Goal: Task Accomplishment & Management: Manage account settings

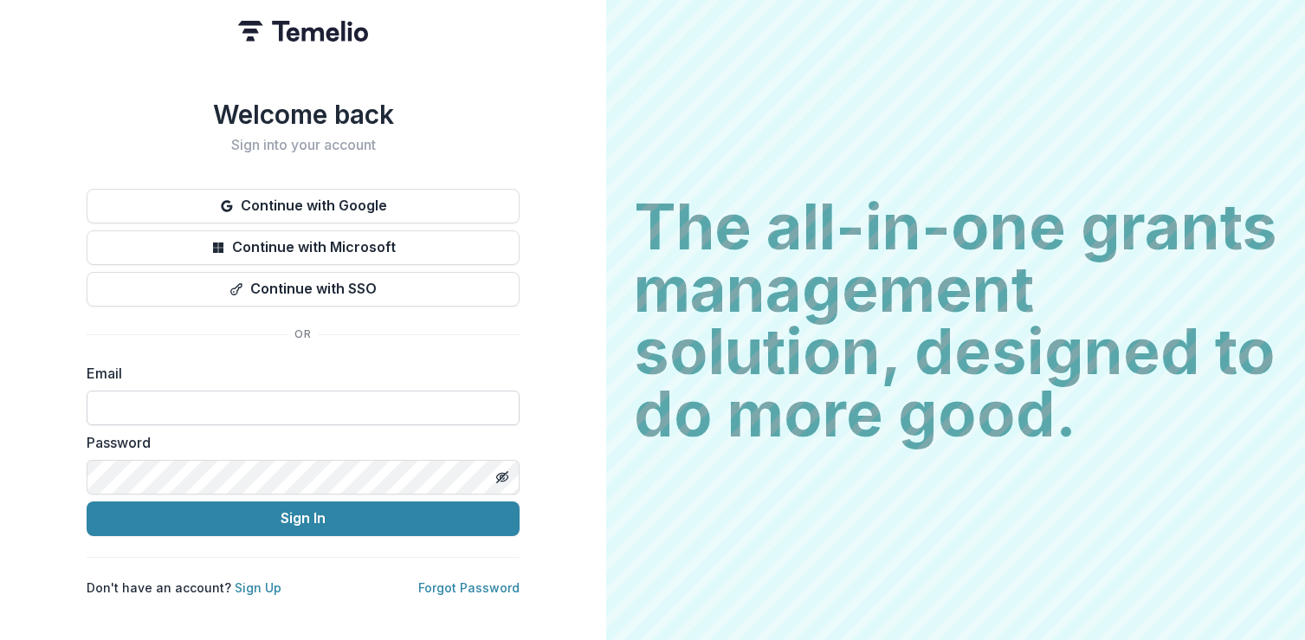
click at [314, 391] on input at bounding box center [303, 408] width 433 height 35
type input "**********"
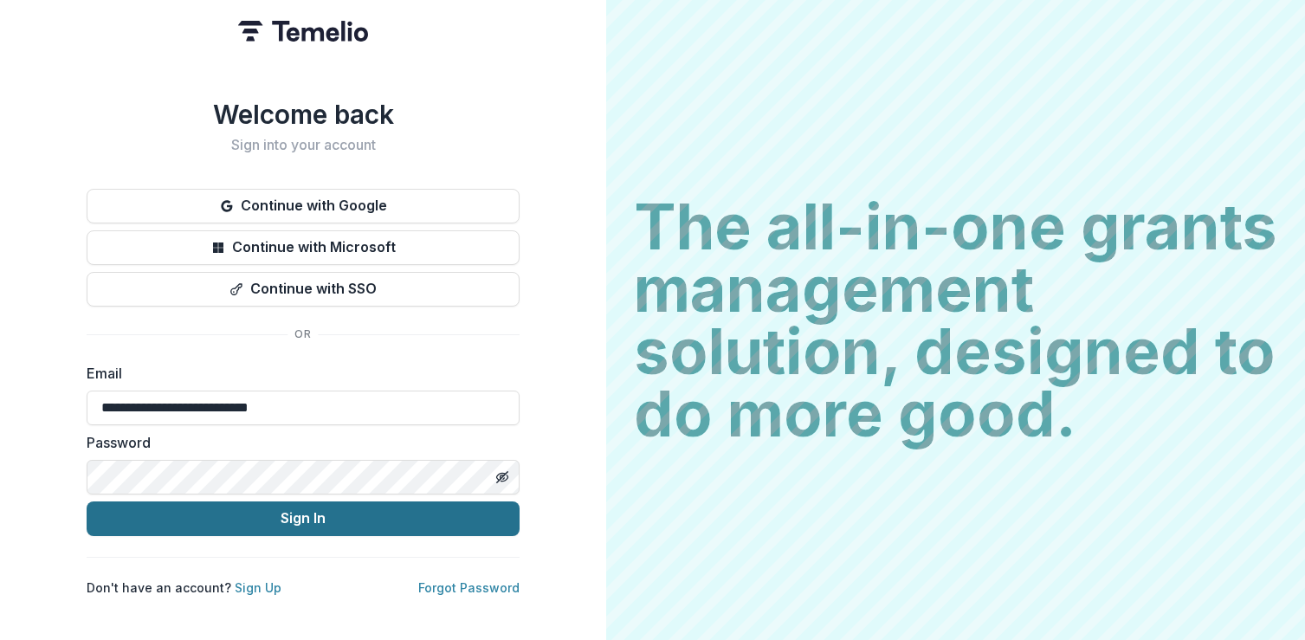
click at [334, 509] on button "Sign In" at bounding box center [303, 519] width 433 height 35
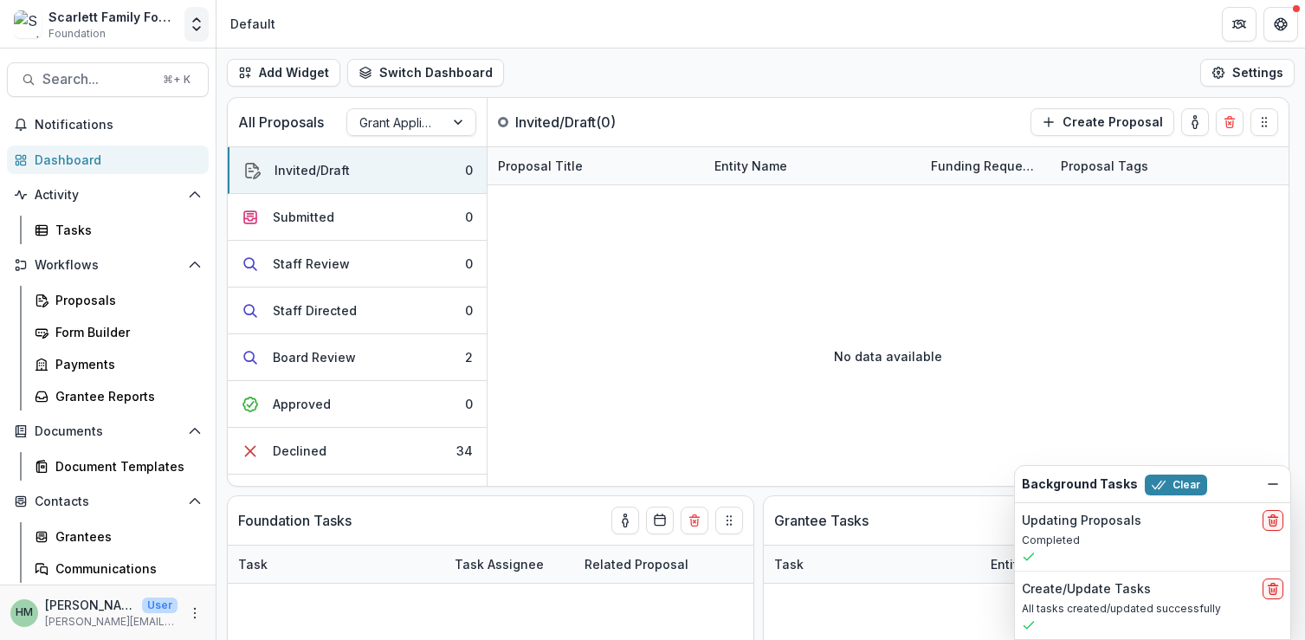
click at [191, 14] on button "Open entity switcher" at bounding box center [197, 24] width 24 height 35
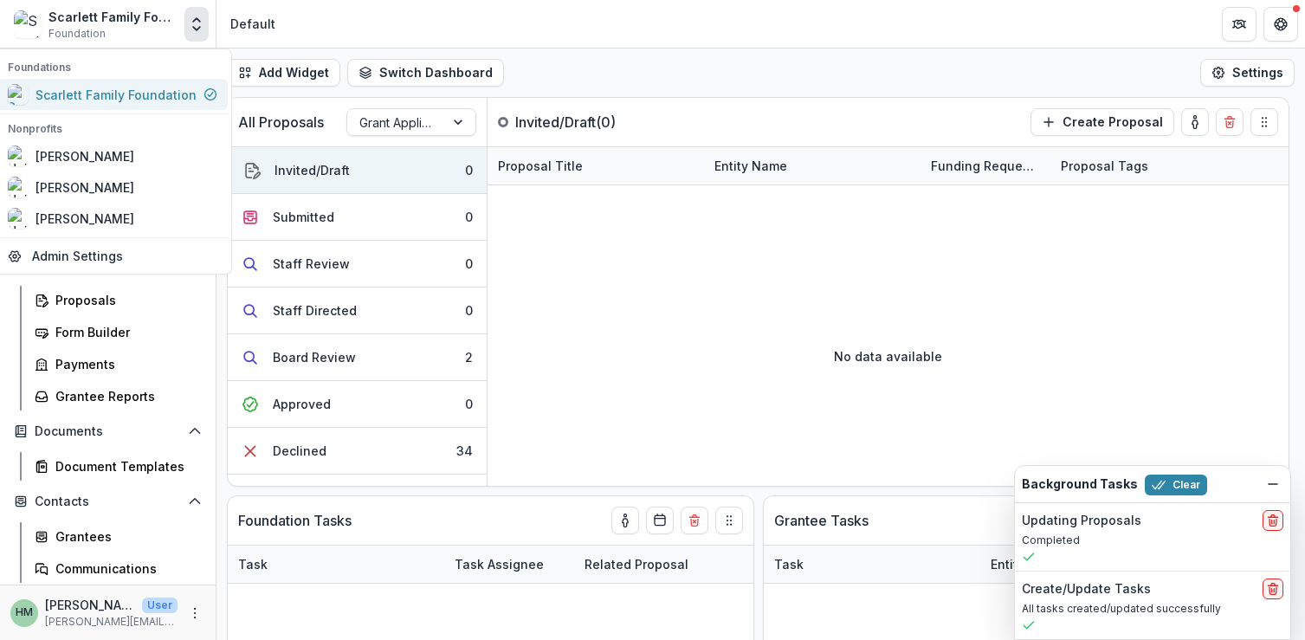
click at [106, 84] on div "Scarlett Family Foundation" at bounding box center [102, 94] width 189 height 21
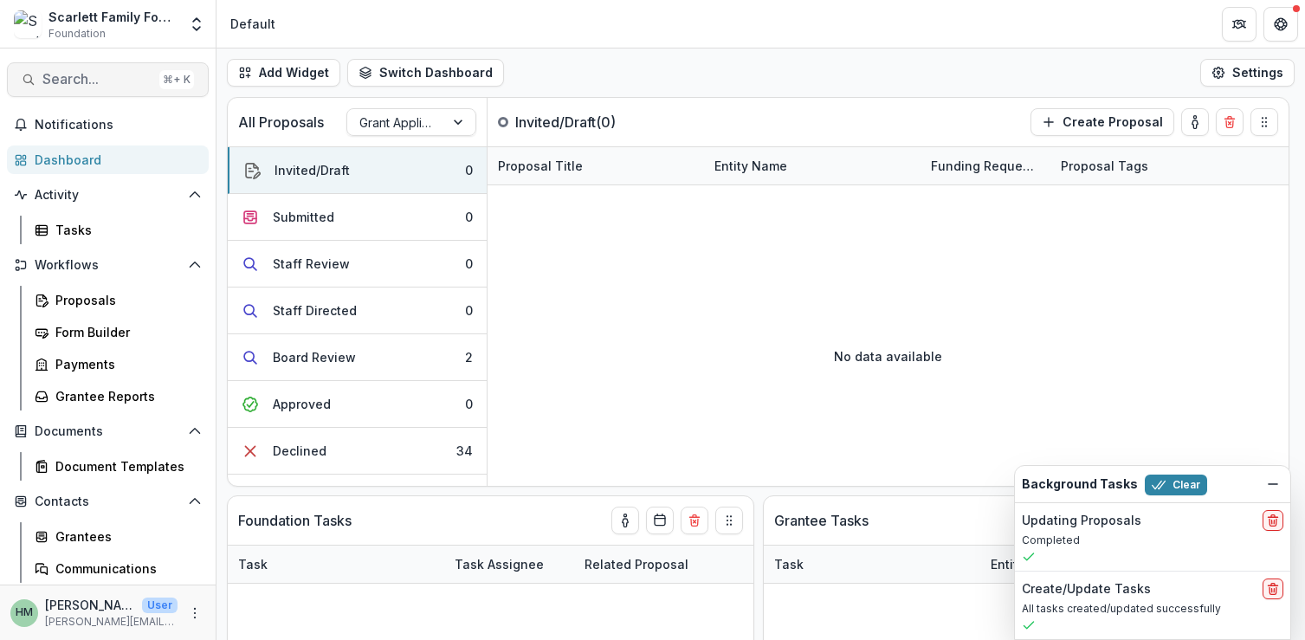
click at [76, 88] on button "Search... ⌘ + K" at bounding box center [108, 79] width 202 height 35
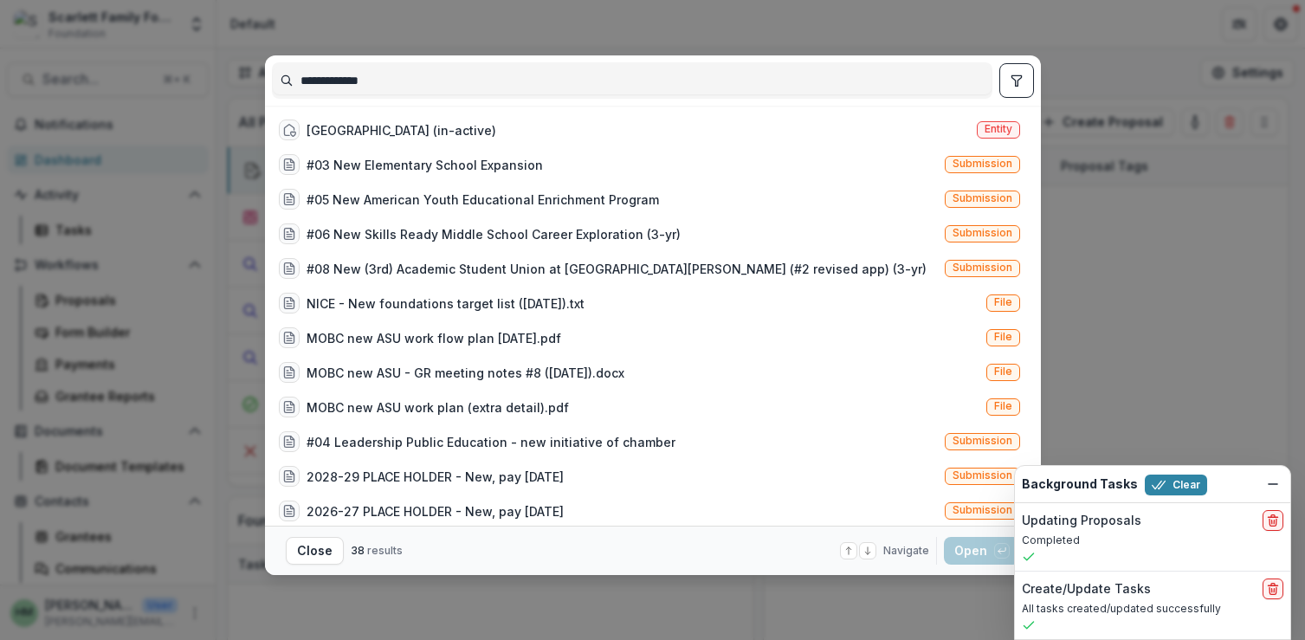
type input "**********"
click at [1211, 296] on div "**********" at bounding box center [652, 320] width 1305 height 640
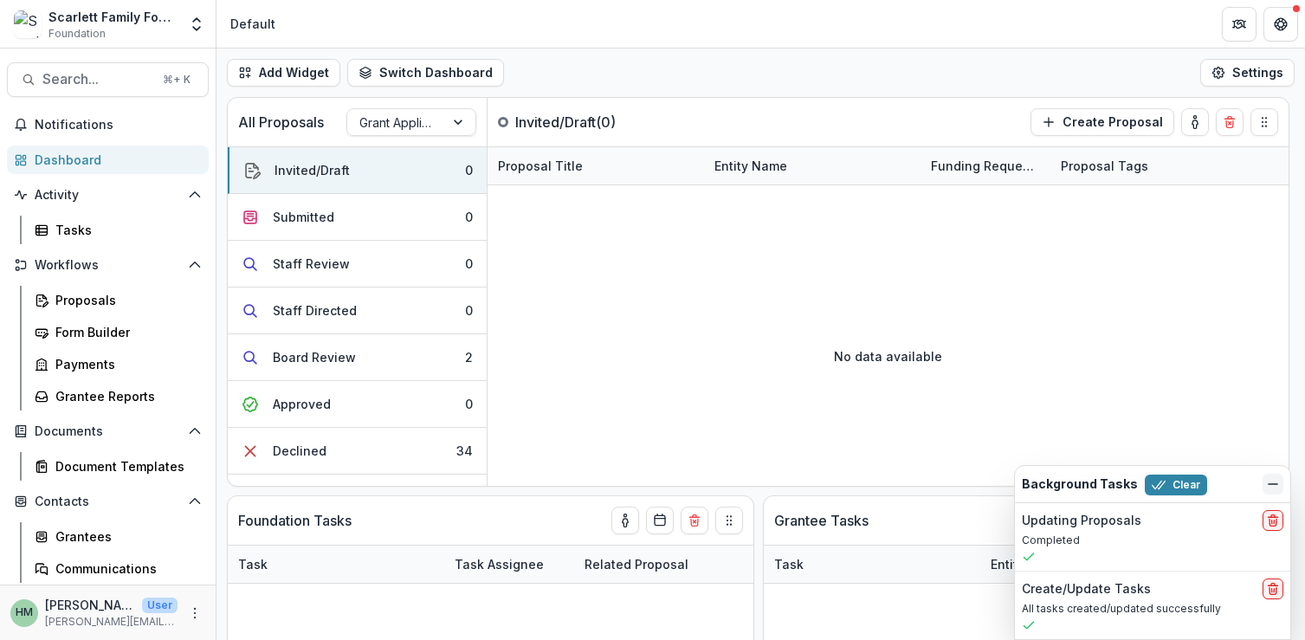
click at [1266, 480] on button "Dismiss" at bounding box center [1273, 484] width 21 height 21
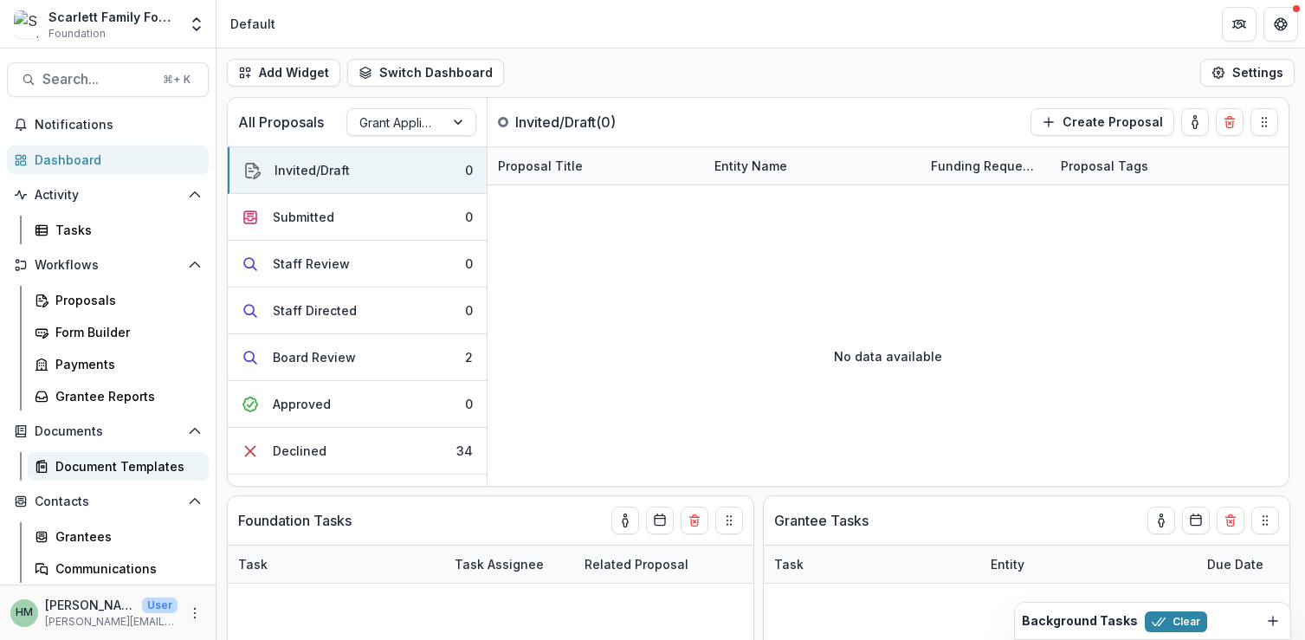
scroll to position [100, 0]
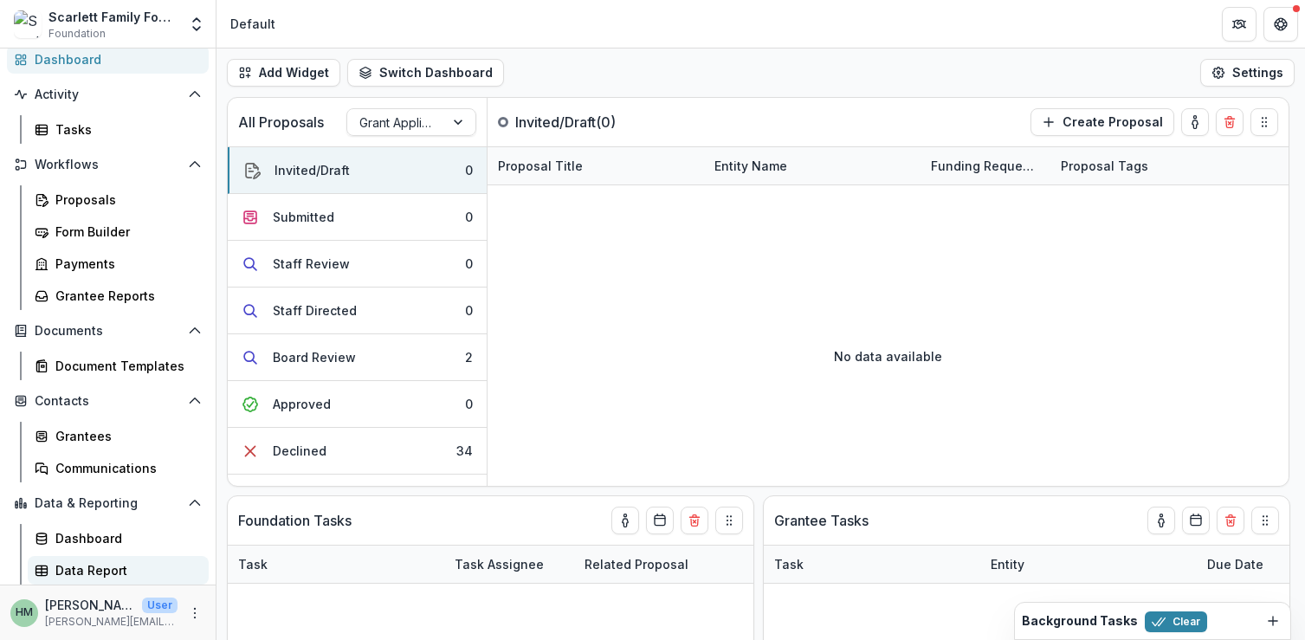
click at [93, 567] on div "Data Report" at bounding box center [124, 570] width 139 height 18
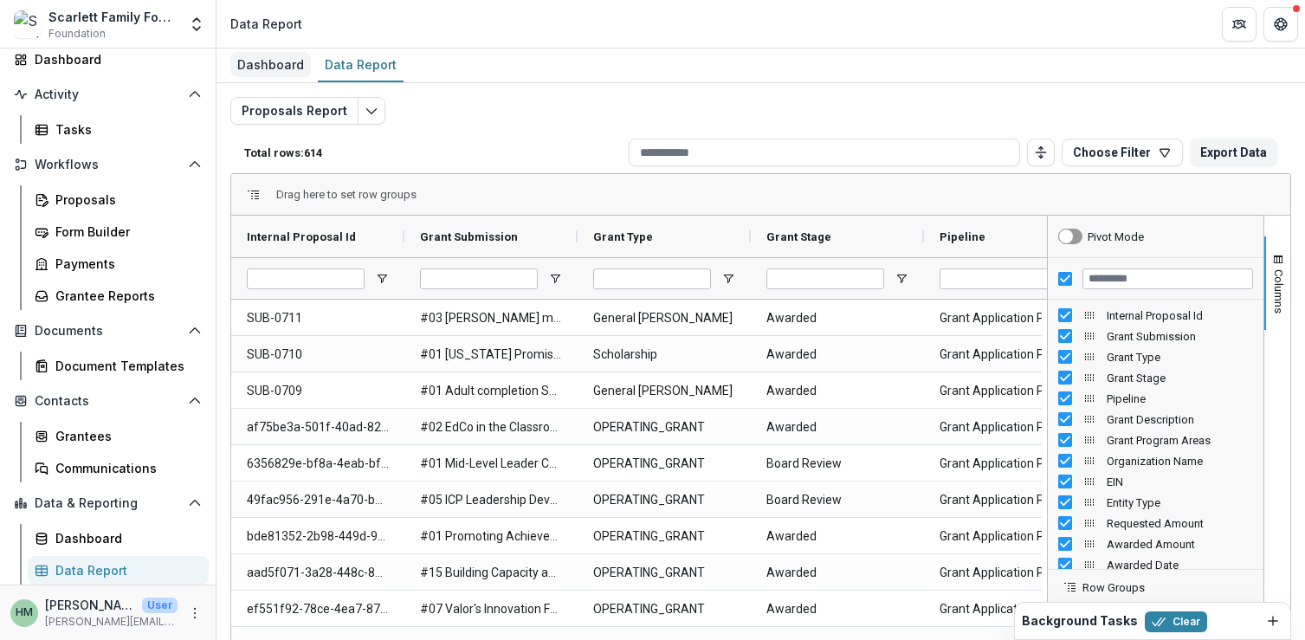
click at [271, 66] on div "Dashboard" at bounding box center [270, 64] width 81 height 25
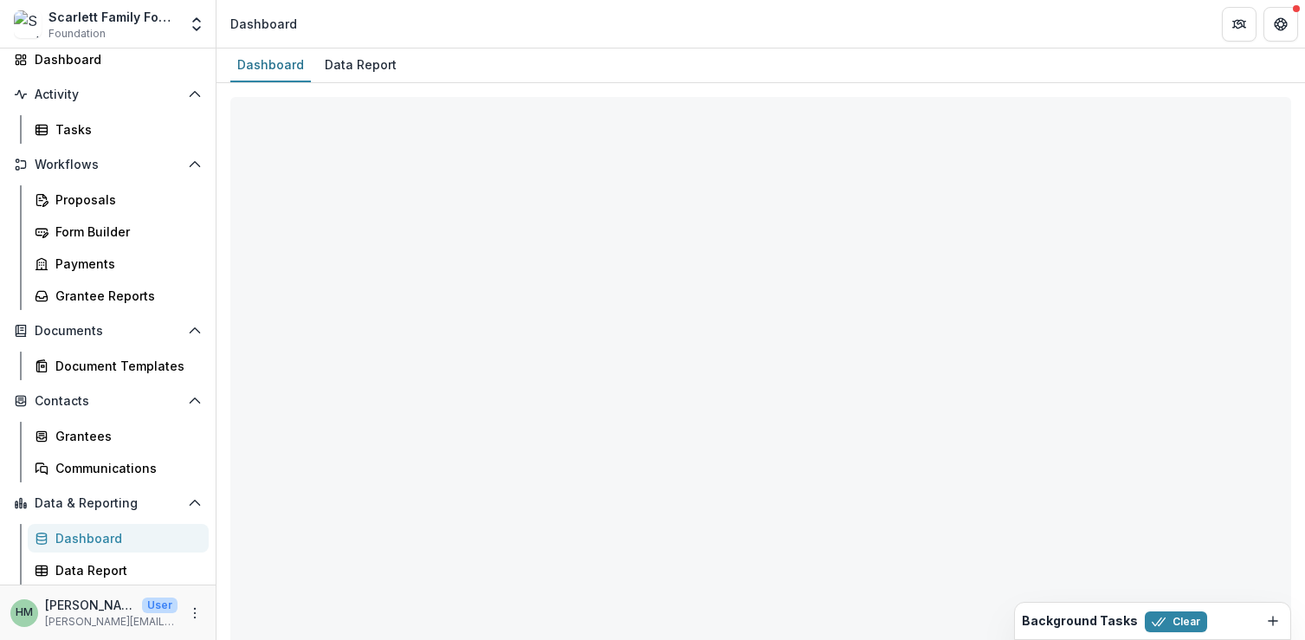
select select "**********"
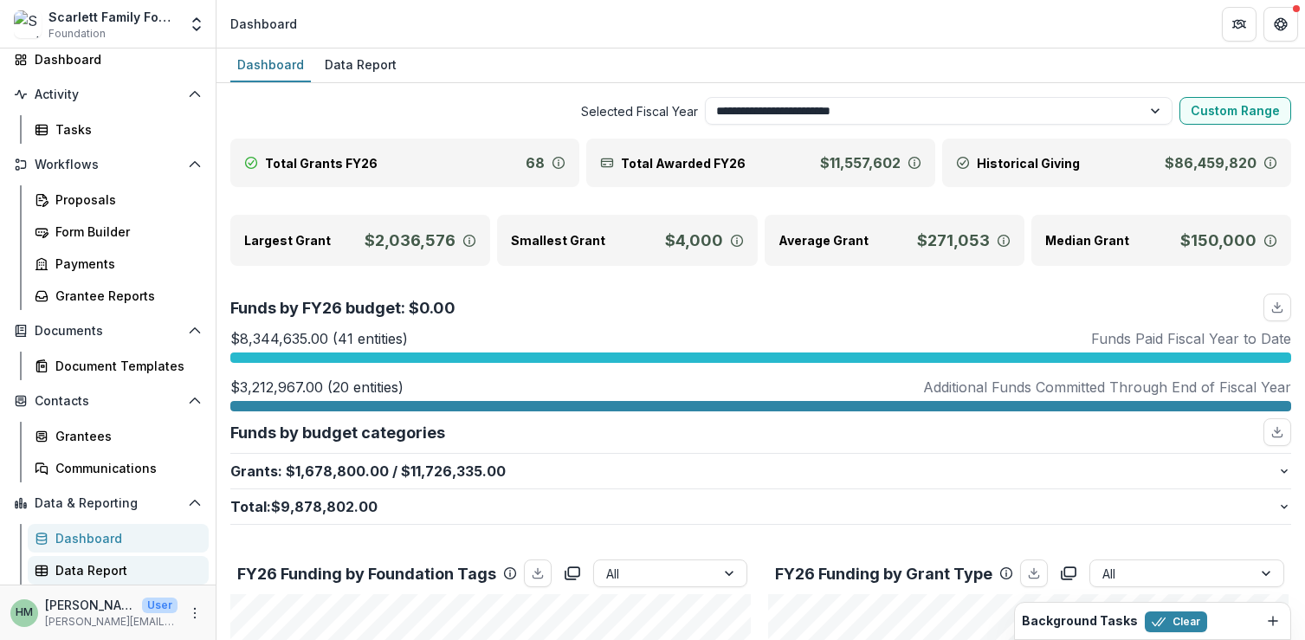
click at [99, 560] on link "Data Report" at bounding box center [118, 570] width 181 height 29
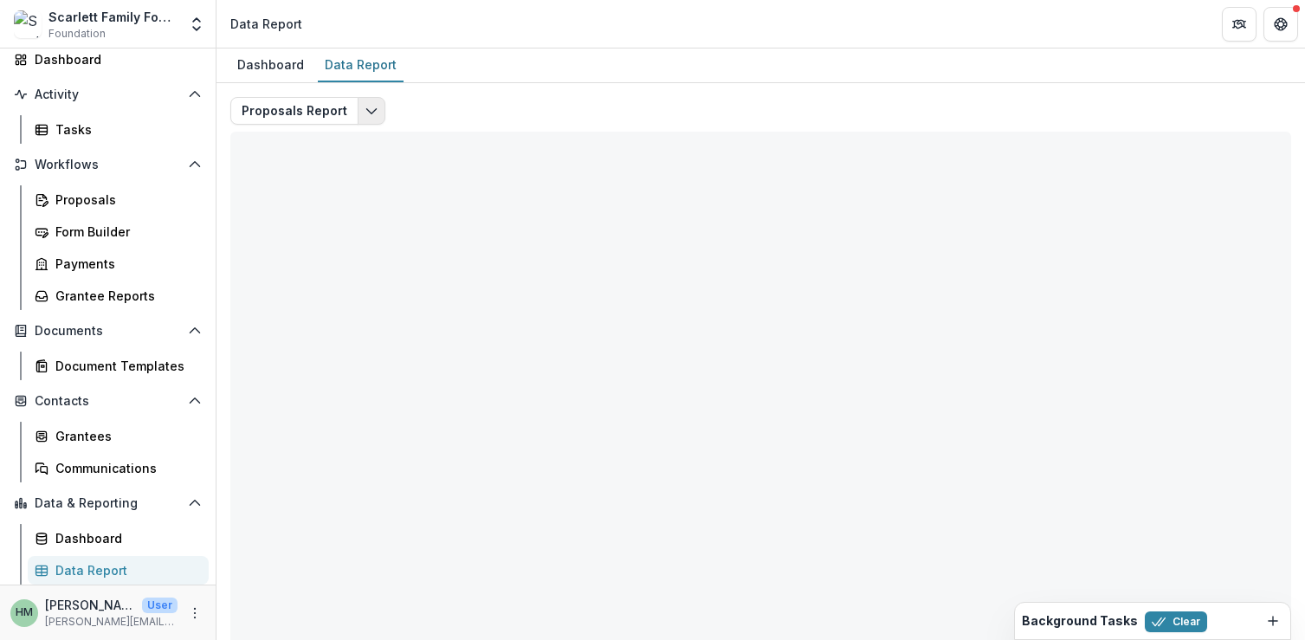
click at [365, 114] on icon "Edit selected report" at bounding box center [372, 111] width 14 height 14
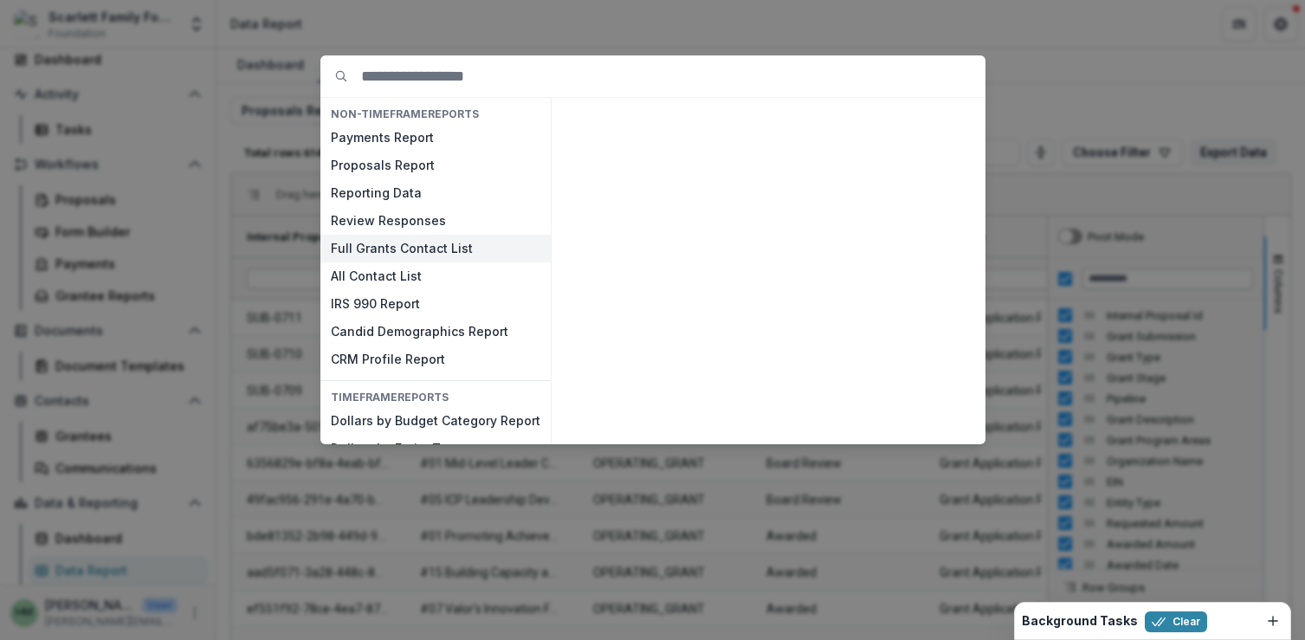
scroll to position [26, 0]
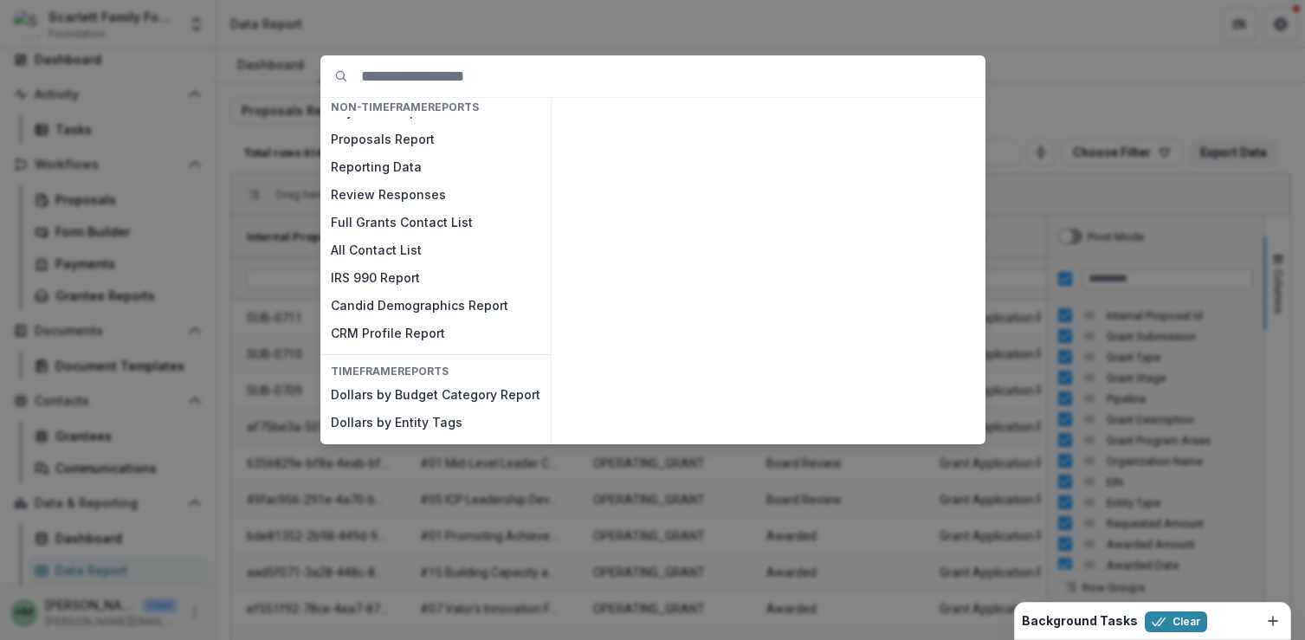
click at [471, 36] on div "NON-TIMEFRAME Reports Payments Report Proposals Report Reporting Data Review Re…" at bounding box center [652, 320] width 1305 height 640
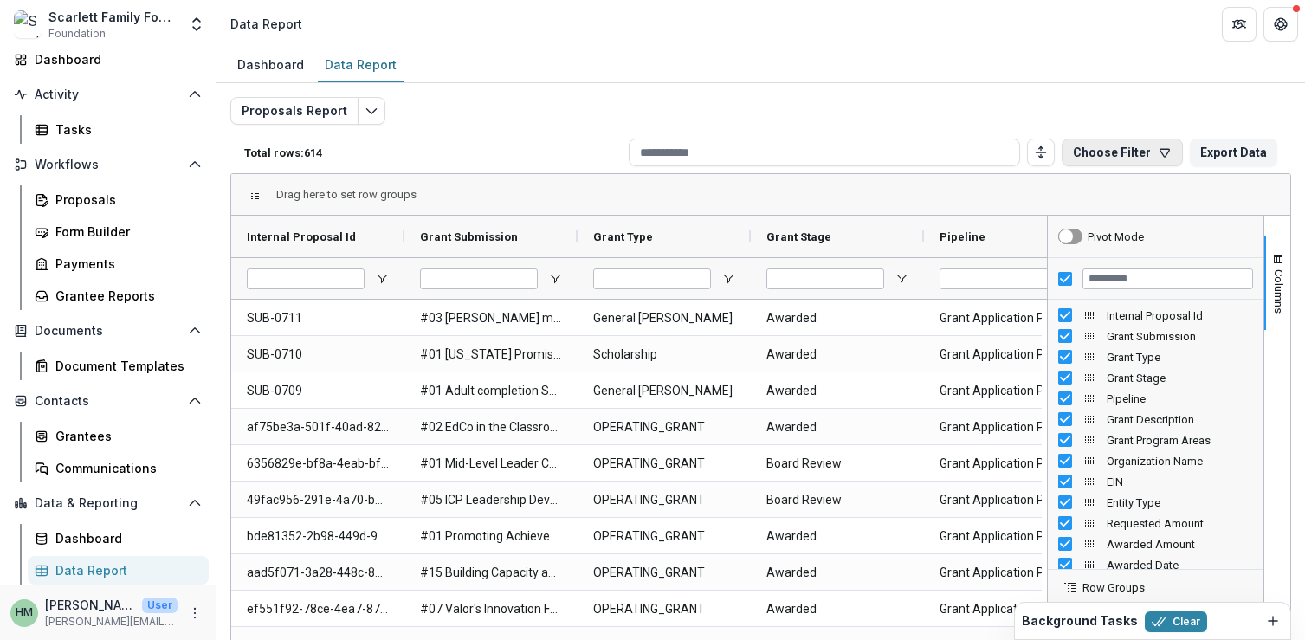
click at [1095, 152] on button "Choose Filter" at bounding box center [1122, 153] width 121 height 28
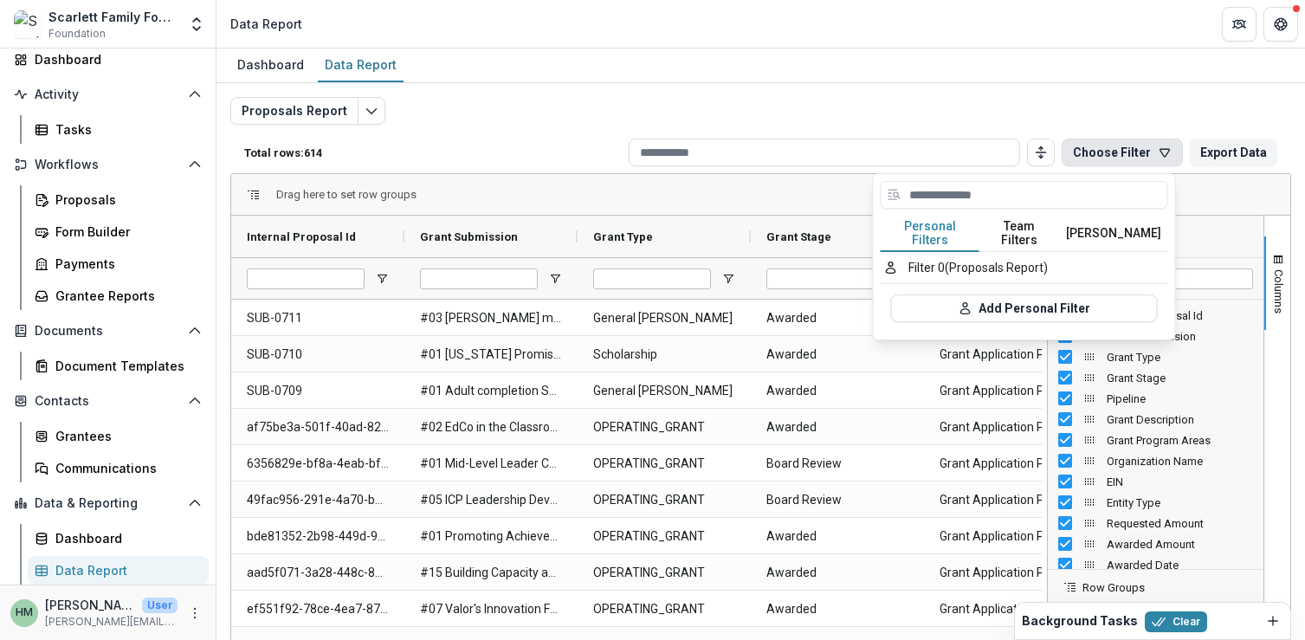
click at [1033, 226] on button "Team Filters" at bounding box center [1020, 234] width 80 height 36
click at [1121, 220] on button "Temelio Filters" at bounding box center [1113, 234] width 109 height 36
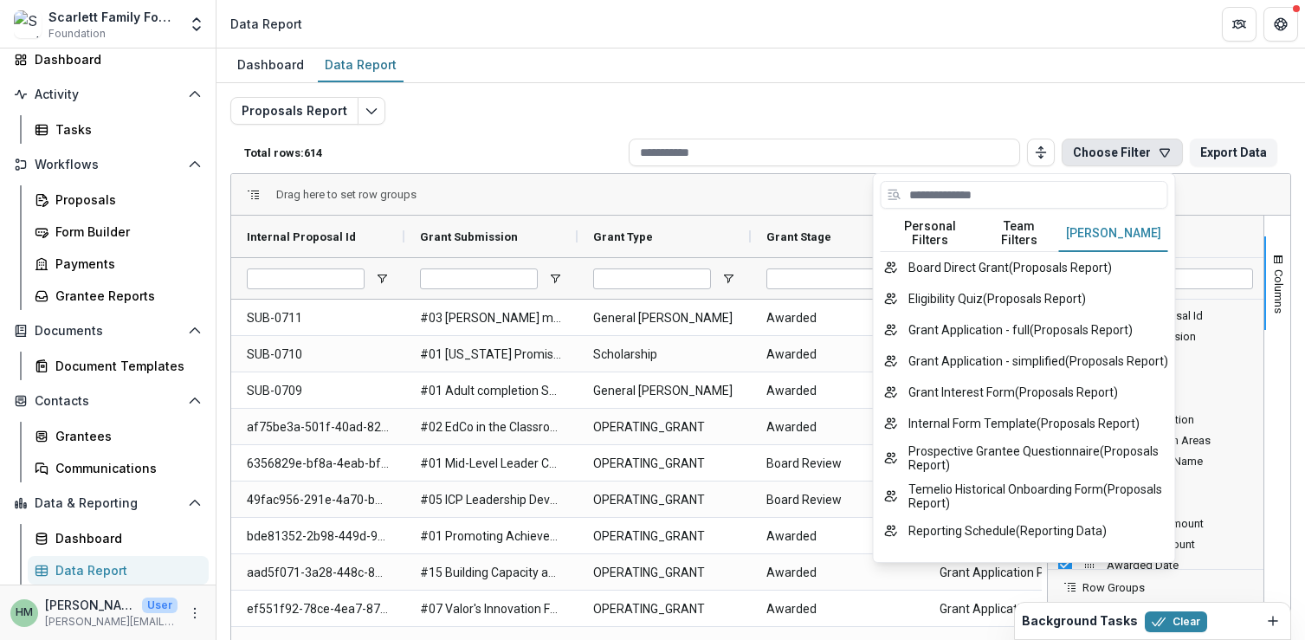
click at [950, 223] on button "Personal Filters" at bounding box center [930, 234] width 99 height 36
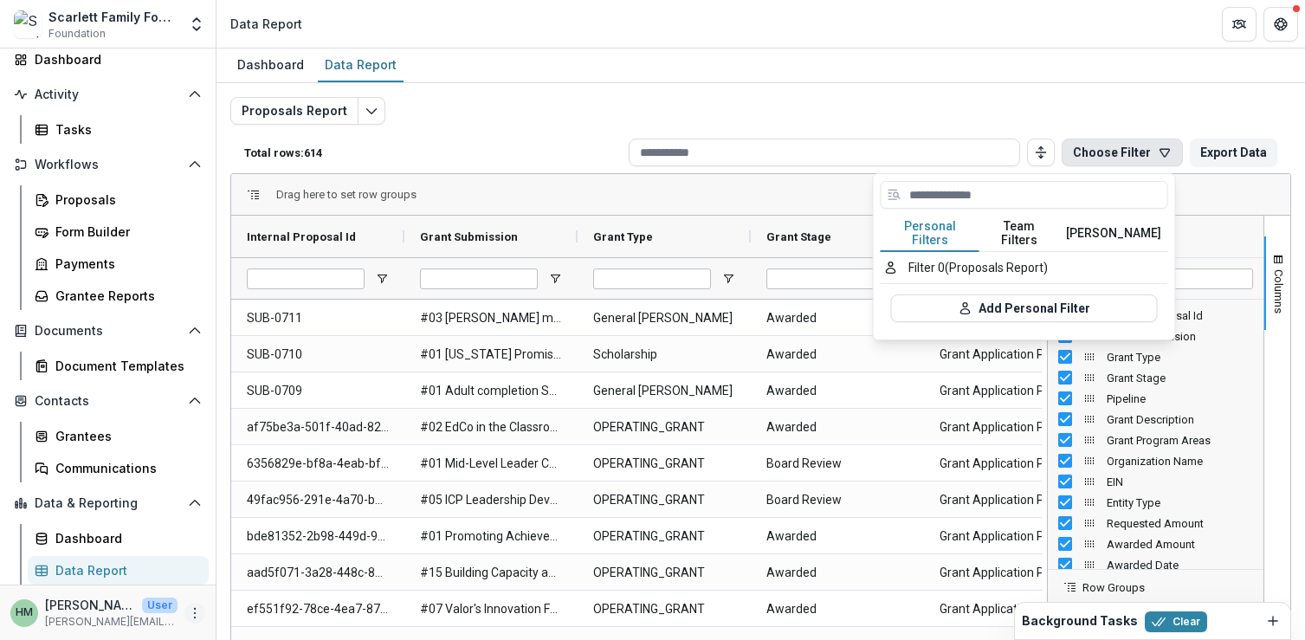
click at [192, 612] on icon "More" at bounding box center [195, 613] width 14 height 14
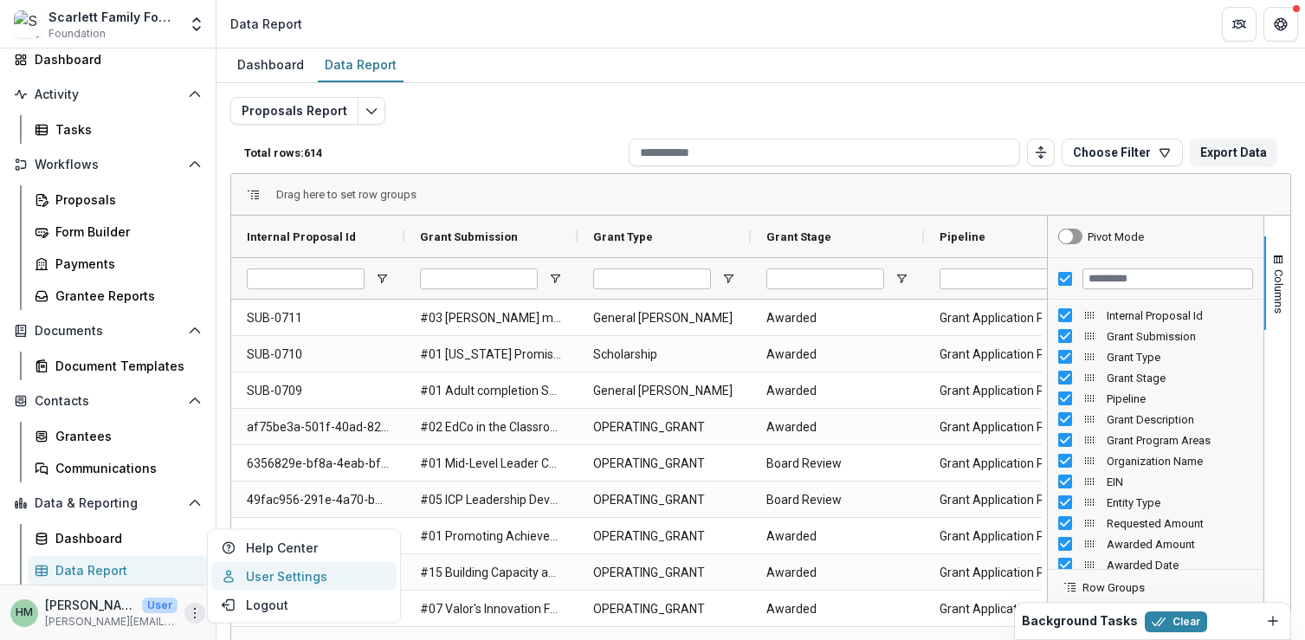
click at [261, 582] on link "User Settings" at bounding box center [303, 576] width 185 height 29
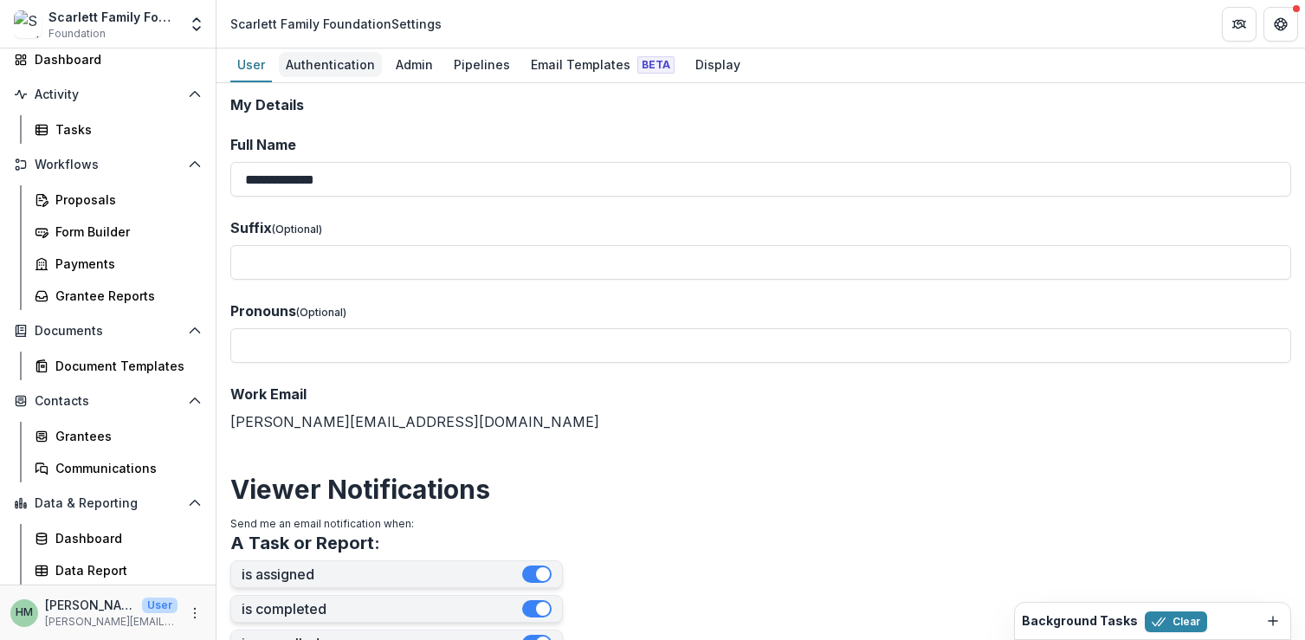
click at [337, 56] on div "Authentication" at bounding box center [330, 64] width 103 height 25
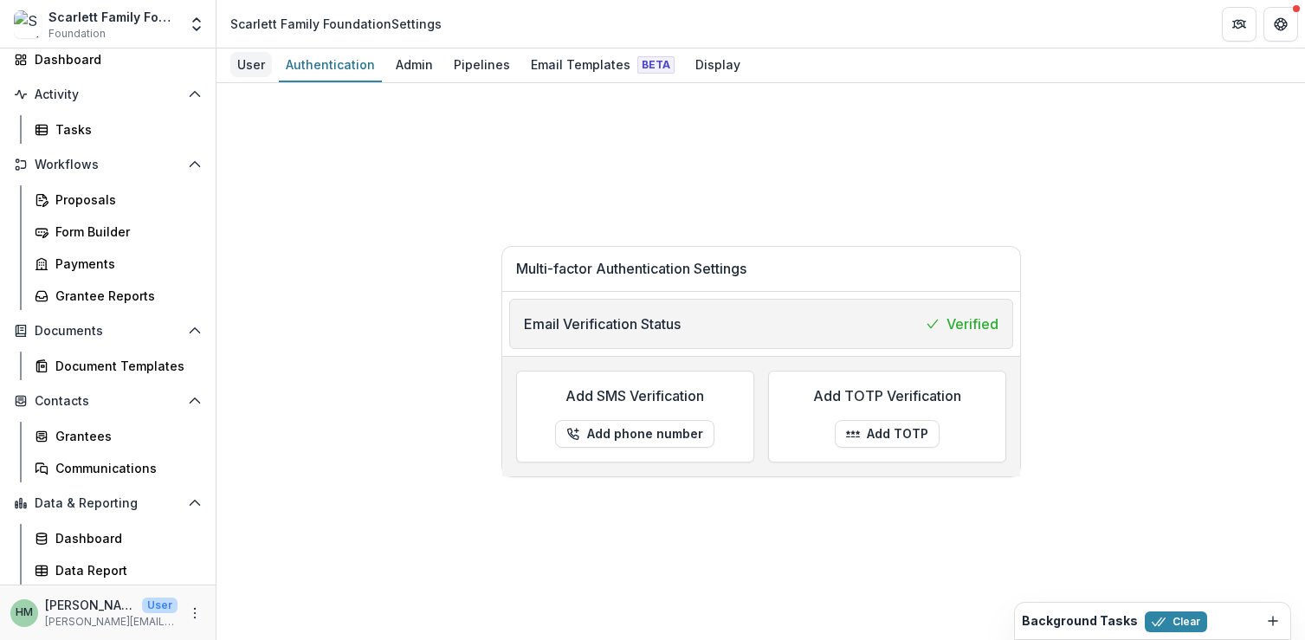
click at [270, 68] on div "User" at bounding box center [251, 64] width 42 height 25
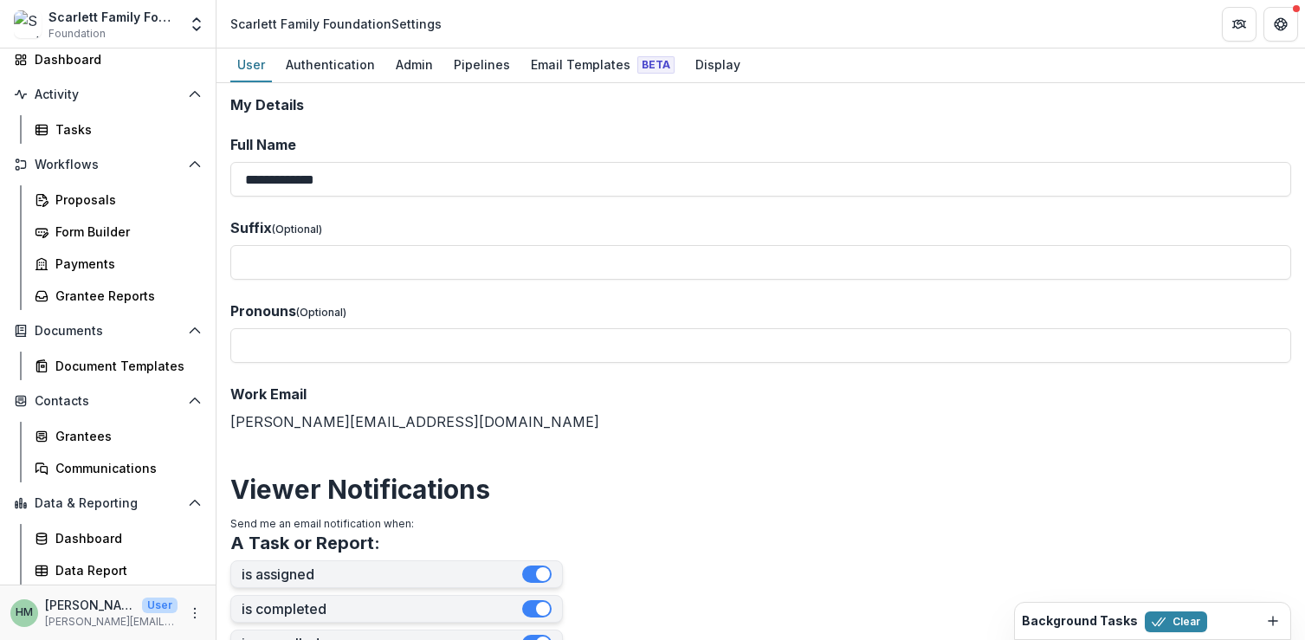
click at [357, 426] on div "Work Email haley@scarlettfoundation.org" at bounding box center [760, 408] width 1061 height 49
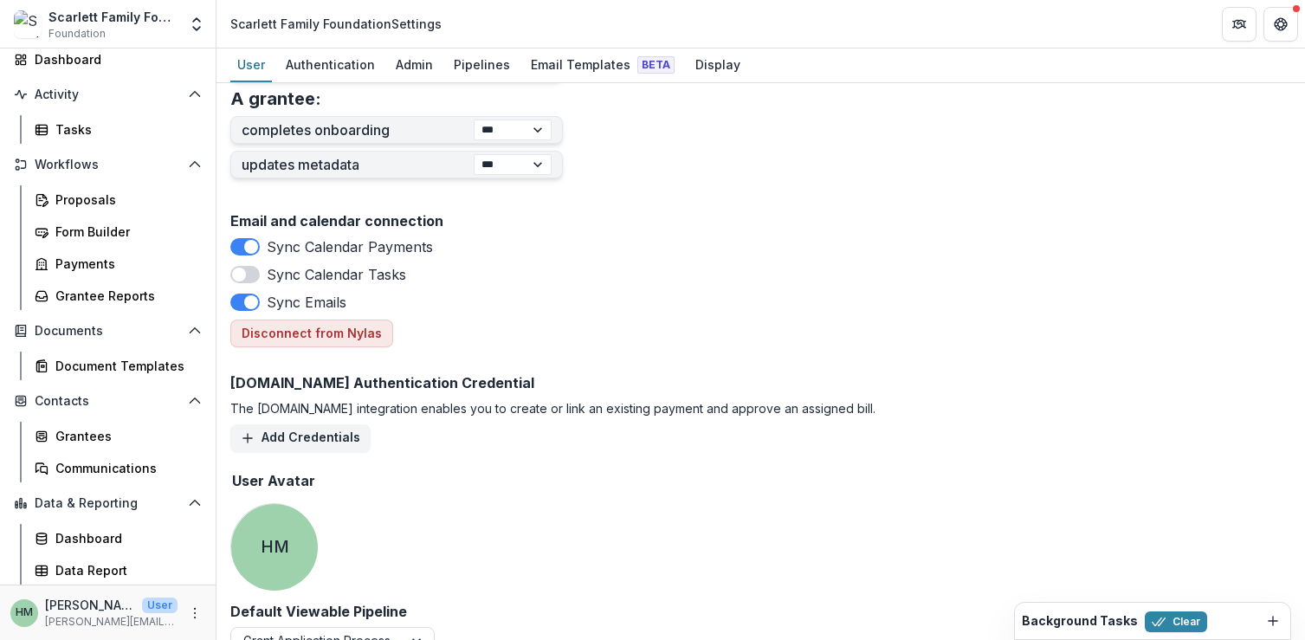
scroll to position [840, 0]
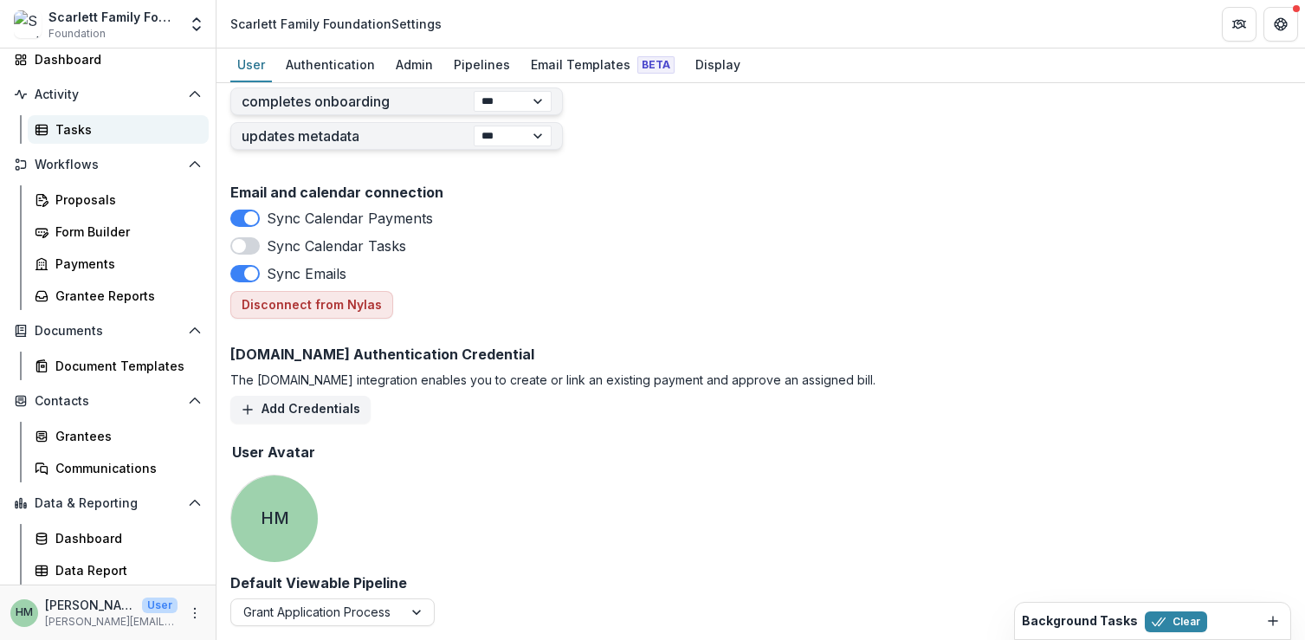
click at [57, 132] on div "Tasks" at bounding box center [124, 129] width 139 height 18
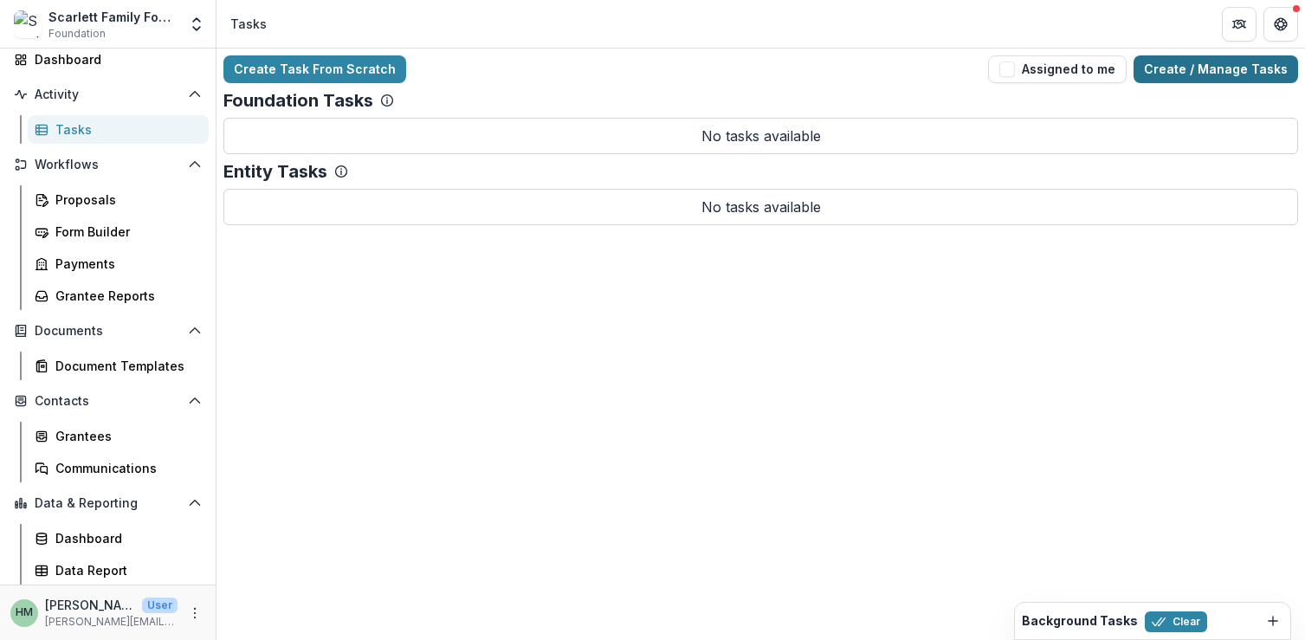
click at [1188, 69] on link "Create / Manage Tasks" at bounding box center [1216, 69] width 165 height 28
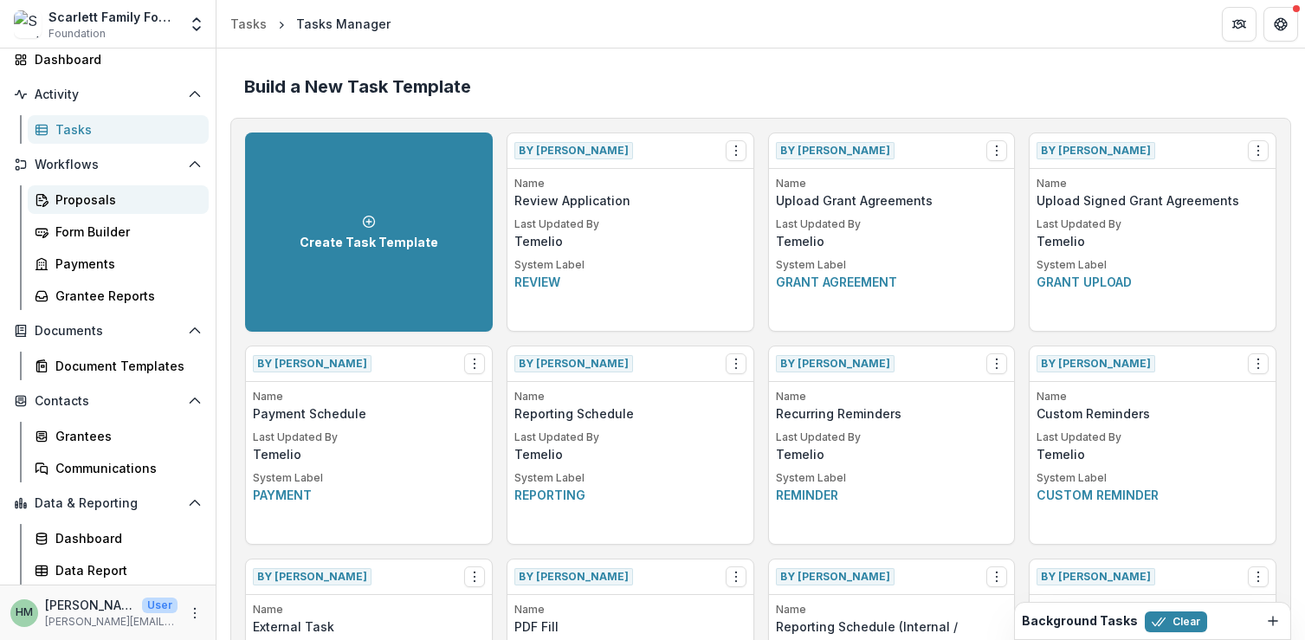
click at [81, 201] on div "Proposals" at bounding box center [124, 200] width 139 height 18
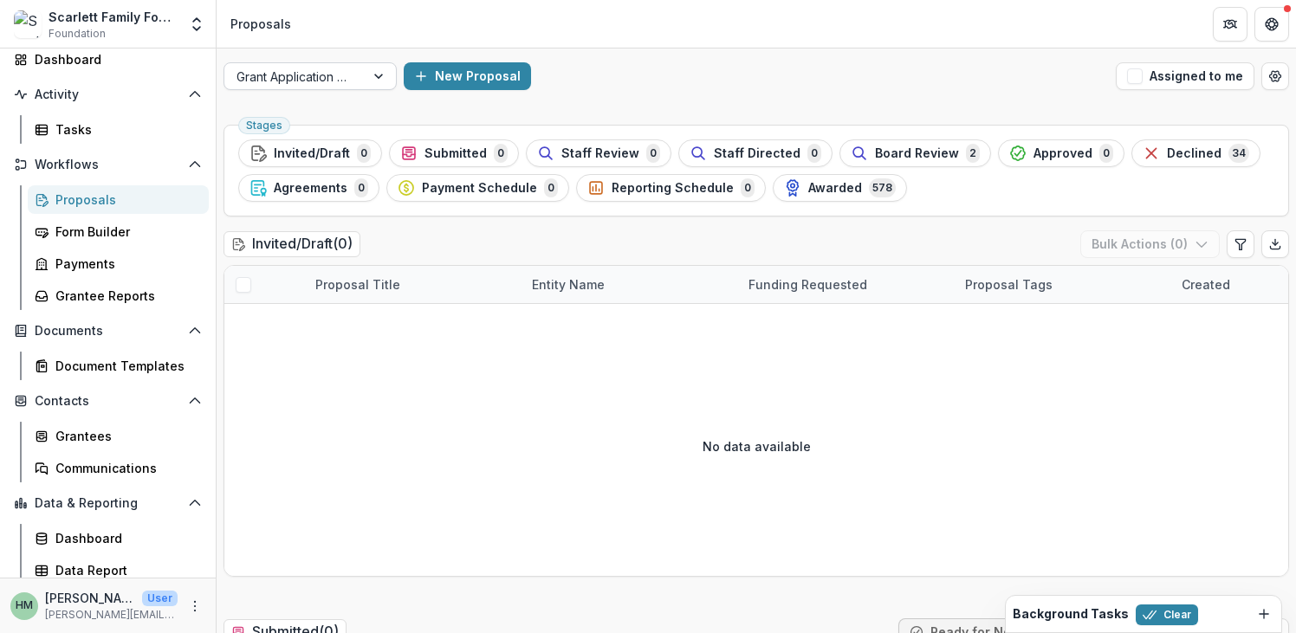
click at [352, 76] on div at bounding box center [294, 77] width 116 height 22
click at [561, 94] on div "Grant Application Process New Proposal Assigned to me" at bounding box center [756, 76] width 1079 height 55
click at [694, 184] on span "Reporting Schedule" at bounding box center [673, 188] width 122 height 15
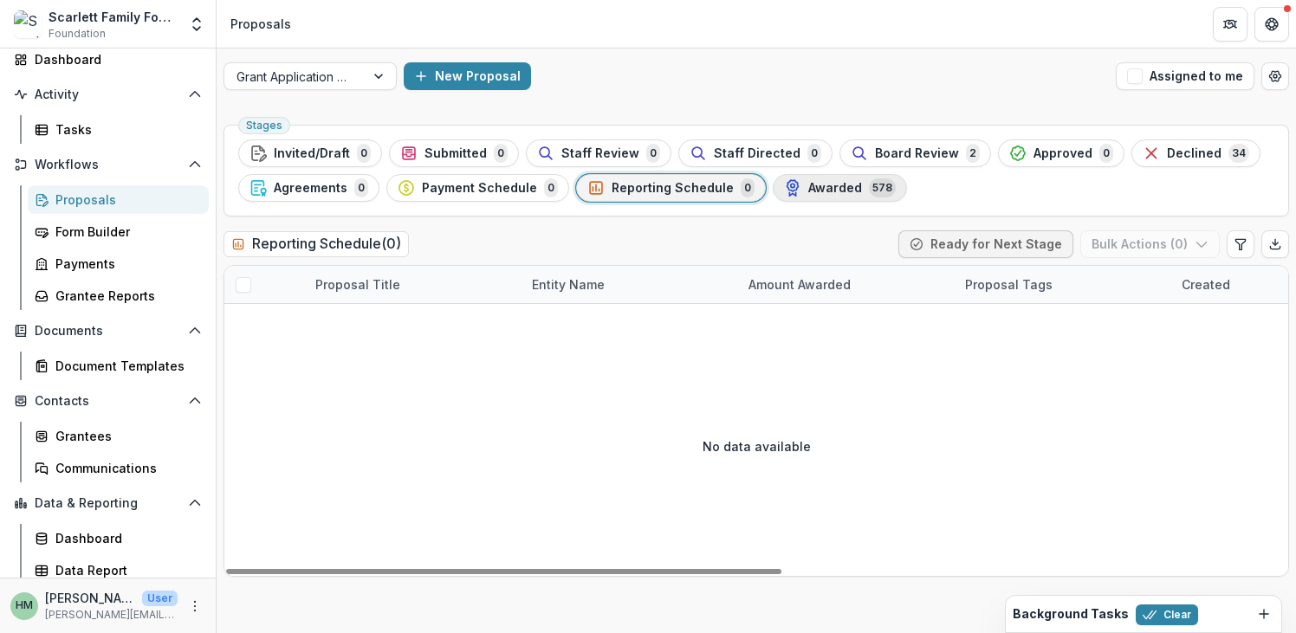
click at [837, 178] on div "Awarded 578" at bounding box center [840, 187] width 112 height 19
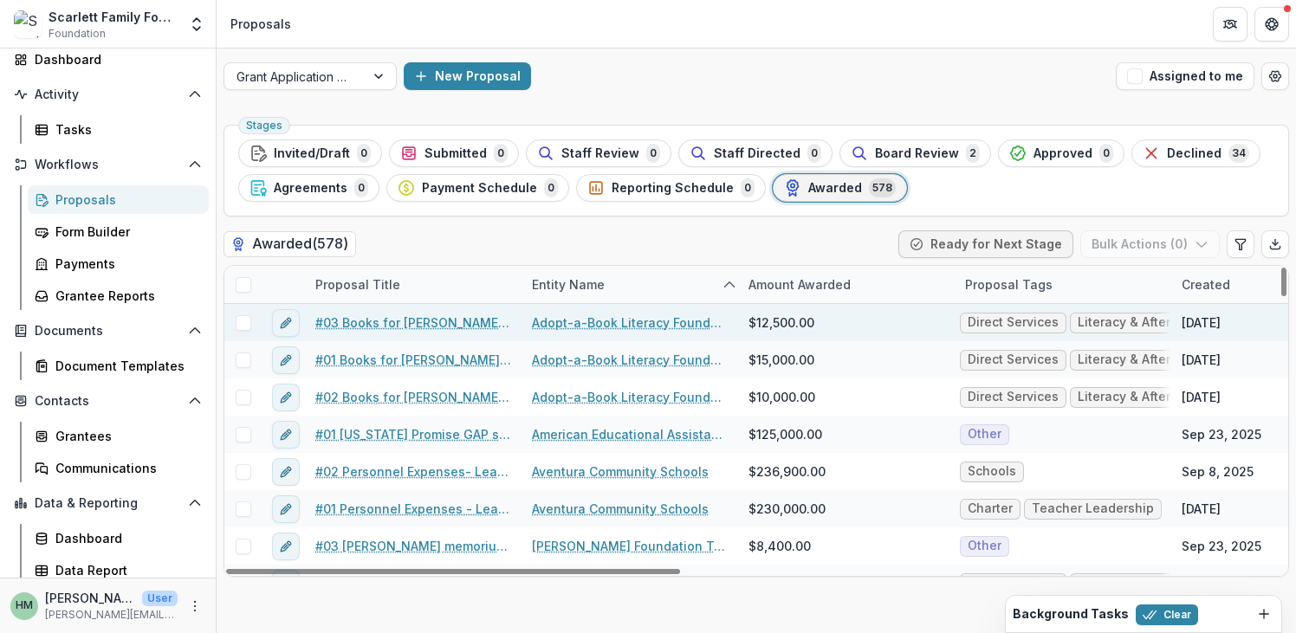
click at [413, 324] on link "#03 Books for [PERSON_NAME] after school program" at bounding box center [413, 323] width 196 height 18
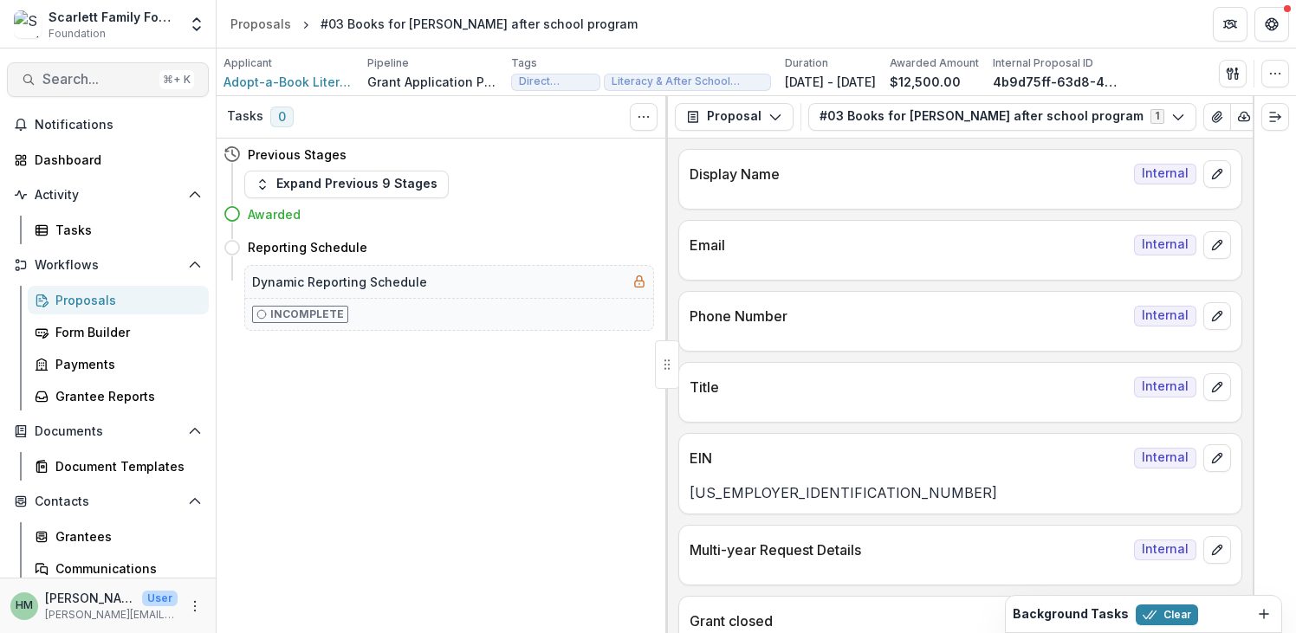
click at [77, 74] on span "Search..." at bounding box center [97, 79] width 110 height 16
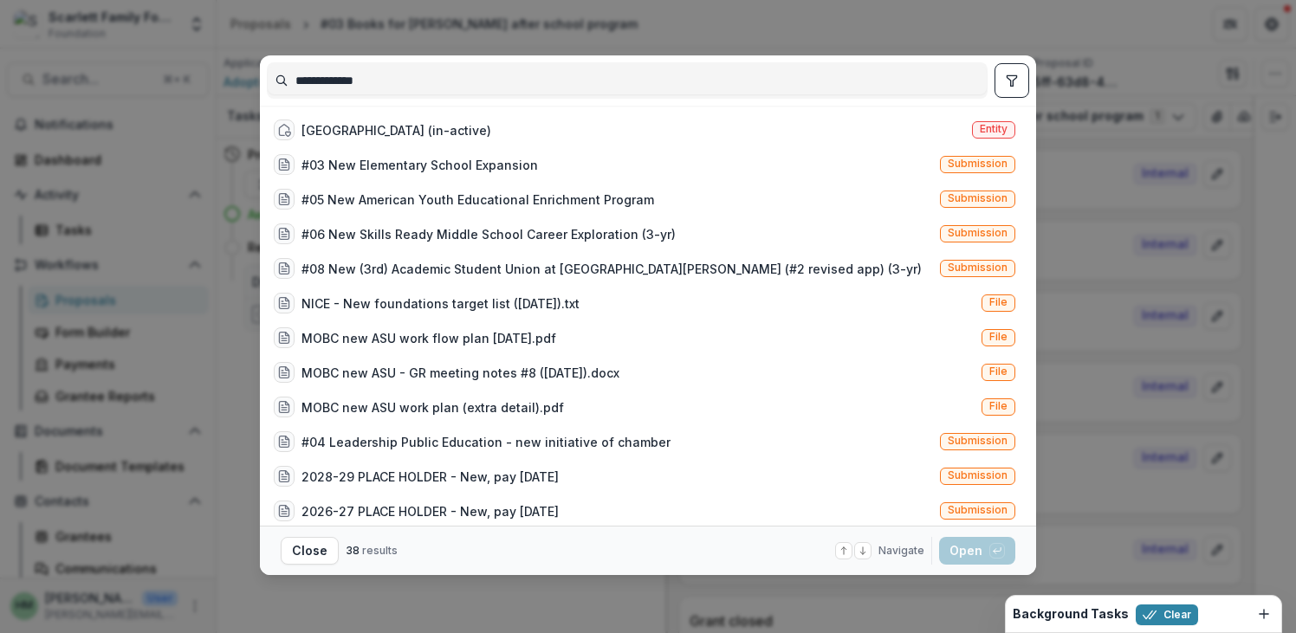
click at [402, 80] on input "**********" at bounding box center [627, 81] width 719 height 28
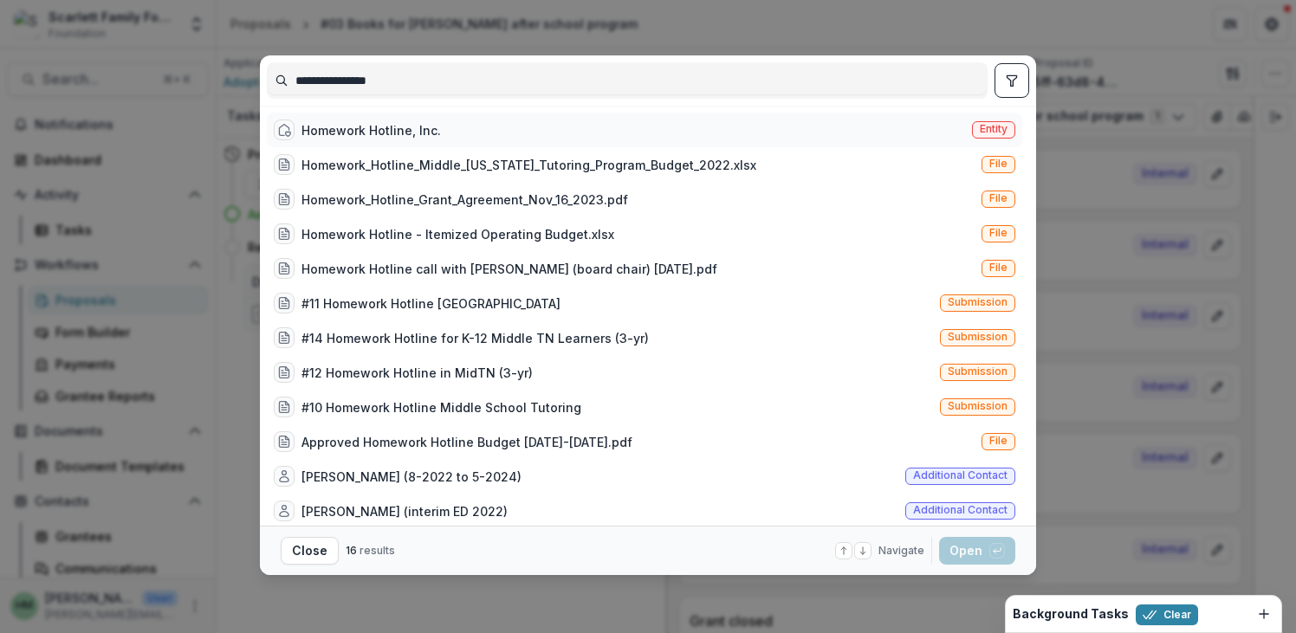
type input "**********"
click at [330, 124] on div "Homework Hotline, Inc." at bounding box center [370, 130] width 139 height 18
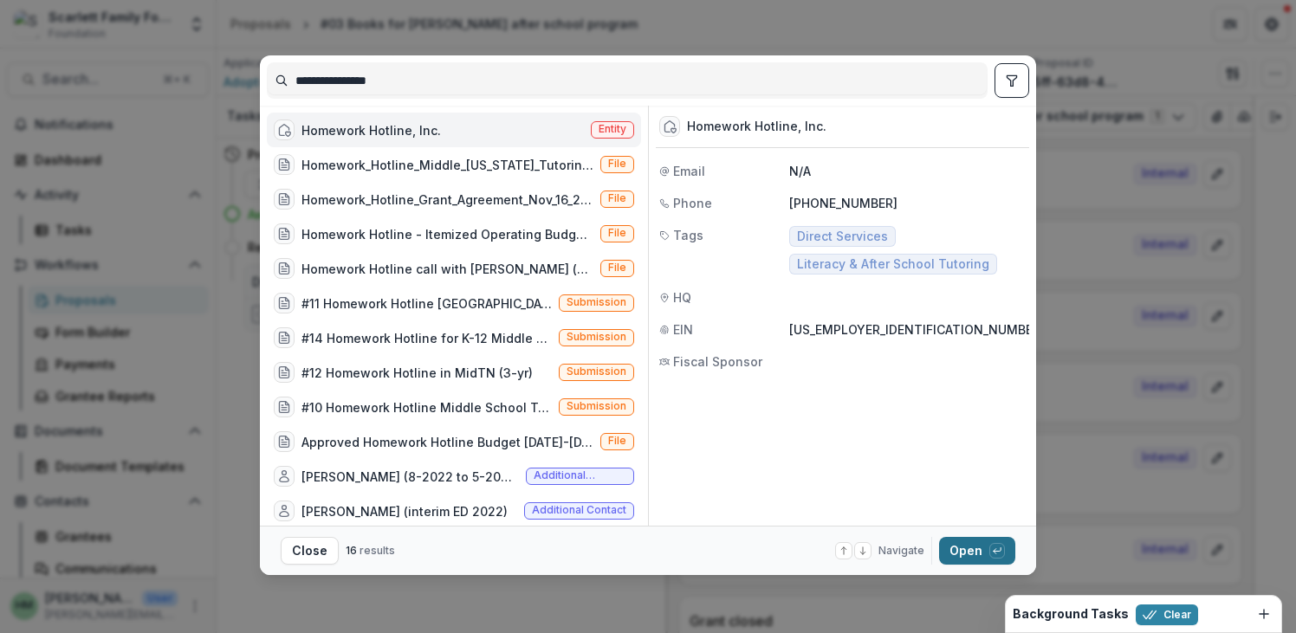
click at [964, 560] on button "Open with enter key" at bounding box center [977, 551] width 76 height 28
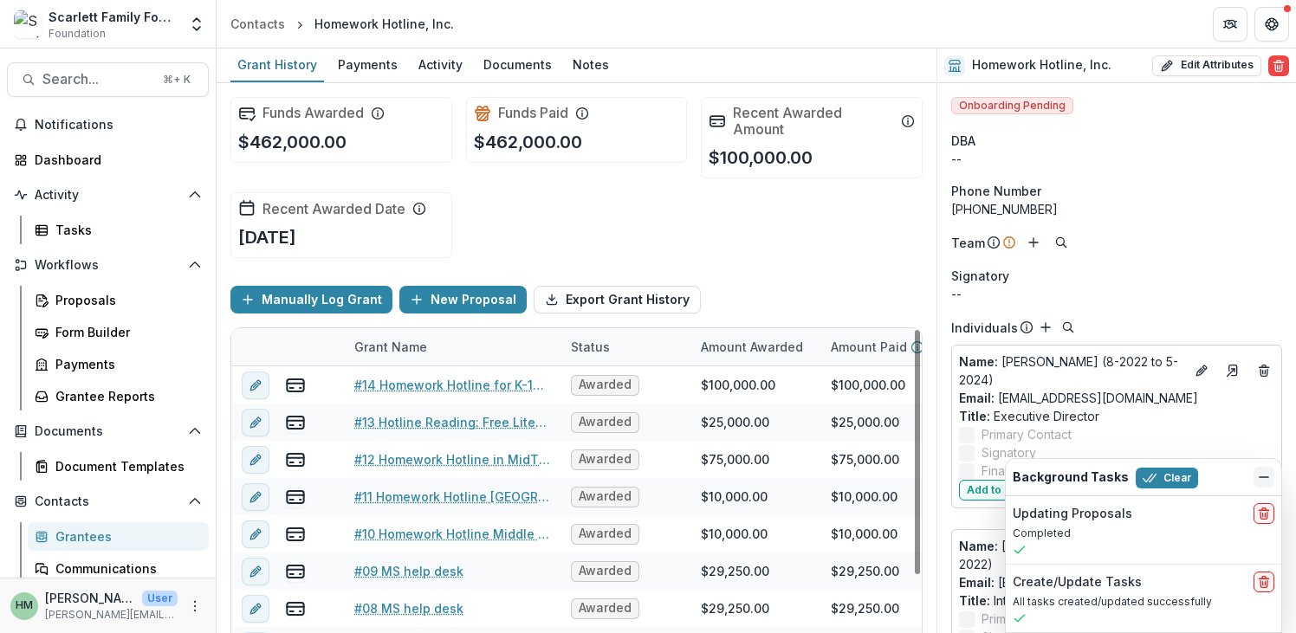
click at [1267, 468] on button "Dismiss" at bounding box center [1263, 477] width 21 height 21
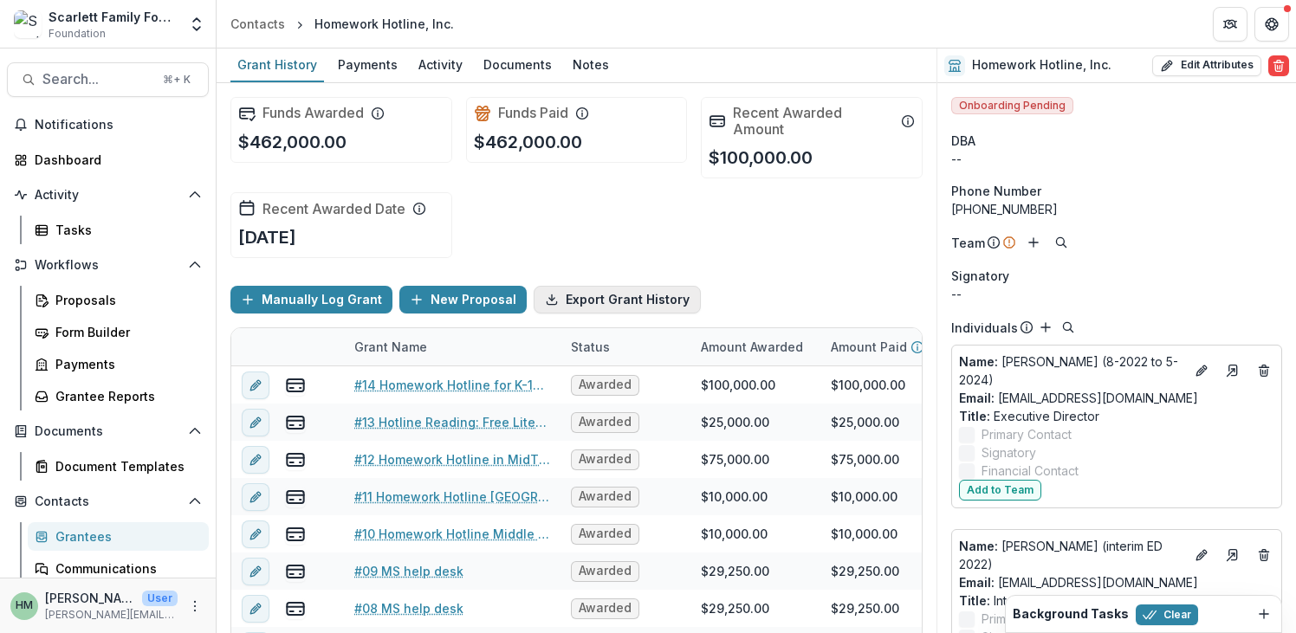
scroll to position [79, 0]
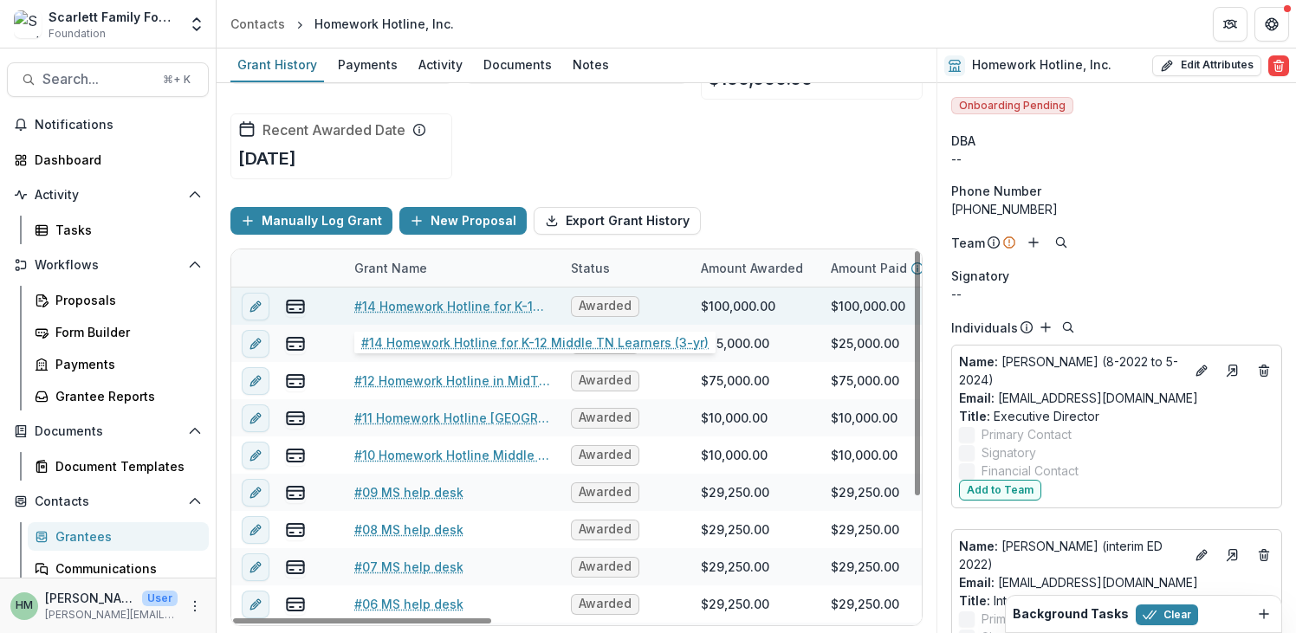
click at [405, 300] on link "#14 Homework Hotline for K-12 Middle TN Learners (3-yr)" at bounding box center [452, 306] width 196 height 18
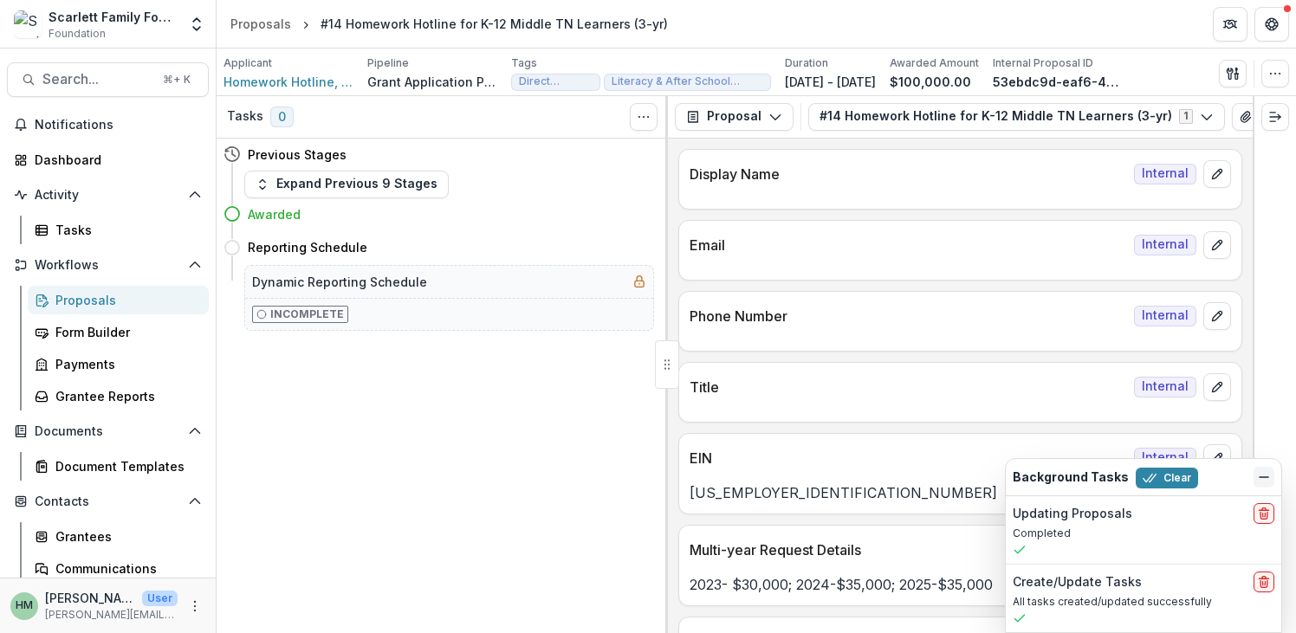
click at [1266, 478] on icon "Dismiss" at bounding box center [1264, 477] width 14 height 14
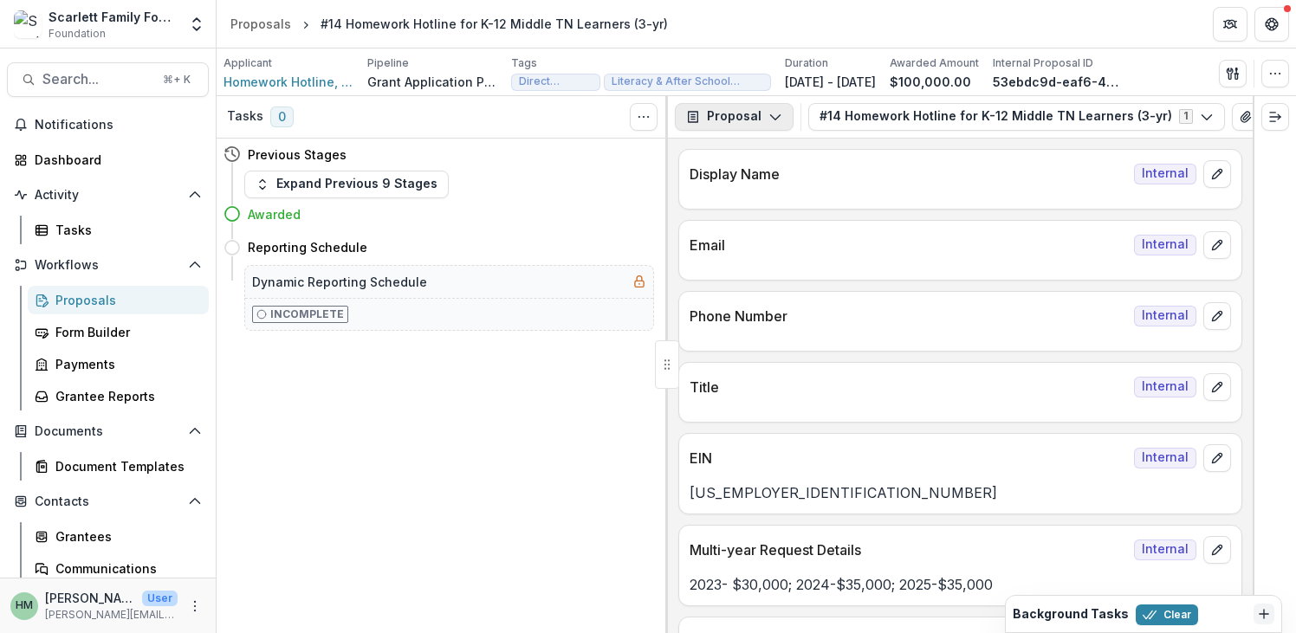
click at [761, 115] on button "Proposal" at bounding box center [734, 117] width 119 height 28
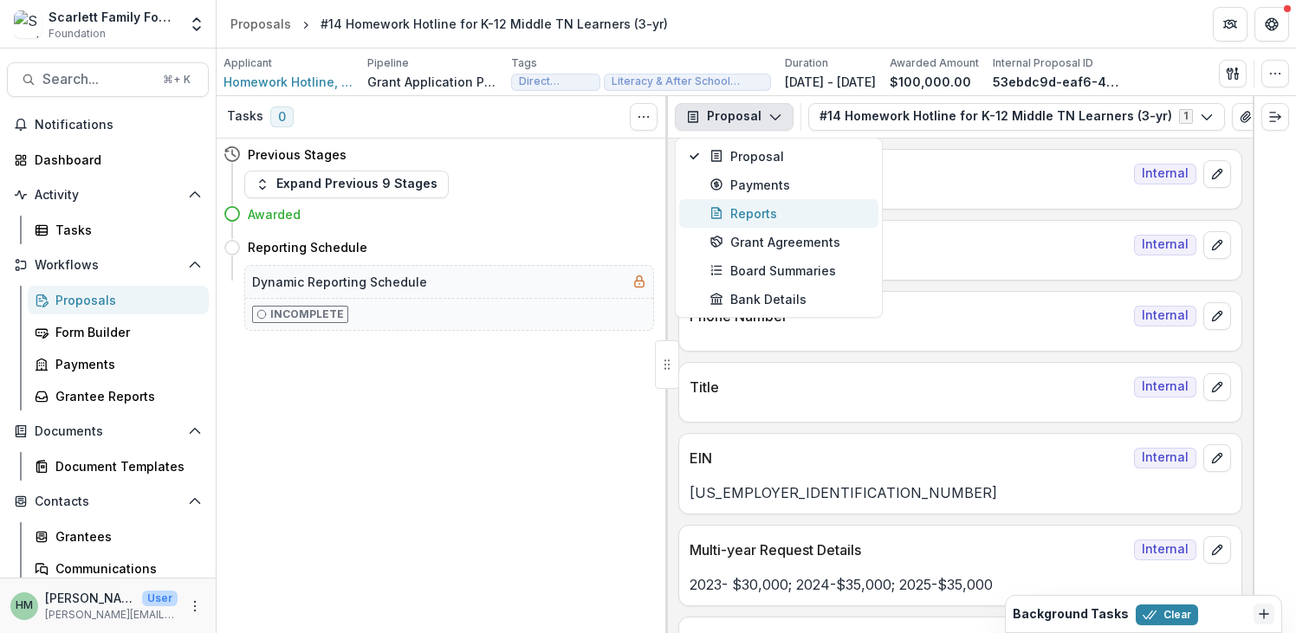
click at [751, 207] on div "Reports" at bounding box center [788, 213] width 159 height 18
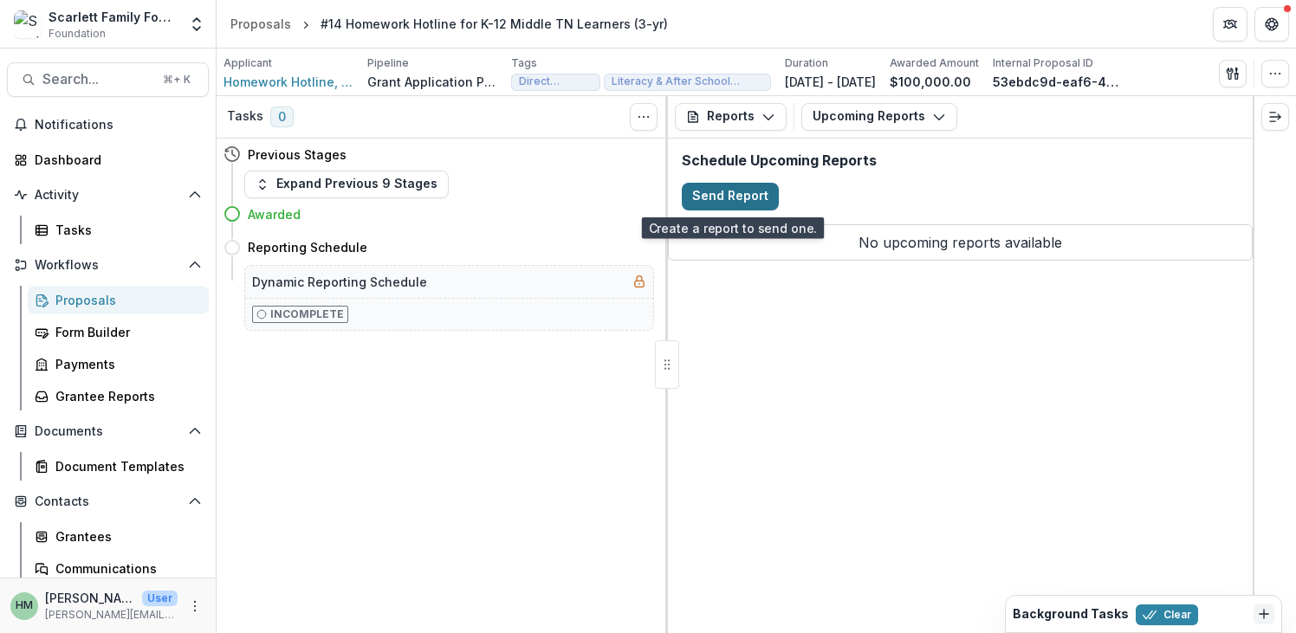
click at [761, 201] on button "Send Report" at bounding box center [730, 197] width 97 height 28
select select "********"
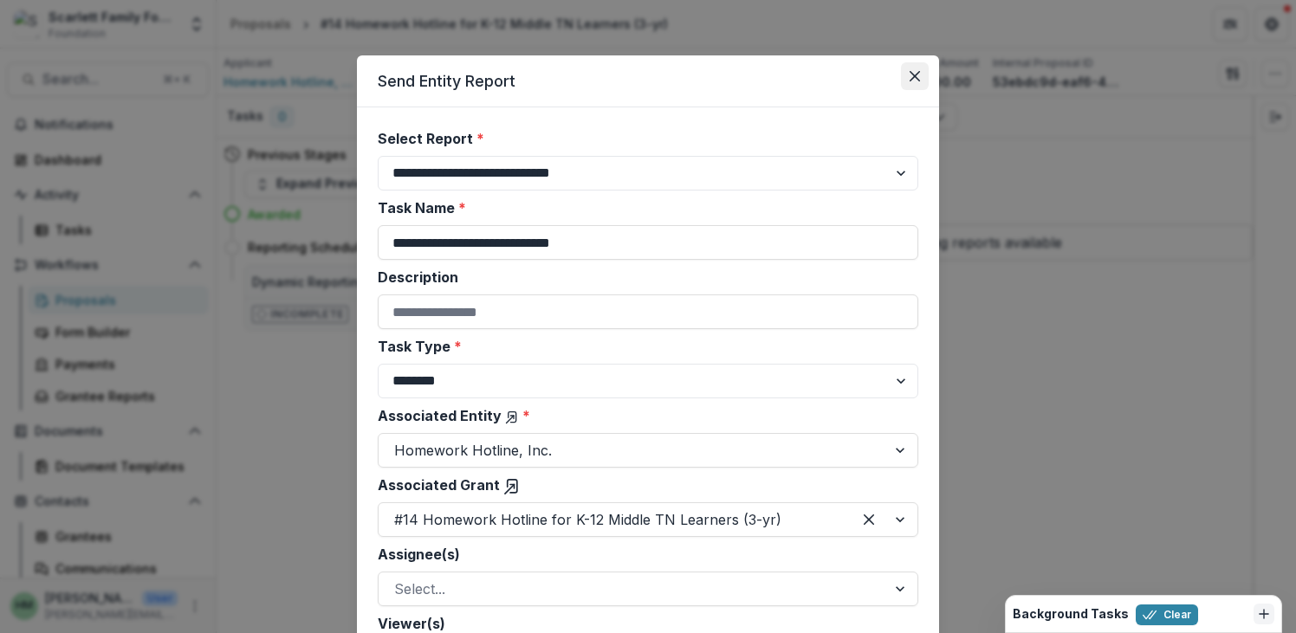
click at [910, 74] on icon "Close" at bounding box center [915, 76] width 10 height 10
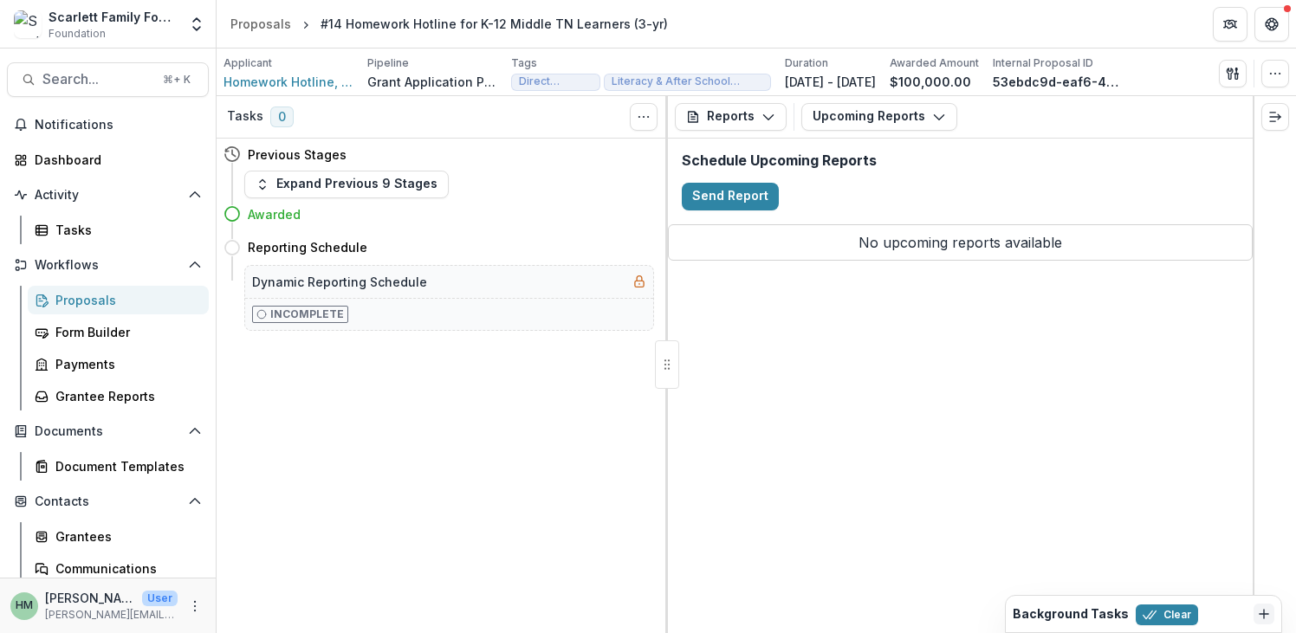
click at [788, 359] on div "Reports Proposal Payments Reports Grant Agreements Board Summaries Bank Details…" at bounding box center [960, 364] width 585 height 537
click at [932, 113] on icon "button" at bounding box center [939, 117] width 14 height 14
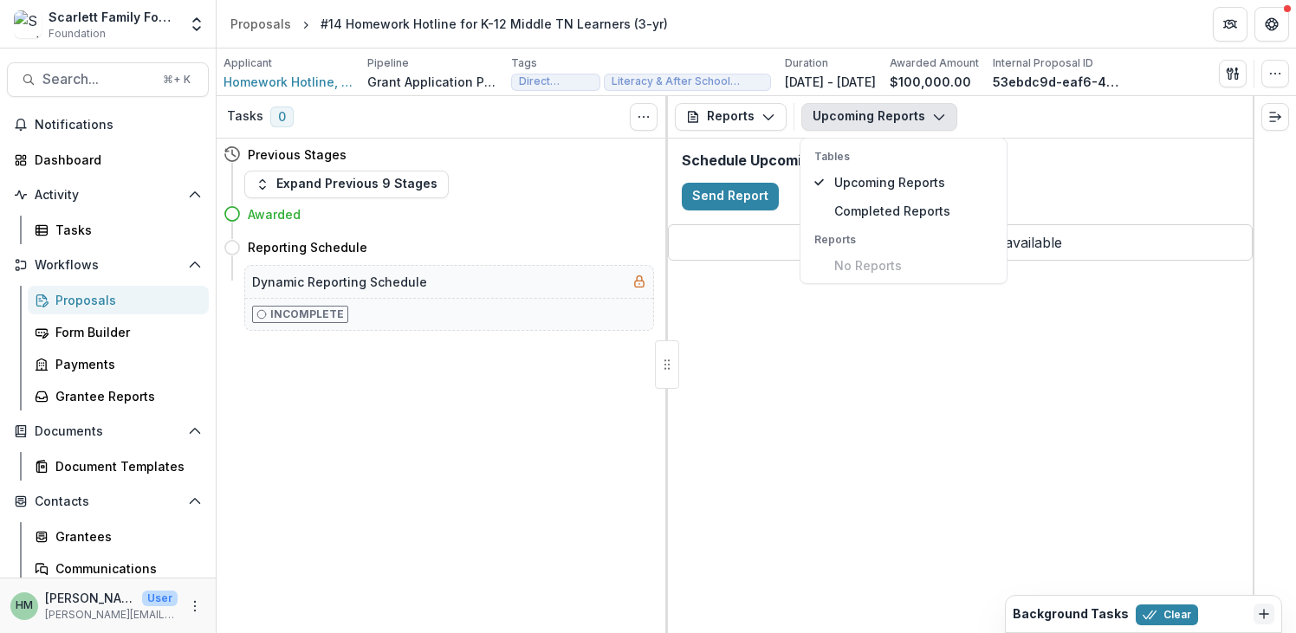
click at [770, 324] on div "Reports Proposal Payments Reports Grant Agreements Board Summaries Bank Details…" at bounding box center [960, 364] width 585 height 537
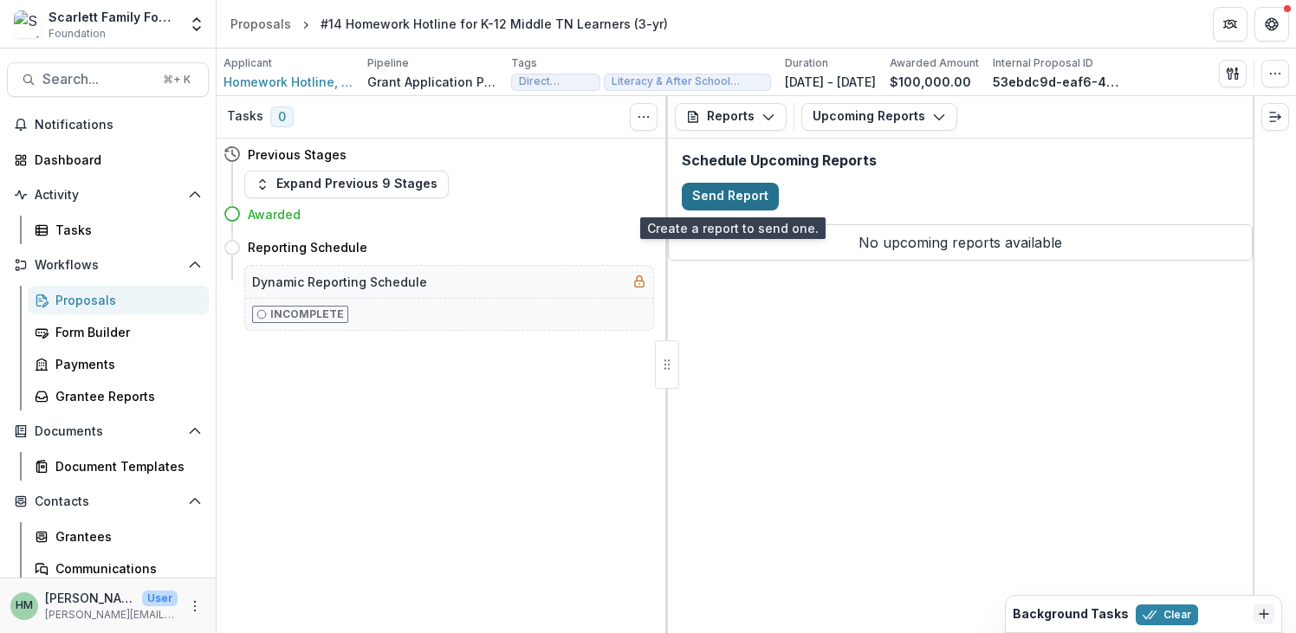
click at [740, 194] on button "Send Report" at bounding box center [730, 197] width 97 height 28
select select "********"
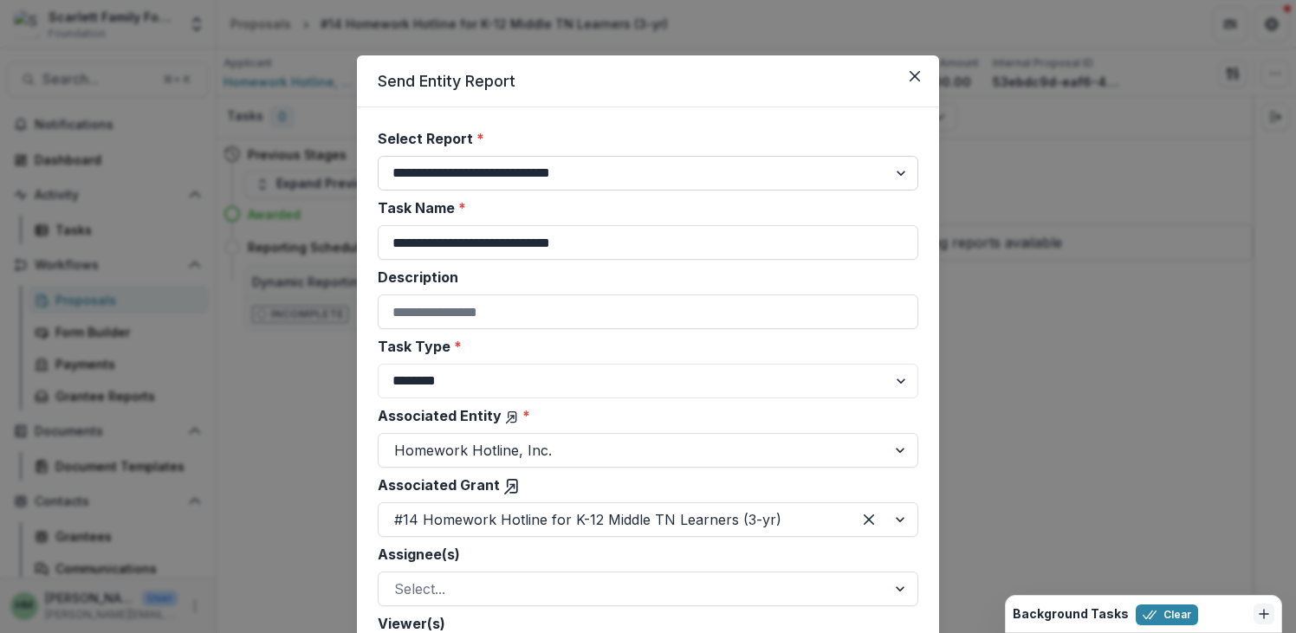
click at [787, 178] on select "**********" at bounding box center [648, 173] width 541 height 35
click at [668, 246] on input "**********" at bounding box center [648, 242] width 541 height 35
click at [694, 199] on label "Task Name *" at bounding box center [643, 208] width 530 height 21
click at [694, 225] on input "**********" at bounding box center [648, 242] width 541 height 35
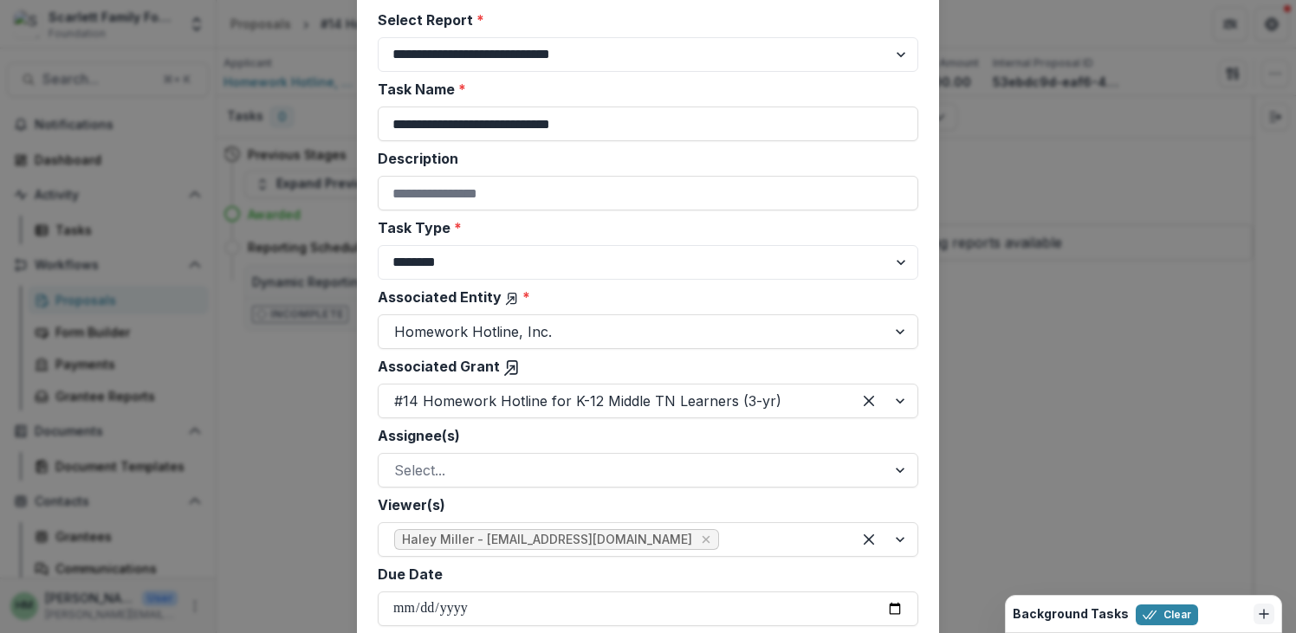
scroll to position [125, 0]
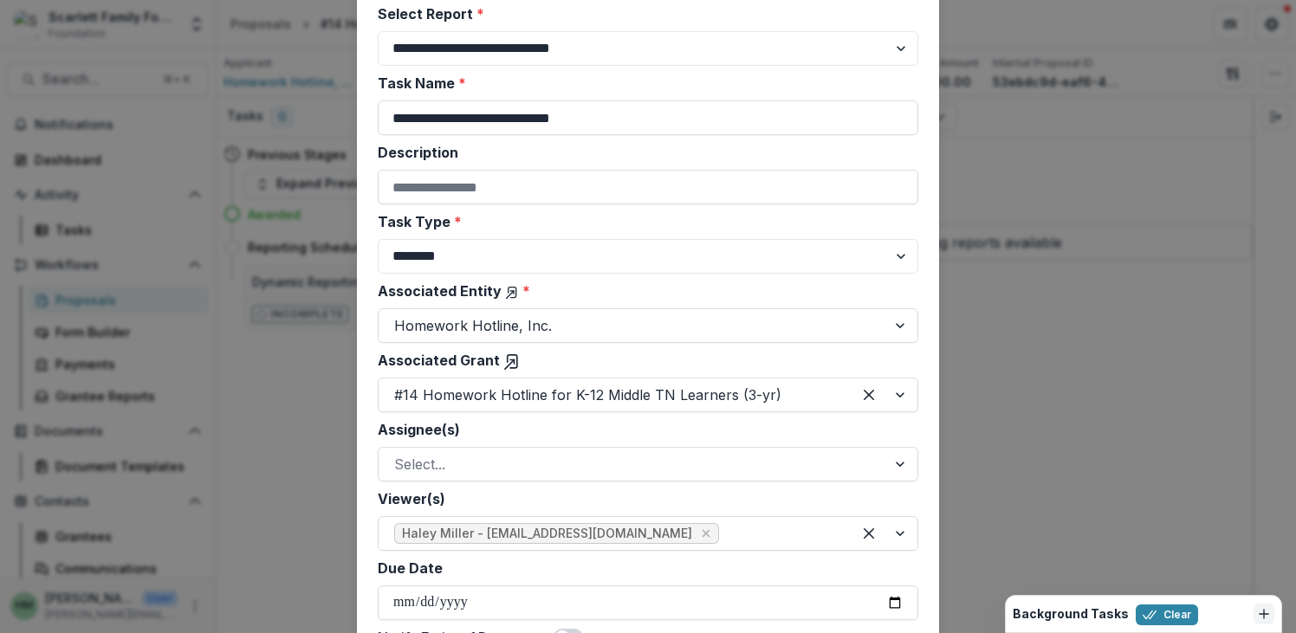
click at [651, 218] on label "Task Type *" at bounding box center [643, 221] width 530 height 21
click at [651, 239] on select "******** ********" at bounding box center [648, 256] width 541 height 35
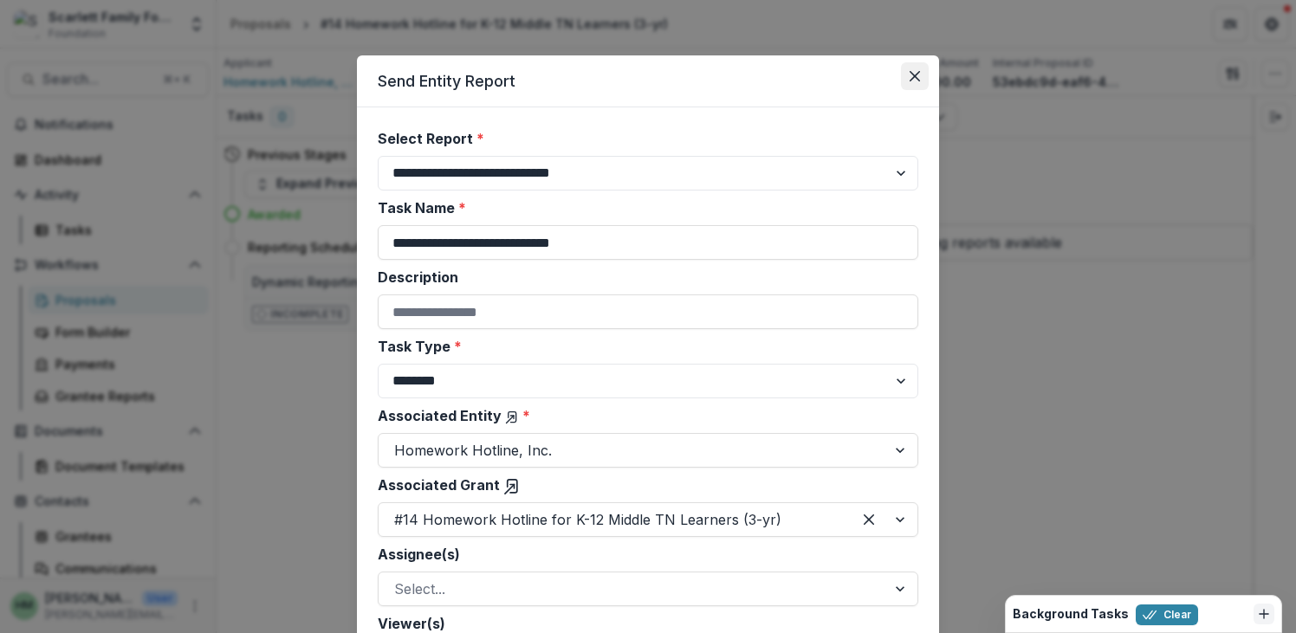
click at [910, 74] on icon "Close" at bounding box center [915, 76] width 10 height 10
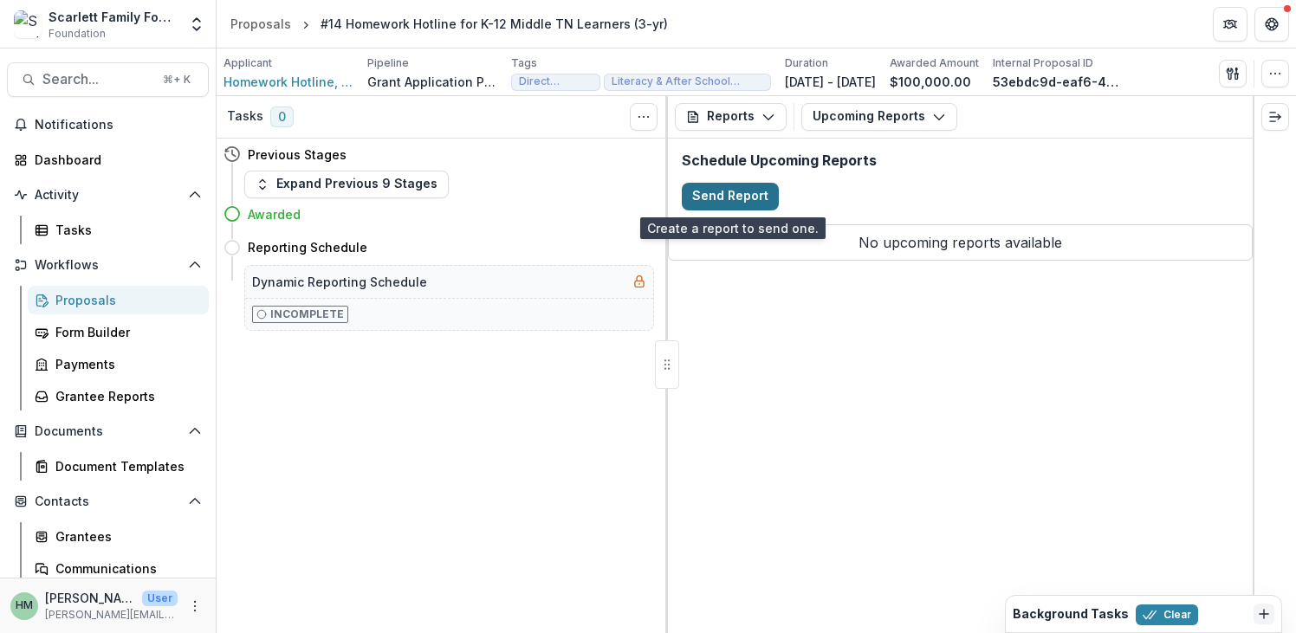
click at [754, 198] on button "Send Report" at bounding box center [730, 197] width 97 height 28
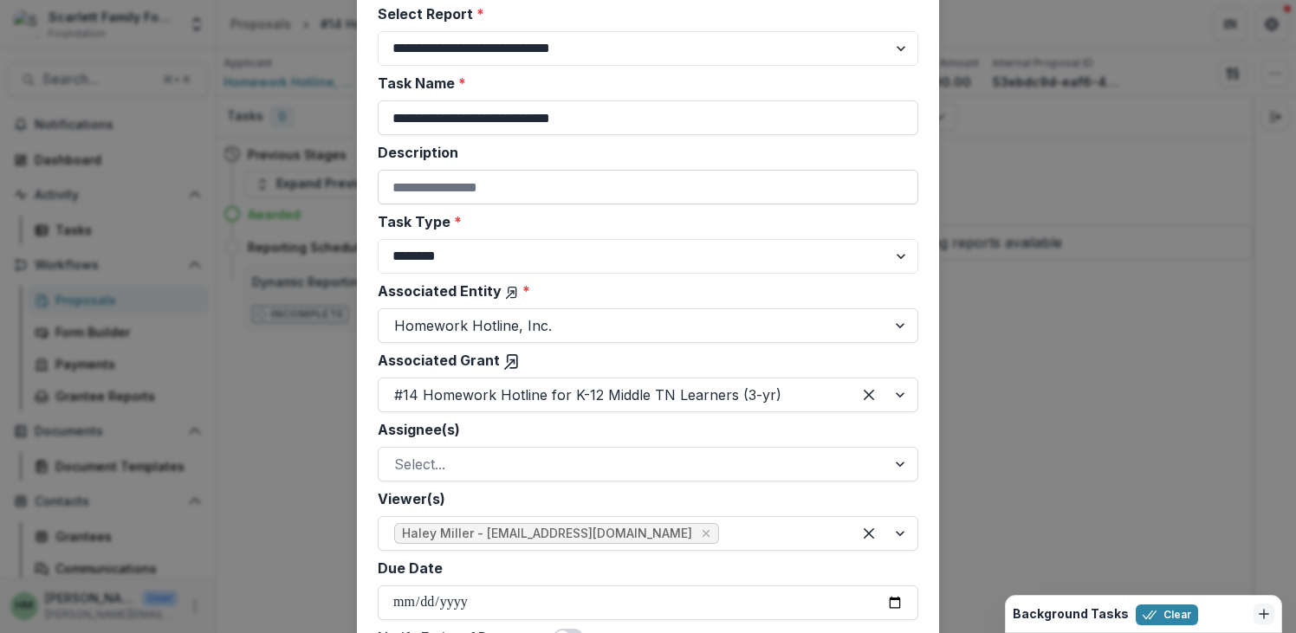
scroll to position [139, 0]
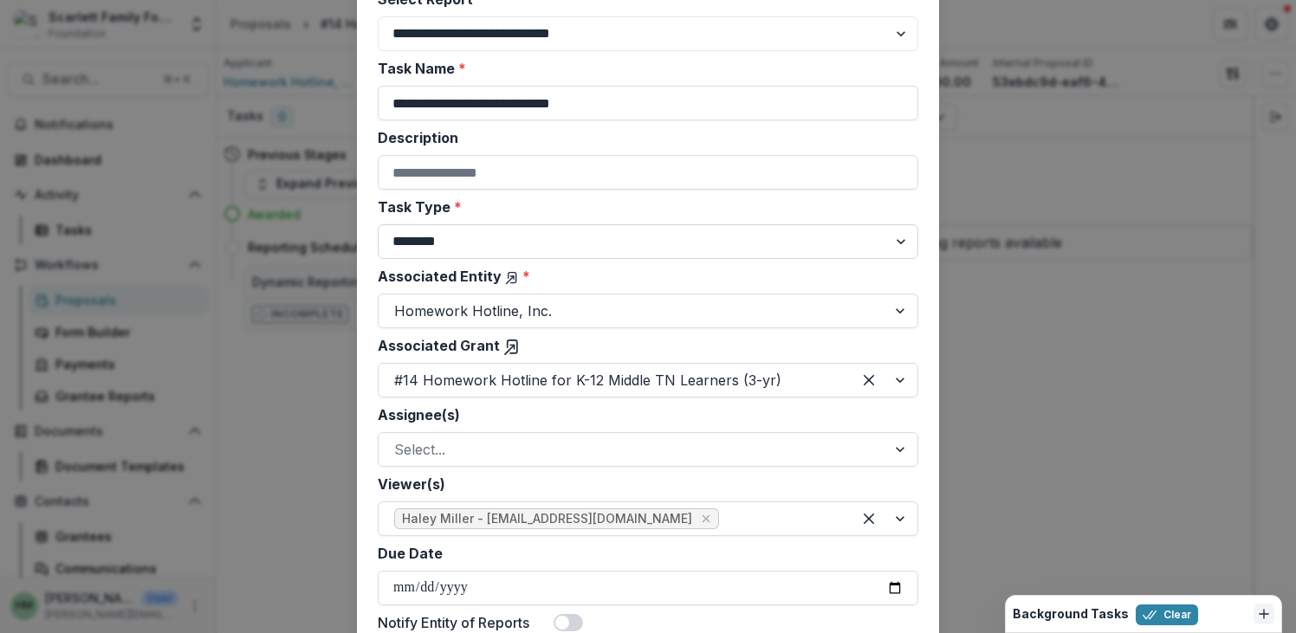
click at [585, 247] on select "******** ********" at bounding box center [648, 241] width 541 height 35
select select "********"
click at [378, 224] on select "******** ********" at bounding box center [648, 241] width 541 height 35
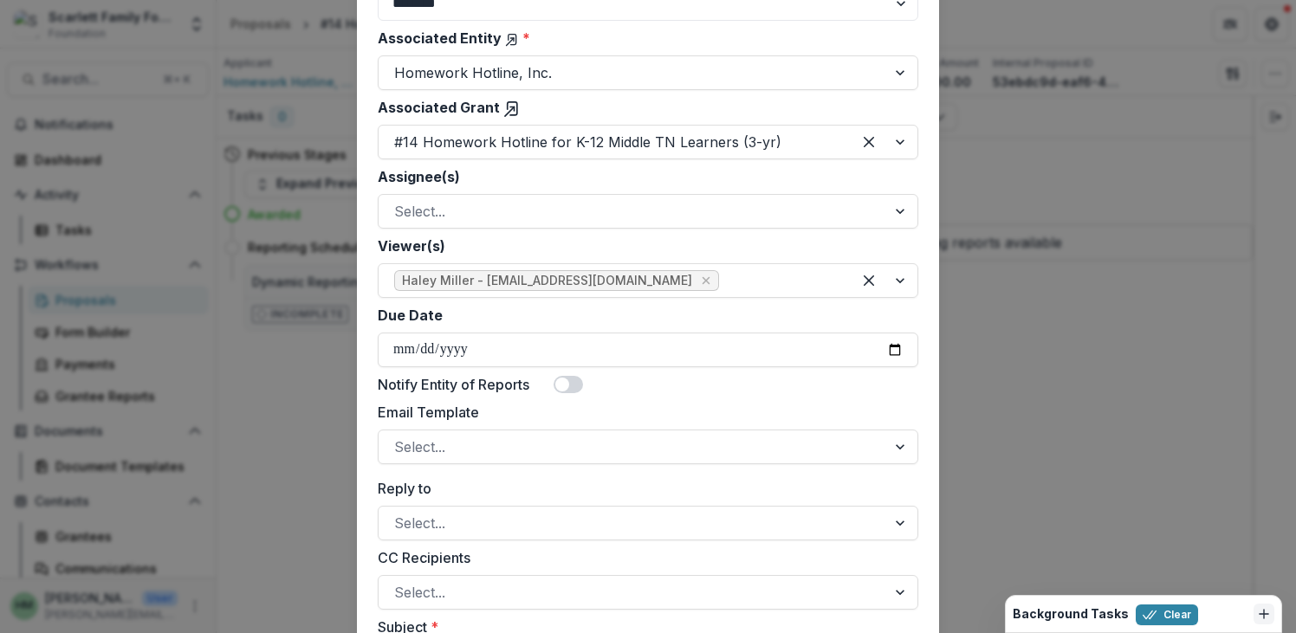
scroll to position [382, 0]
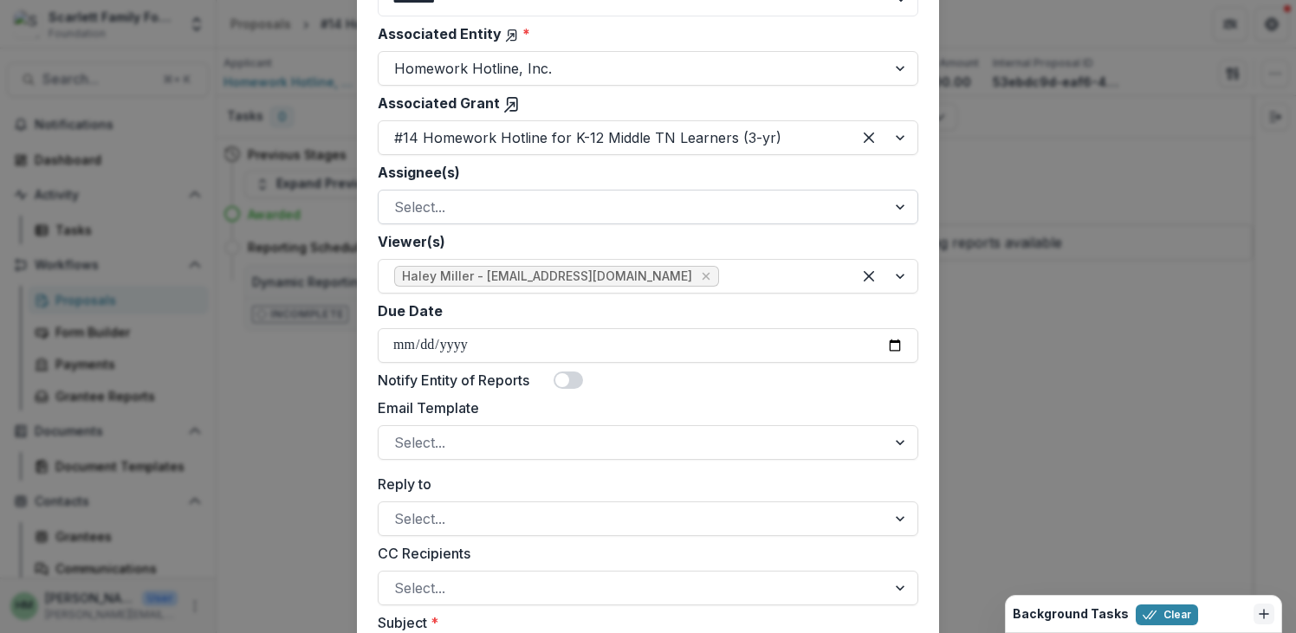
click at [547, 196] on div at bounding box center [632, 207] width 476 height 24
click at [544, 178] on label "Assignee(s)" at bounding box center [643, 172] width 530 height 21
click at [398, 197] on input "Assignee(s)" at bounding box center [396, 207] width 4 height 21
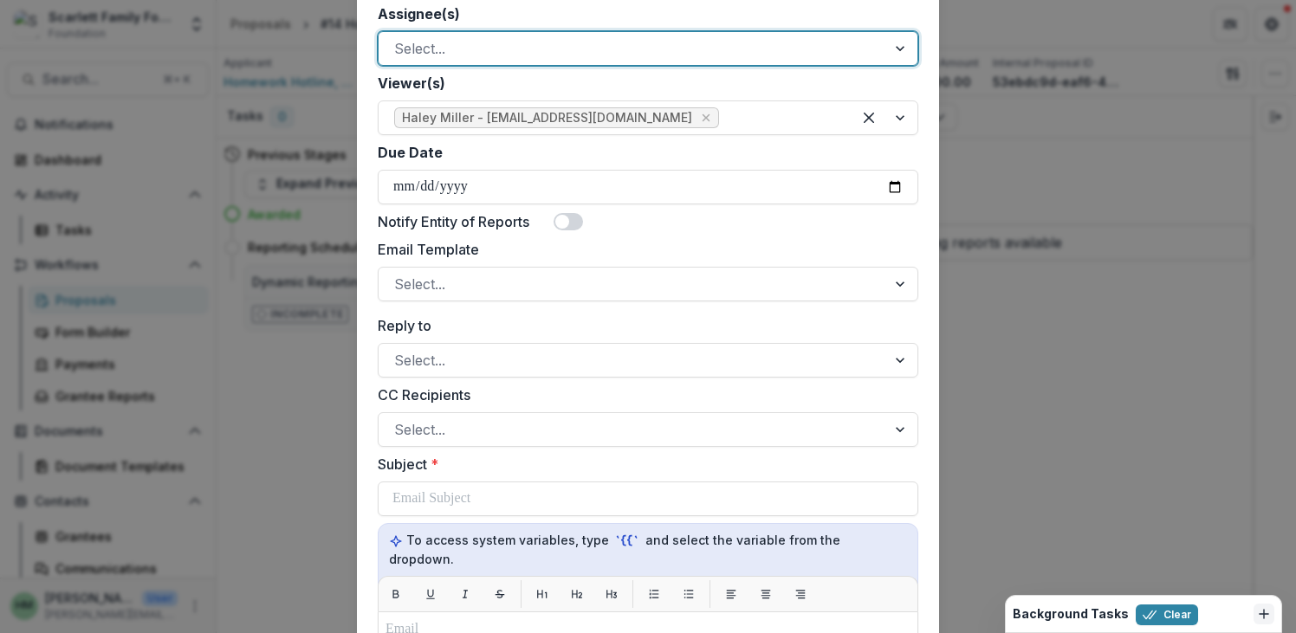
scroll to position [540, 0]
click at [760, 126] on div at bounding box center [778, 119] width 113 height 24
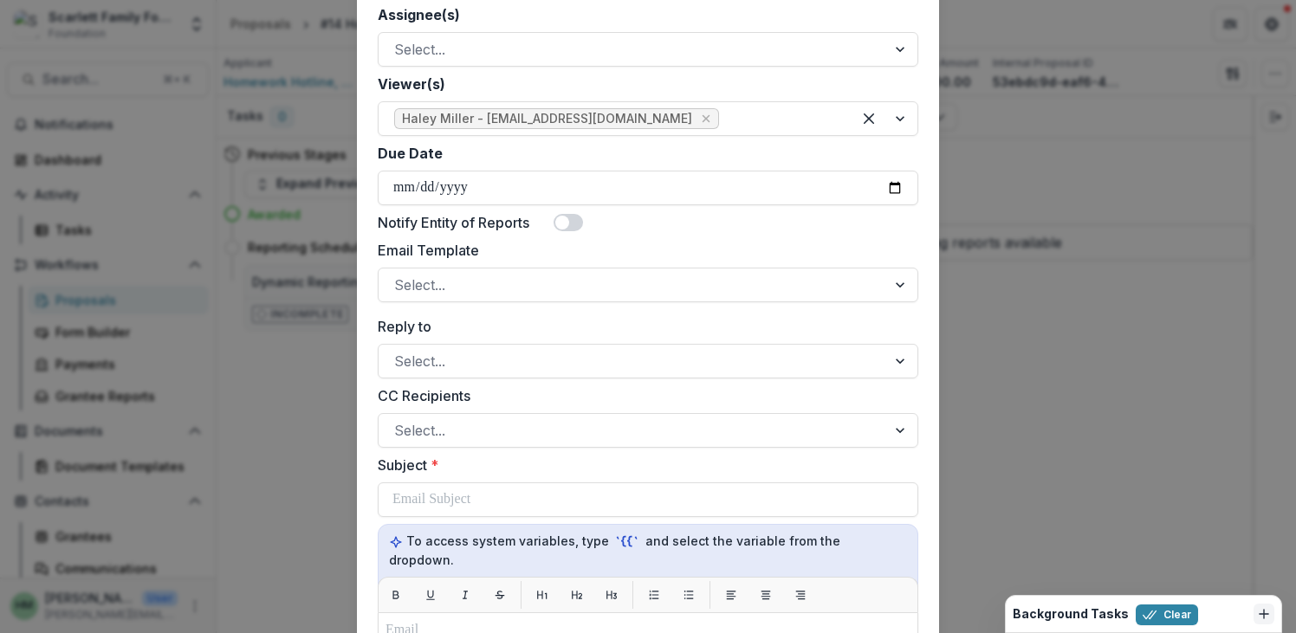
click at [703, 230] on div "Notify Entity of Reports" at bounding box center [648, 222] width 541 height 21
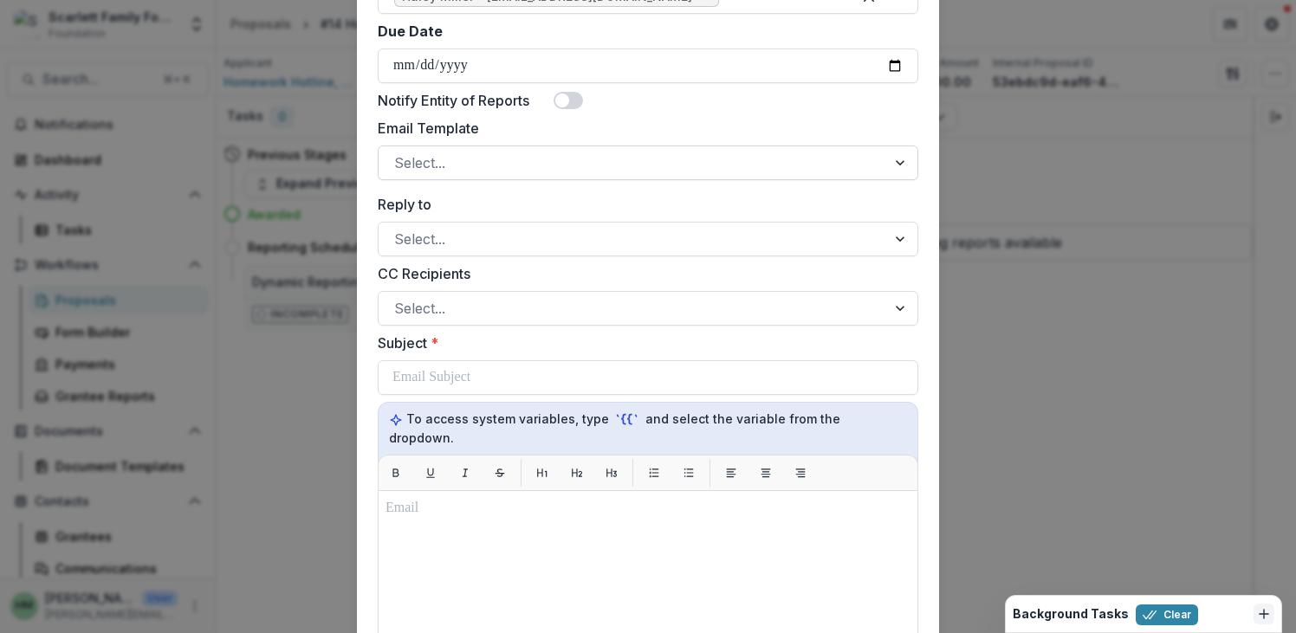
scroll to position [703, 0]
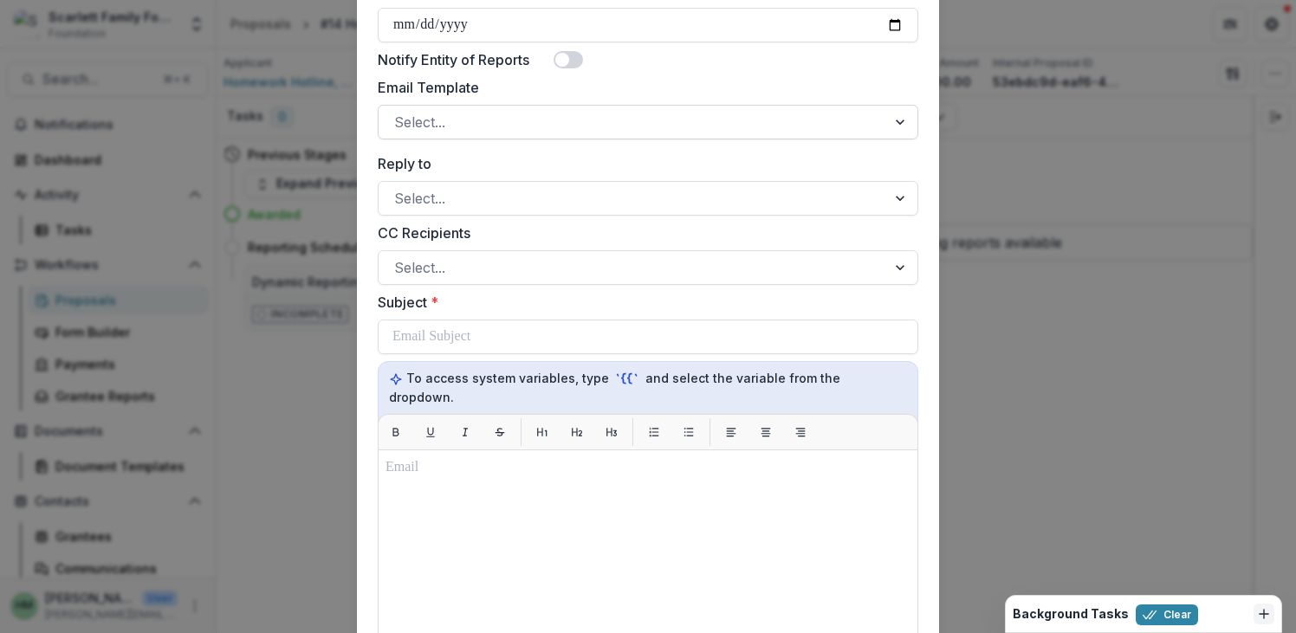
click at [543, 118] on div at bounding box center [632, 122] width 476 height 24
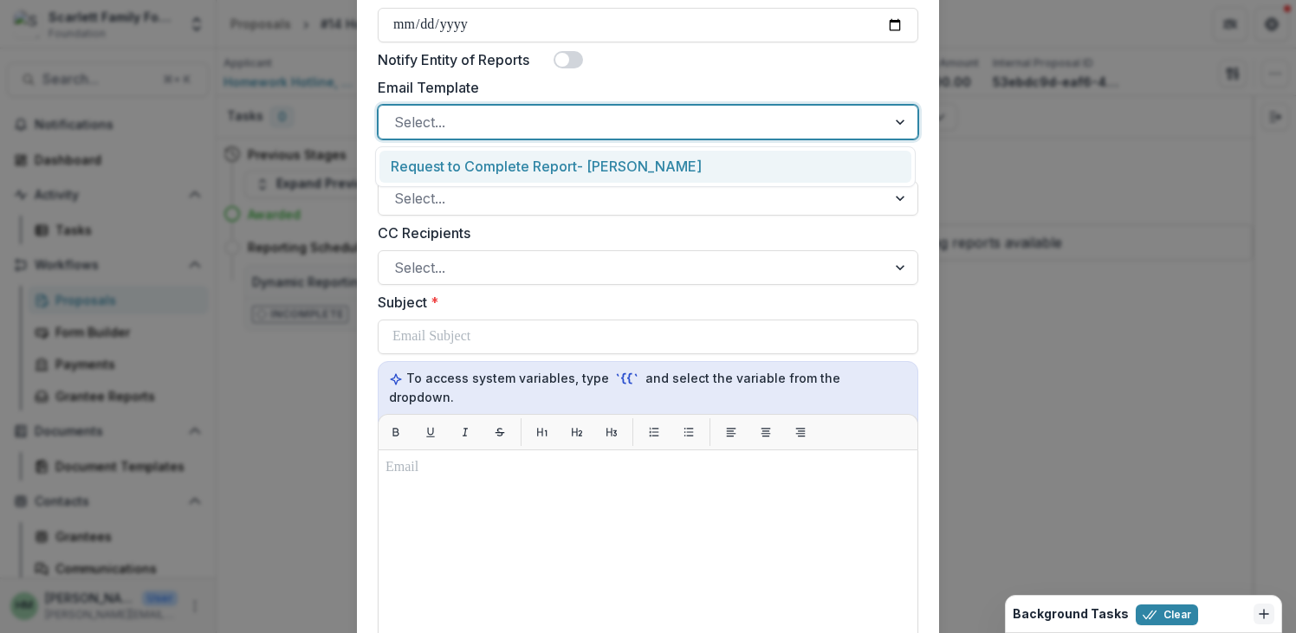
click at [568, 92] on label "Email Template" at bounding box center [643, 87] width 530 height 21
click at [398, 112] on input "Email Template" at bounding box center [396, 122] width 4 height 21
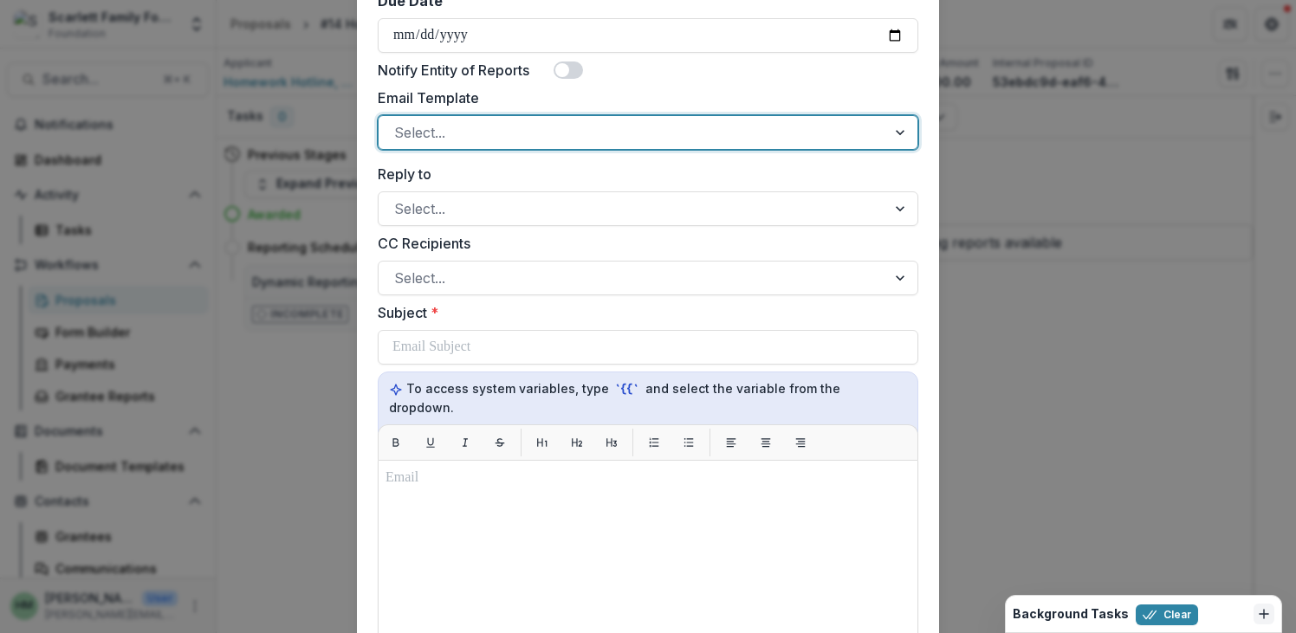
scroll to position [686, 0]
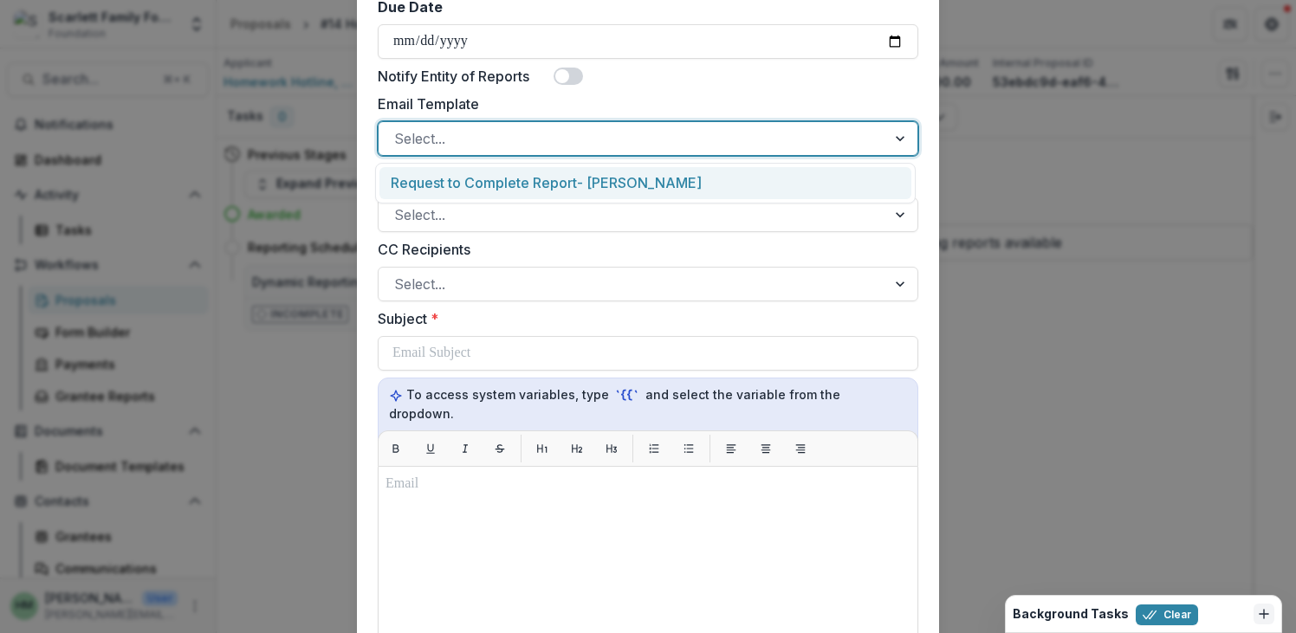
click at [524, 133] on div at bounding box center [632, 138] width 476 height 24
click at [553, 213] on div at bounding box center [632, 215] width 476 height 24
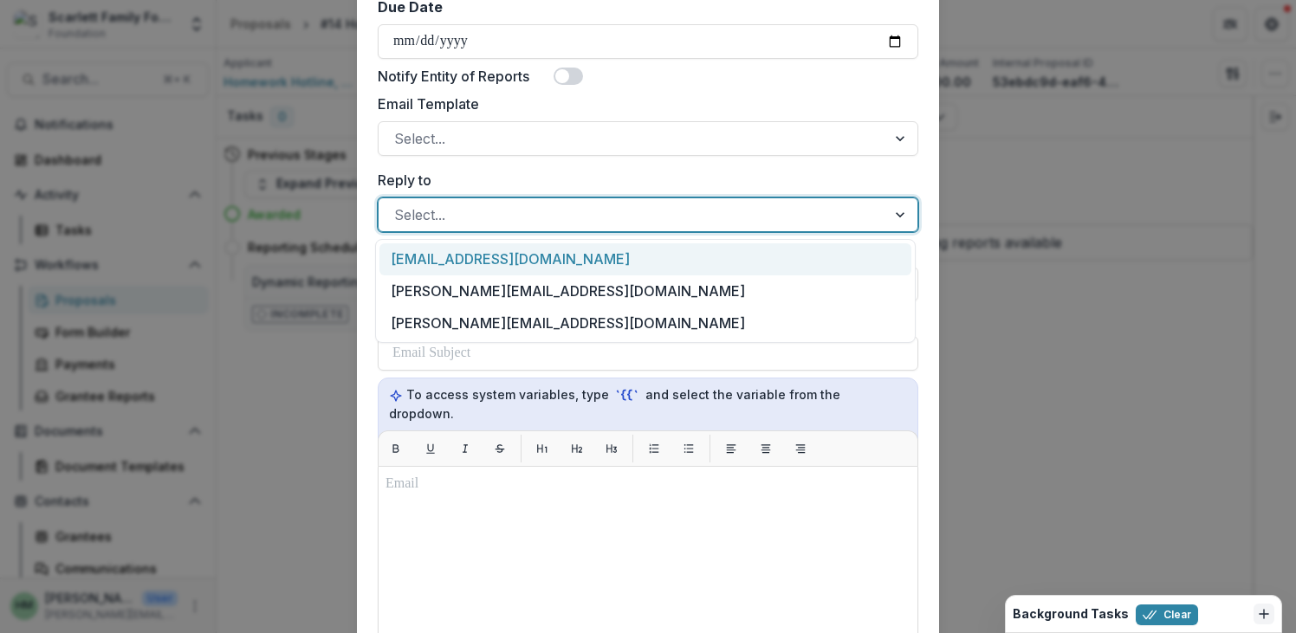
click at [528, 166] on div "**********" at bounding box center [648, 236] width 541 height 1588
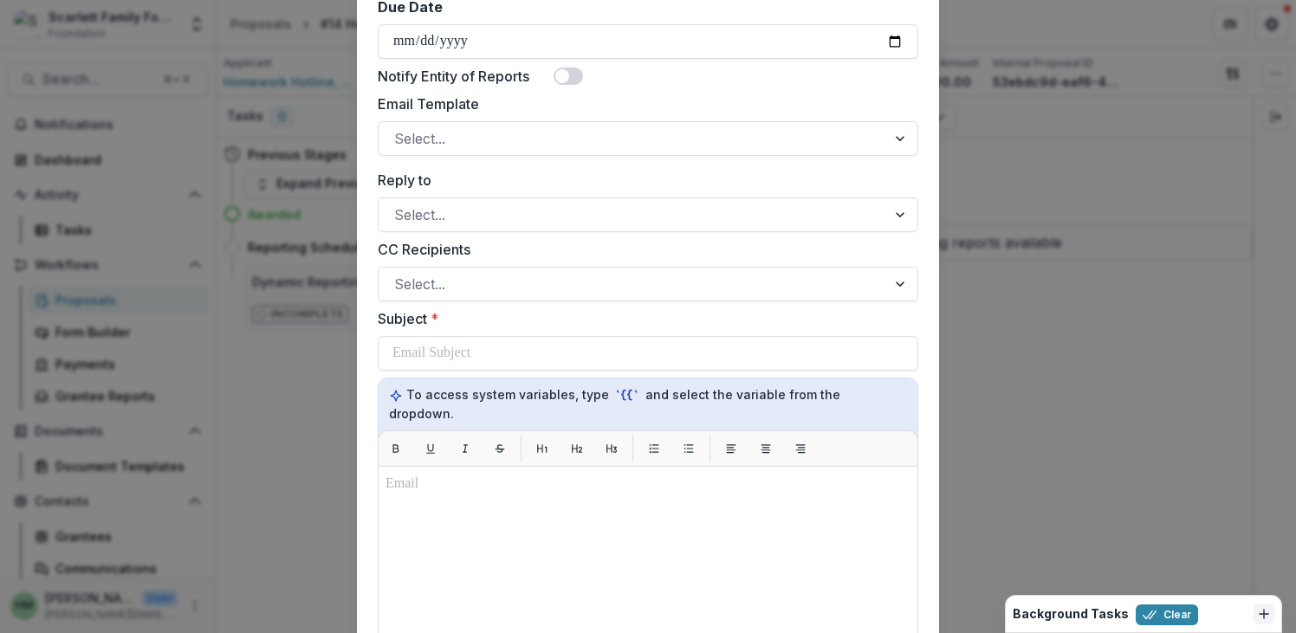
scroll to position [647, 0]
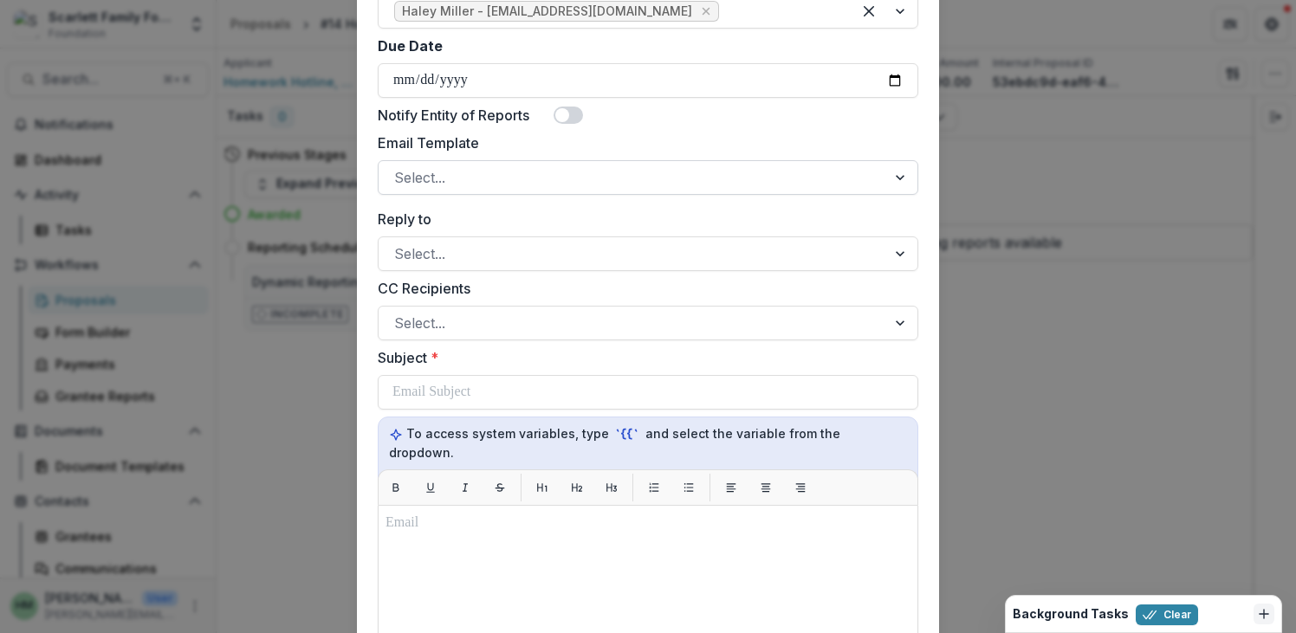
click at [482, 176] on div at bounding box center [632, 177] width 476 height 24
click at [494, 140] on label "Email Template" at bounding box center [643, 143] width 530 height 21
click at [398, 167] on input "Email Template" at bounding box center [396, 177] width 4 height 21
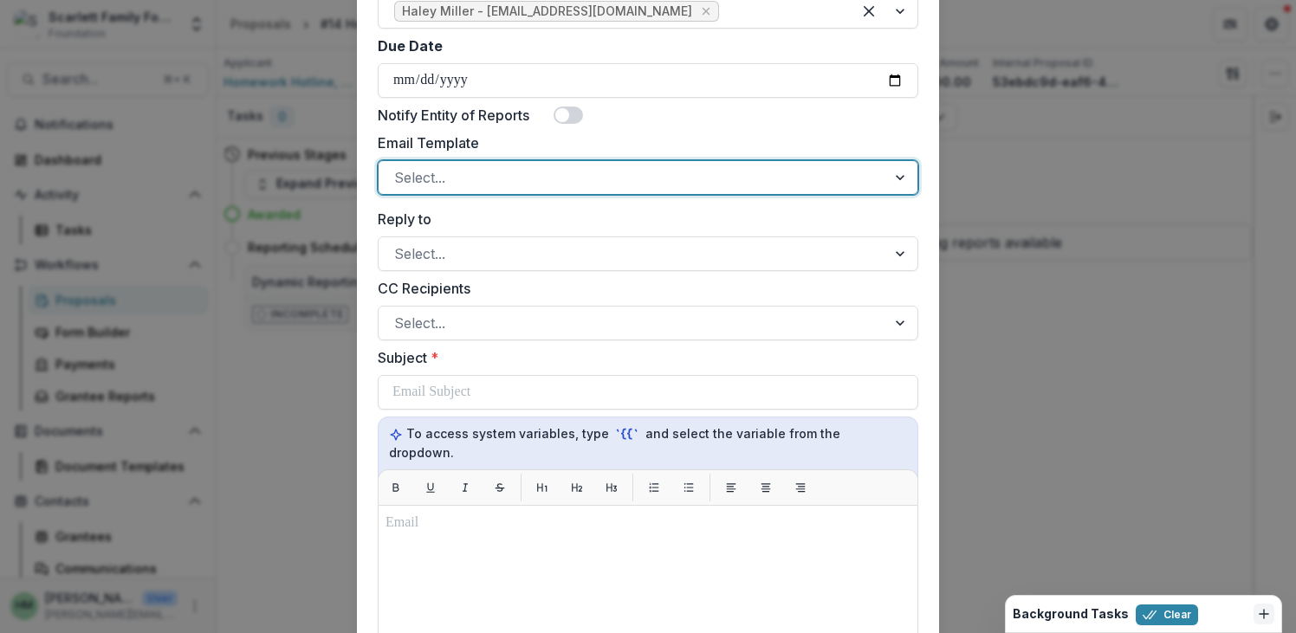
click at [567, 117] on span at bounding box center [562, 115] width 14 height 14
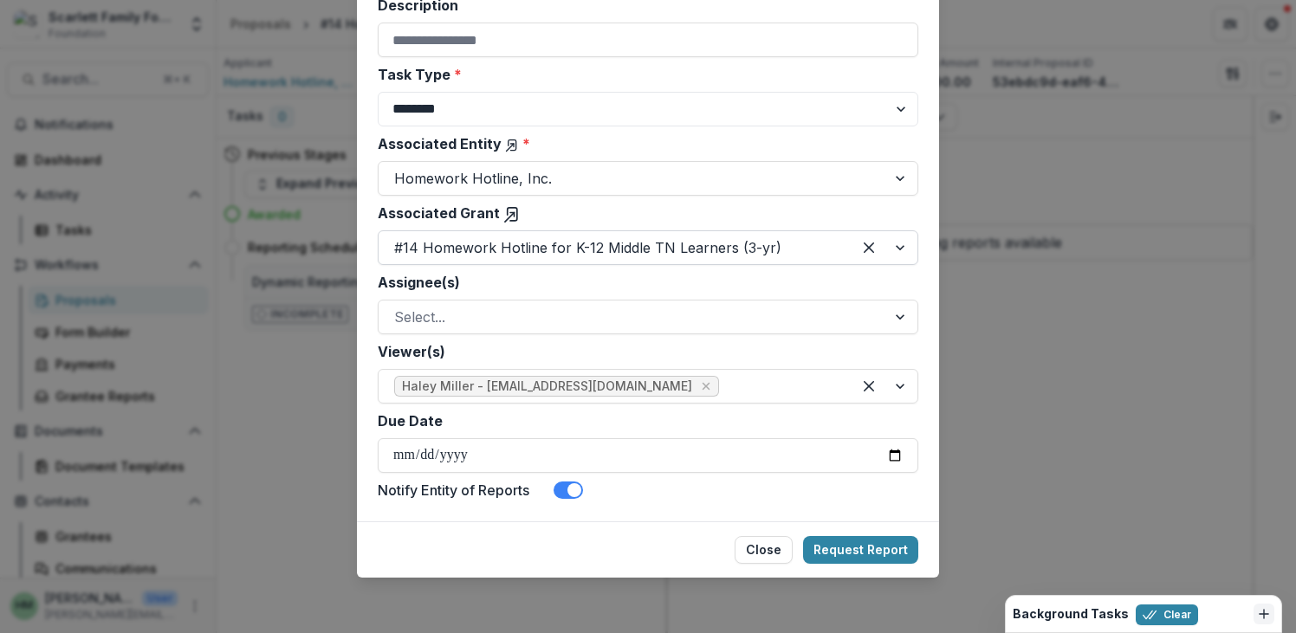
scroll to position [0, 0]
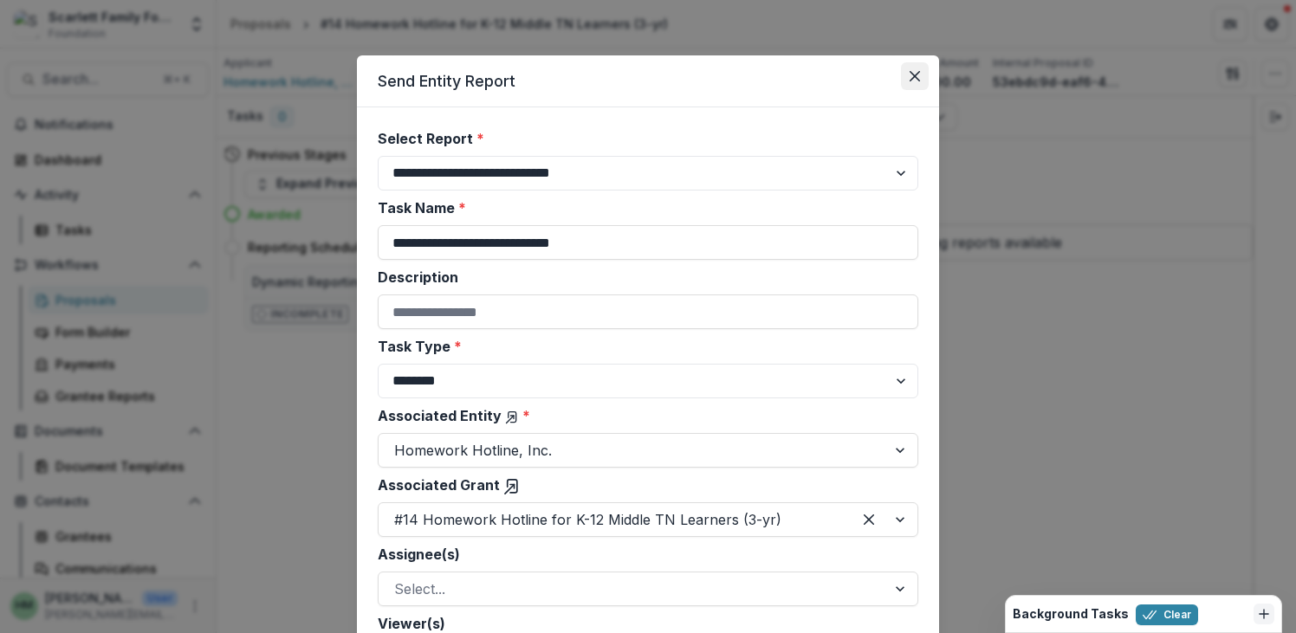
click at [911, 74] on icon "Close" at bounding box center [915, 76] width 10 height 10
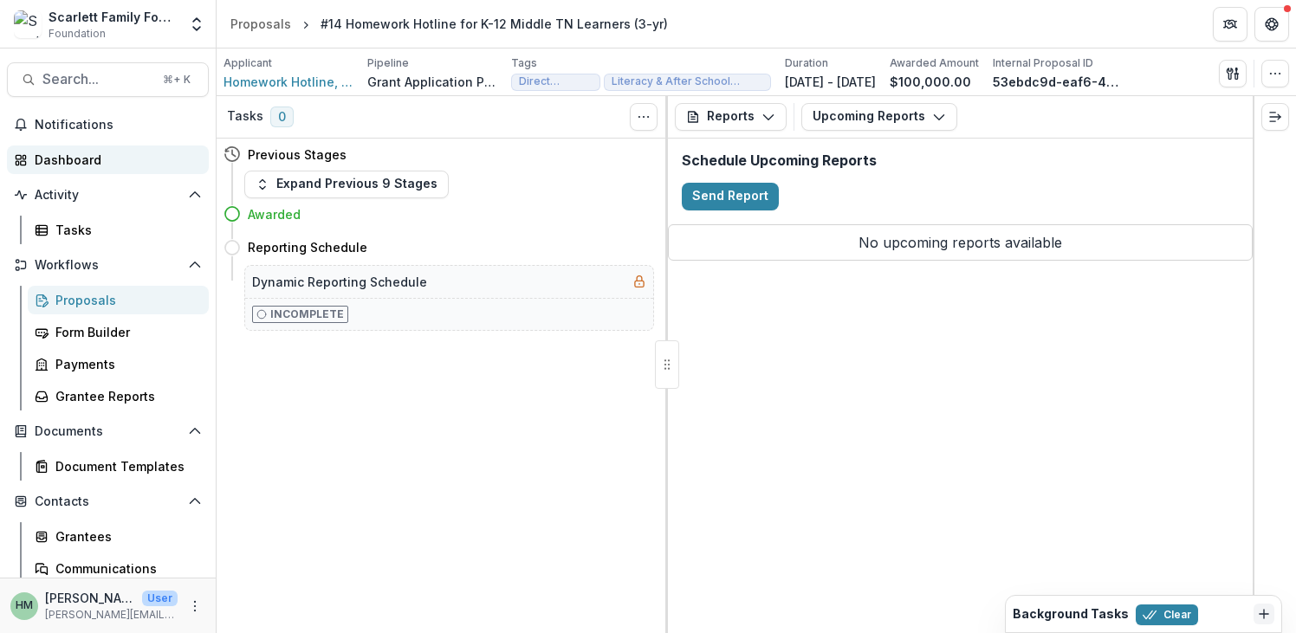
click at [68, 146] on link "Dashboard" at bounding box center [108, 160] width 202 height 29
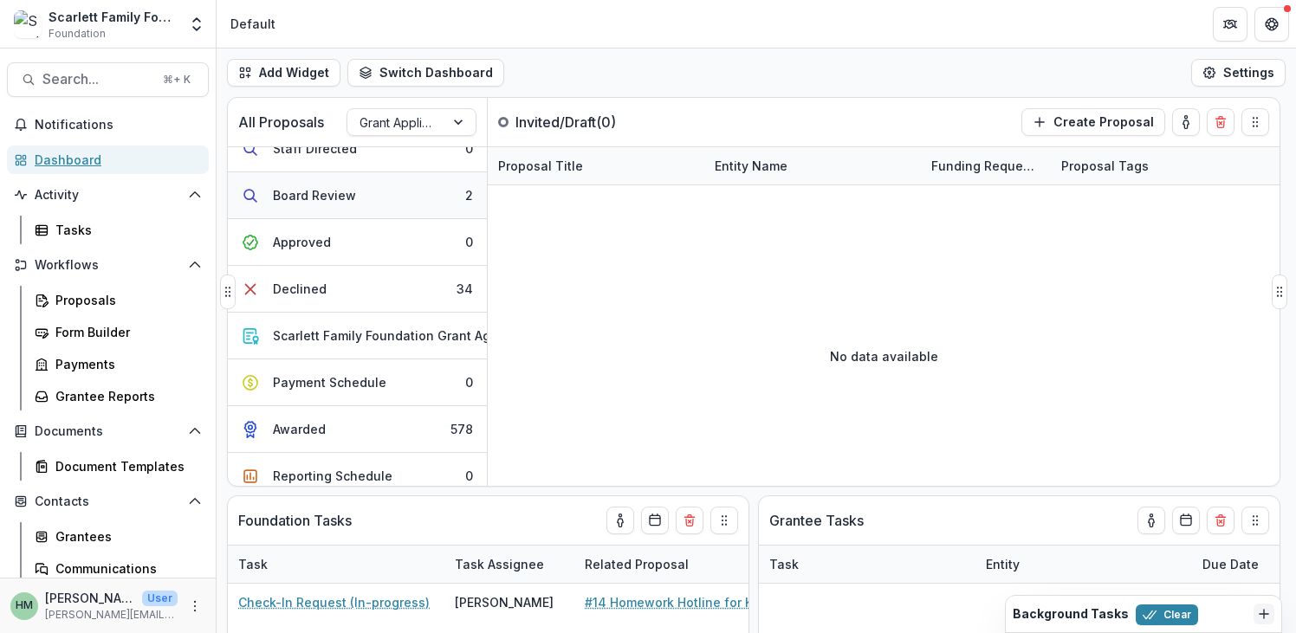
scroll to position [189, 0]
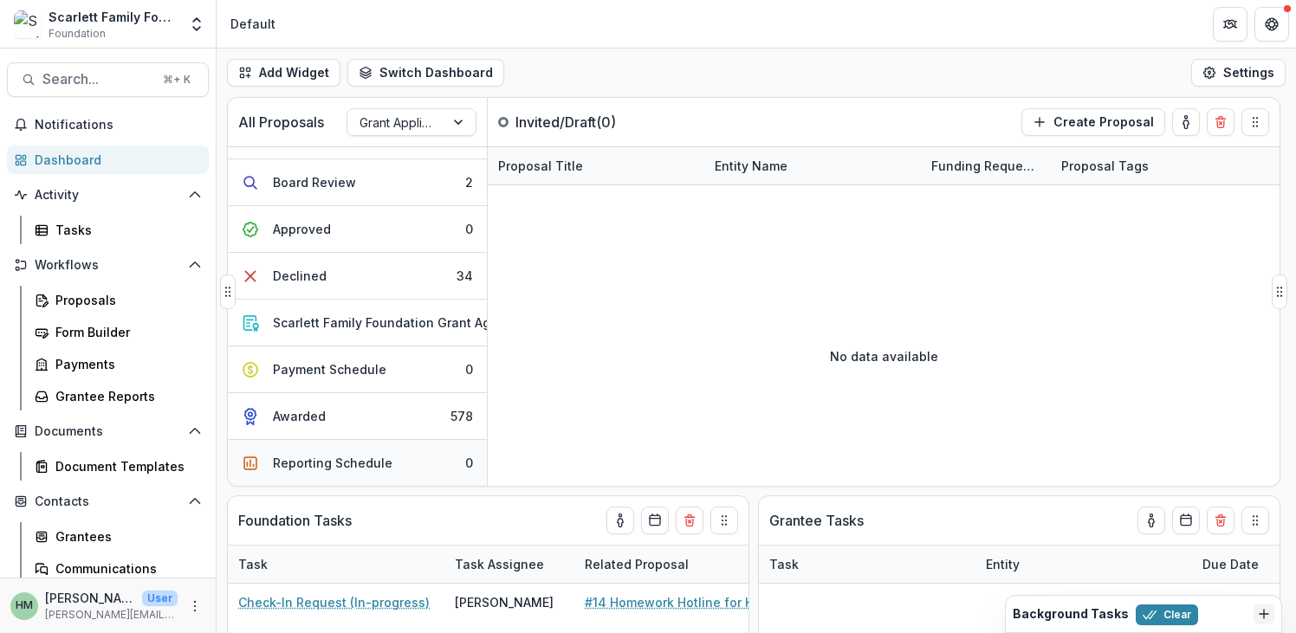
click at [343, 454] on div "Reporting Schedule" at bounding box center [333, 463] width 120 height 18
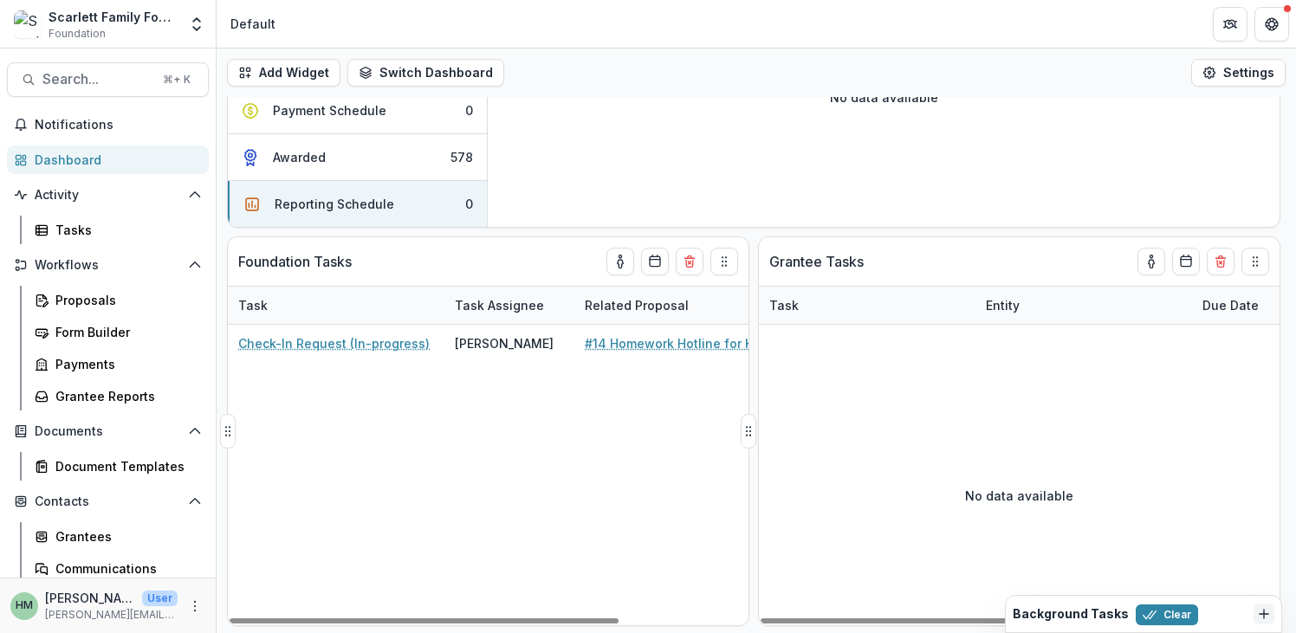
scroll to position [256, 0]
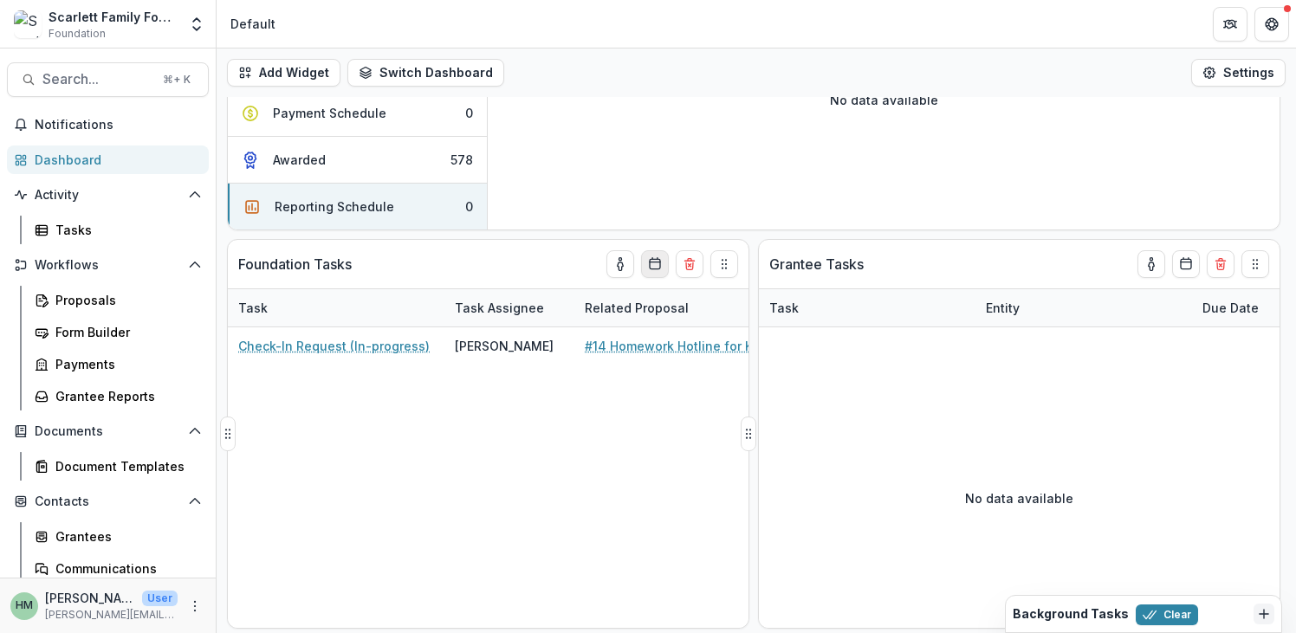
click at [656, 269] on rect "Calendar" at bounding box center [655, 264] width 10 height 10
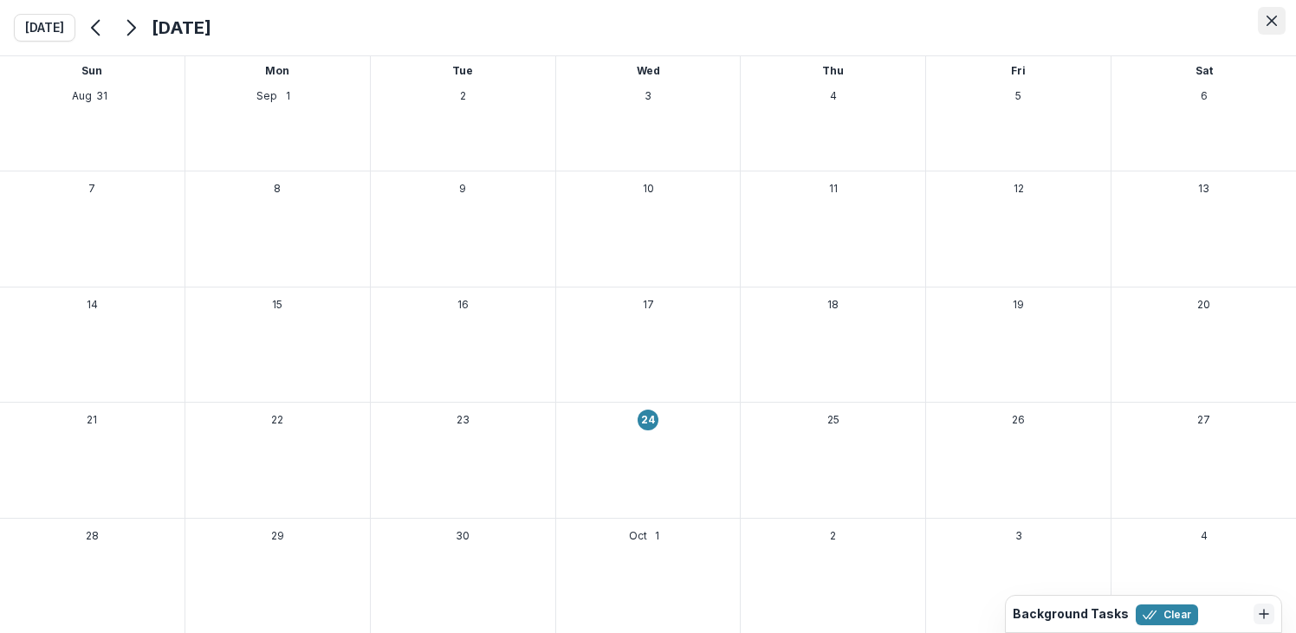
click at [1273, 18] on icon "Close" at bounding box center [1271, 21] width 10 height 10
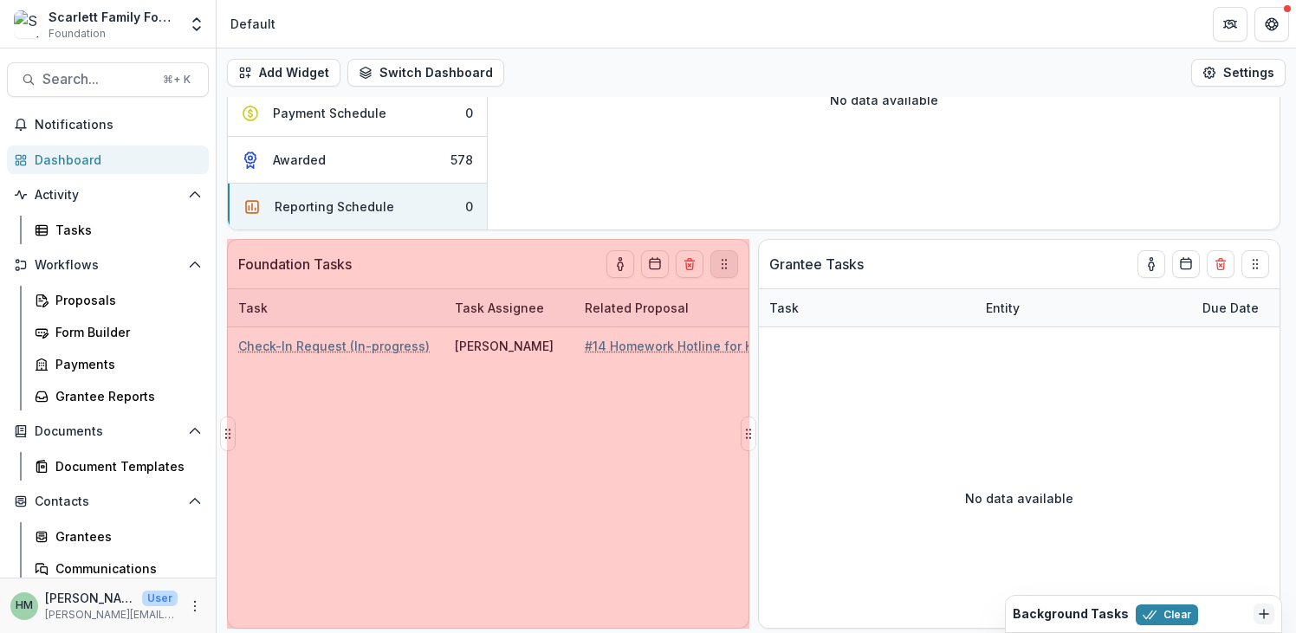
click at [722, 263] on icon "Drag" at bounding box center [724, 264] width 14 height 14
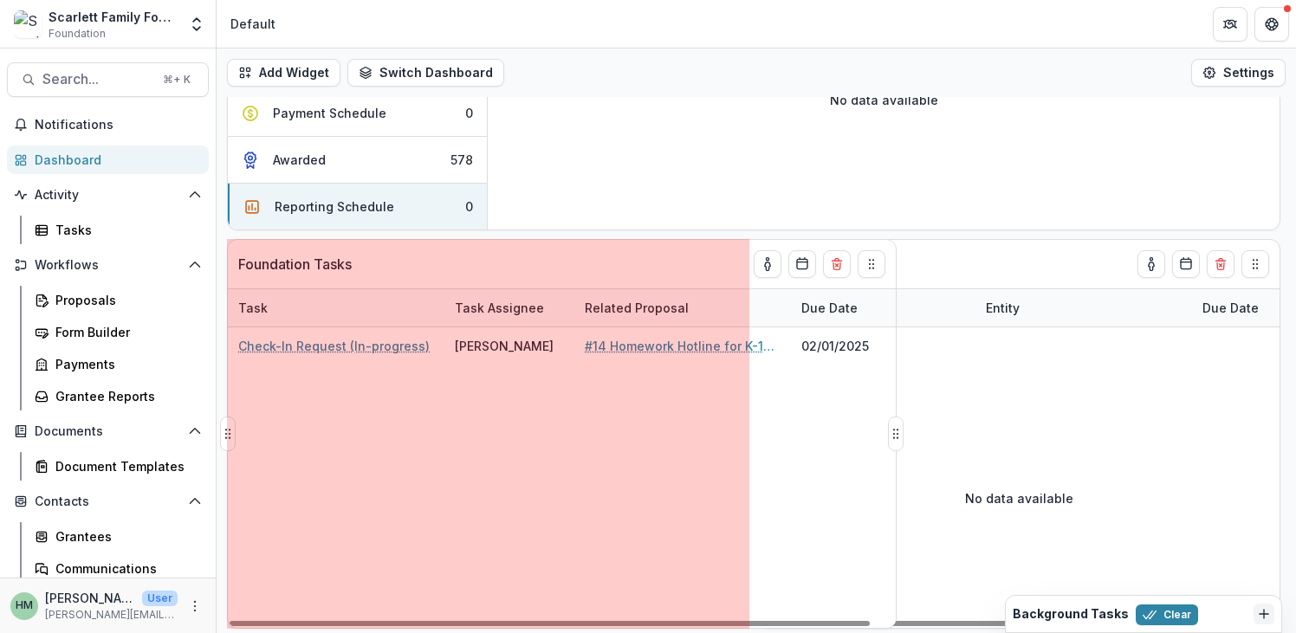
drag, startPoint x: 746, startPoint y: 430, endPoint x: 897, endPoint y: 413, distance: 151.6
click at [897, 413] on div "Foundation Tasks Task Task Assignee Related Proposal Due Date Check-In Request …" at bounding box center [562, 434] width 670 height 390
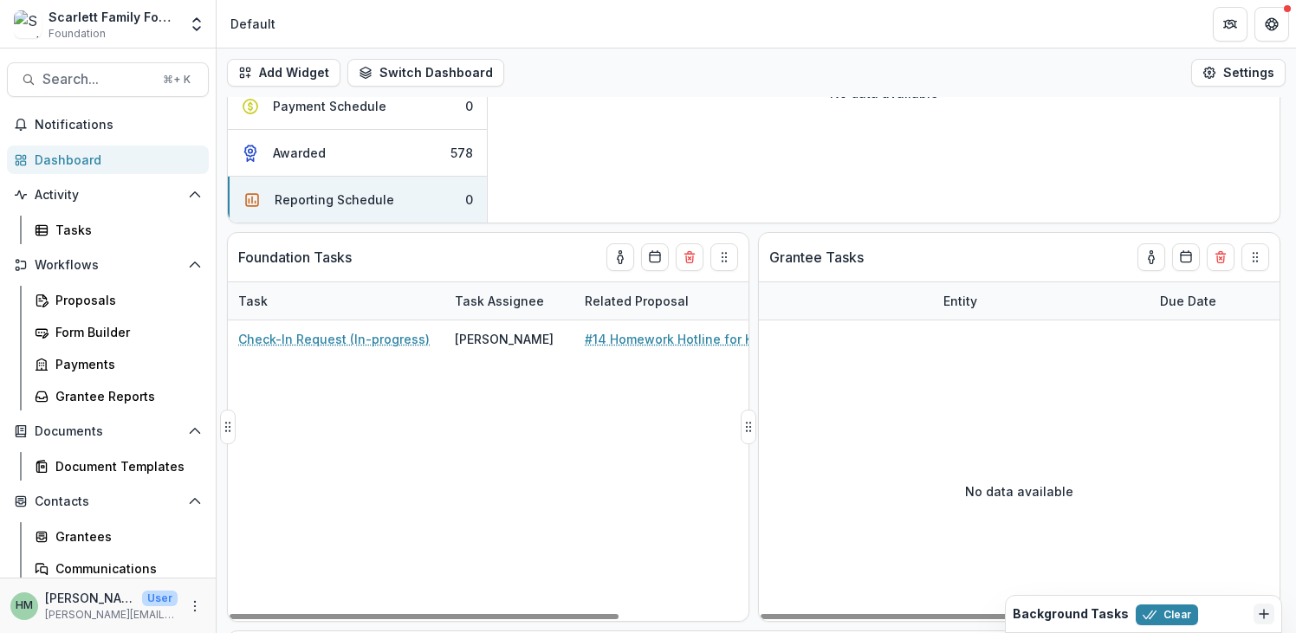
scroll to position [0, 0]
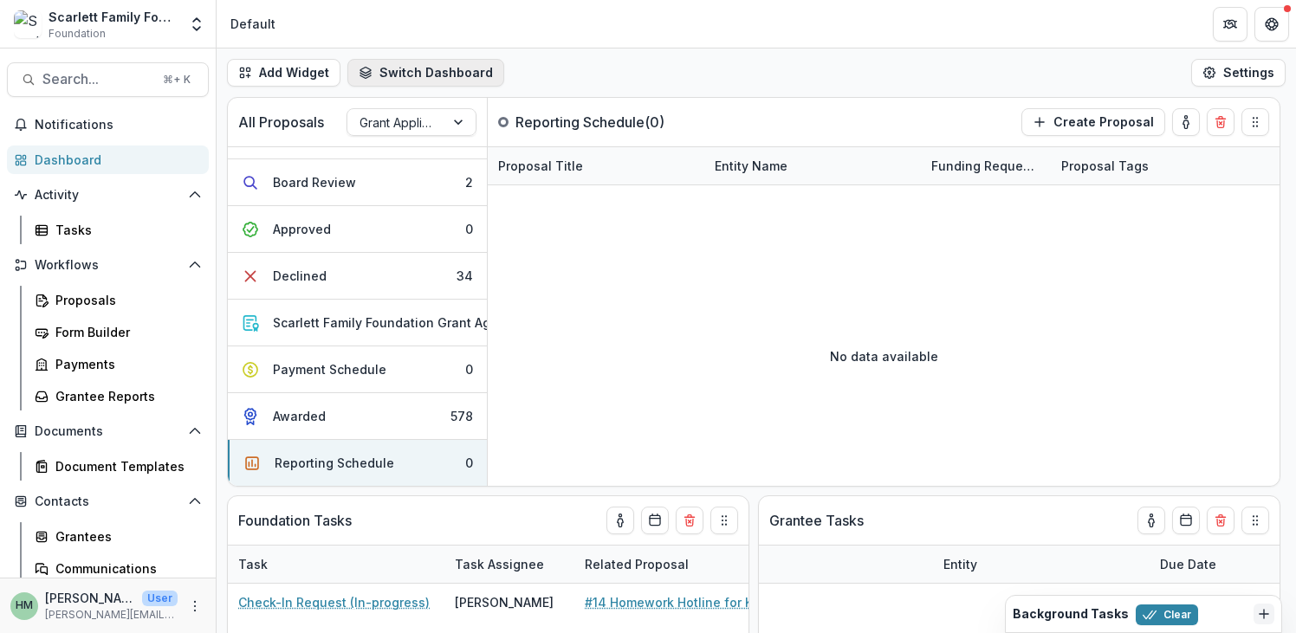
click at [451, 75] on button "Switch Dashboard" at bounding box center [425, 73] width 157 height 28
click at [532, 42] on header "Default" at bounding box center [756, 24] width 1079 height 48
click at [405, 68] on button "Switch Dashboard" at bounding box center [425, 73] width 157 height 28
click at [422, 144] on button "New Dashboard" at bounding box center [443, 147] width 185 height 28
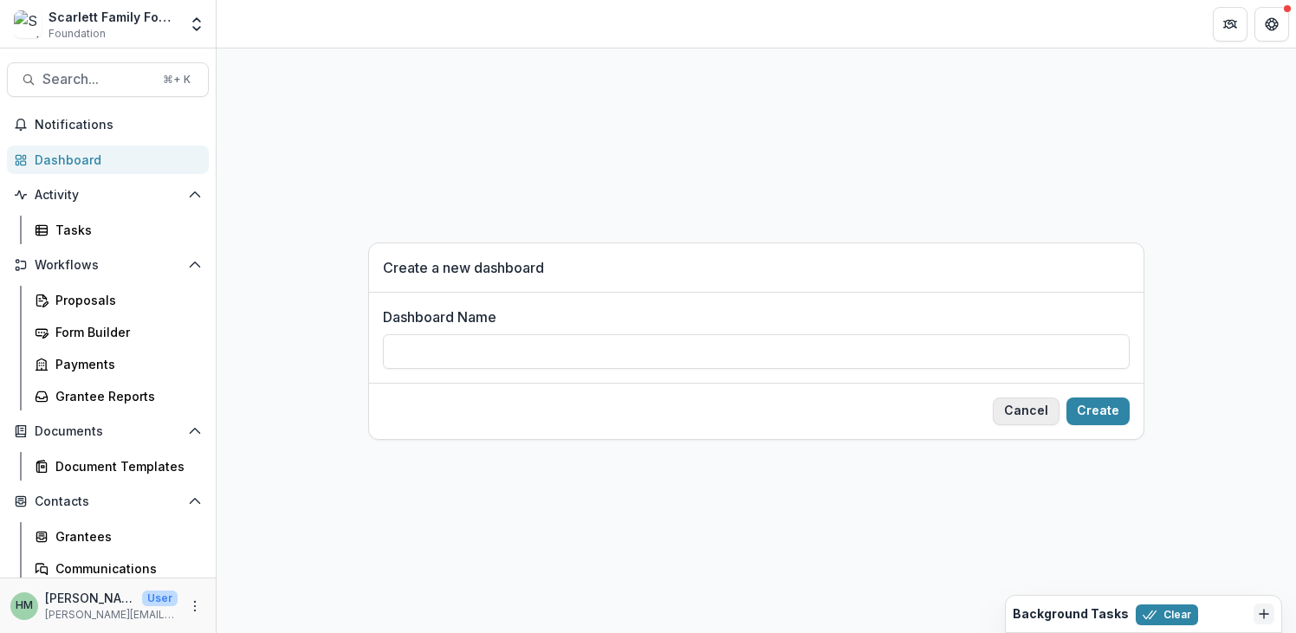
click at [1024, 402] on button "Cancel" at bounding box center [1026, 412] width 67 height 28
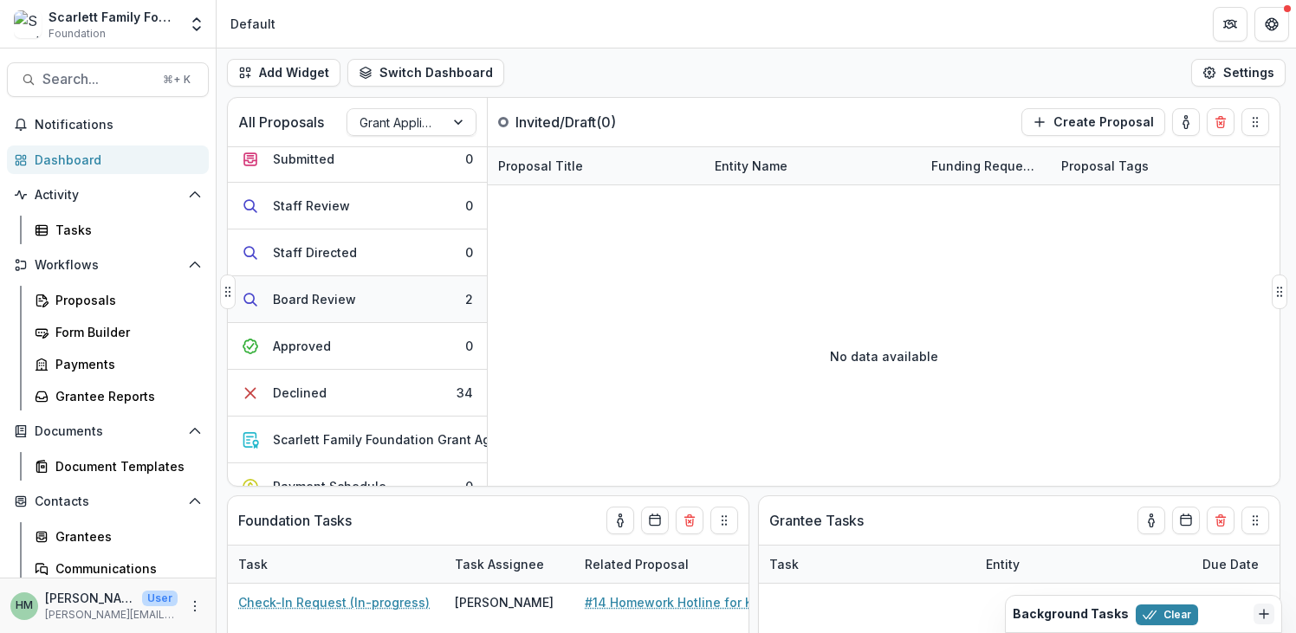
scroll to position [189, 0]
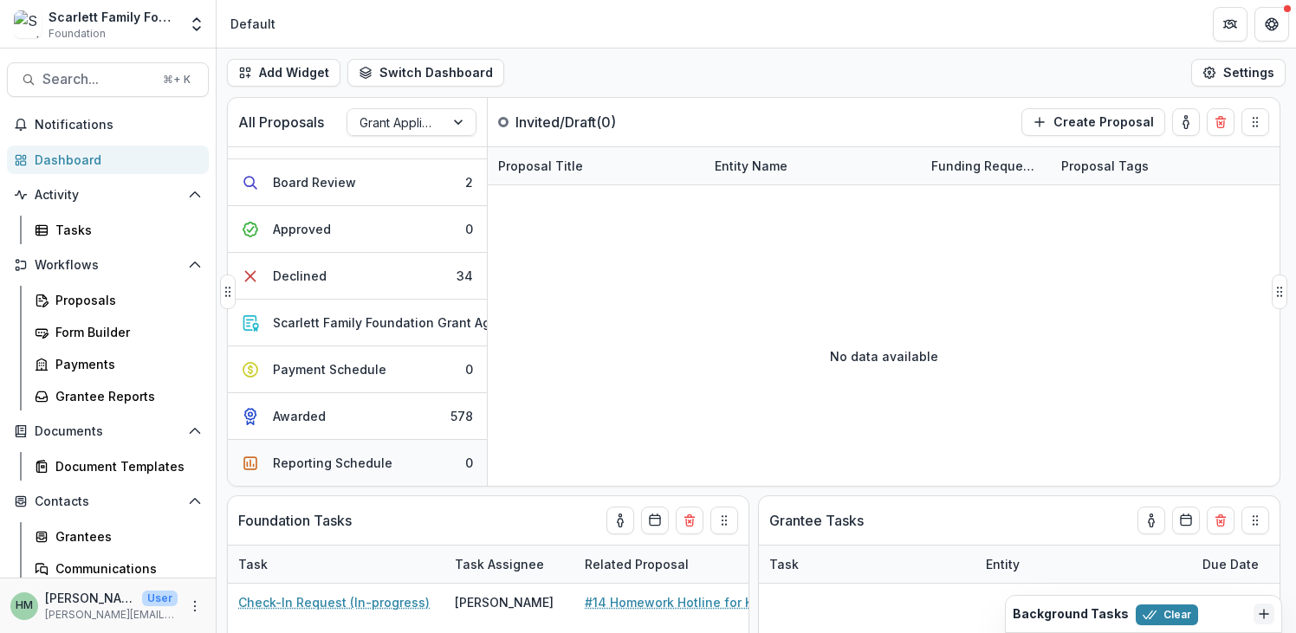
click at [363, 454] on div "Reporting Schedule" at bounding box center [333, 463] width 120 height 18
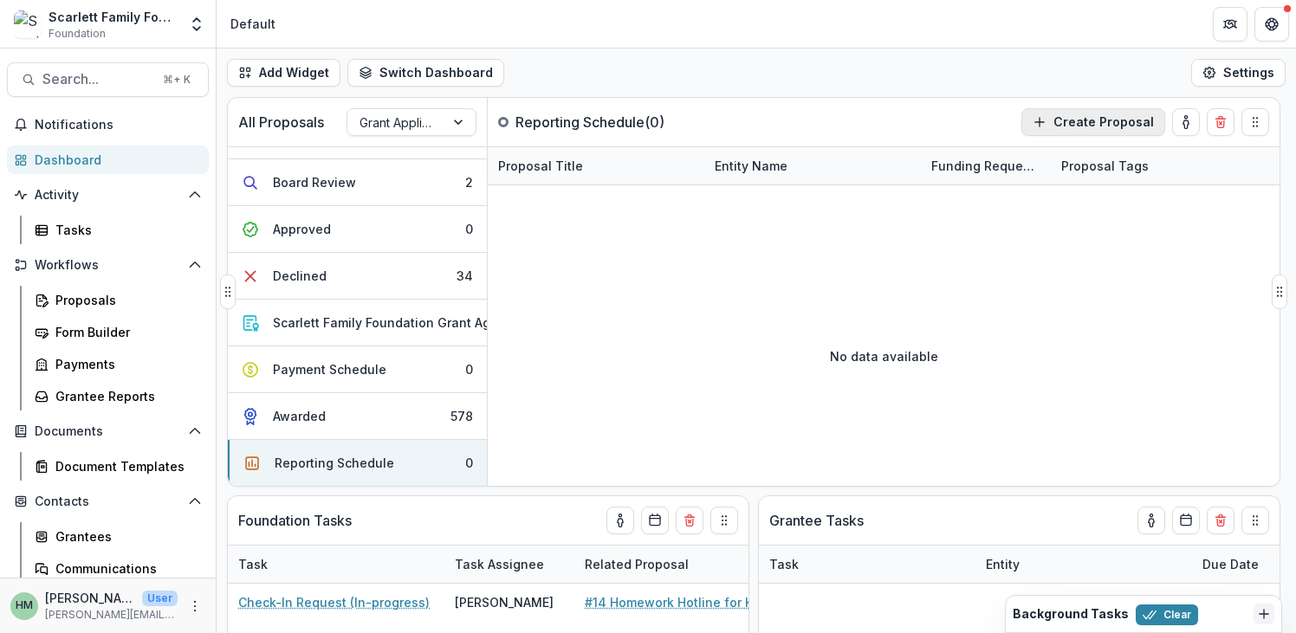
click at [1090, 123] on button "Create Proposal" at bounding box center [1093, 122] width 144 height 28
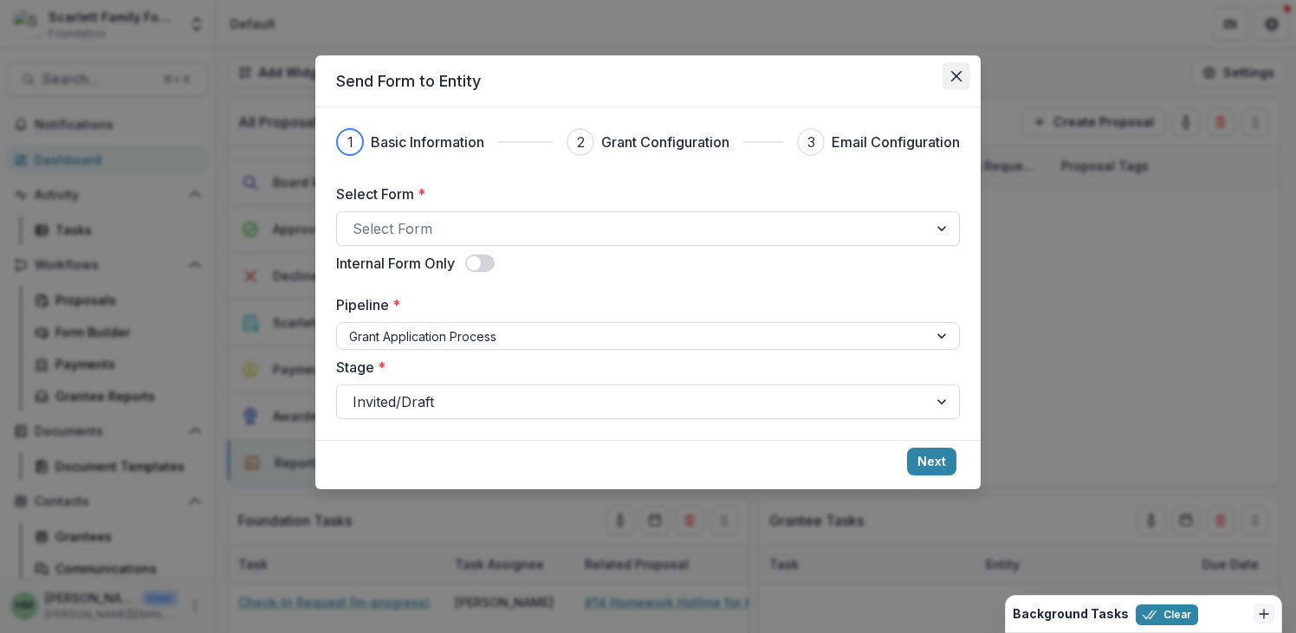
click at [953, 81] on button "Close" at bounding box center [956, 76] width 28 height 28
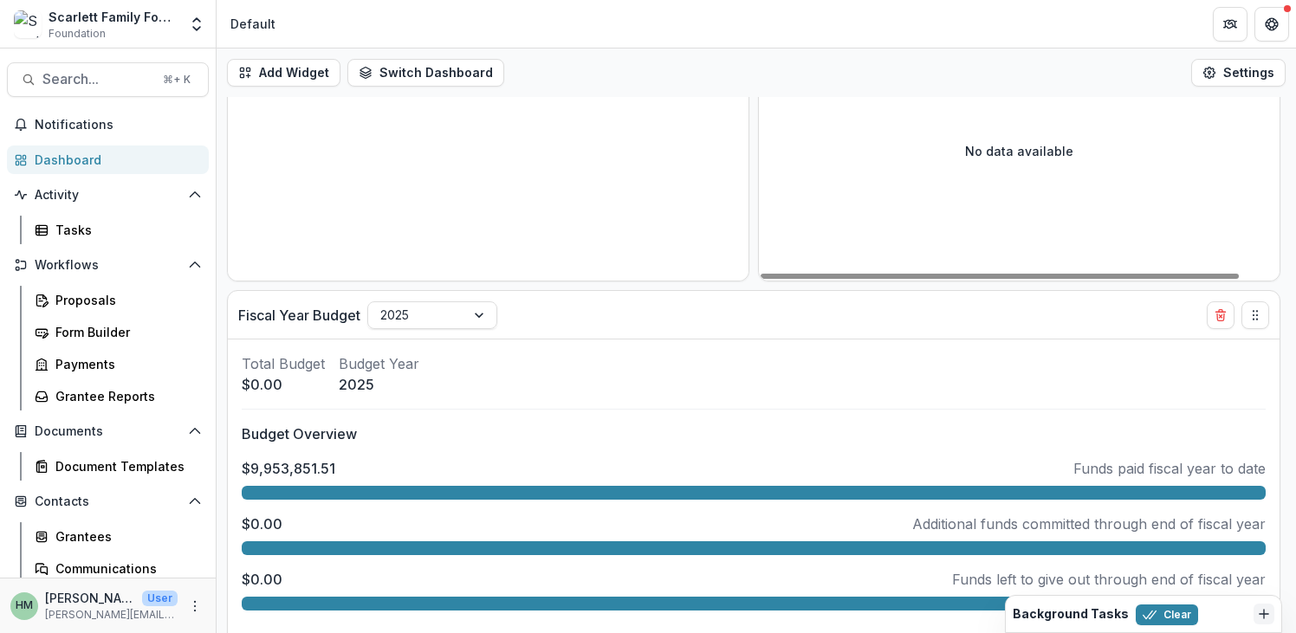
scroll to position [651, 0]
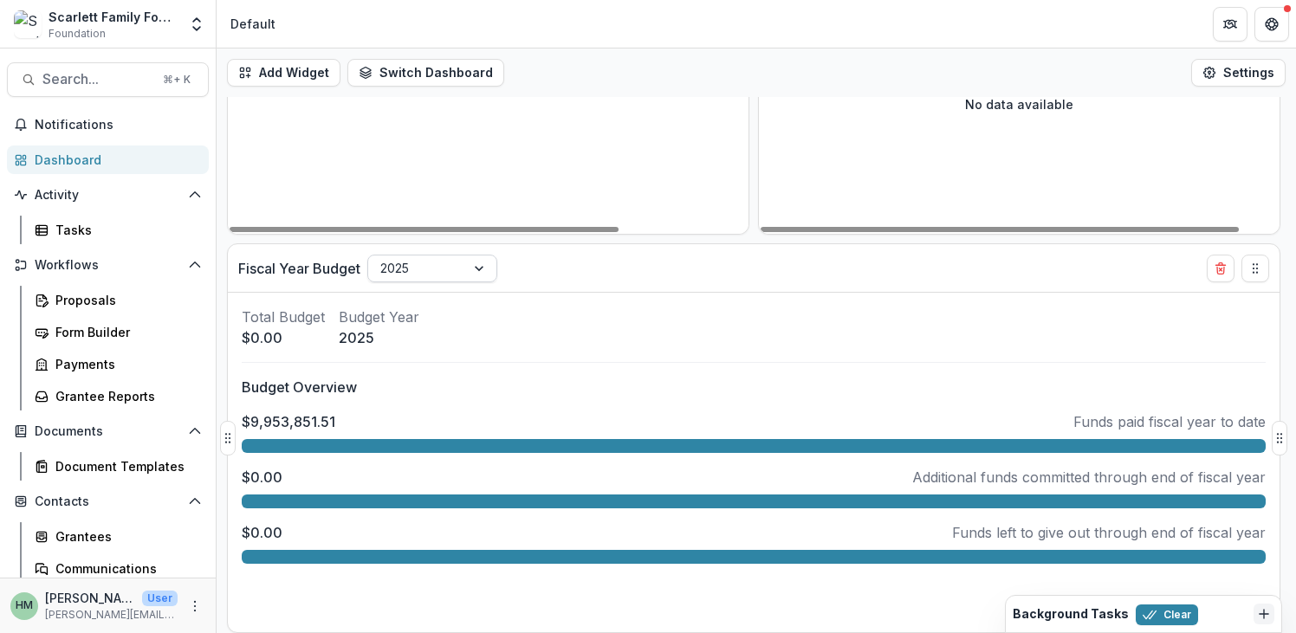
click at [464, 267] on div "2025" at bounding box center [416, 268] width 97 height 25
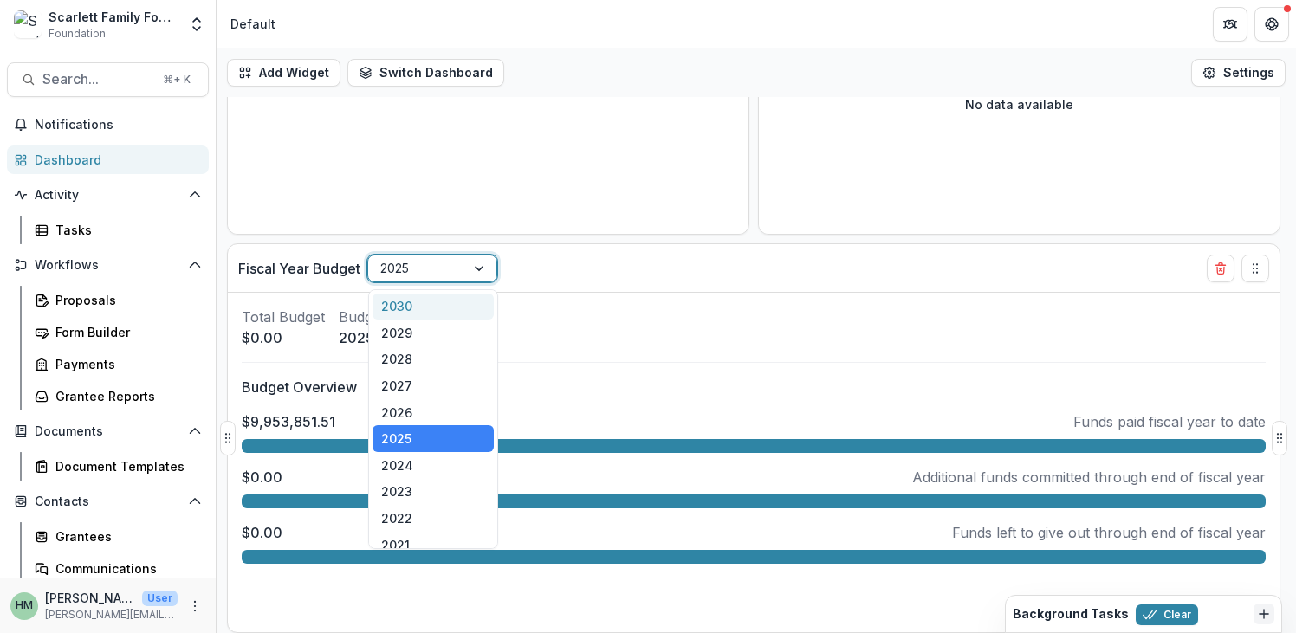
click at [629, 282] on div "Fiscal Year Budget 2030, 1 of 25. 25 results available. Use Up and Down to choo…" at bounding box center [722, 268] width 968 height 48
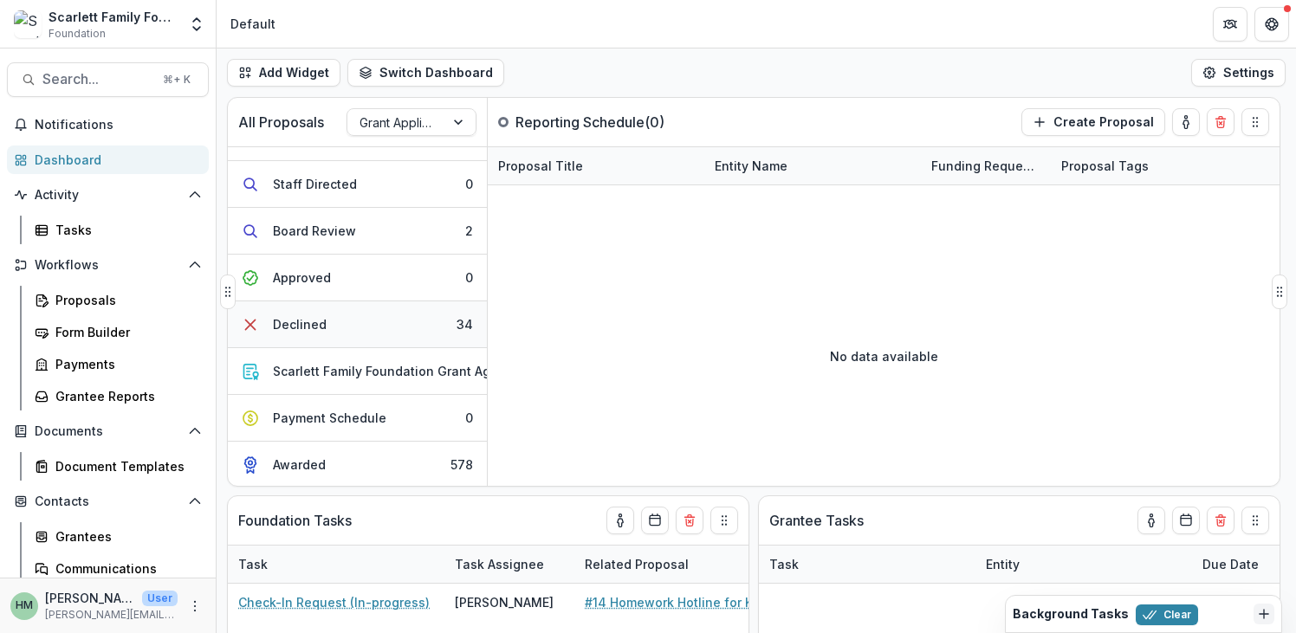
scroll to position [146, 0]
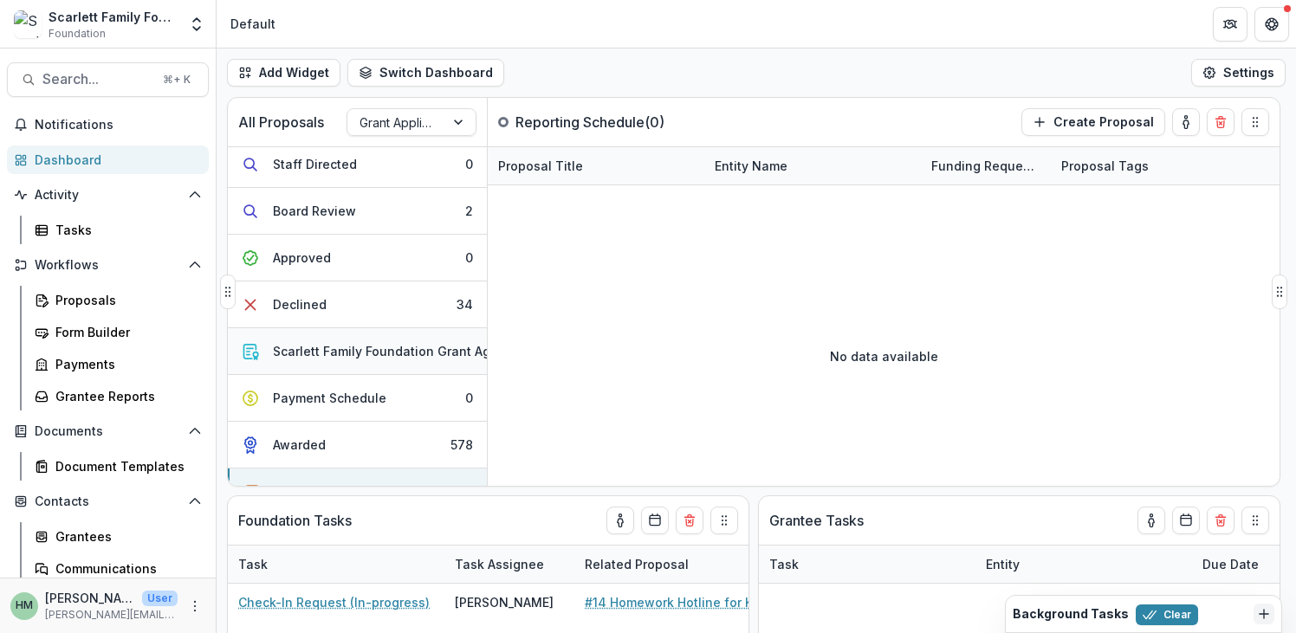
click at [372, 348] on div "Scarlett Family Foundation Grant Agreement" at bounding box center [407, 351] width 268 height 18
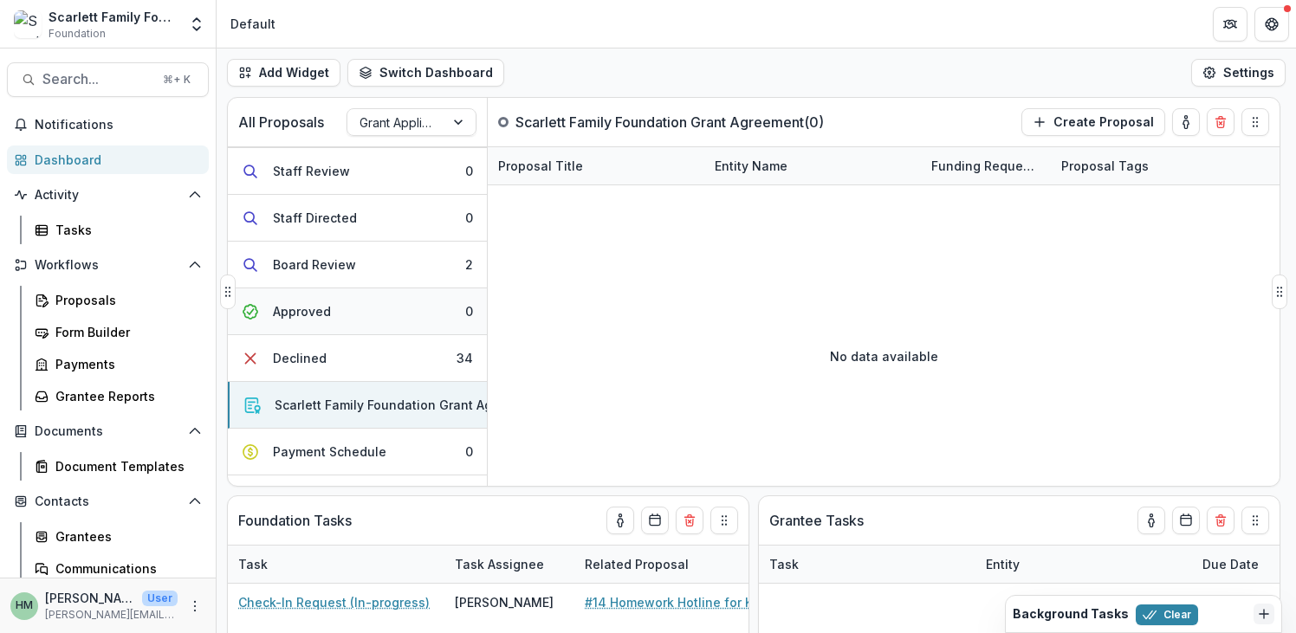
scroll to position [189, 0]
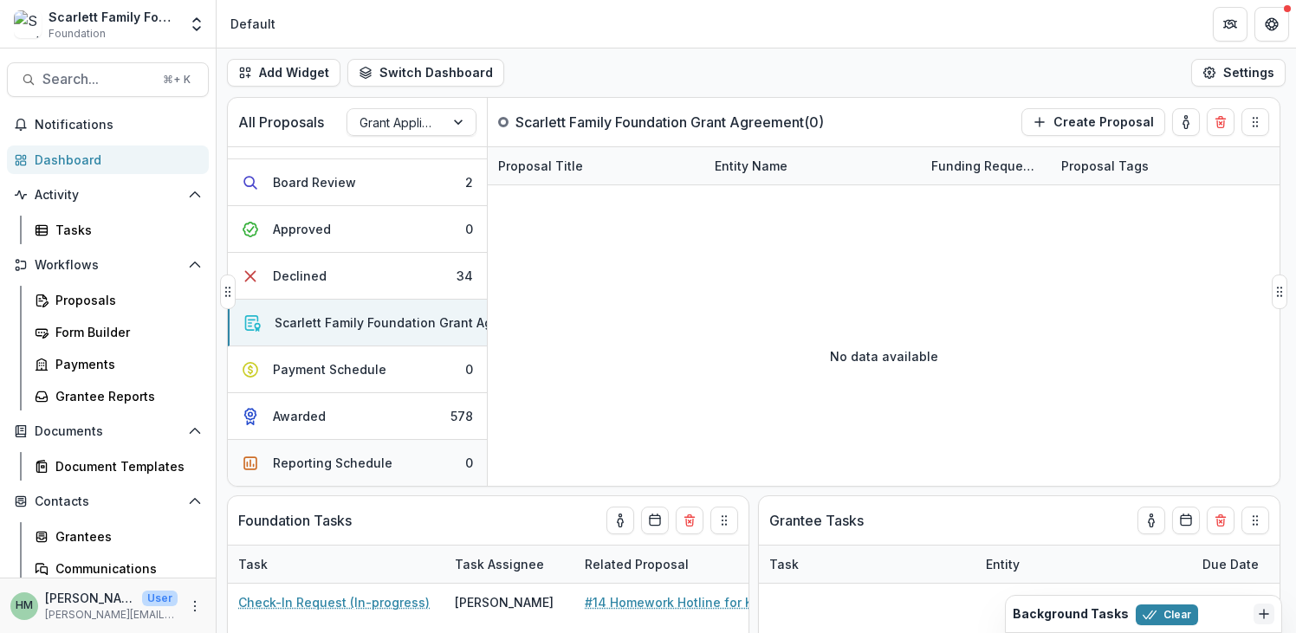
click at [347, 454] on div "Reporting Schedule" at bounding box center [333, 463] width 120 height 18
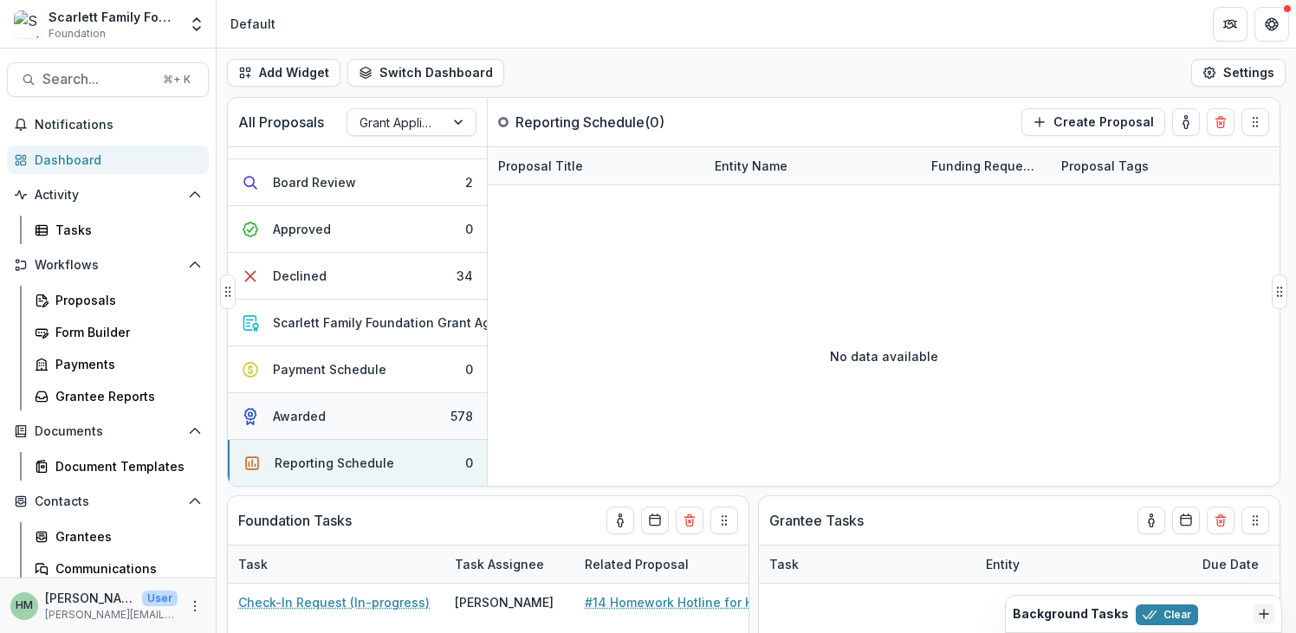
click at [319, 407] on div "Awarded" at bounding box center [299, 416] width 53 height 18
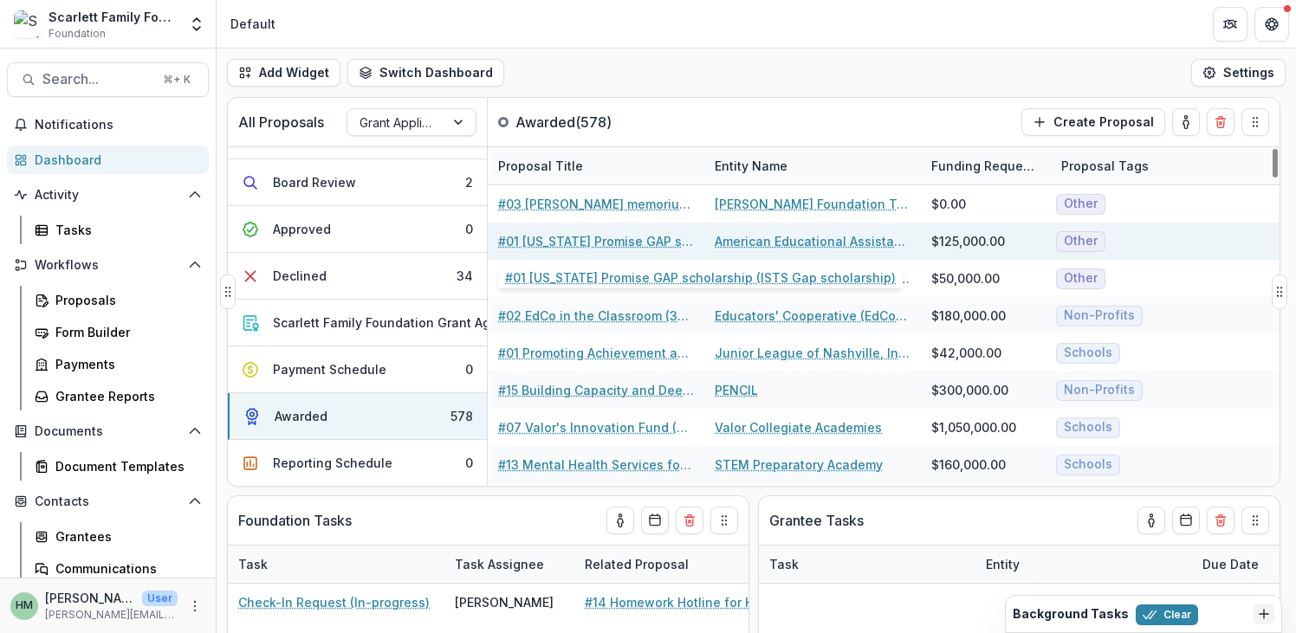
click at [608, 240] on link "#01 [US_STATE] Promise GAP scholarship (ISTS Gap scholarship)" at bounding box center [596, 241] width 196 height 18
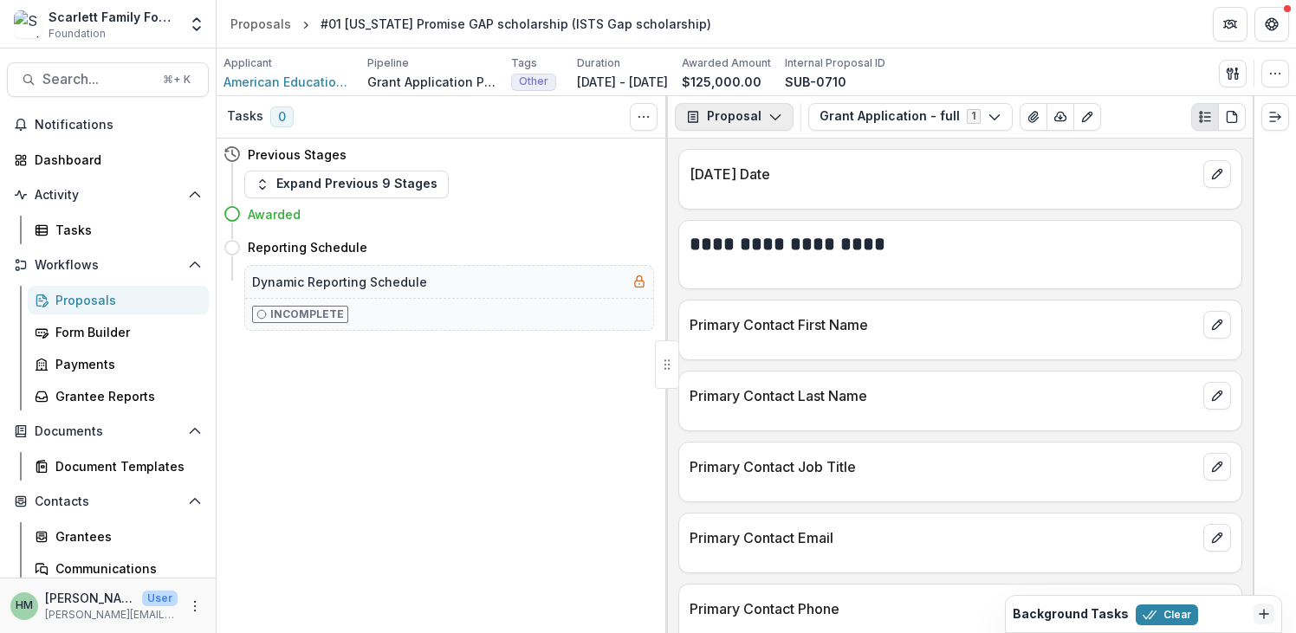
click at [734, 114] on button "Proposal" at bounding box center [734, 117] width 119 height 28
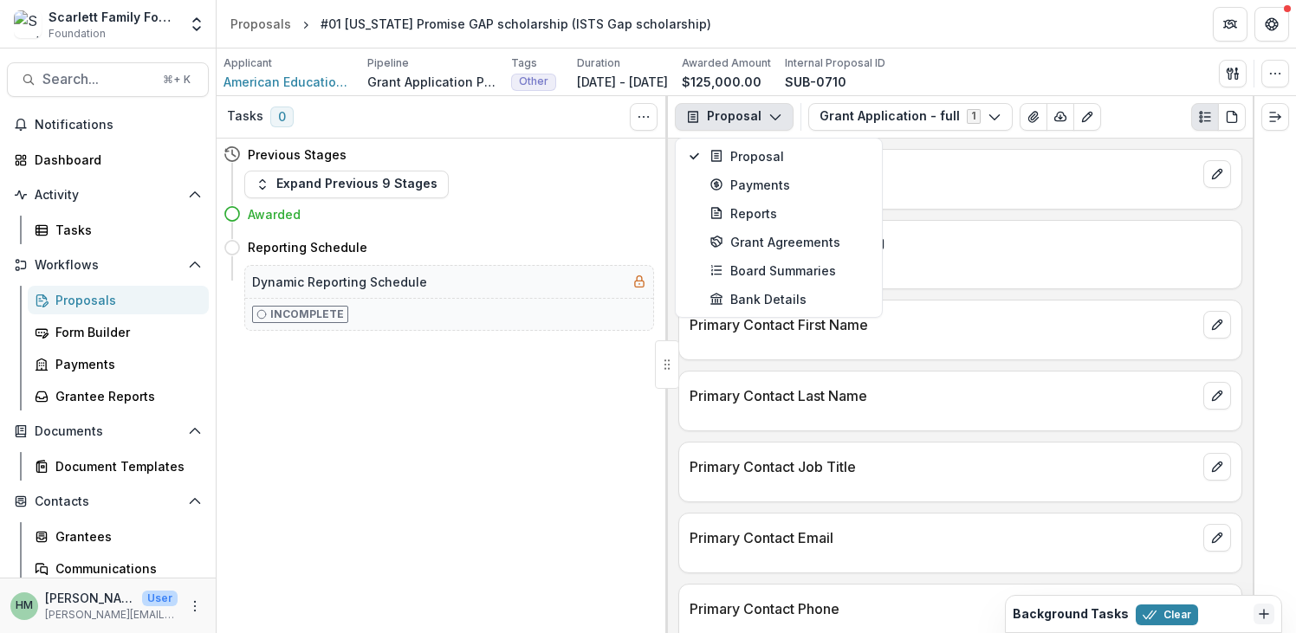
click at [768, 29] on header "Proposals #01 Tennessee Promise GAP scholarship (ISTS Gap scholarship)" at bounding box center [756, 24] width 1079 height 48
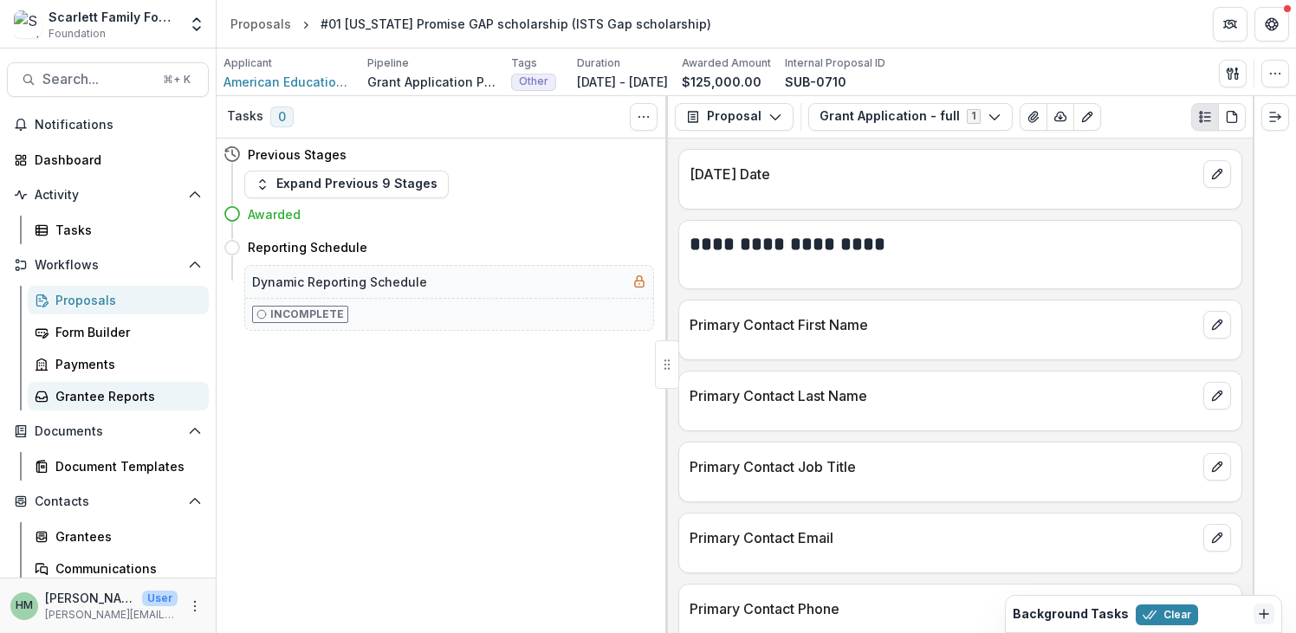
click at [108, 387] on div "Grantee Reports" at bounding box center [124, 396] width 139 height 18
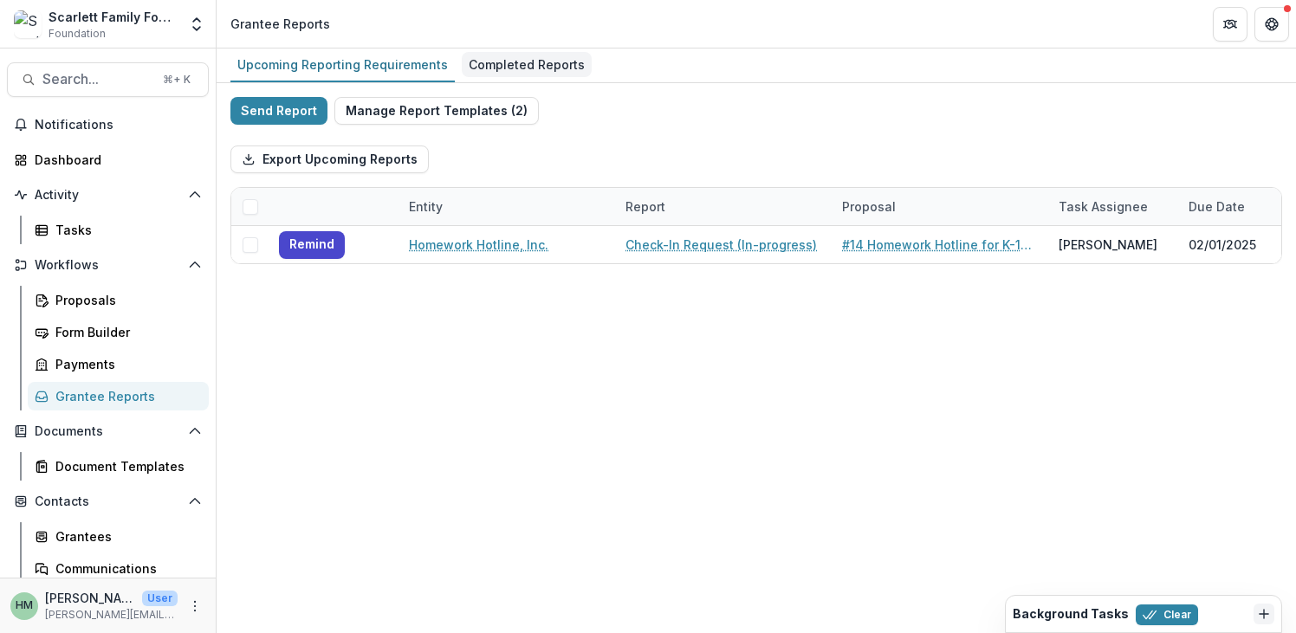
click at [501, 62] on div "Completed Reports" at bounding box center [527, 64] width 130 height 25
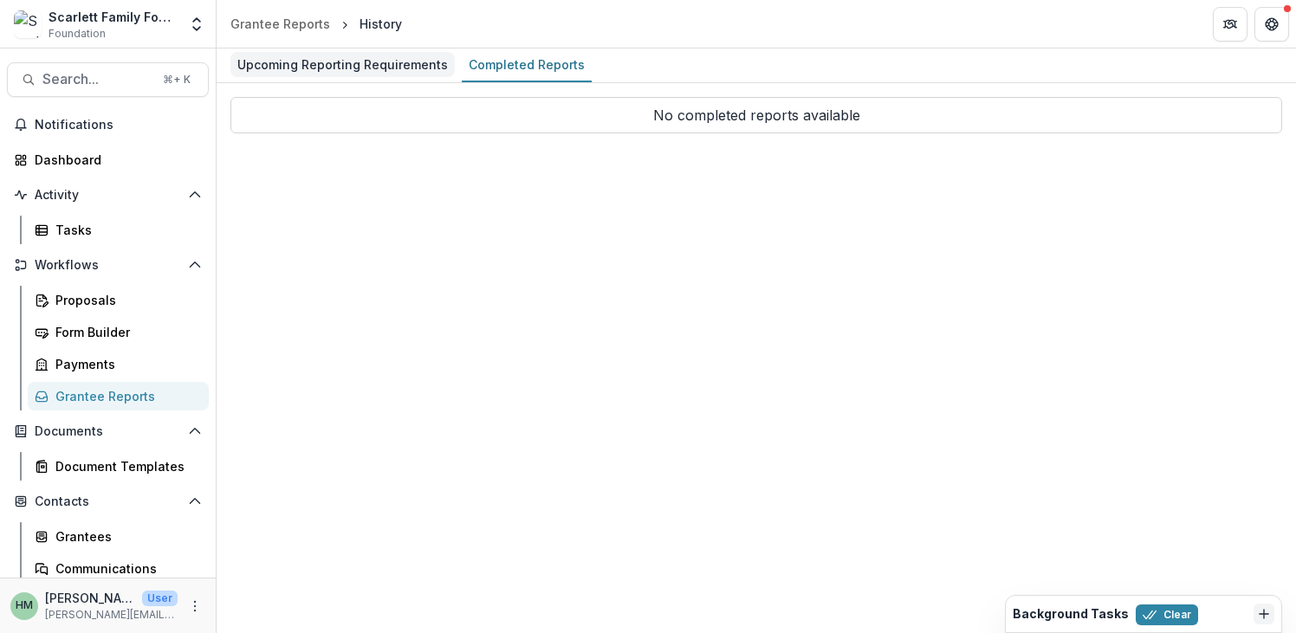
click at [354, 69] on div "Upcoming Reporting Requirements" at bounding box center [342, 64] width 224 height 25
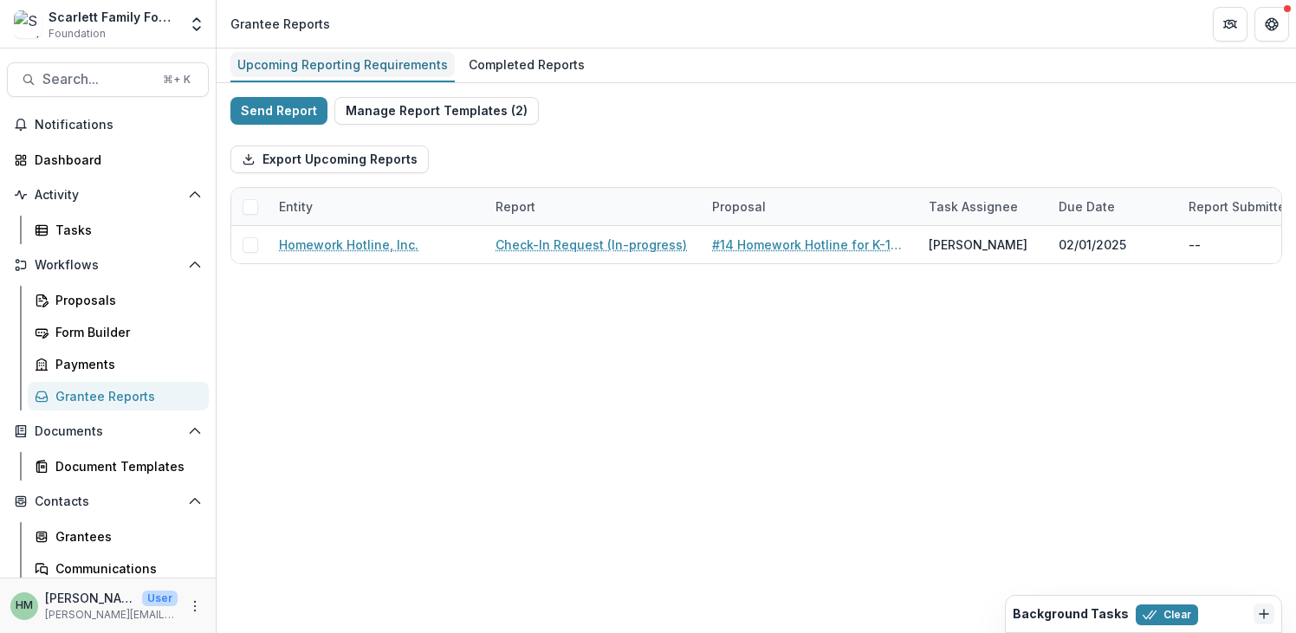
click at [354, 69] on div "Upcoming Reporting Requirements" at bounding box center [342, 64] width 224 height 25
click at [441, 105] on button "Manage Report Templates ( 2 )" at bounding box center [436, 111] width 204 height 28
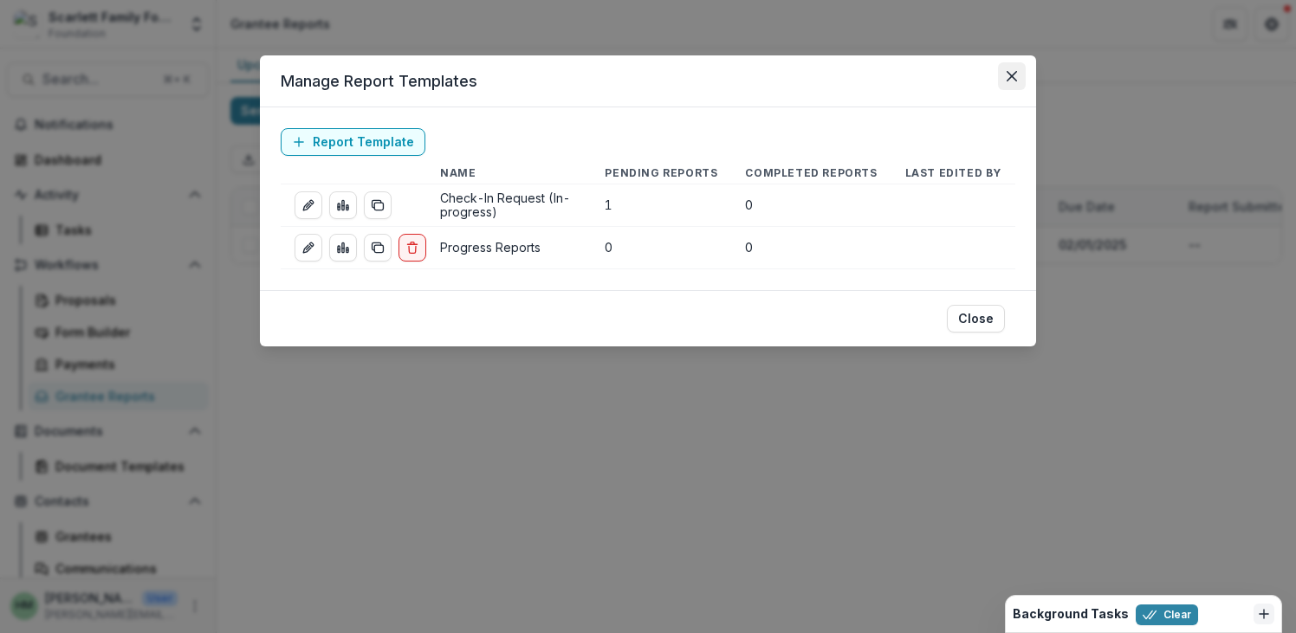
click at [1003, 78] on button "Close" at bounding box center [1012, 76] width 28 height 28
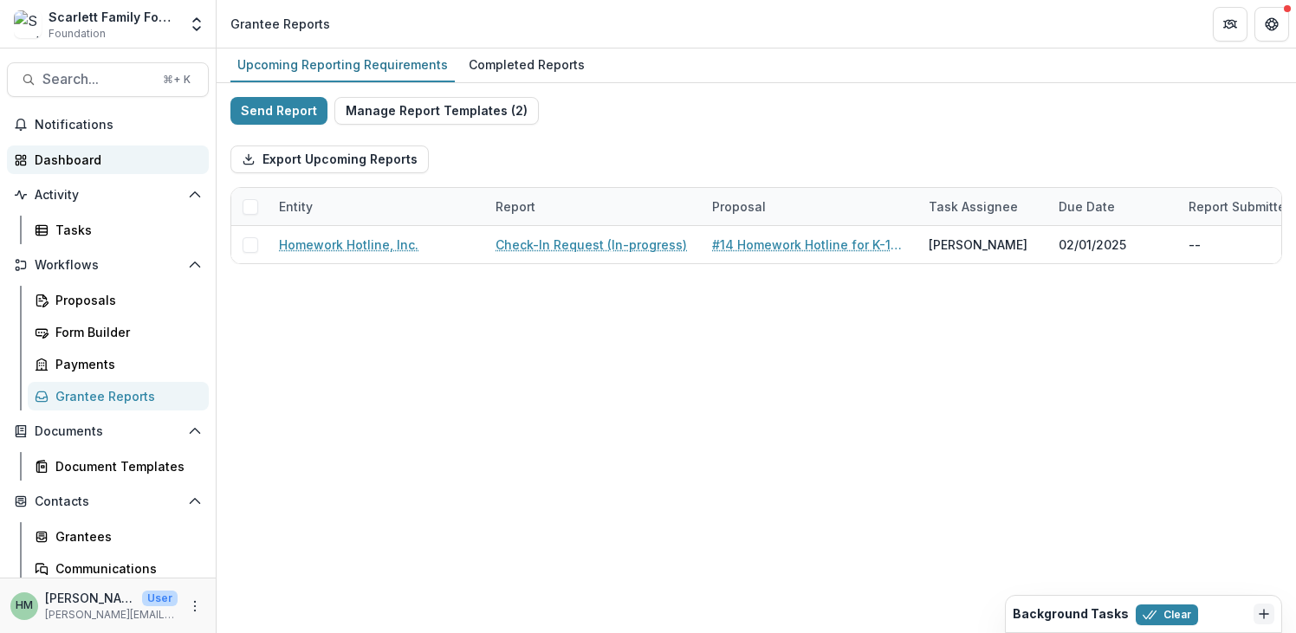
click at [76, 169] on link "Dashboard" at bounding box center [108, 160] width 202 height 29
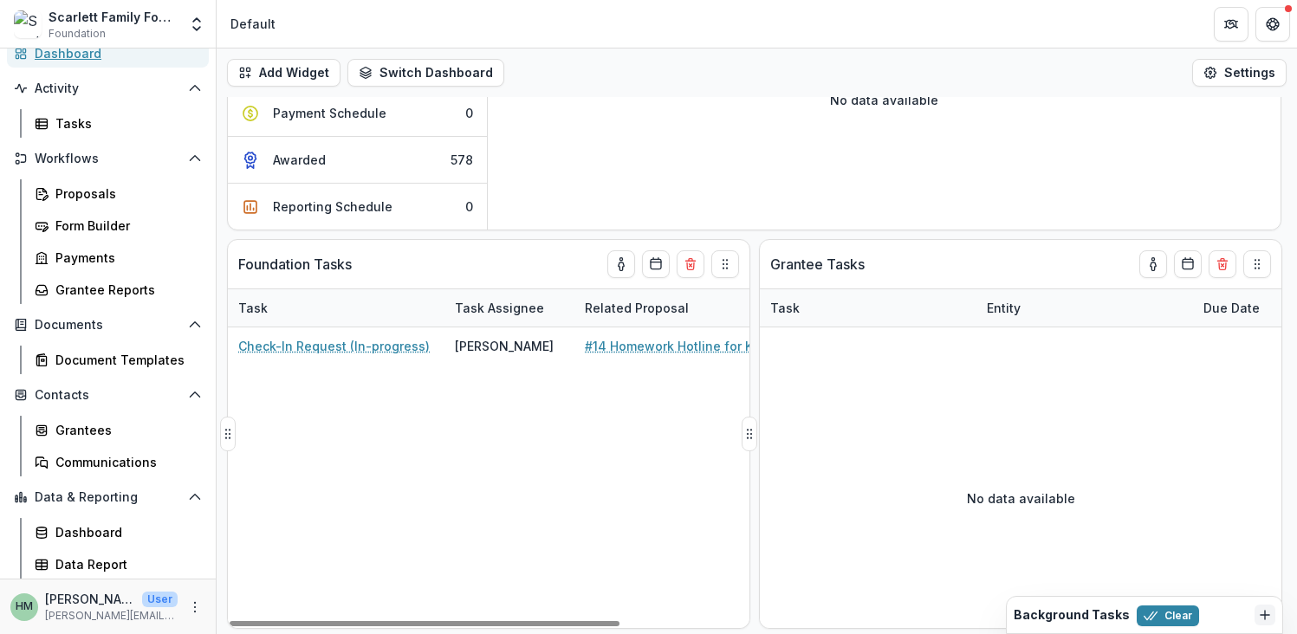
scroll to position [241, 0]
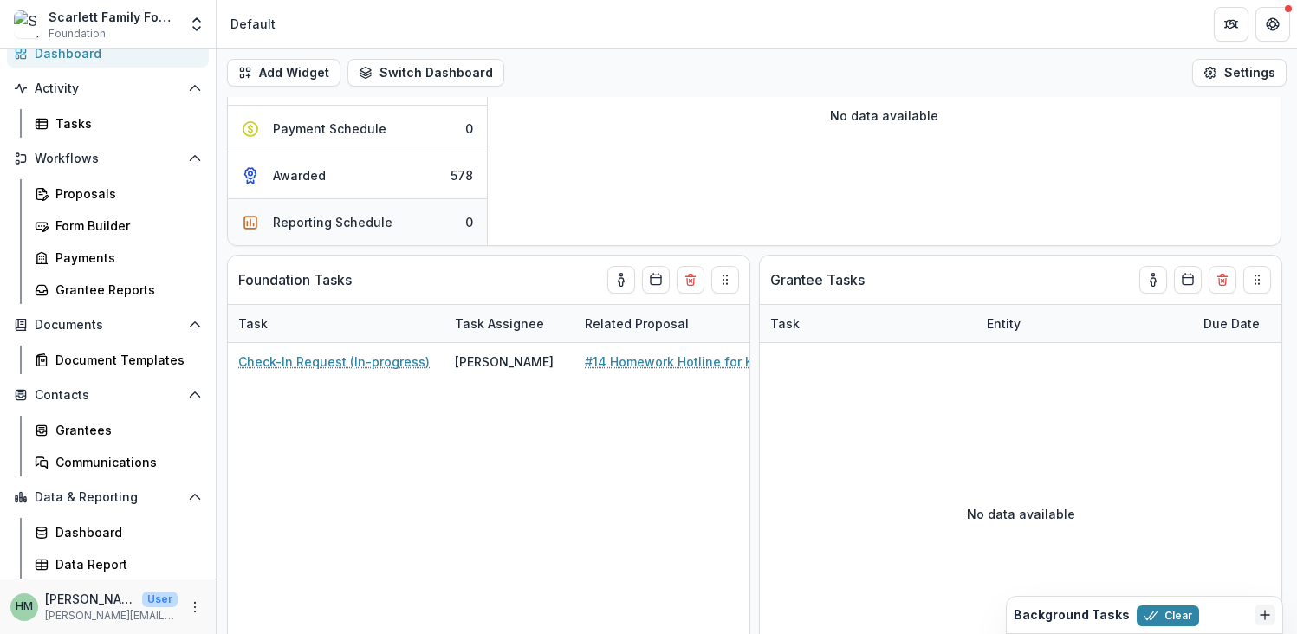
click at [349, 213] on div "Reporting Schedule" at bounding box center [333, 222] width 120 height 18
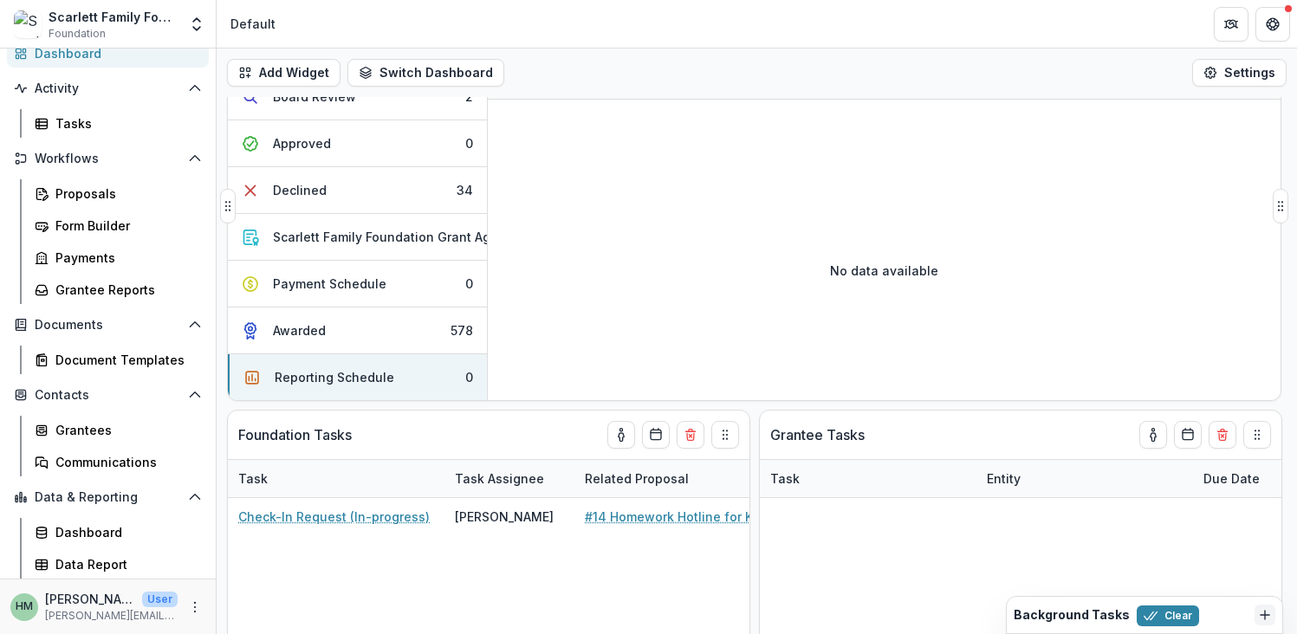
scroll to position [0, 0]
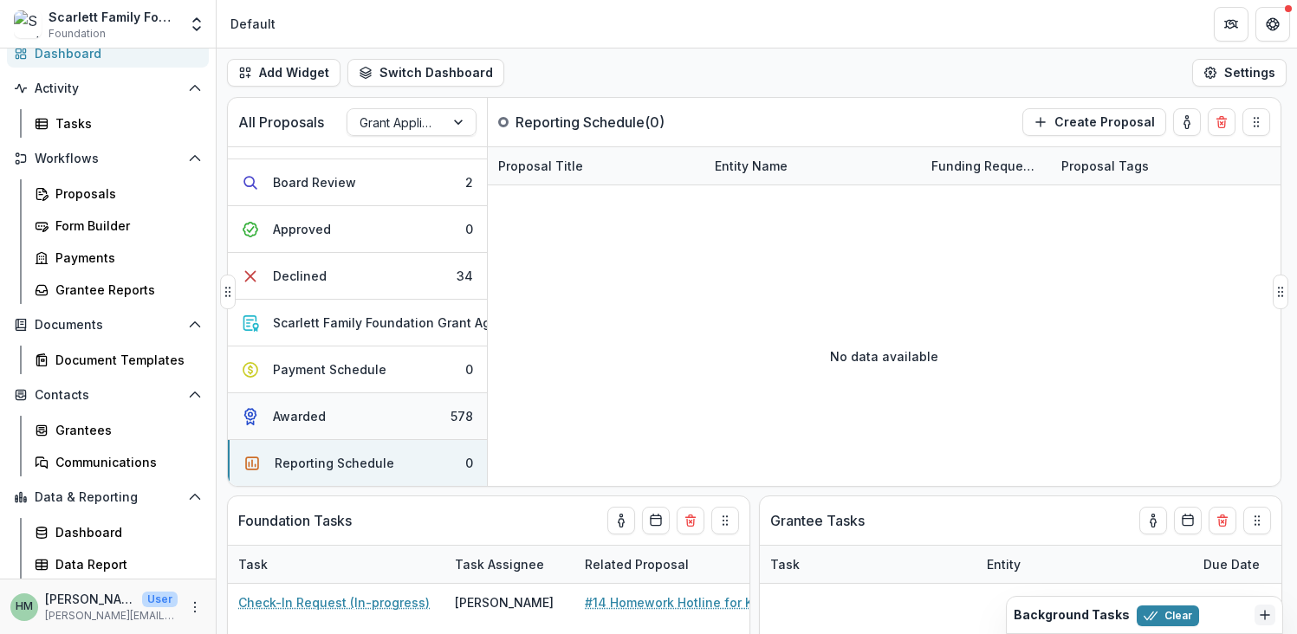
click at [333, 404] on button "Awarded 578" at bounding box center [357, 416] width 259 height 47
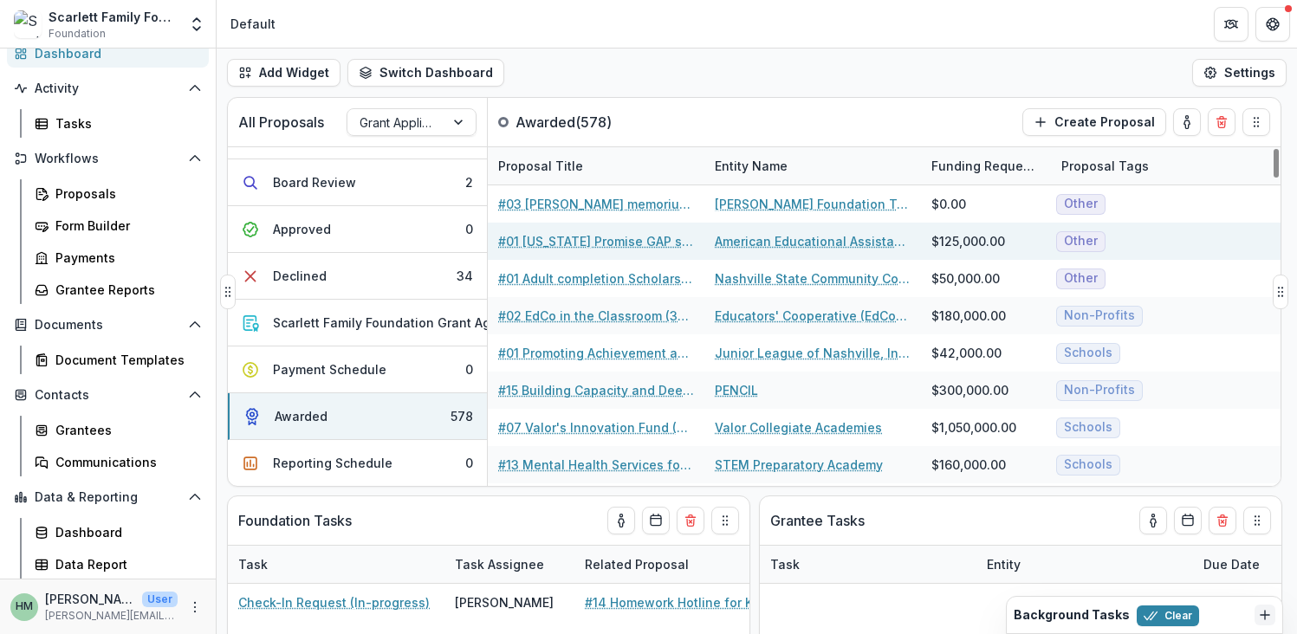
click at [586, 241] on link "#01 [US_STATE] Promise GAP scholarship (ISTS Gap scholarship)" at bounding box center [596, 241] width 196 height 18
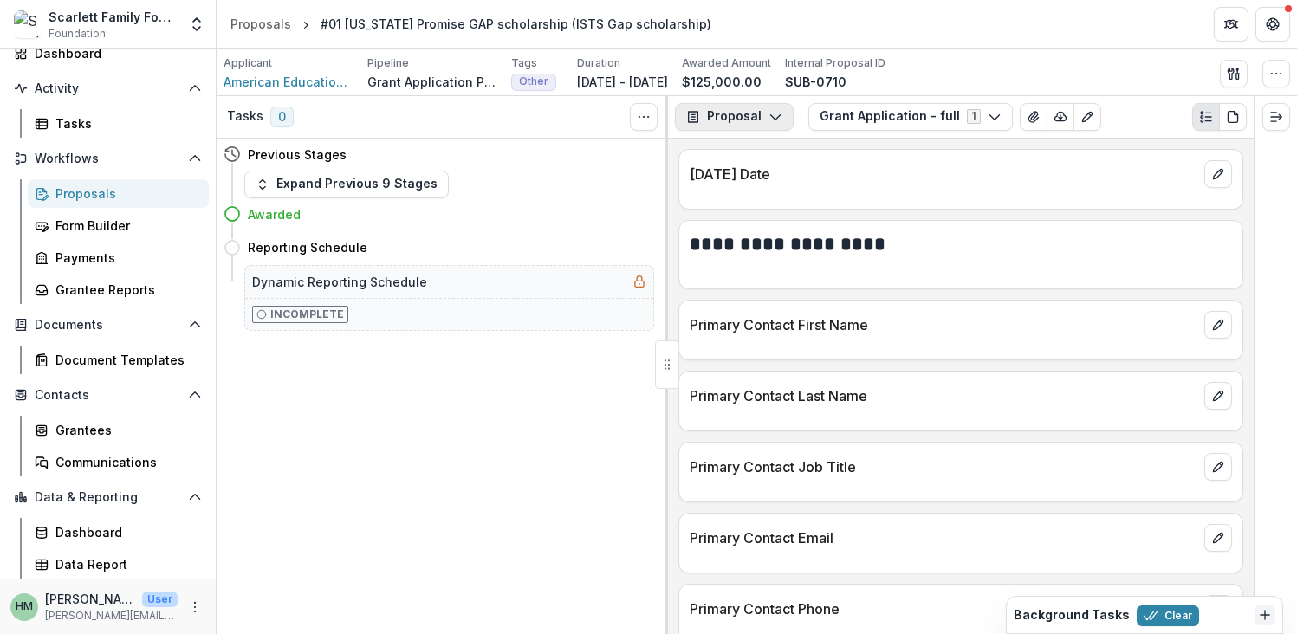
click at [756, 121] on button "Proposal" at bounding box center [734, 117] width 119 height 28
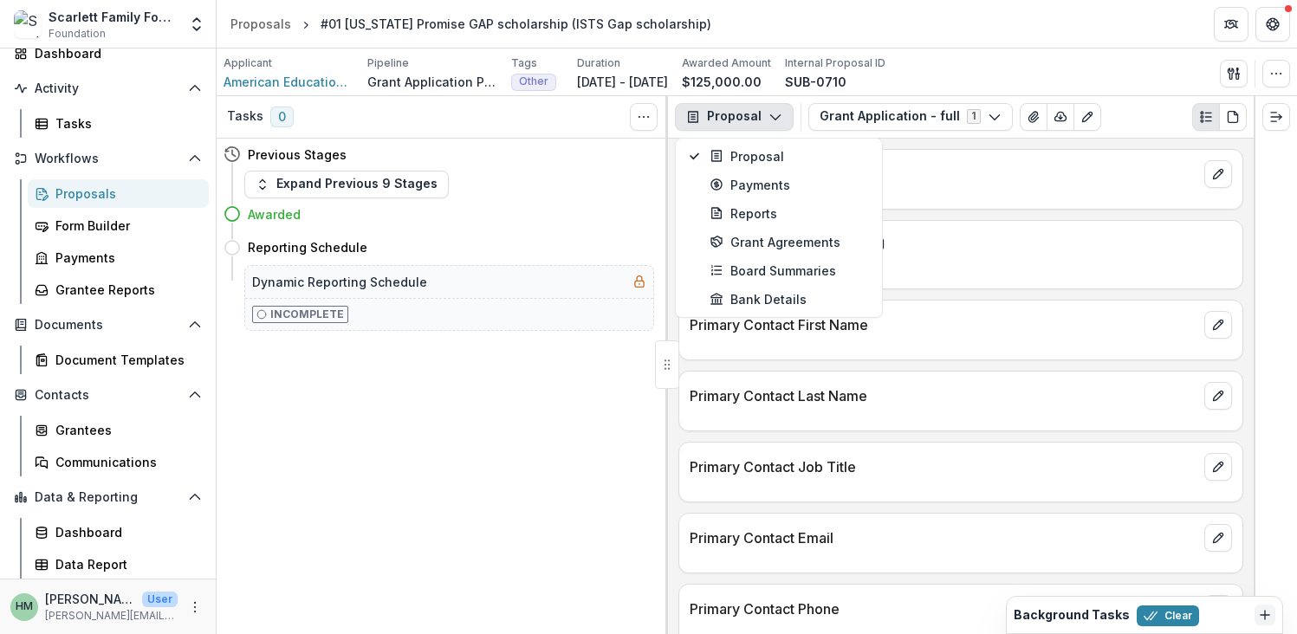
click at [670, 207] on div "**********" at bounding box center [961, 386] width 586 height 495
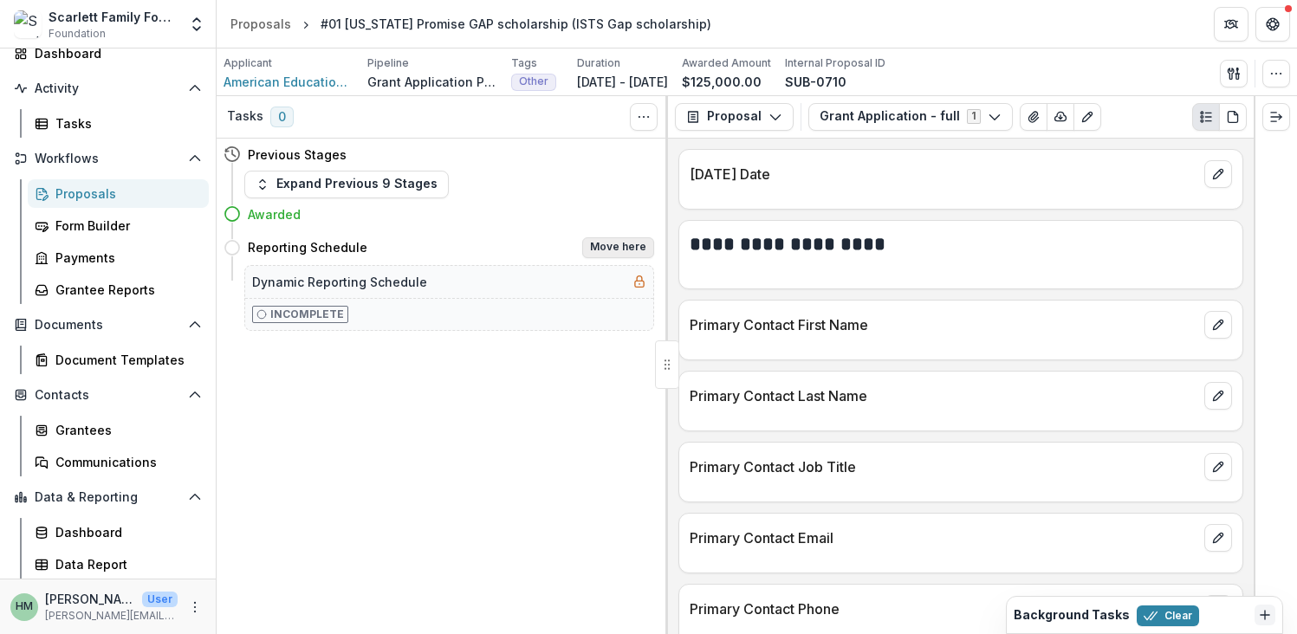
click at [616, 248] on button "Move here" at bounding box center [618, 247] width 72 height 21
select select "**********"
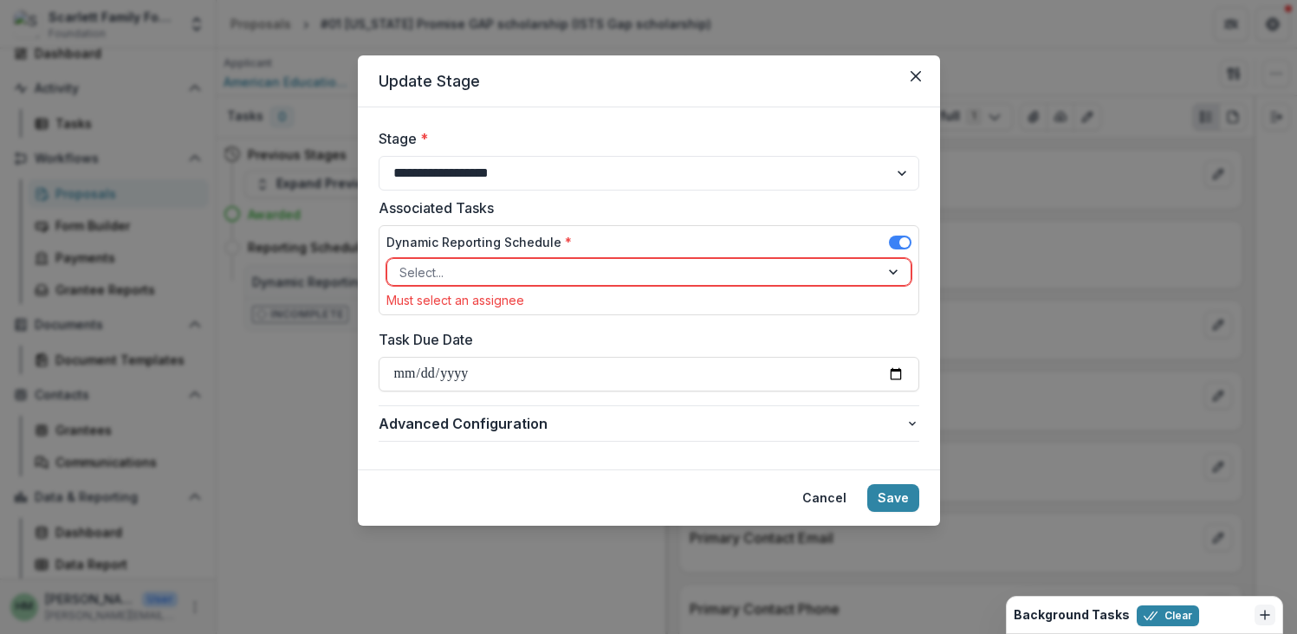
click at [498, 264] on div at bounding box center [633, 273] width 468 height 22
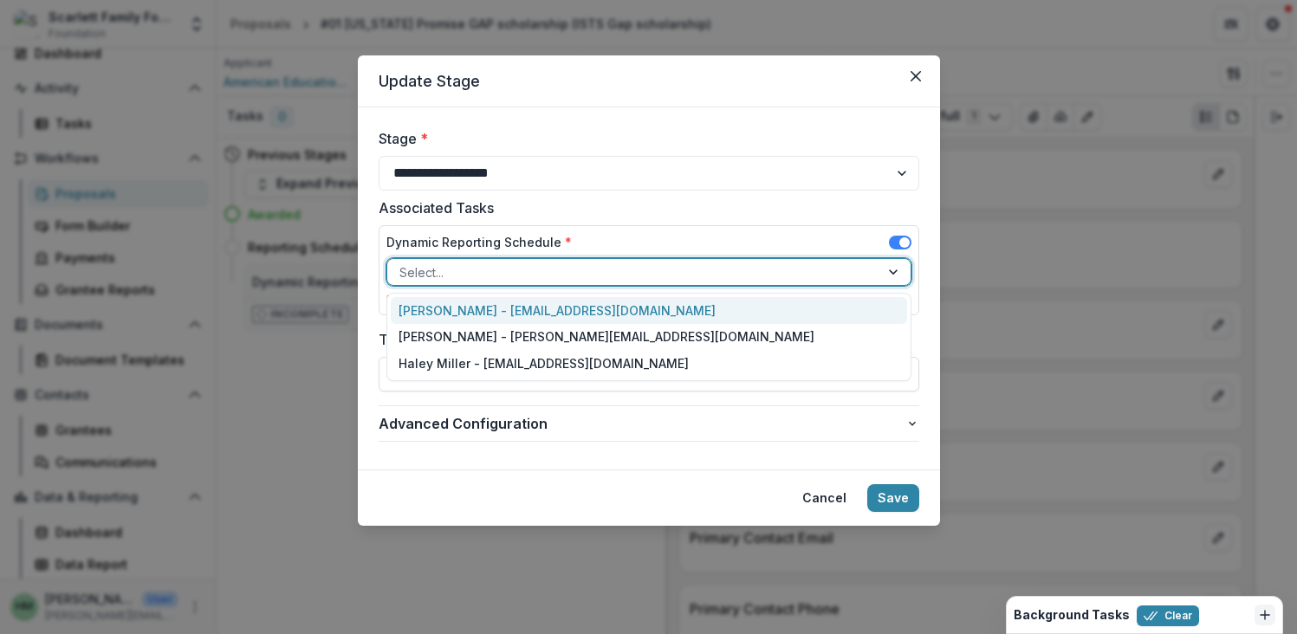
click at [480, 308] on div "Tom Parrish - tomparrish@scarlettfoundation.org" at bounding box center [649, 310] width 516 height 27
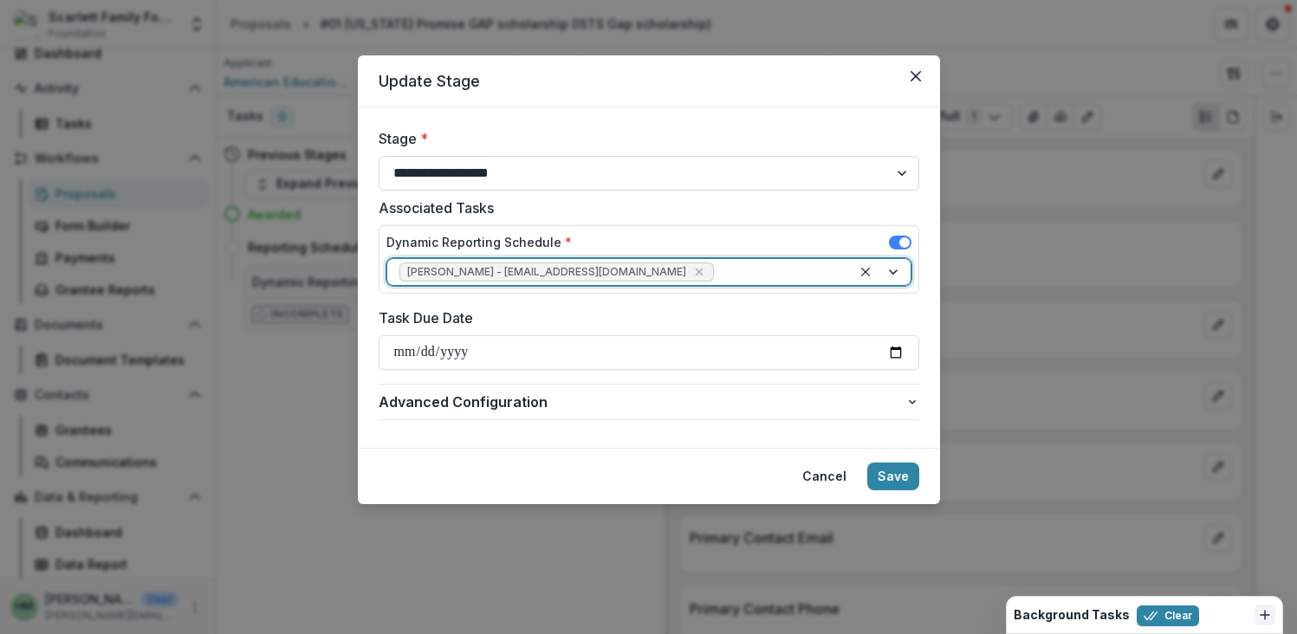
click at [498, 174] on select "**********" at bounding box center [649, 173] width 541 height 35
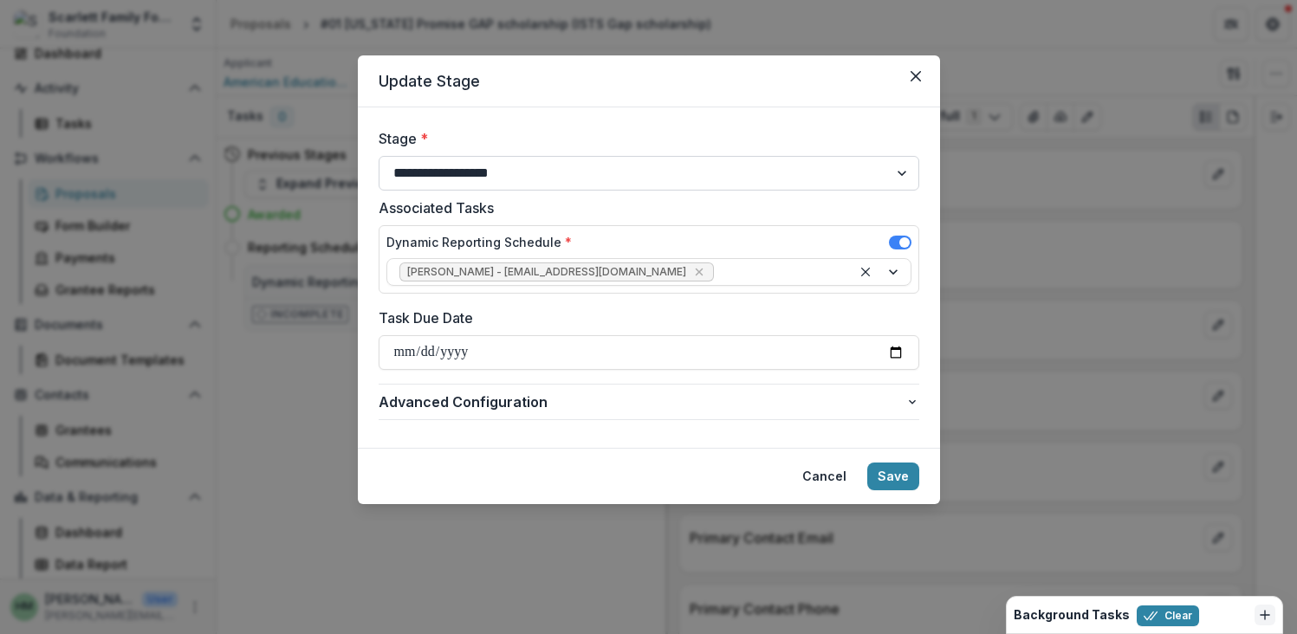
click at [379, 156] on select "**********" at bounding box center [649, 173] width 541 height 35
click at [891, 346] on input "Task Due Date" at bounding box center [649, 352] width 541 height 35
type input "**********"
click at [511, 403] on span "Advanced Configuration" at bounding box center [642, 402] width 527 height 21
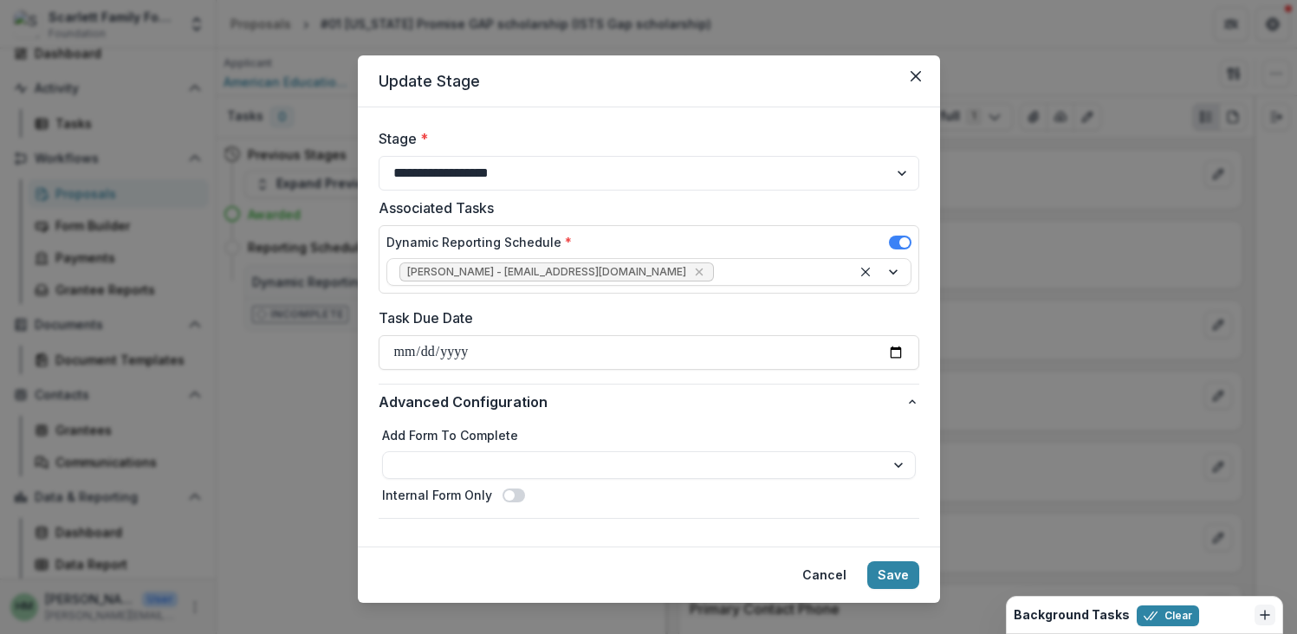
scroll to position [24, 0]
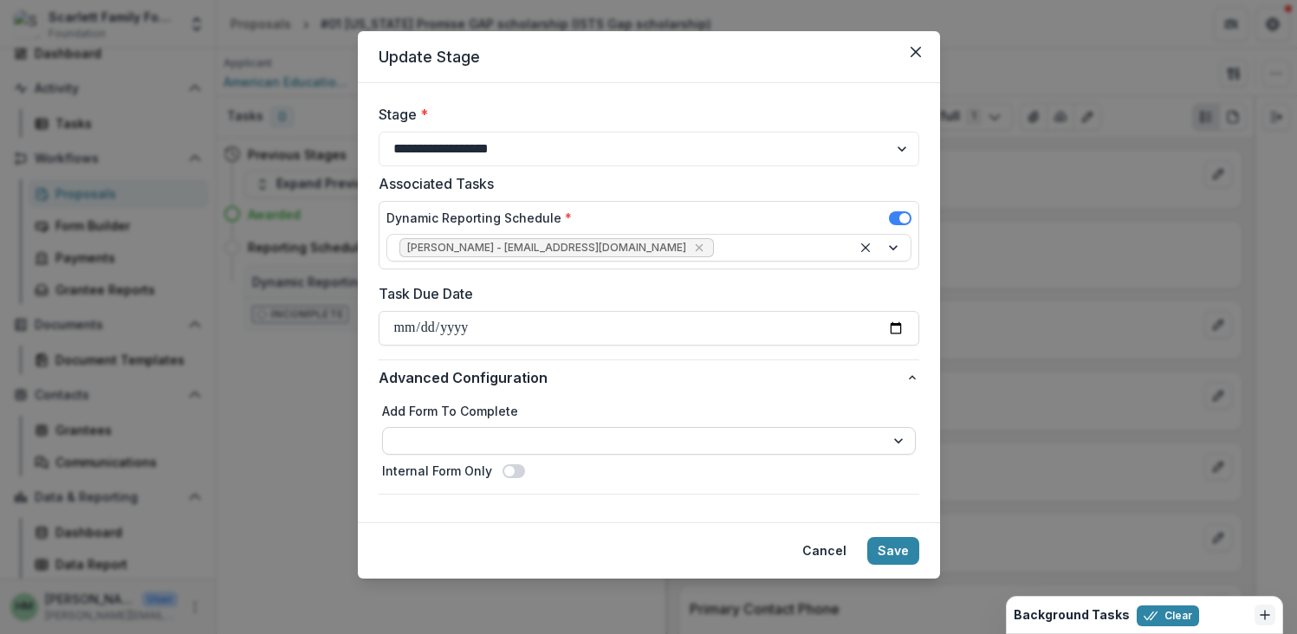
click at [534, 441] on select "**********" at bounding box center [649, 441] width 534 height 28
click at [504, 471] on span at bounding box center [509, 471] width 10 height 10
click at [511, 454] on select "**********" at bounding box center [649, 441] width 534 height 28
click at [813, 547] on button "Cancel" at bounding box center [824, 551] width 65 height 28
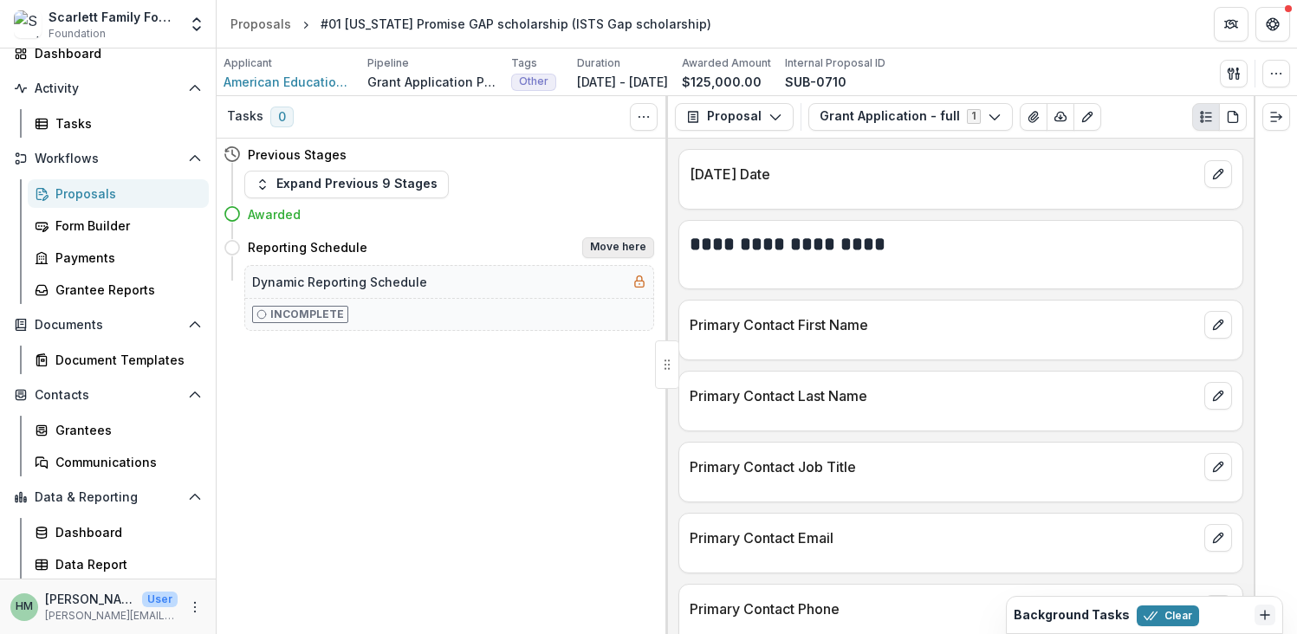
click at [626, 244] on button "Move here" at bounding box center [618, 247] width 72 height 21
select select "**********"
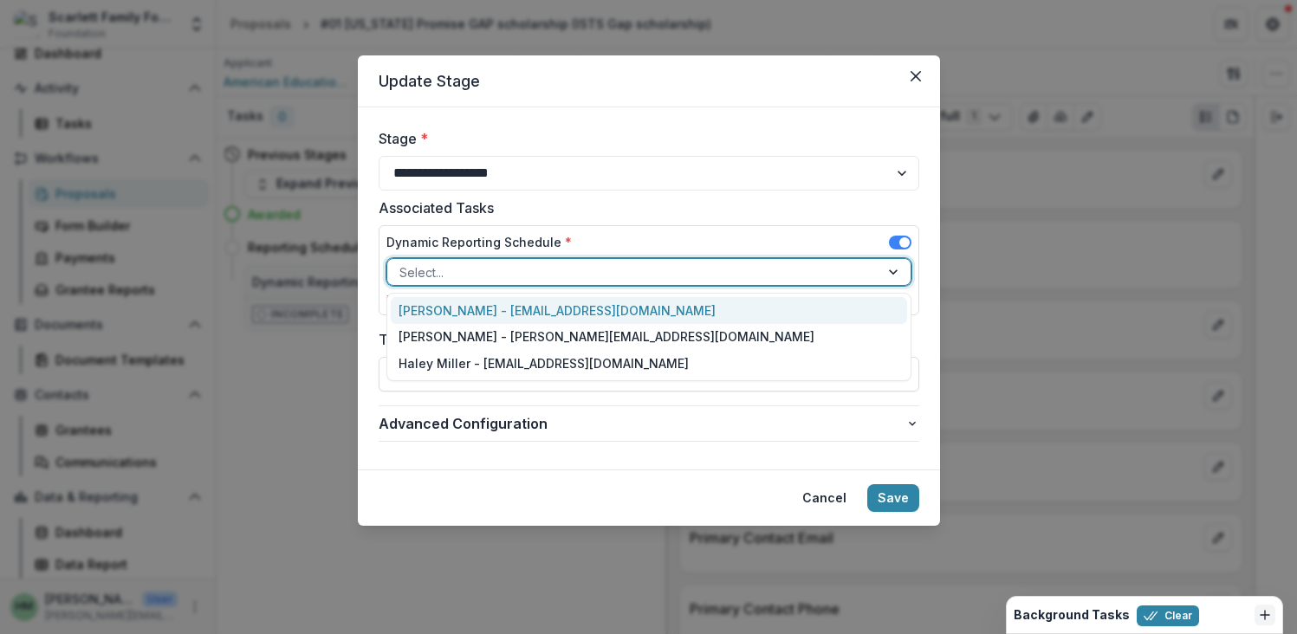
click at [494, 271] on div at bounding box center [633, 273] width 468 height 22
click at [485, 311] on div "Tom Parrish - tomparrish@scarlettfoundation.org" at bounding box center [649, 310] width 516 height 27
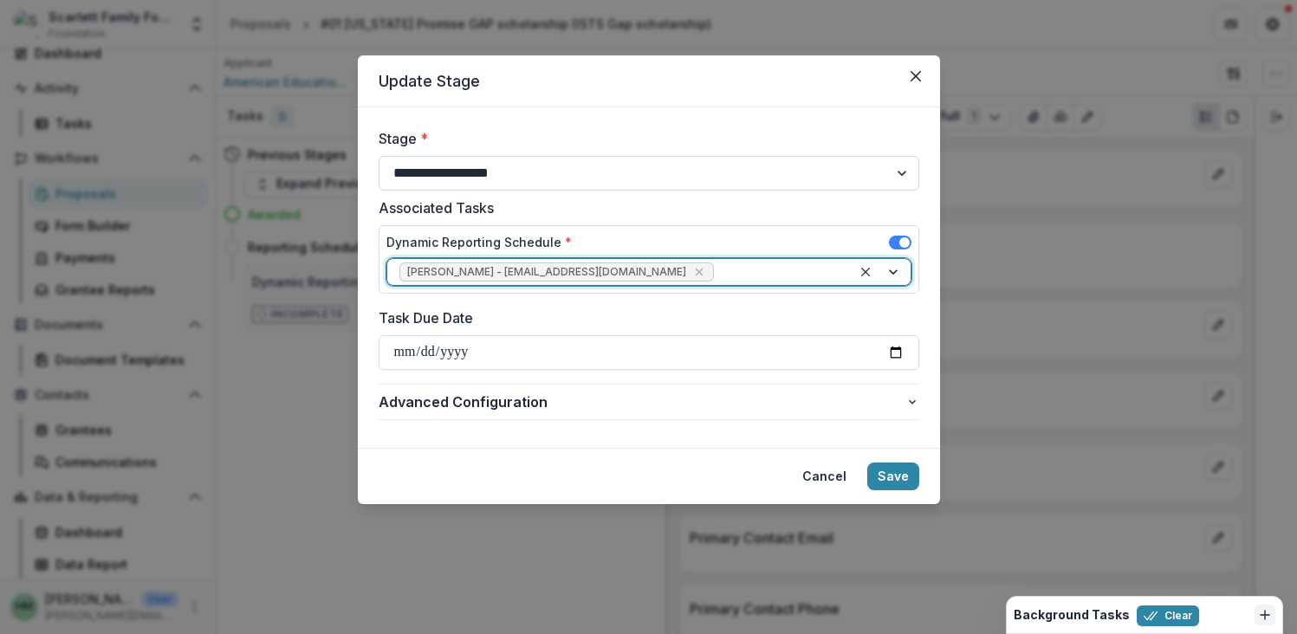
click at [511, 175] on select "**********" at bounding box center [649, 173] width 541 height 35
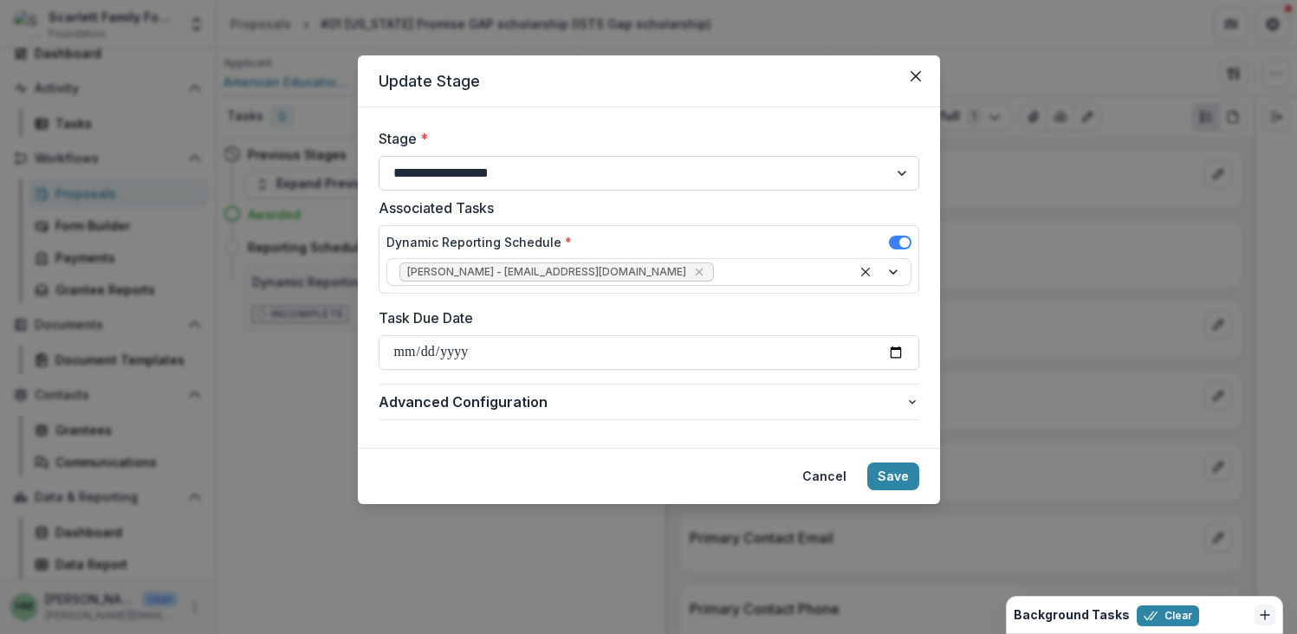
click at [379, 156] on select "**********" at bounding box center [649, 173] width 541 height 35
click at [500, 348] on input "Task Due Date" at bounding box center [649, 352] width 541 height 35
click at [888, 353] on input "Task Due Date" at bounding box center [649, 352] width 541 height 35
type input "**********"
click at [522, 398] on span "Advanced Configuration" at bounding box center [642, 402] width 527 height 21
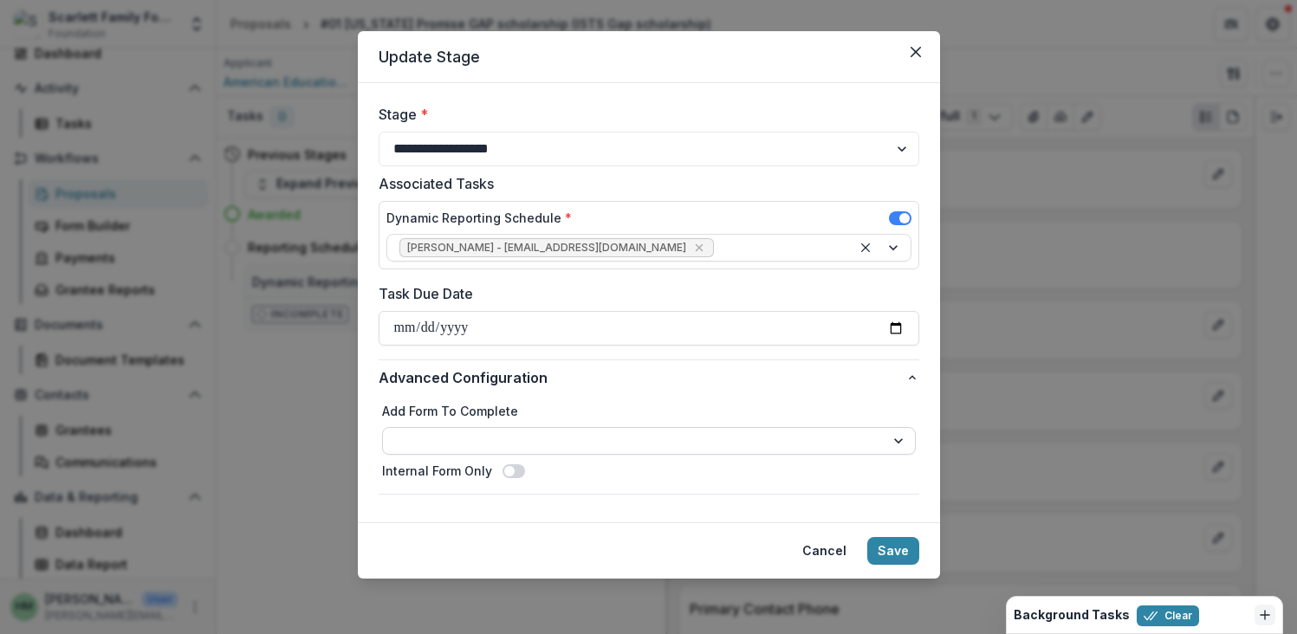
click at [498, 437] on select "**********" at bounding box center [649, 441] width 534 height 28
click at [823, 552] on button "Cancel" at bounding box center [824, 551] width 65 height 28
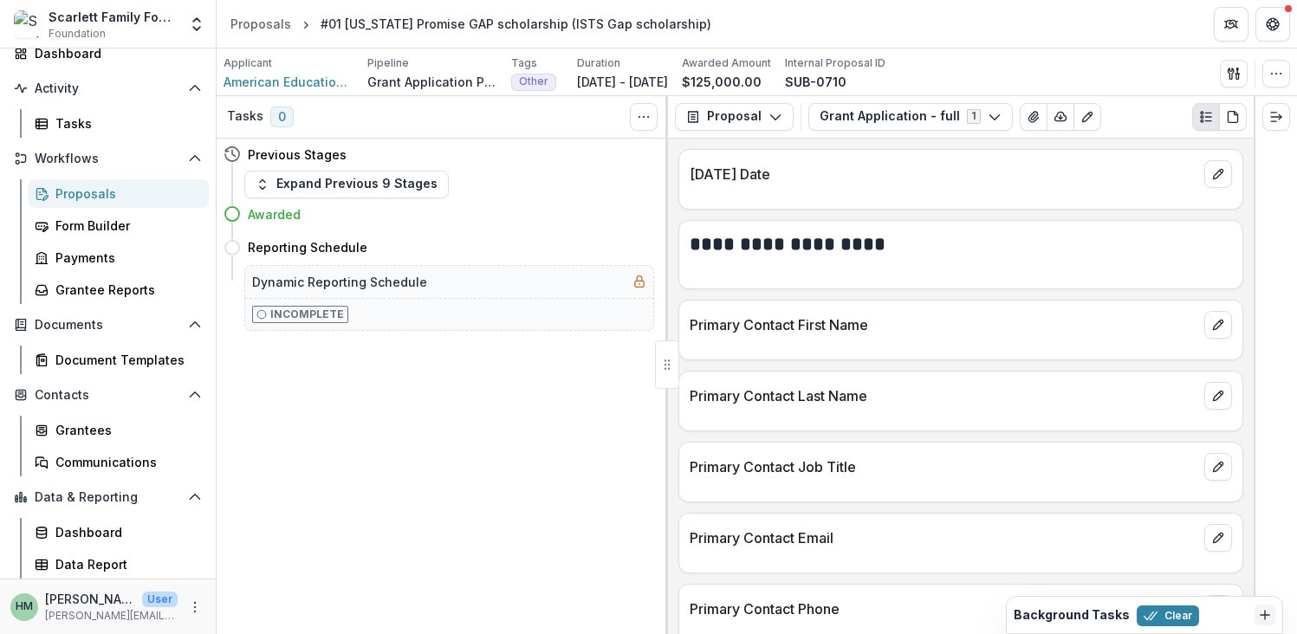
click at [79, 187] on div "Proposals" at bounding box center [124, 194] width 139 height 18
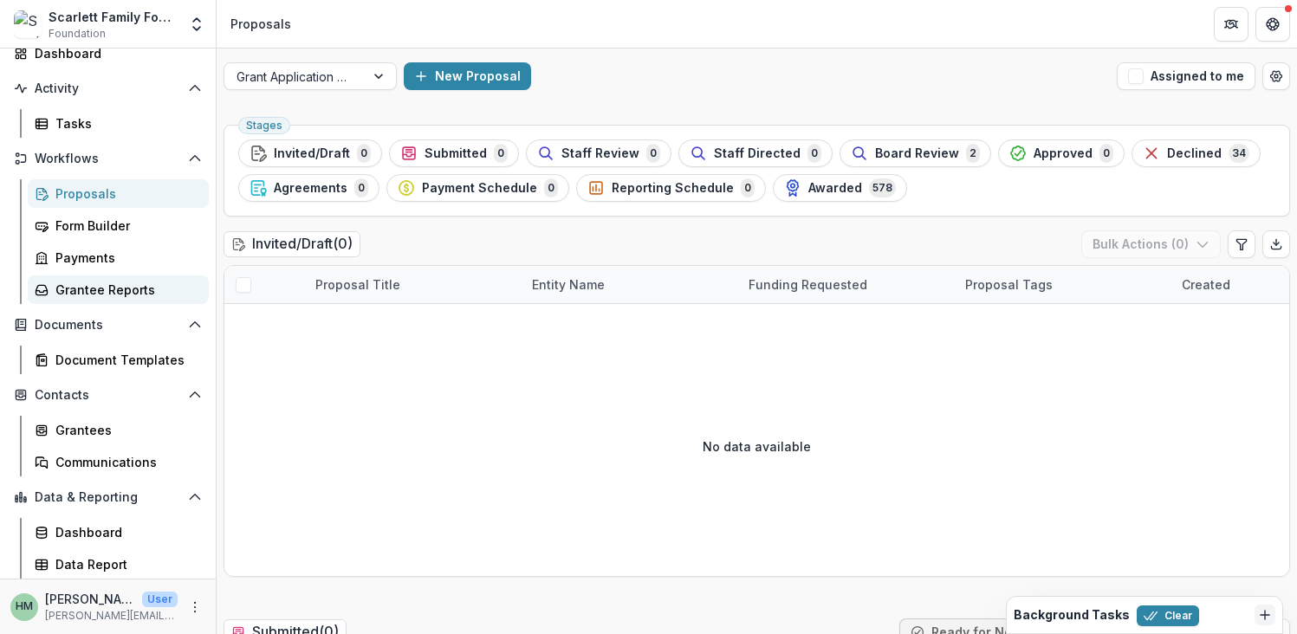
click at [99, 288] on div "Grantee Reports" at bounding box center [124, 290] width 139 height 18
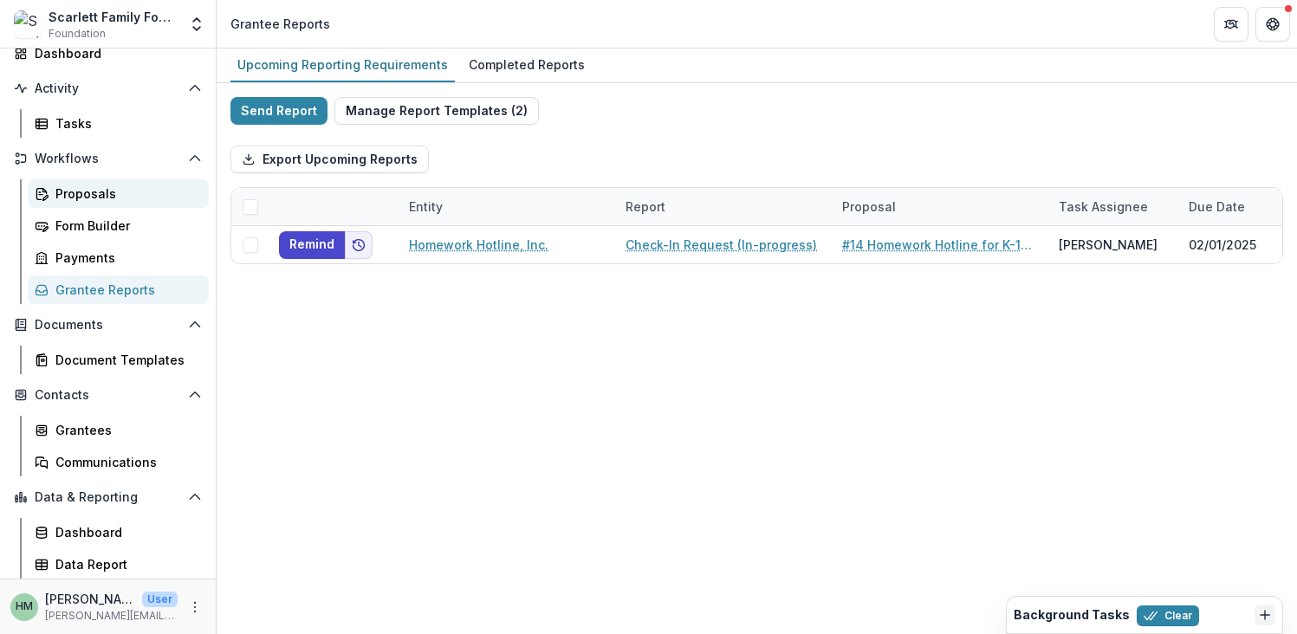
click at [80, 195] on div "Proposals" at bounding box center [124, 194] width 139 height 18
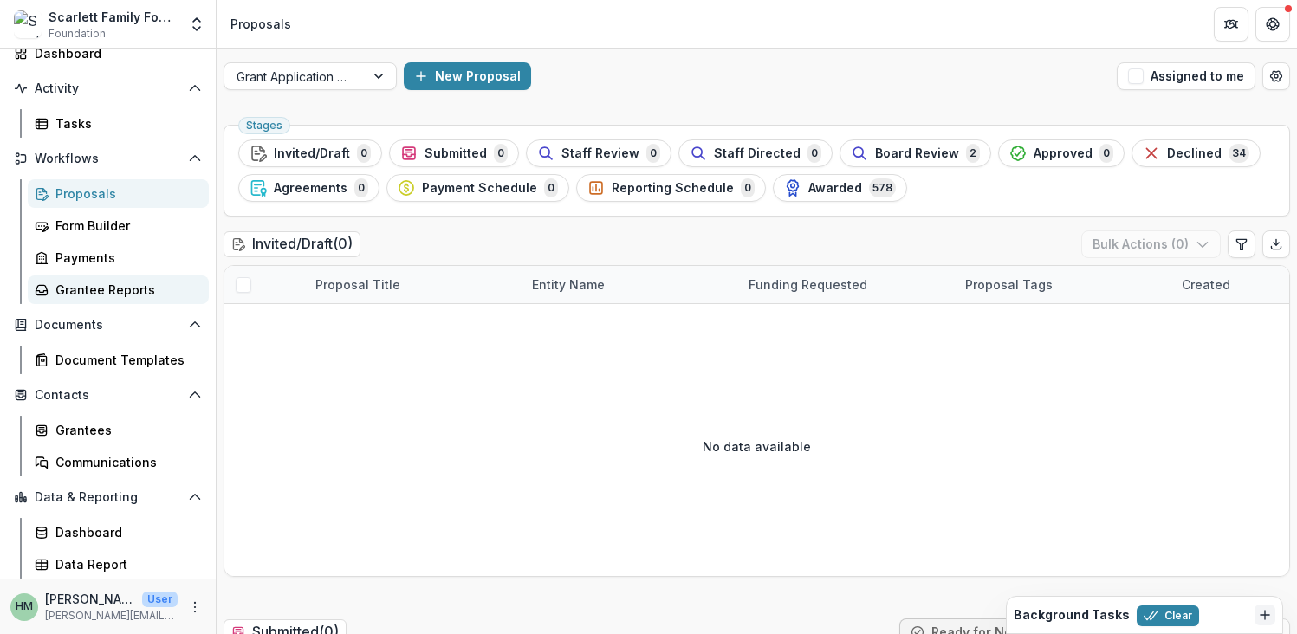
click at [100, 288] on div "Grantee Reports" at bounding box center [124, 290] width 139 height 18
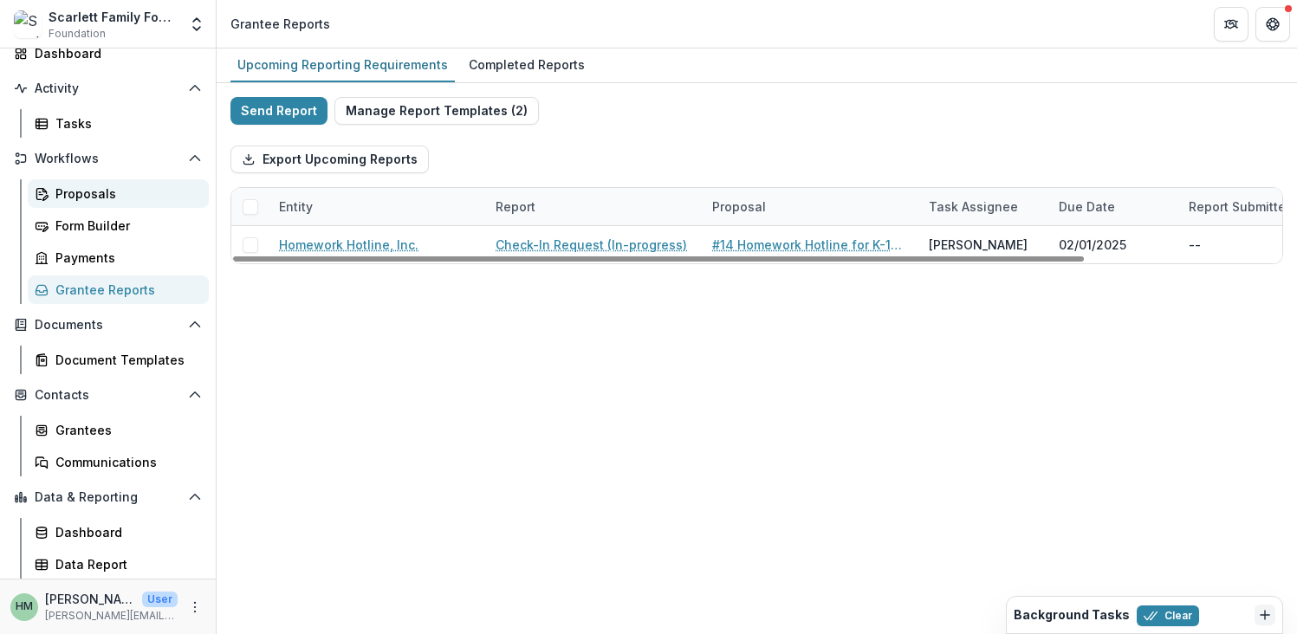
click at [100, 198] on div "Proposals" at bounding box center [124, 194] width 139 height 18
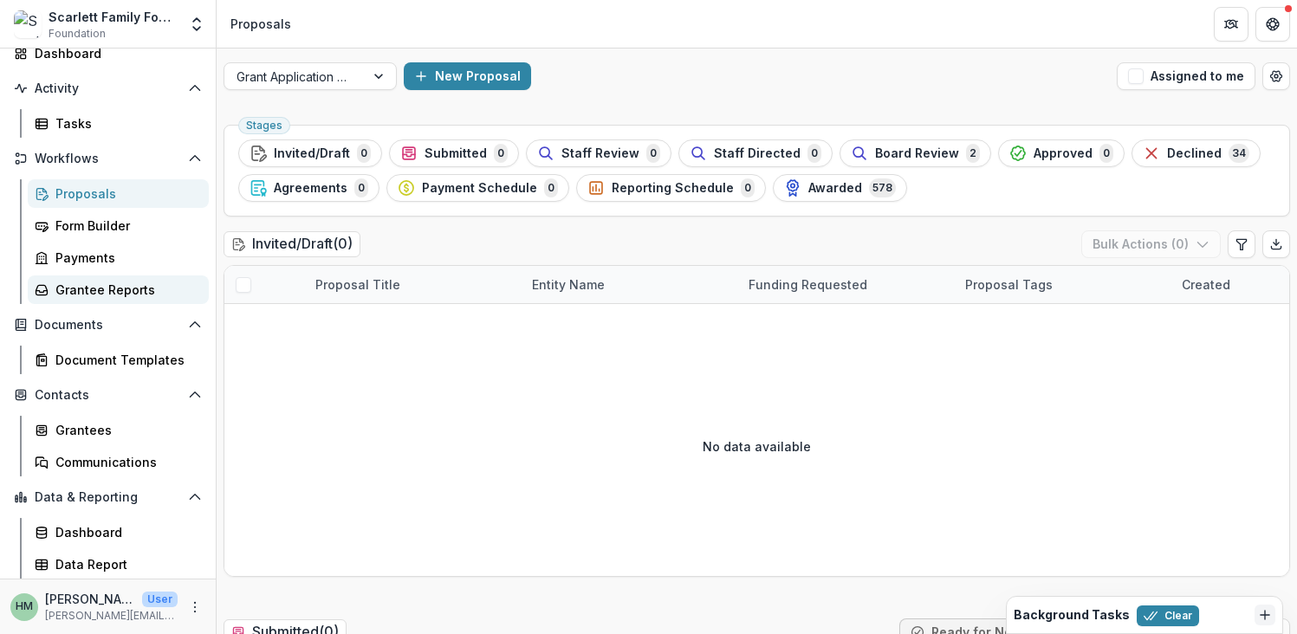
click at [133, 296] on div "Grantee Reports" at bounding box center [124, 290] width 139 height 18
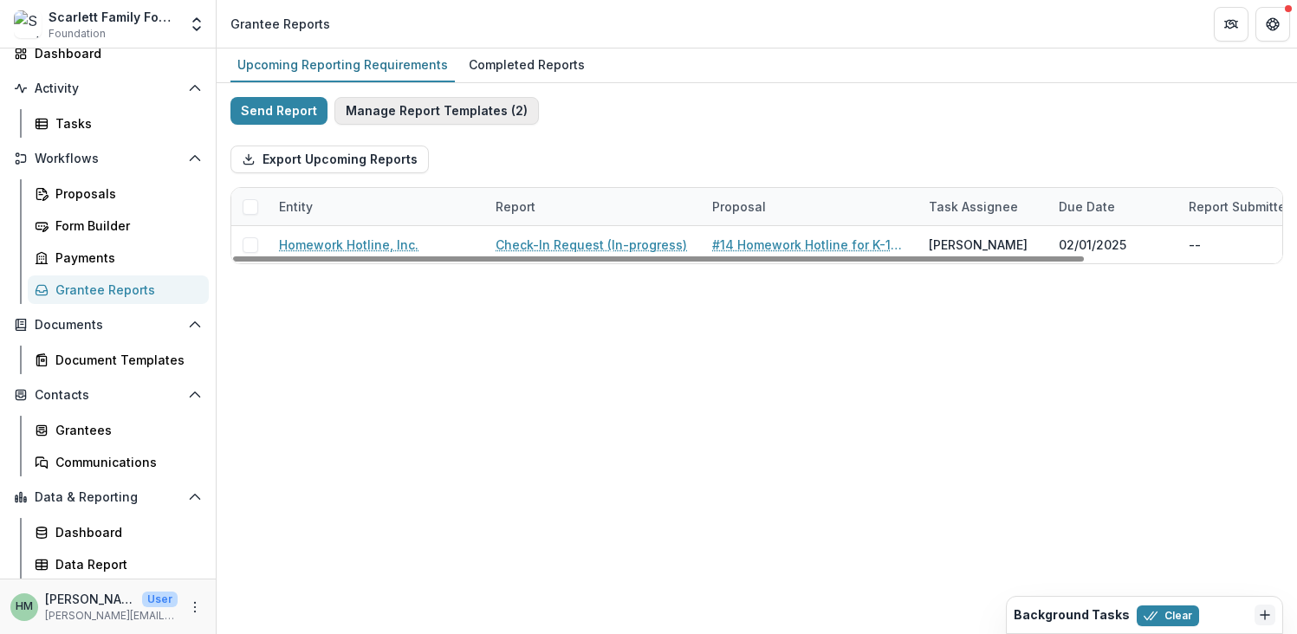
click at [435, 119] on button "Manage Report Templates ( 2 )" at bounding box center [436, 111] width 204 height 28
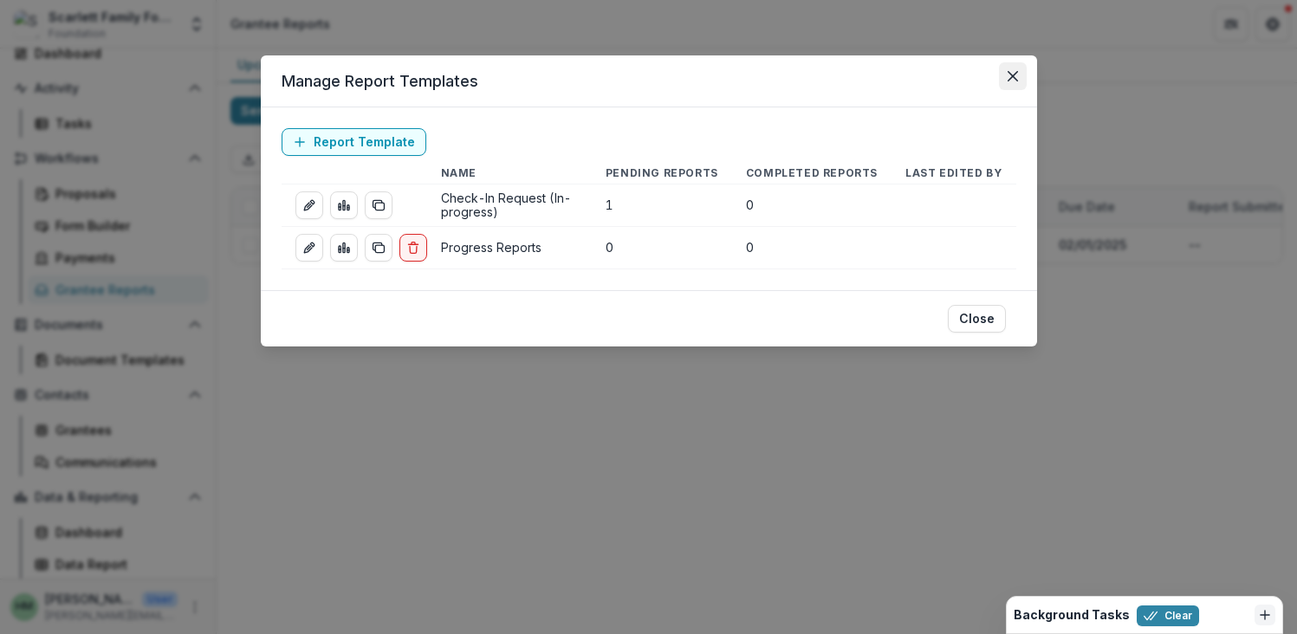
click at [1008, 75] on icon "Close" at bounding box center [1012, 76] width 10 height 10
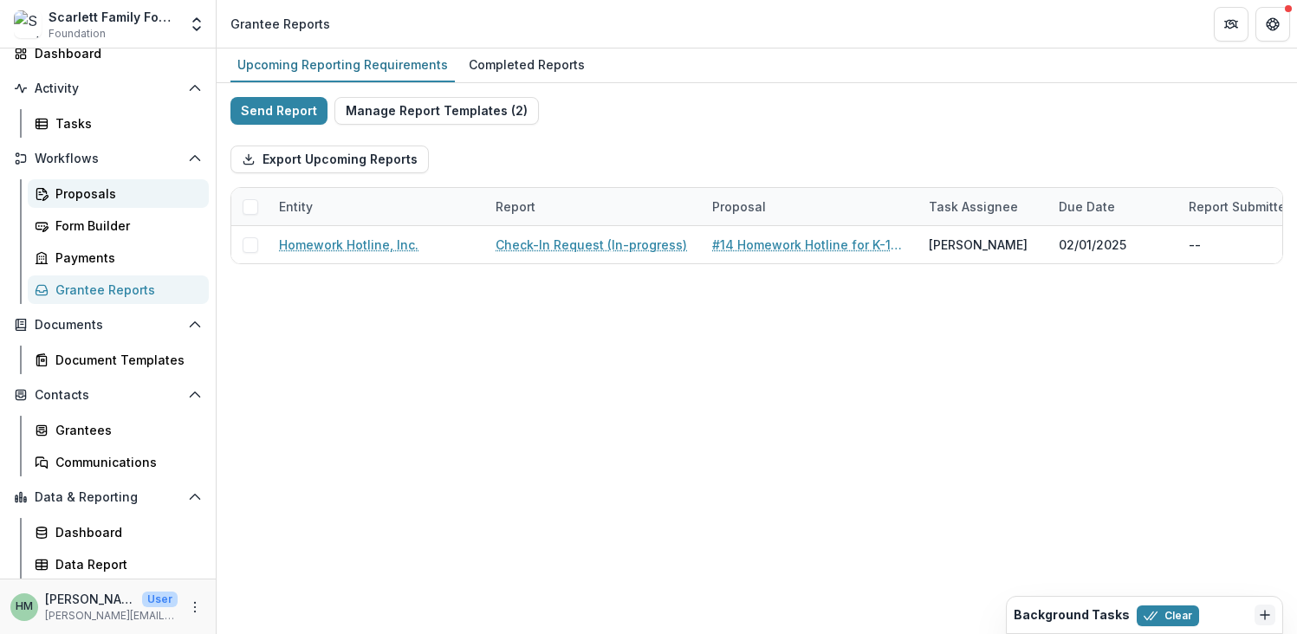
click at [74, 193] on div "Proposals" at bounding box center [124, 194] width 139 height 18
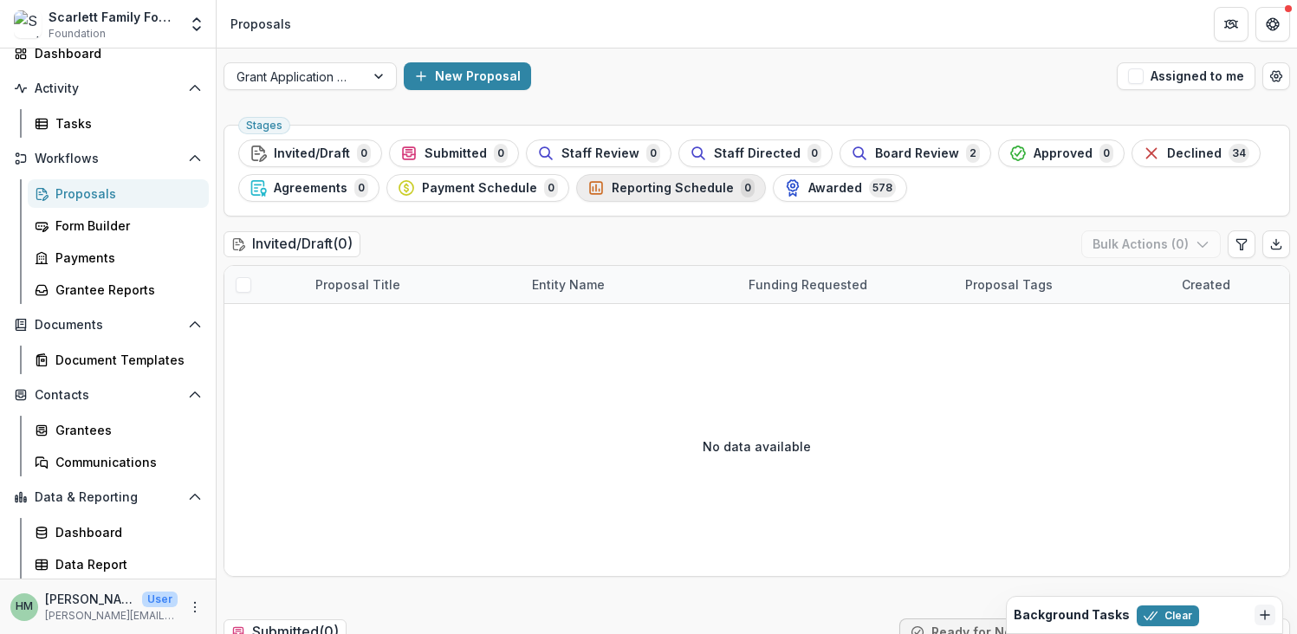
click at [670, 181] on span "Reporting Schedule" at bounding box center [673, 188] width 122 height 15
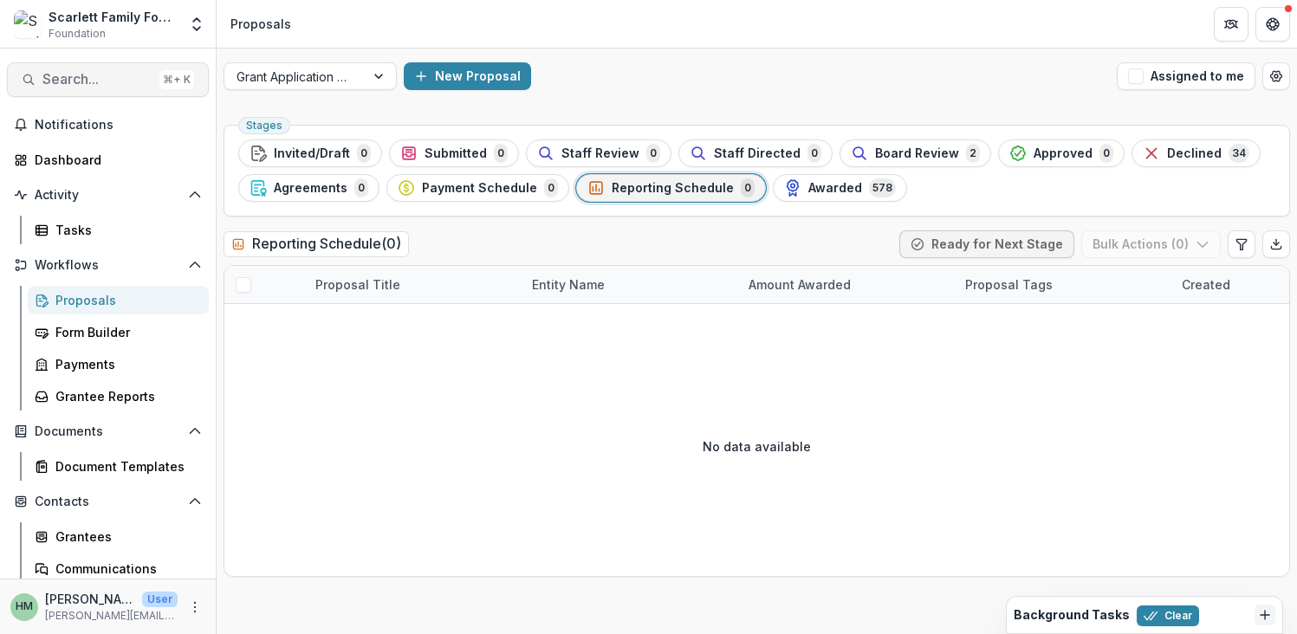
click at [88, 82] on span "Search..." at bounding box center [97, 79] width 110 height 16
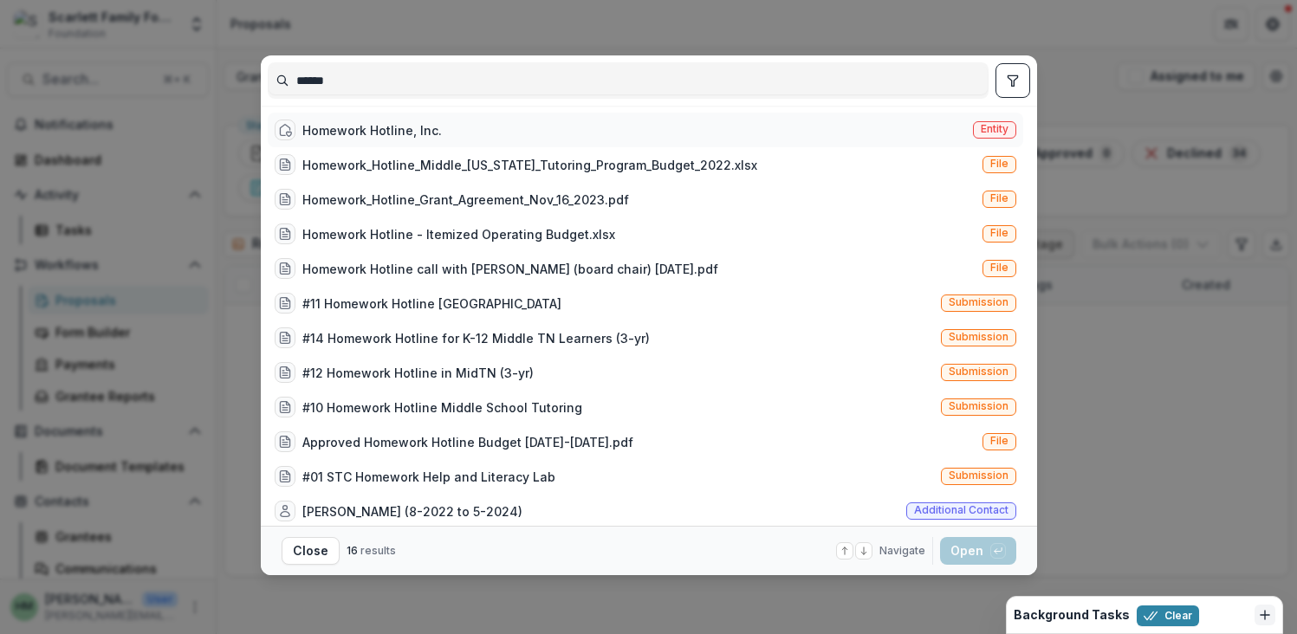
type input "******"
click at [425, 128] on div "Homework Hotline, Inc." at bounding box center [371, 130] width 139 height 18
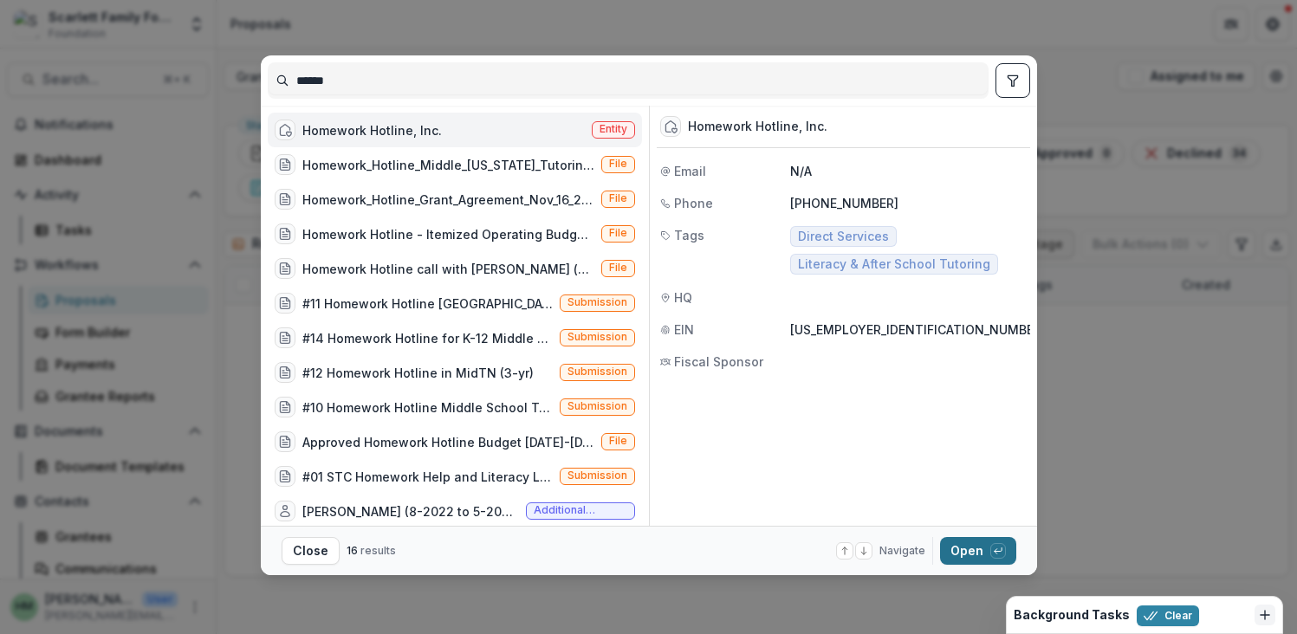
click at [969, 544] on button "Open with enter key" at bounding box center [978, 551] width 76 height 28
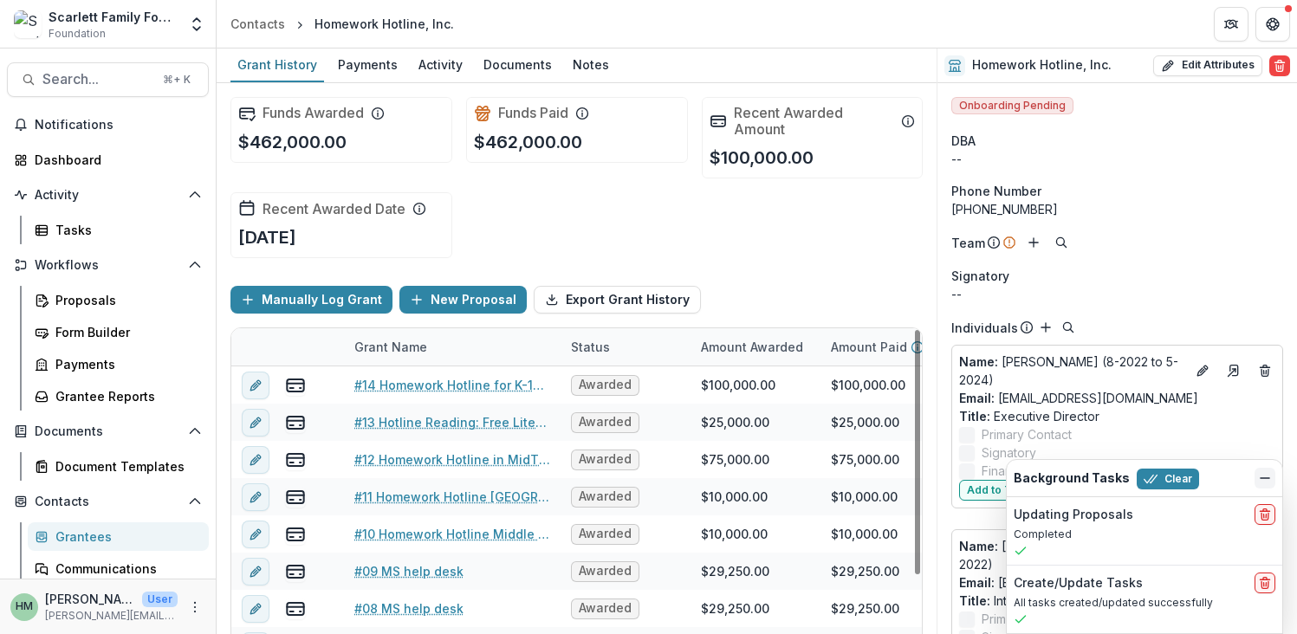
click at [1266, 479] on icon "Dismiss" at bounding box center [1265, 478] width 14 height 14
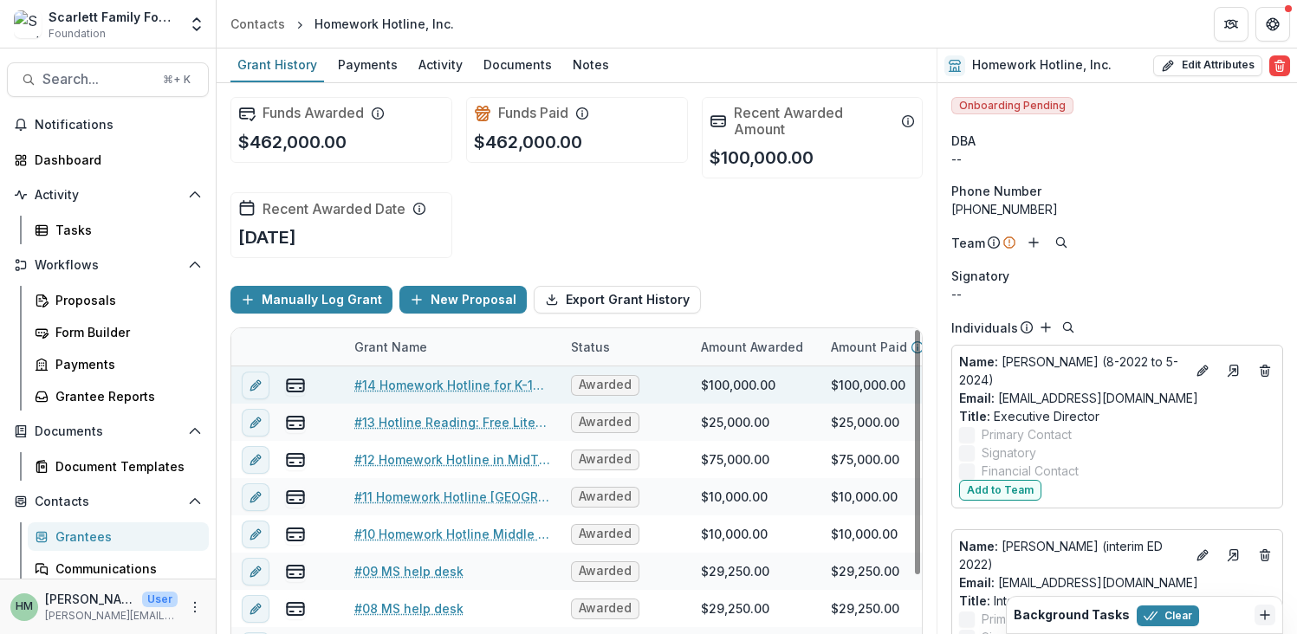
click at [498, 389] on link "#14 Homework Hotline for K-12 Middle TN Learners (3-yr)" at bounding box center [452, 385] width 196 height 18
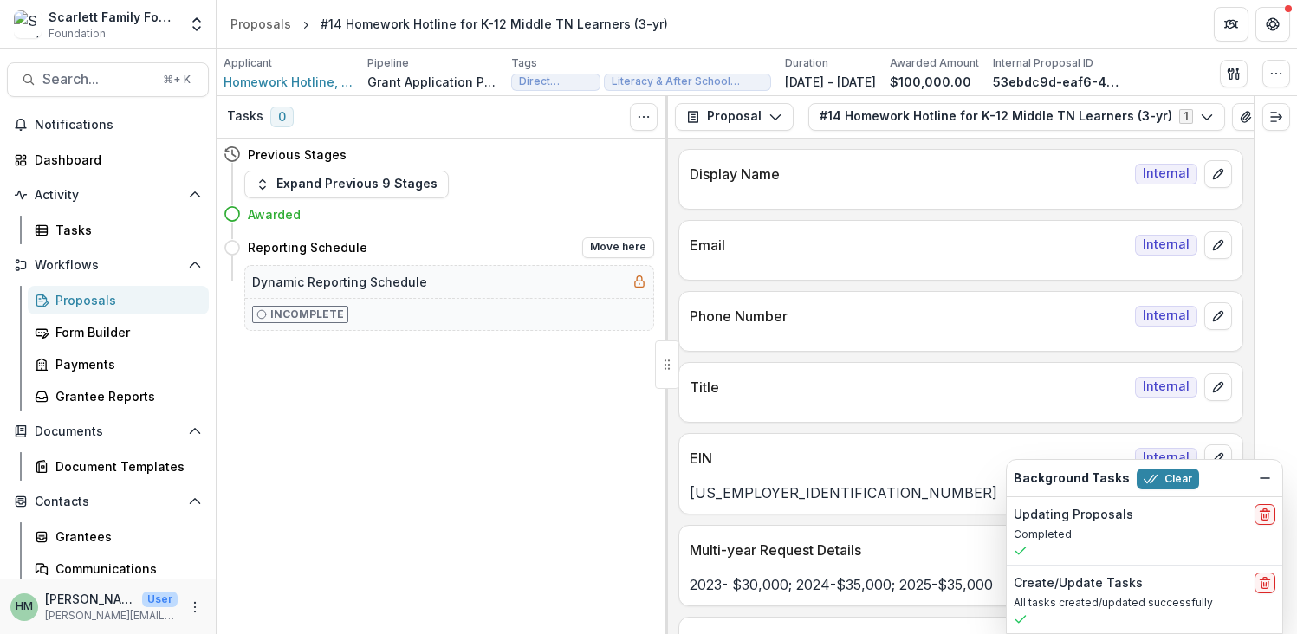
click at [288, 255] on h4 "Reporting Schedule" at bounding box center [308, 247] width 120 height 18
click at [610, 246] on button "Move here" at bounding box center [618, 247] width 72 height 21
select select "**********"
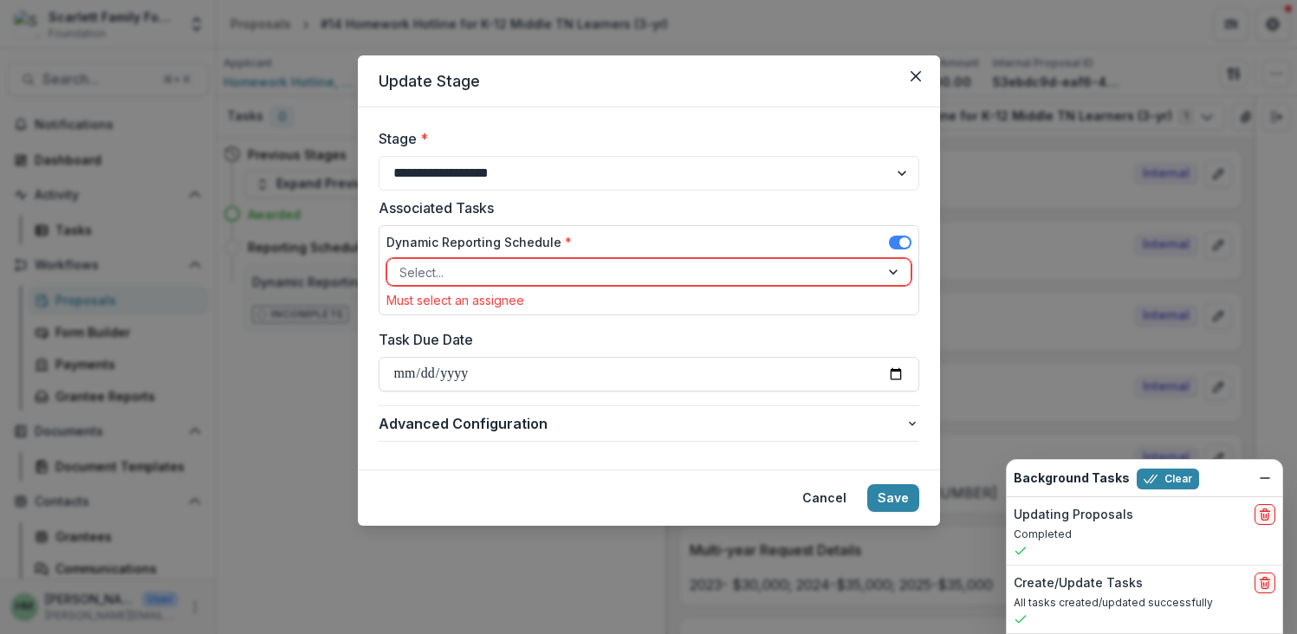
click at [562, 262] on div at bounding box center [633, 273] width 468 height 22
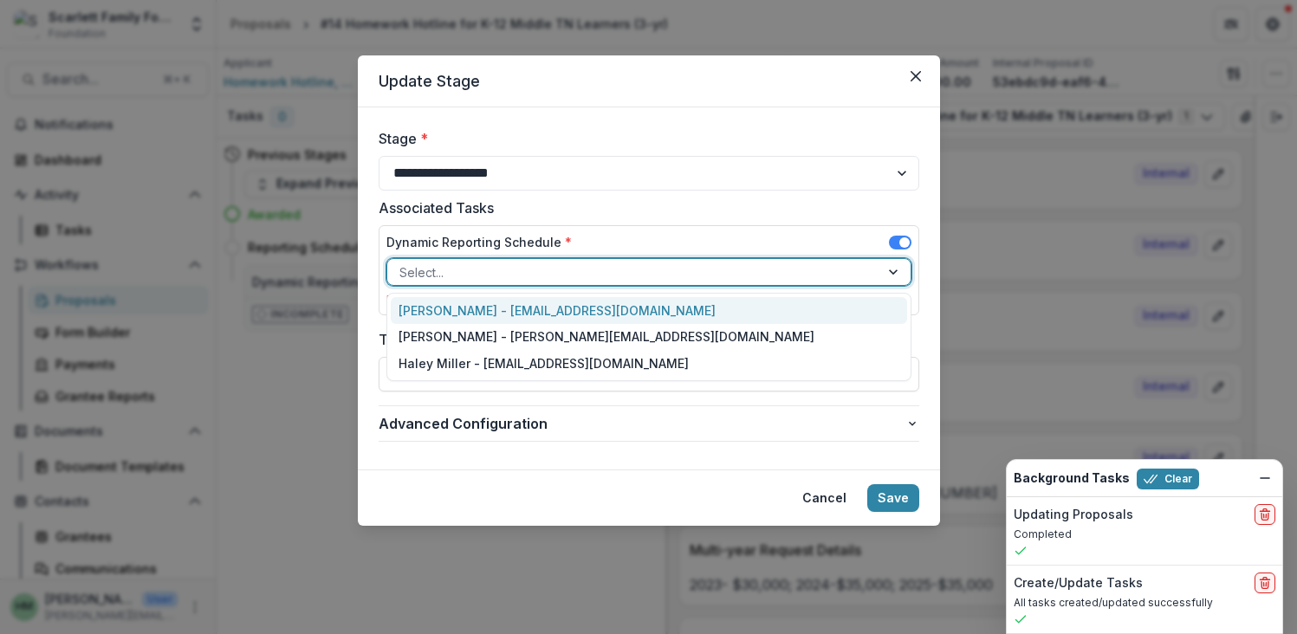
click at [541, 308] on div "Tom Parrish - tomparrish@scarlettfoundation.org" at bounding box center [649, 310] width 516 height 27
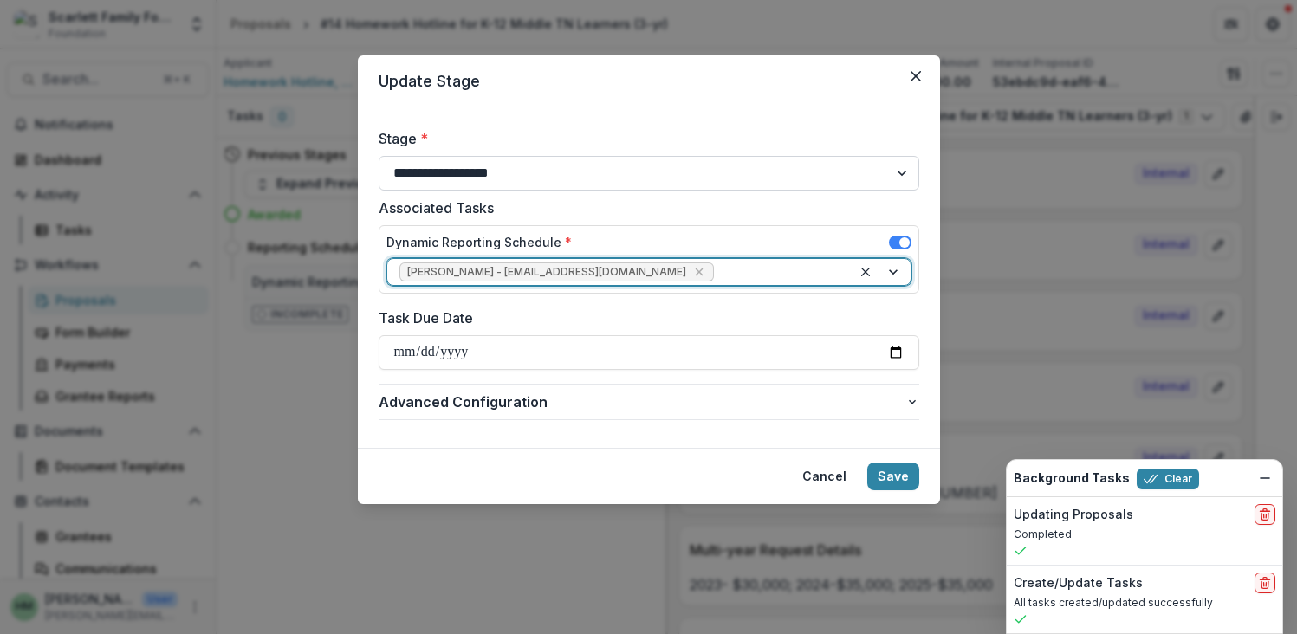
click at [511, 178] on select "**********" at bounding box center [649, 173] width 541 height 35
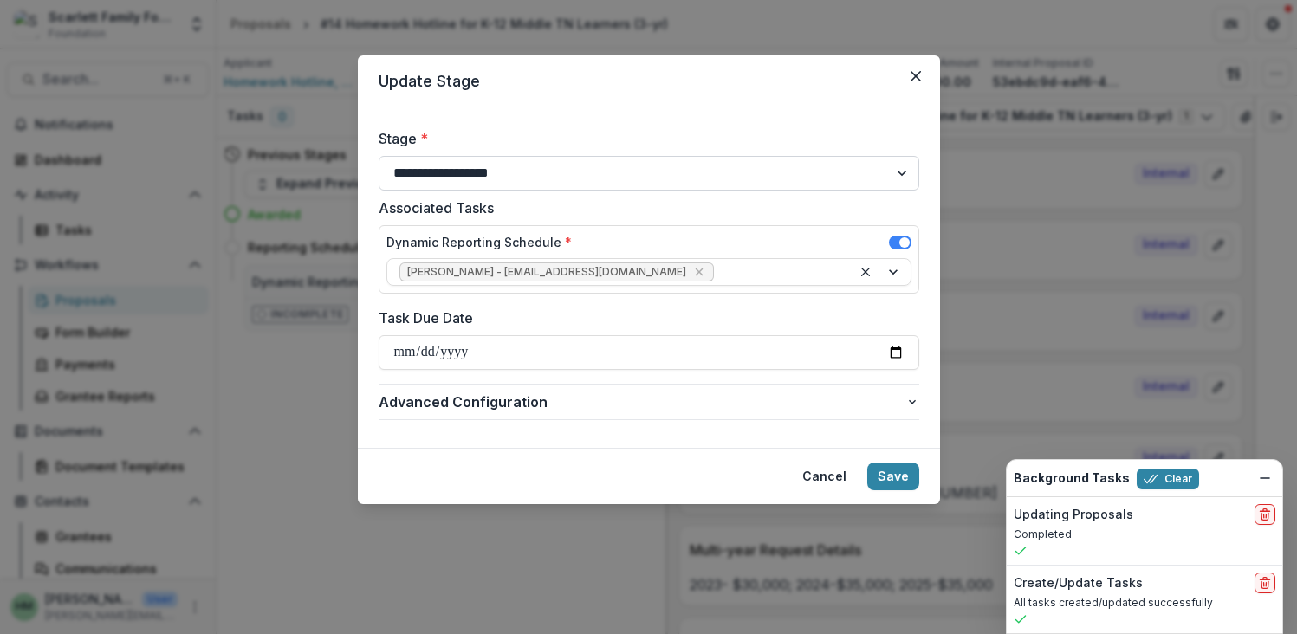
click at [379, 156] on select "**********" at bounding box center [649, 173] width 541 height 35
click at [498, 342] on input "Task Due Date" at bounding box center [649, 352] width 541 height 35
click at [892, 347] on input "Task Due Date" at bounding box center [649, 352] width 541 height 35
type input "**********"
click at [915, 398] on icon "button" at bounding box center [912, 402] width 14 height 14
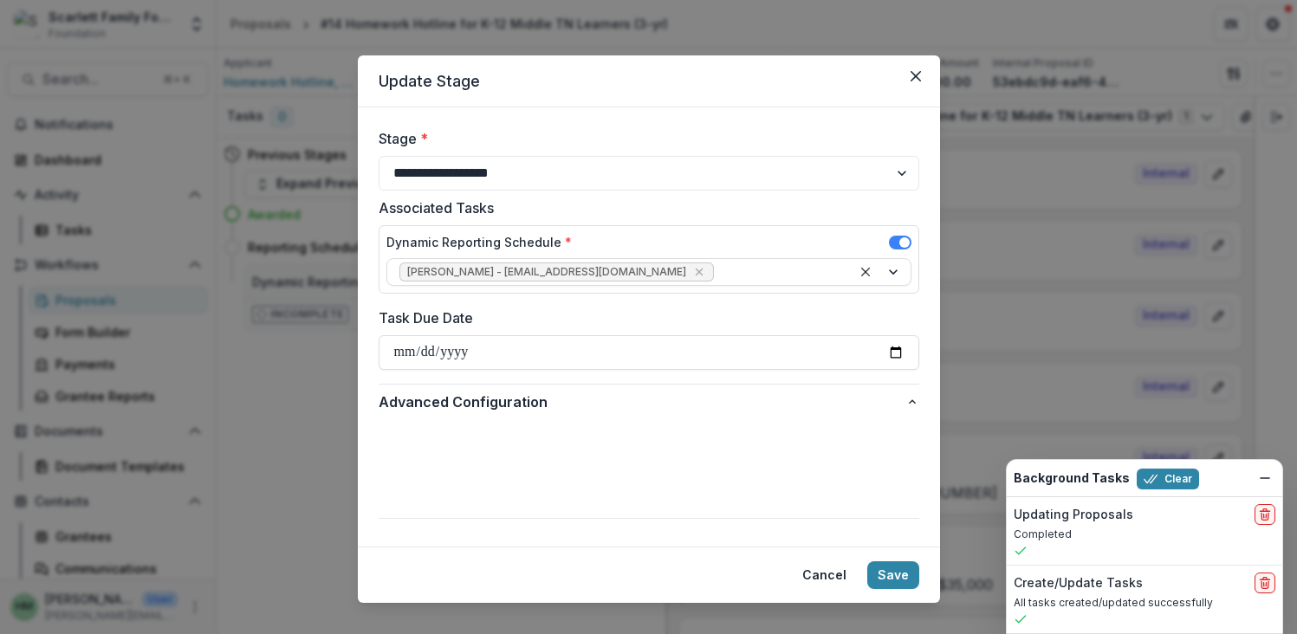
scroll to position [24, 0]
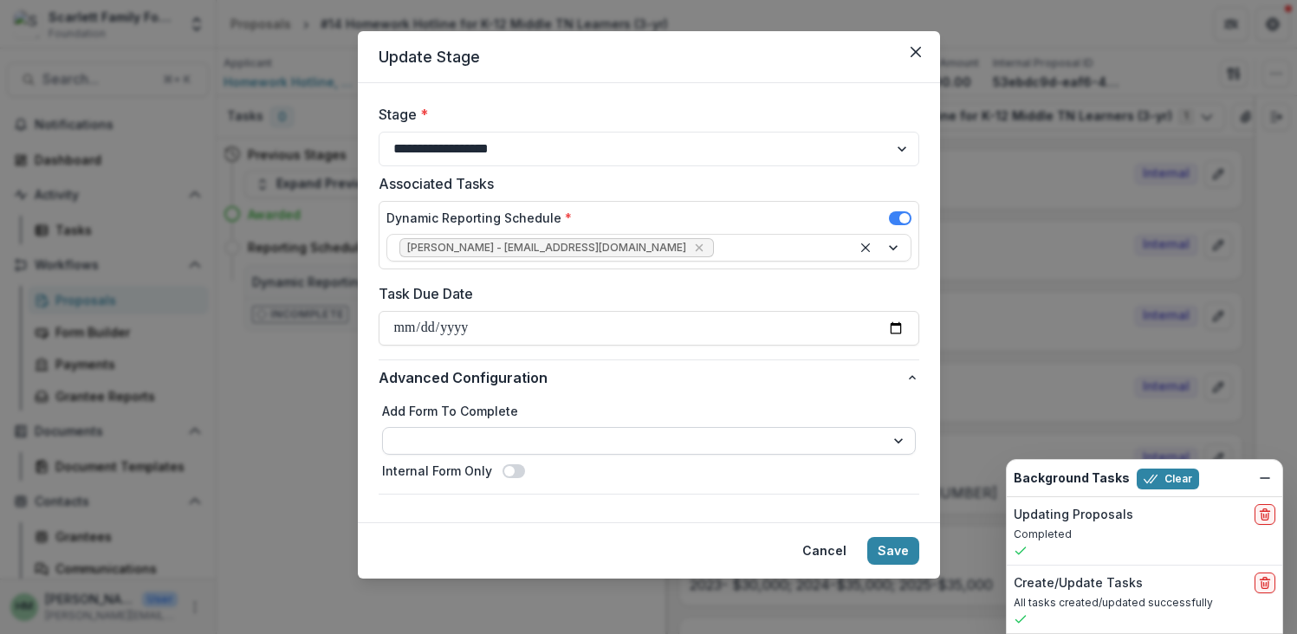
click at [796, 441] on select "**********" at bounding box center [649, 441] width 534 height 28
click at [916, 52] on icon "Close" at bounding box center [915, 52] width 10 height 10
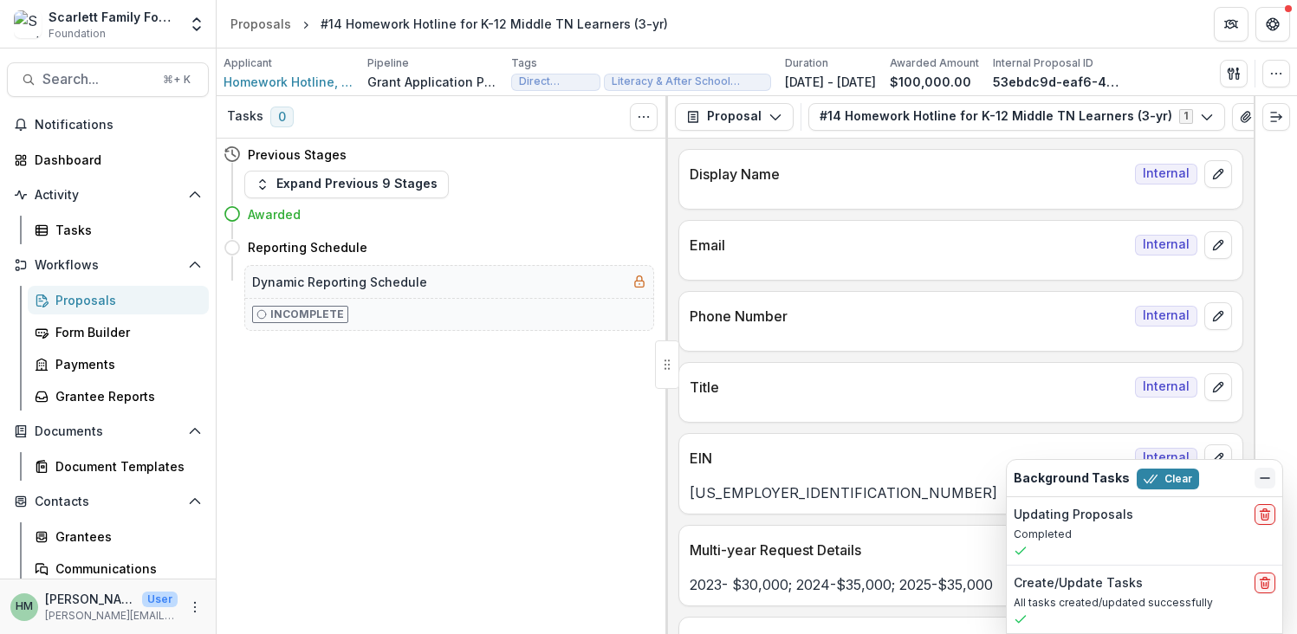
click at [1269, 479] on icon "Dismiss" at bounding box center [1265, 478] width 14 height 14
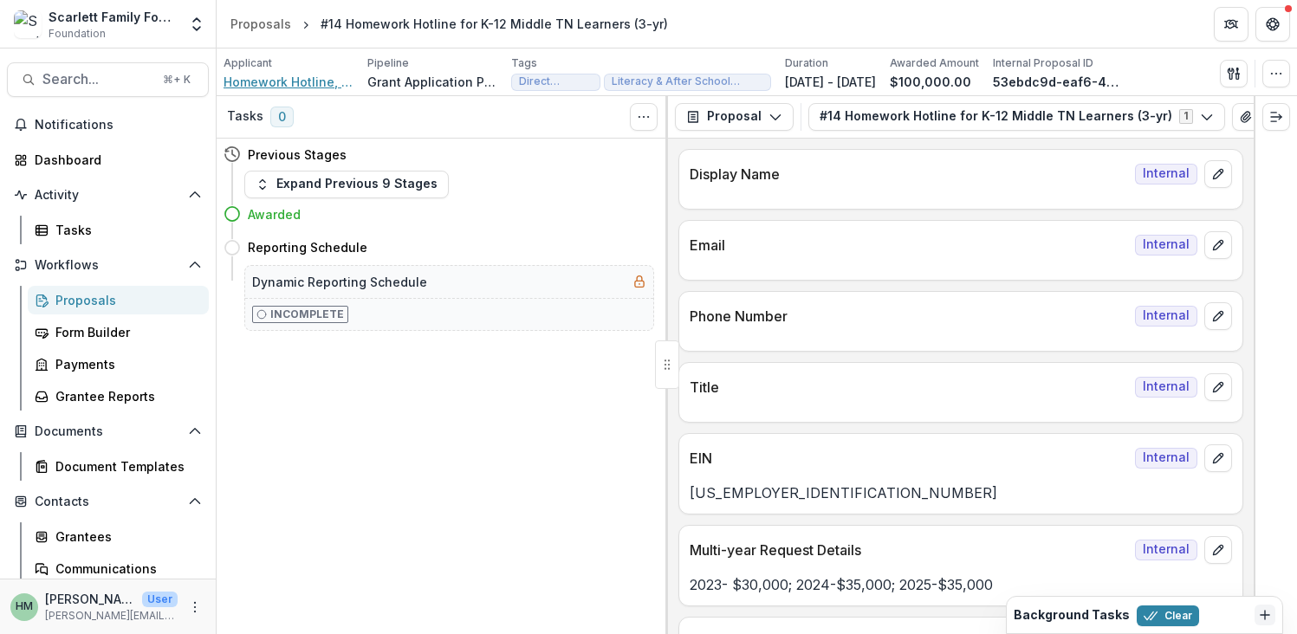
click at [300, 86] on span "Homework Hotline, Inc." at bounding box center [288, 82] width 130 height 18
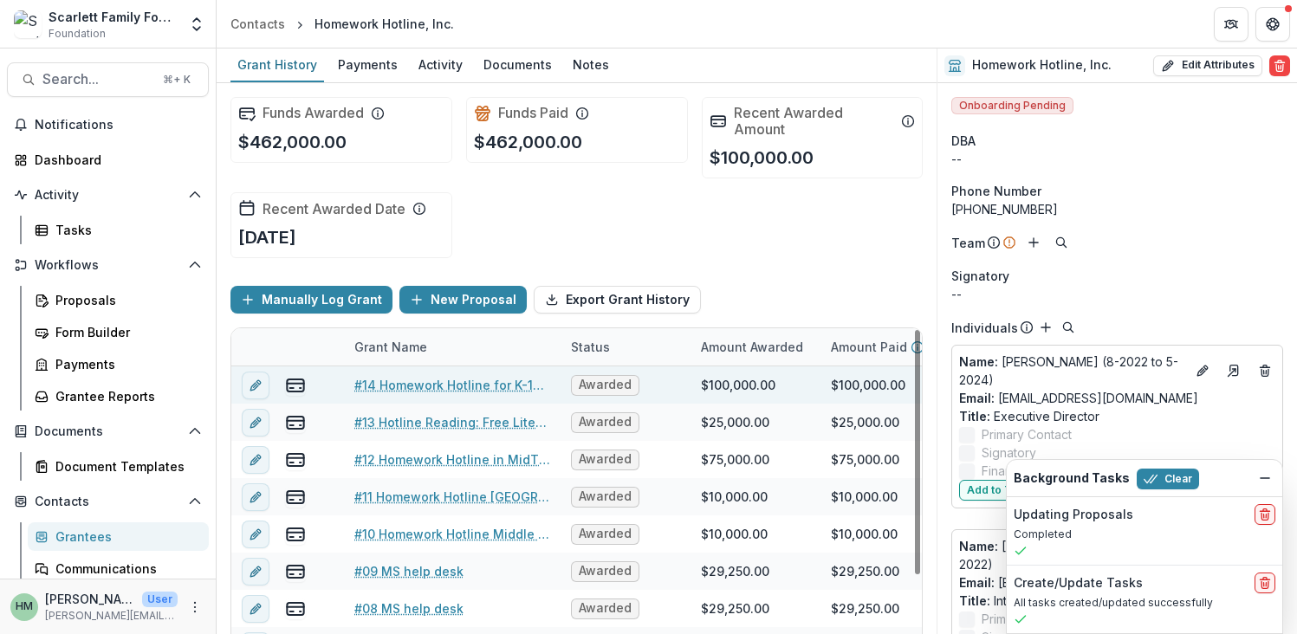
click at [408, 385] on link "#14 Homework Hotline for K-12 Middle TN Learners (3-yr)" at bounding box center [452, 385] width 196 height 18
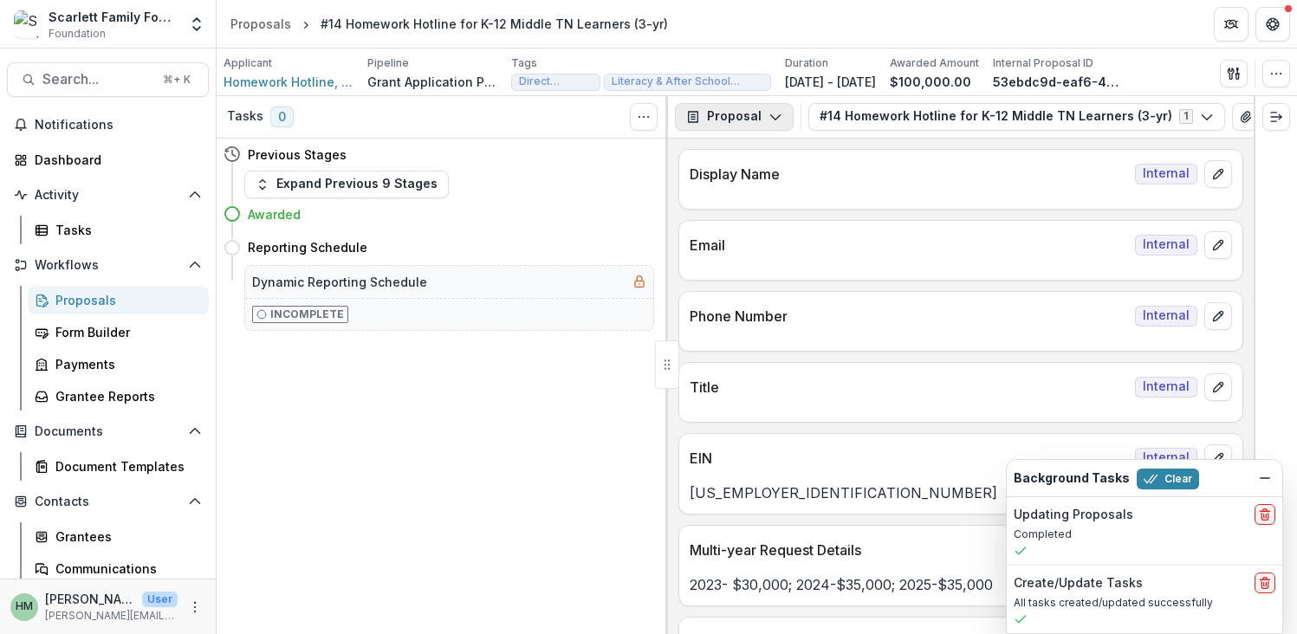
click at [731, 120] on button "Proposal" at bounding box center [734, 117] width 119 height 28
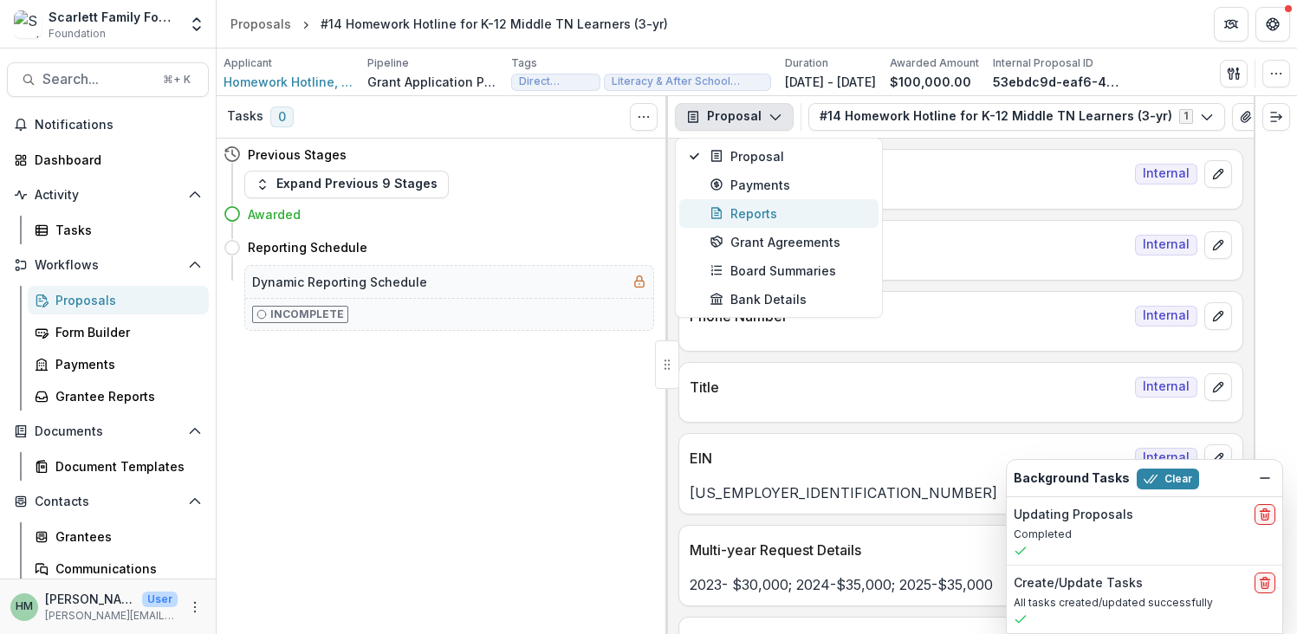
click at [749, 217] on div "Reports" at bounding box center [788, 213] width 159 height 18
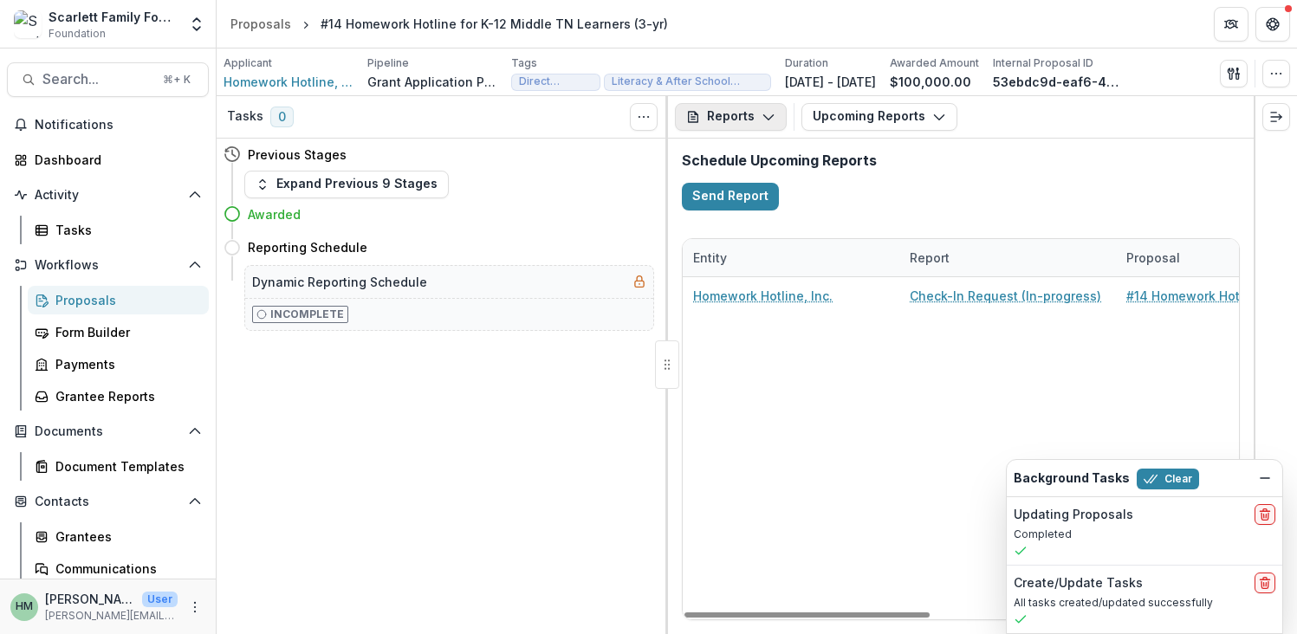
click at [757, 111] on button "Reports" at bounding box center [731, 117] width 112 height 28
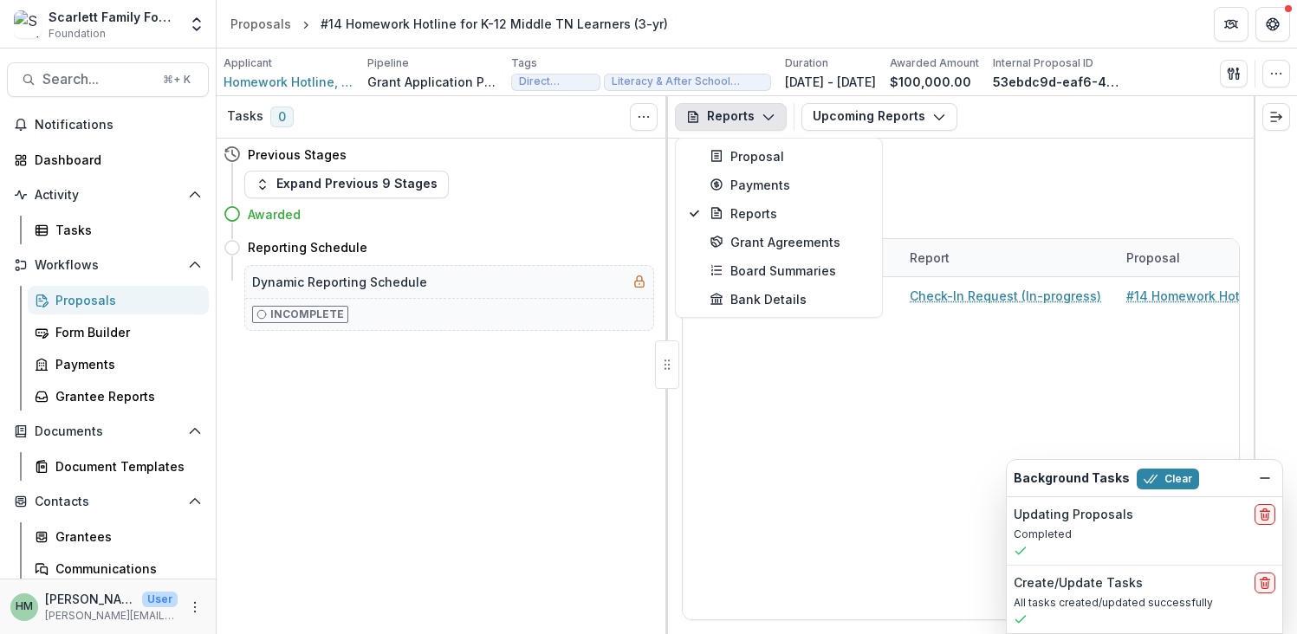
click at [961, 172] on div "Schedule Upcoming Reports Send Report" at bounding box center [961, 182] width 586 height 86
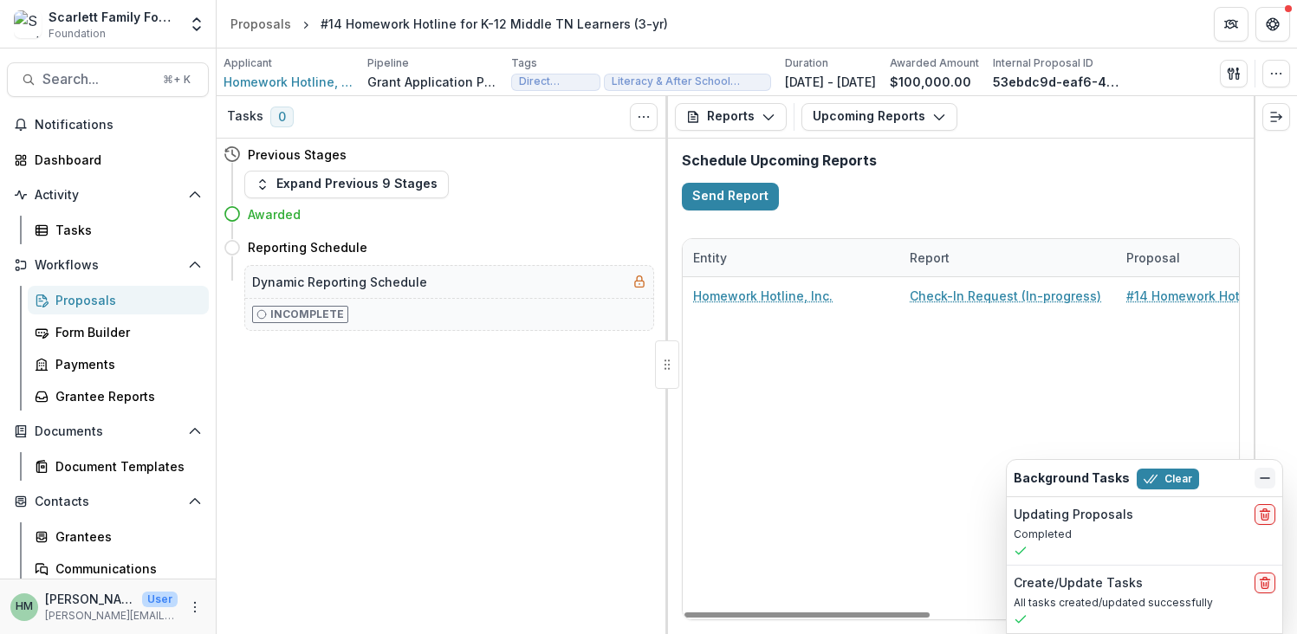
click at [1267, 480] on icon "Dismiss" at bounding box center [1265, 478] width 14 height 14
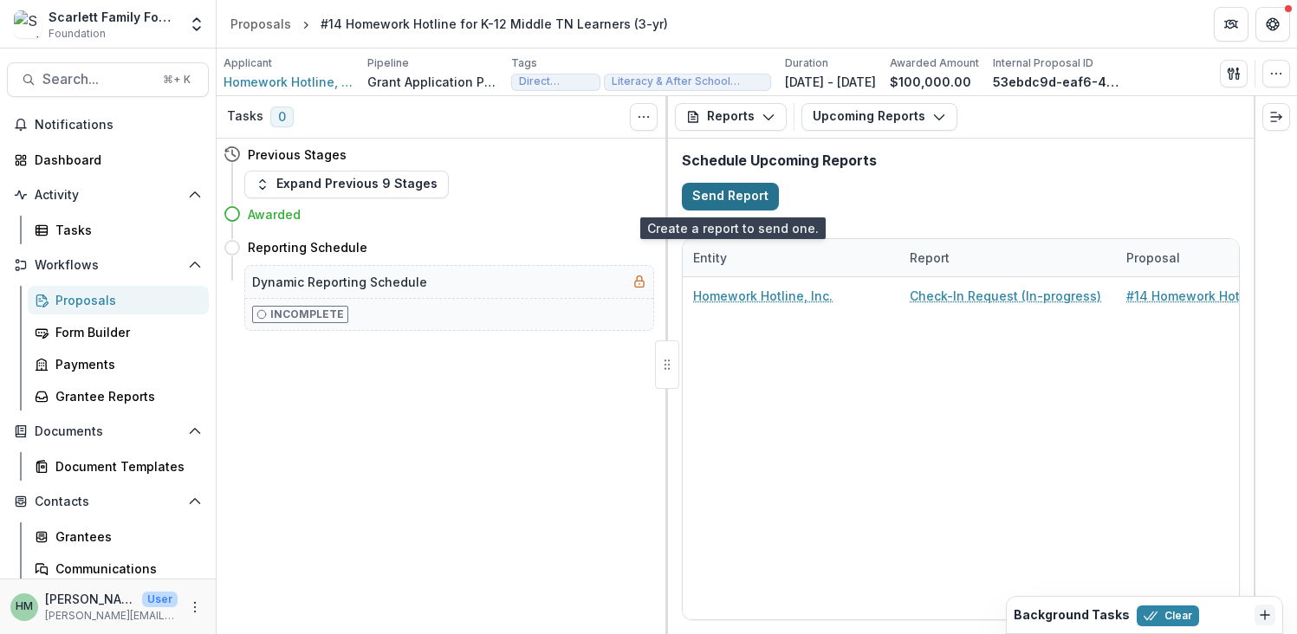
click at [753, 197] on button "Send Report" at bounding box center [730, 197] width 97 height 28
select select "********"
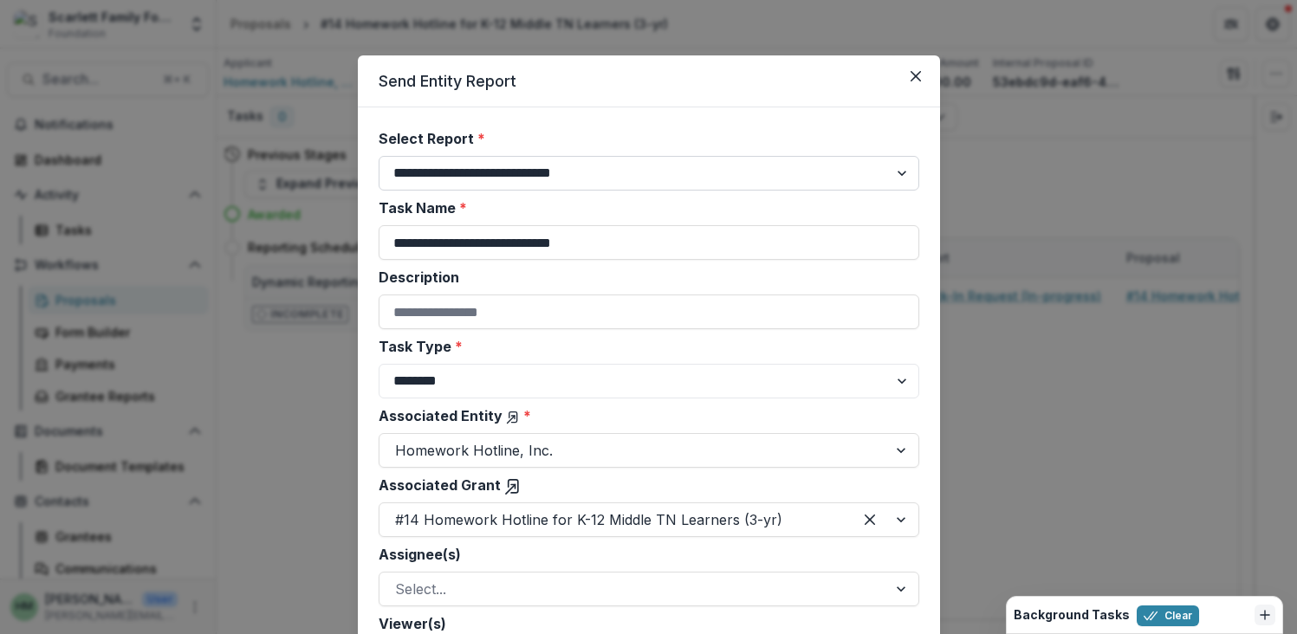
click at [612, 180] on select "**********" at bounding box center [649, 173] width 541 height 35
click at [914, 70] on button "Close" at bounding box center [916, 76] width 28 height 28
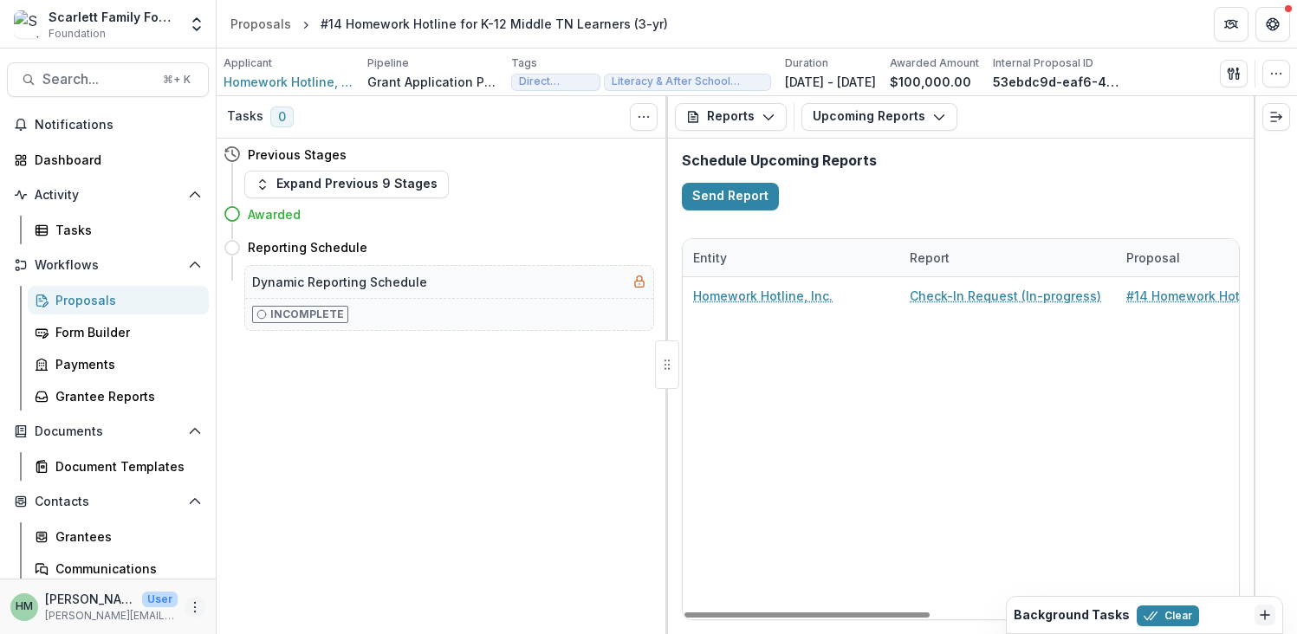
click at [185, 599] on button "More" at bounding box center [195, 607] width 21 height 21
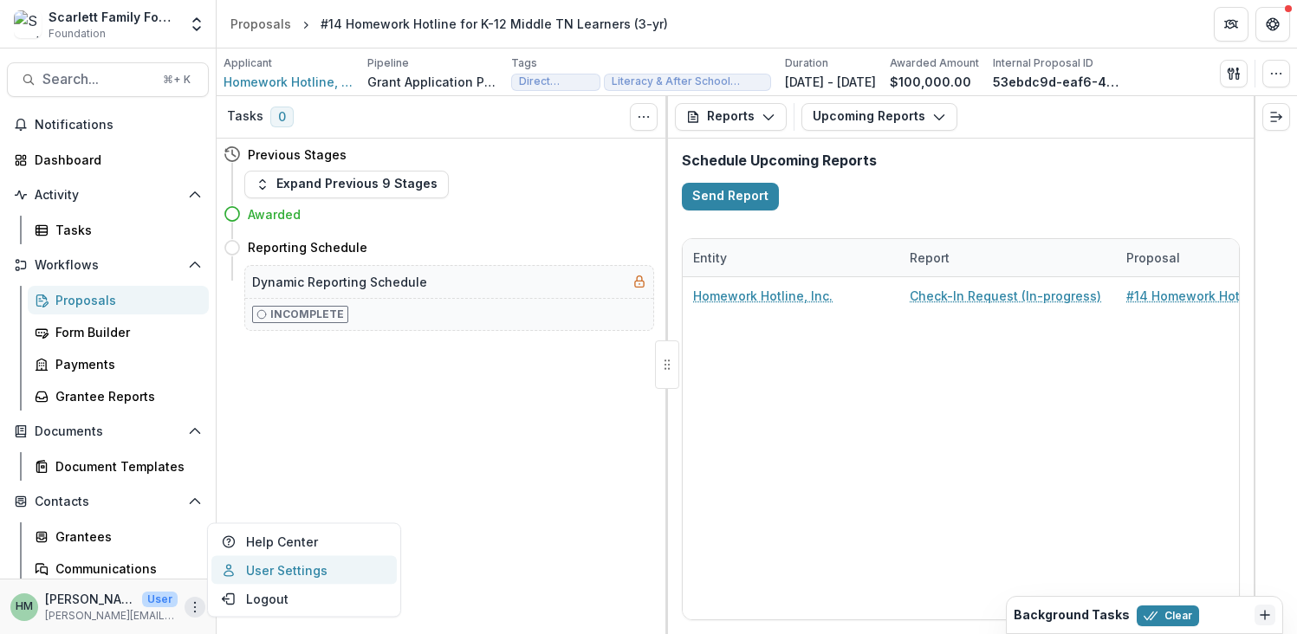
click at [262, 569] on link "User Settings" at bounding box center [303, 570] width 185 height 29
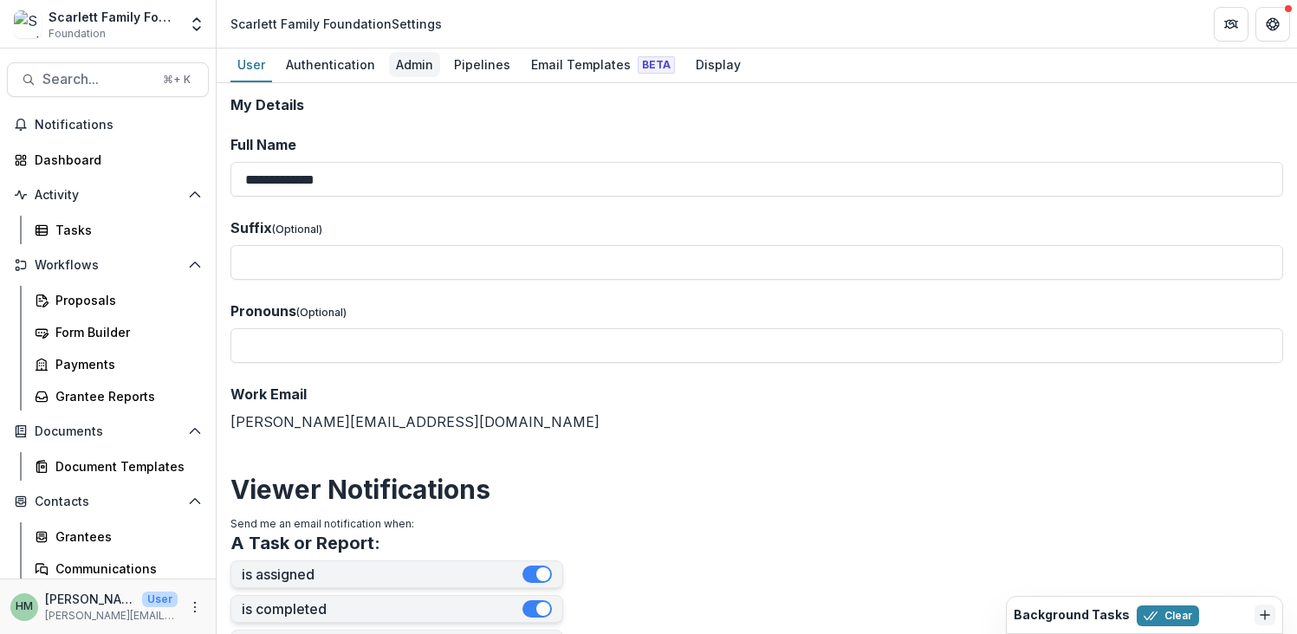
click at [399, 60] on div "Admin" at bounding box center [414, 64] width 51 height 25
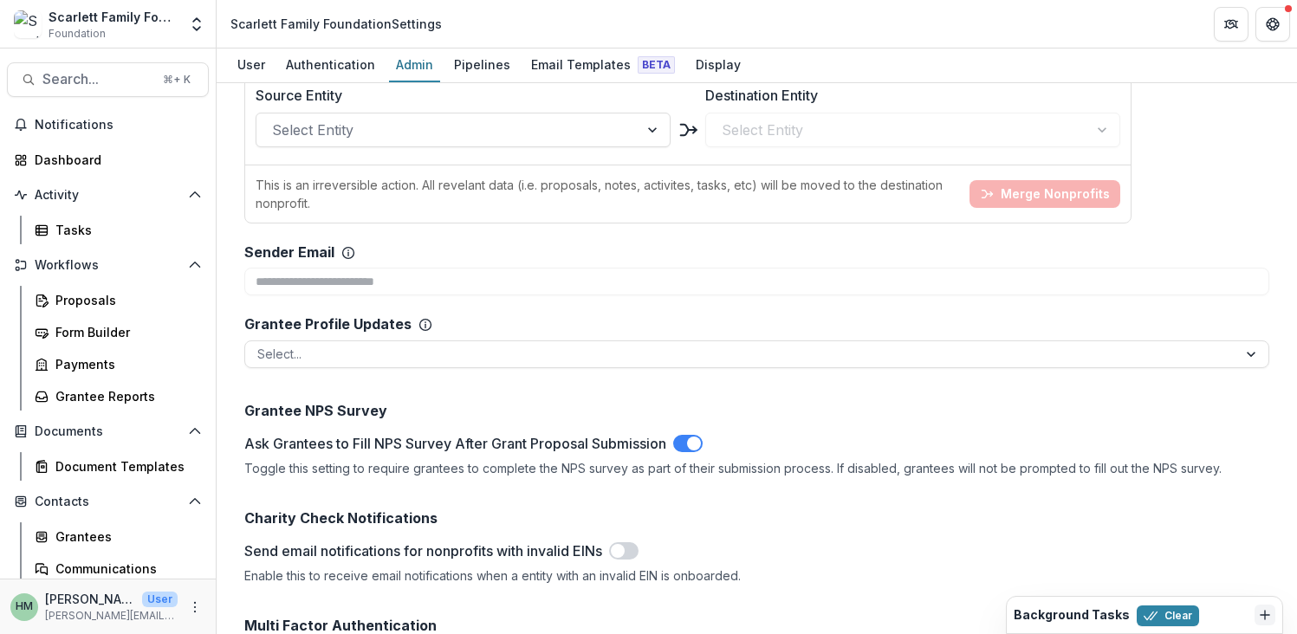
scroll to position [2227, 0]
click at [473, 61] on div "Pipelines" at bounding box center [482, 64] width 70 height 25
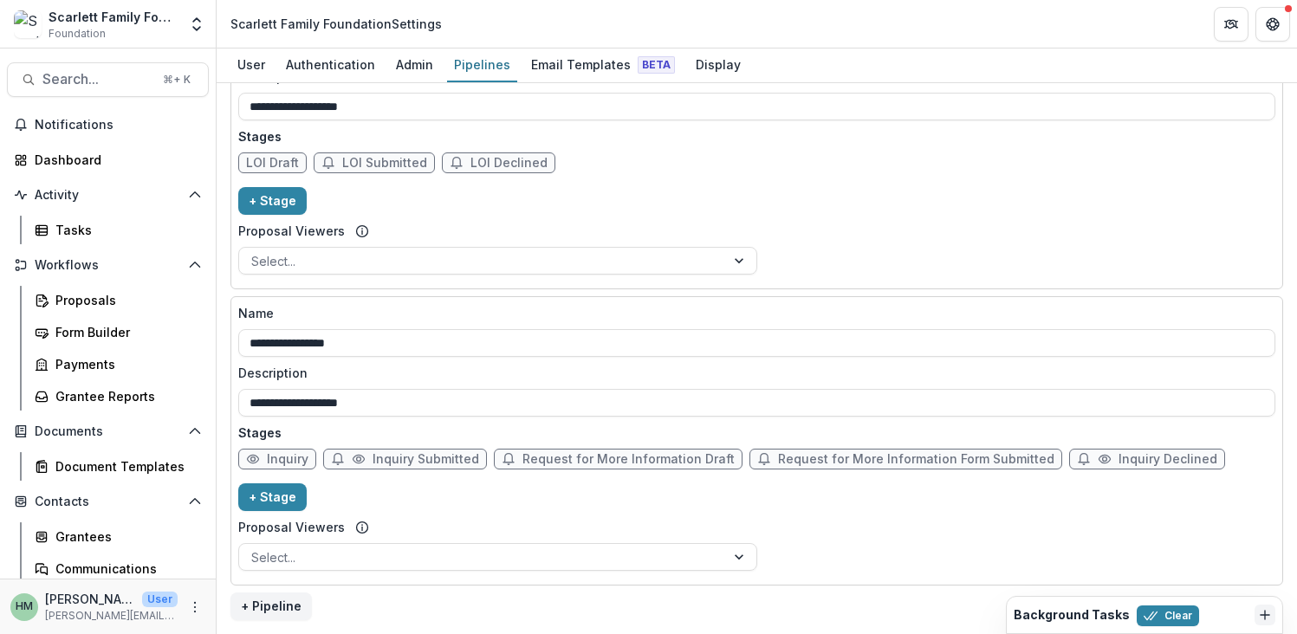
click at [270, 165] on span "LOI Draft" at bounding box center [272, 163] width 53 height 15
select select "*****"
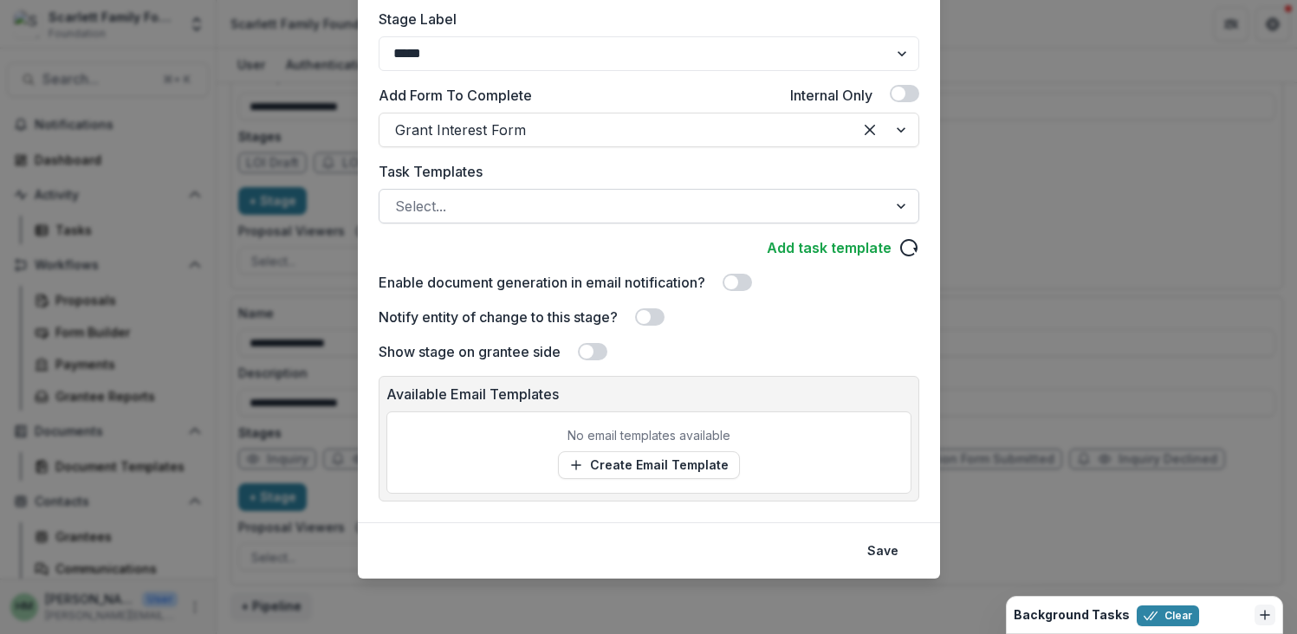
scroll to position [0, 0]
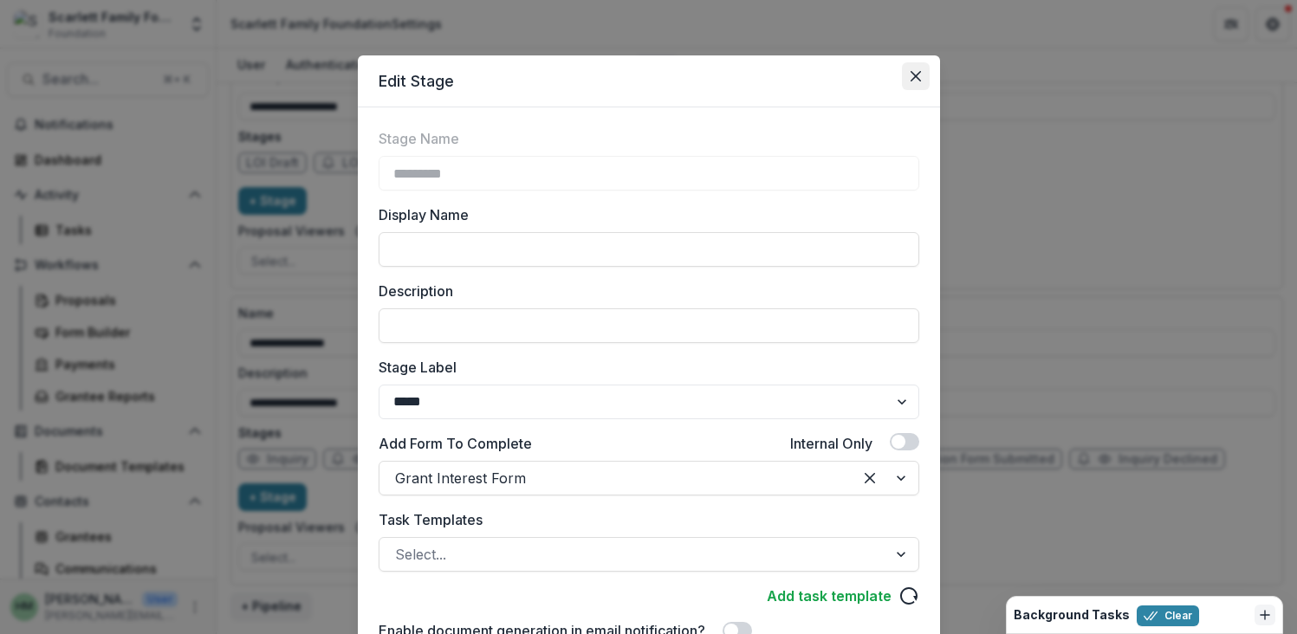
click at [914, 84] on button "Close" at bounding box center [916, 76] width 28 height 28
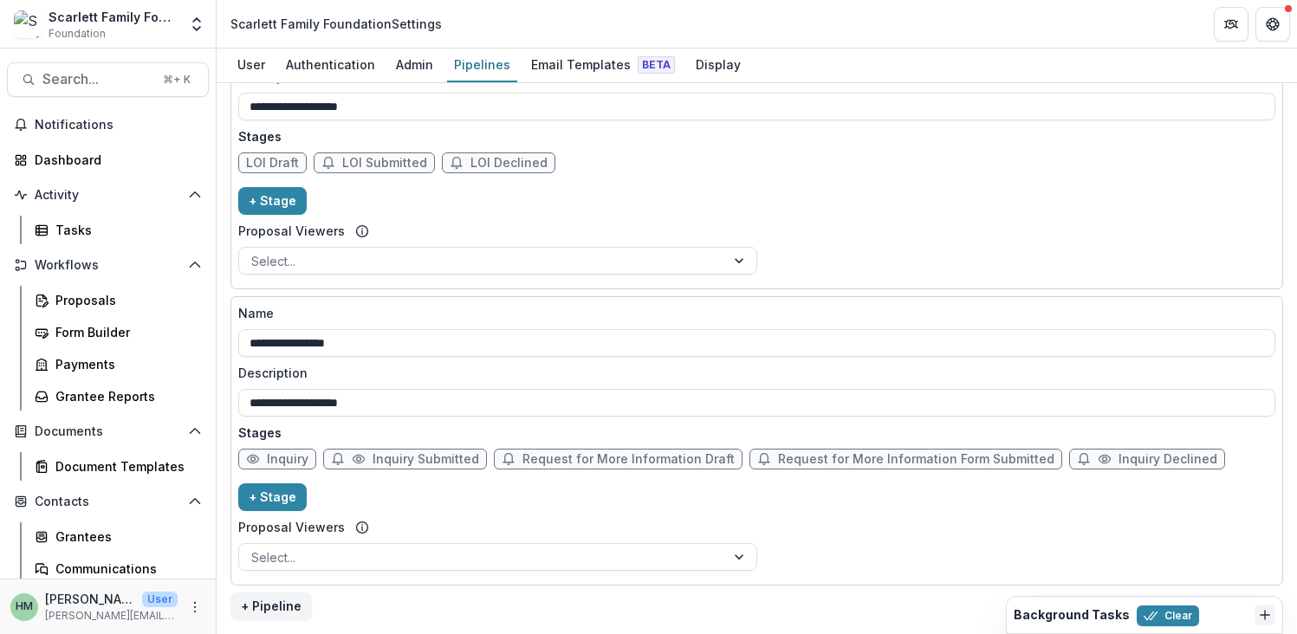
click at [379, 159] on span "LOI Submitted" at bounding box center [384, 163] width 85 height 15
select select "*********"
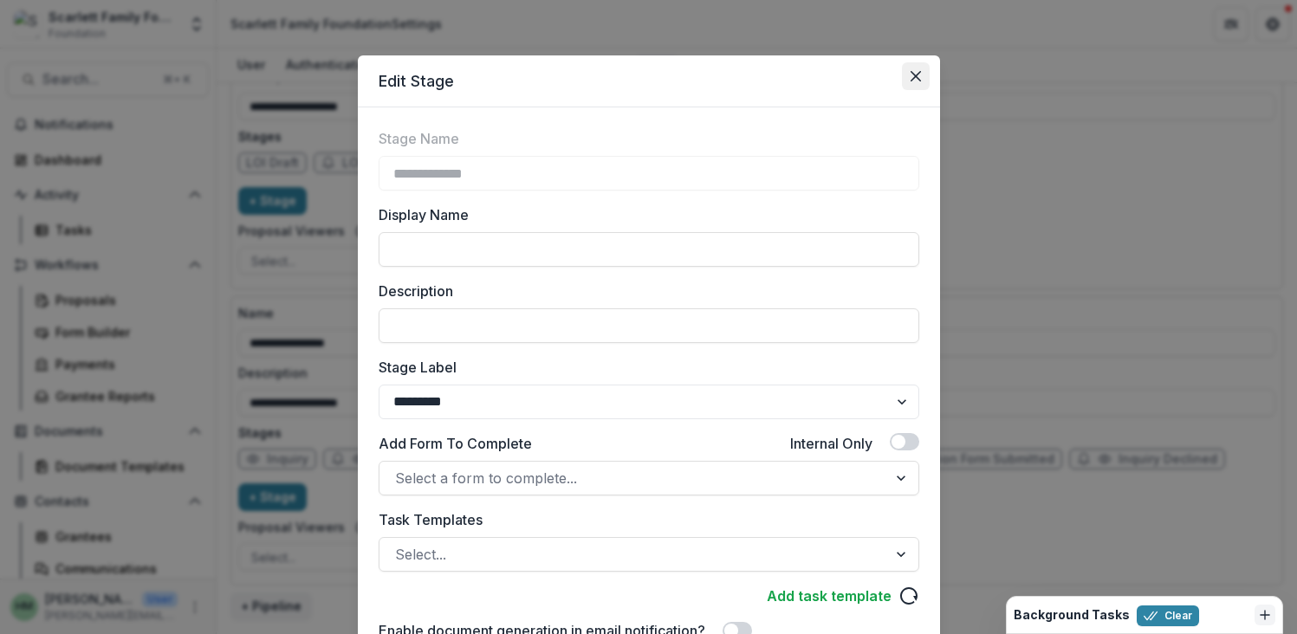
click at [911, 74] on icon "Close" at bounding box center [915, 76] width 10 height 10
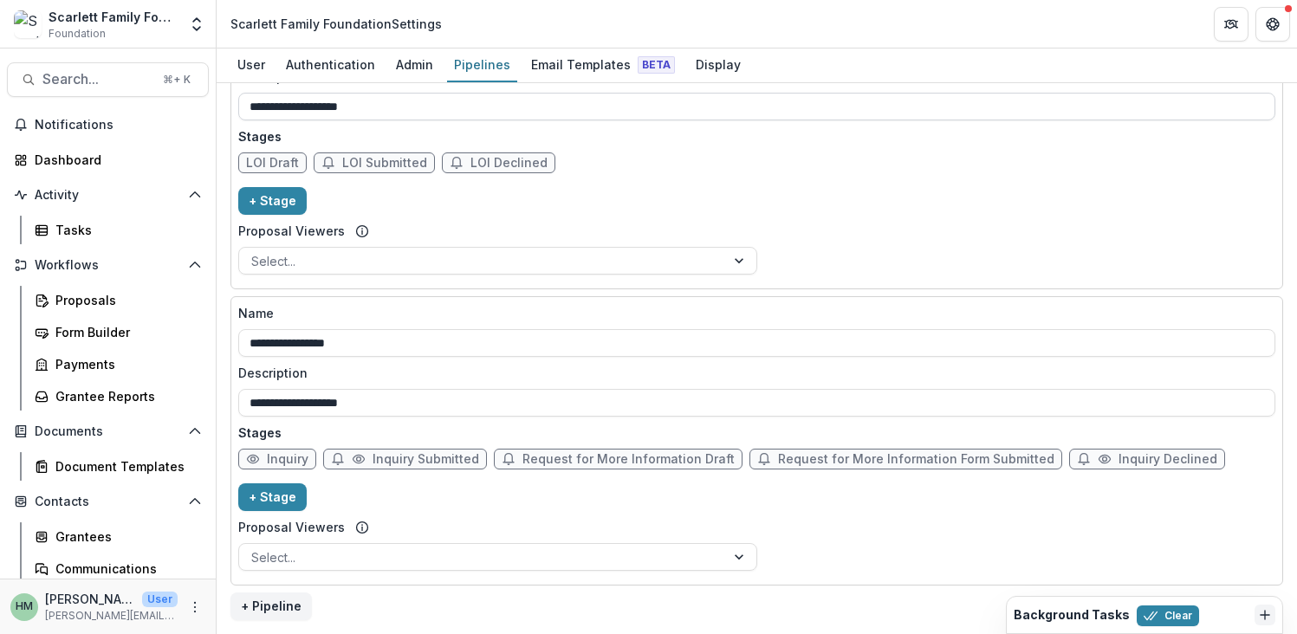
click at [432, 118] on input "**********" at bounding box center [756, 107] width 1037 height 28
click at [648, 202] on div "**********" at bounding box center [756, 145] width 1037 height 274
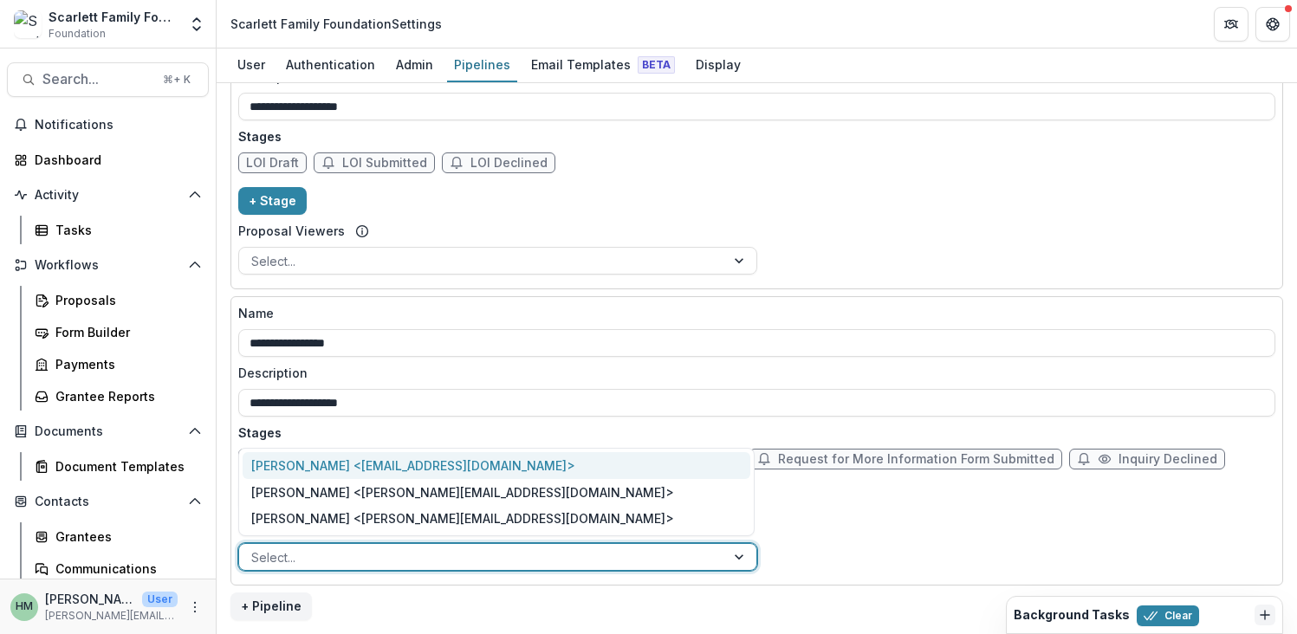
click at [480, 563] on div at bounding box center [482, 558] width 462 height 22
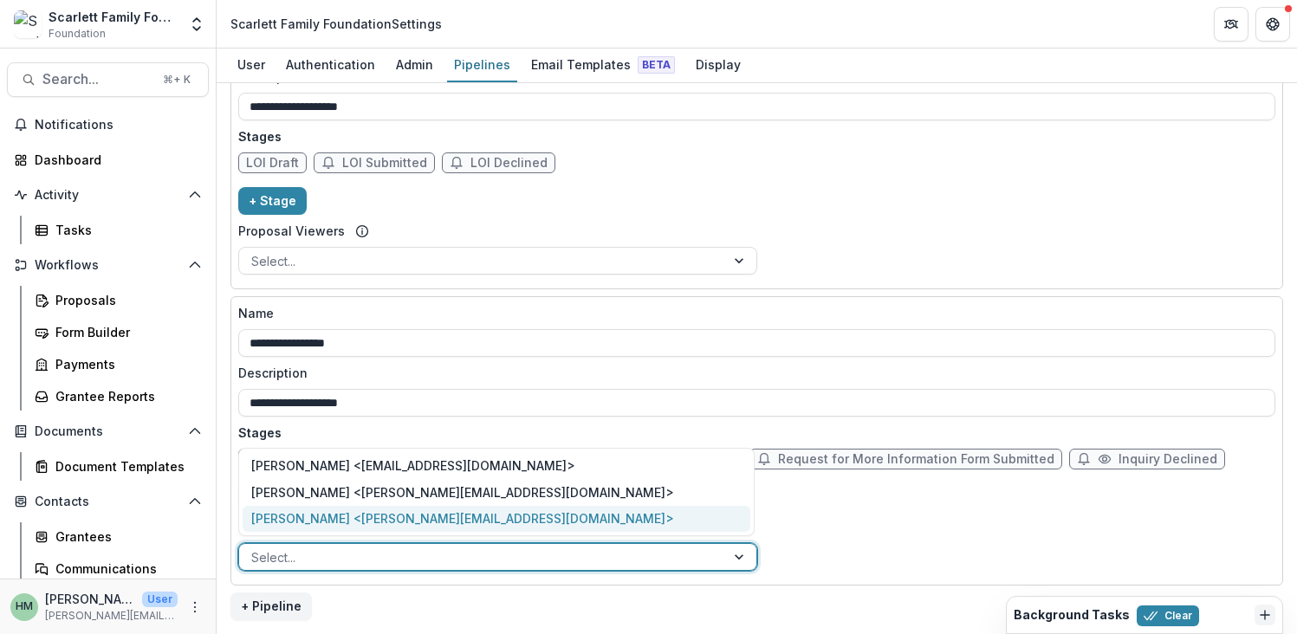
click at [813, 540] on div "**********" at bounding box center [756, 441] width 1037 height 274
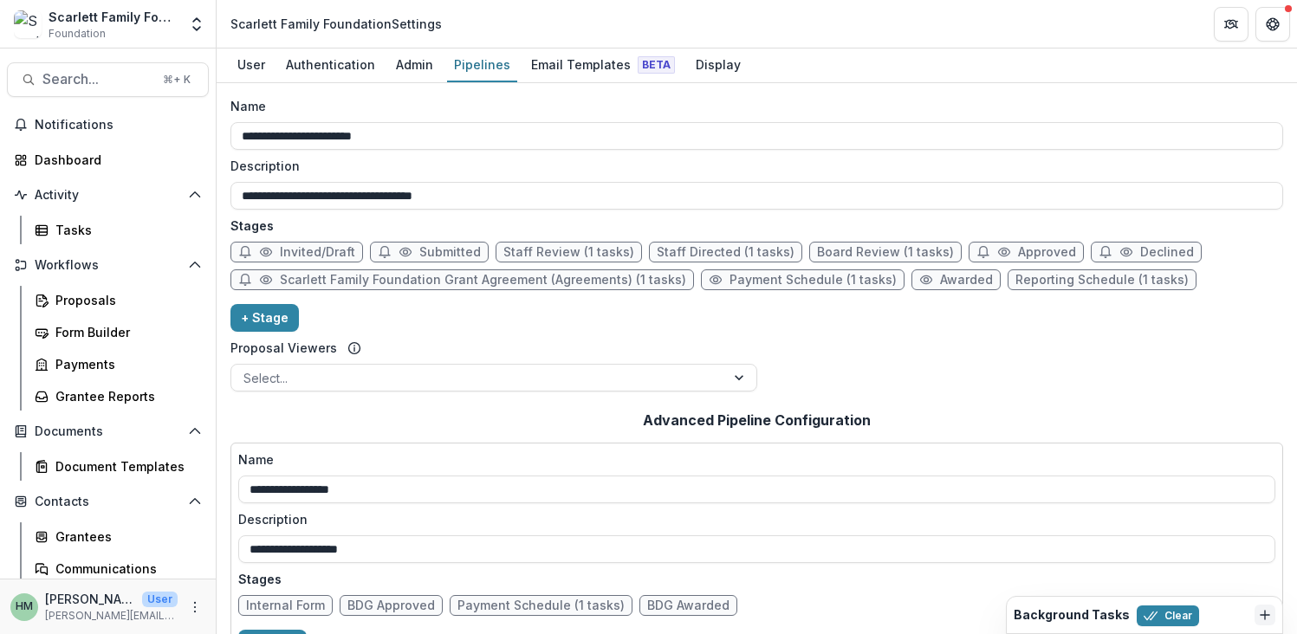
click at [1106, 280] on span "Reporting Schedule (1 tasks)" at bounding box center [1101, 280] width 173 height 15
select select "*********"
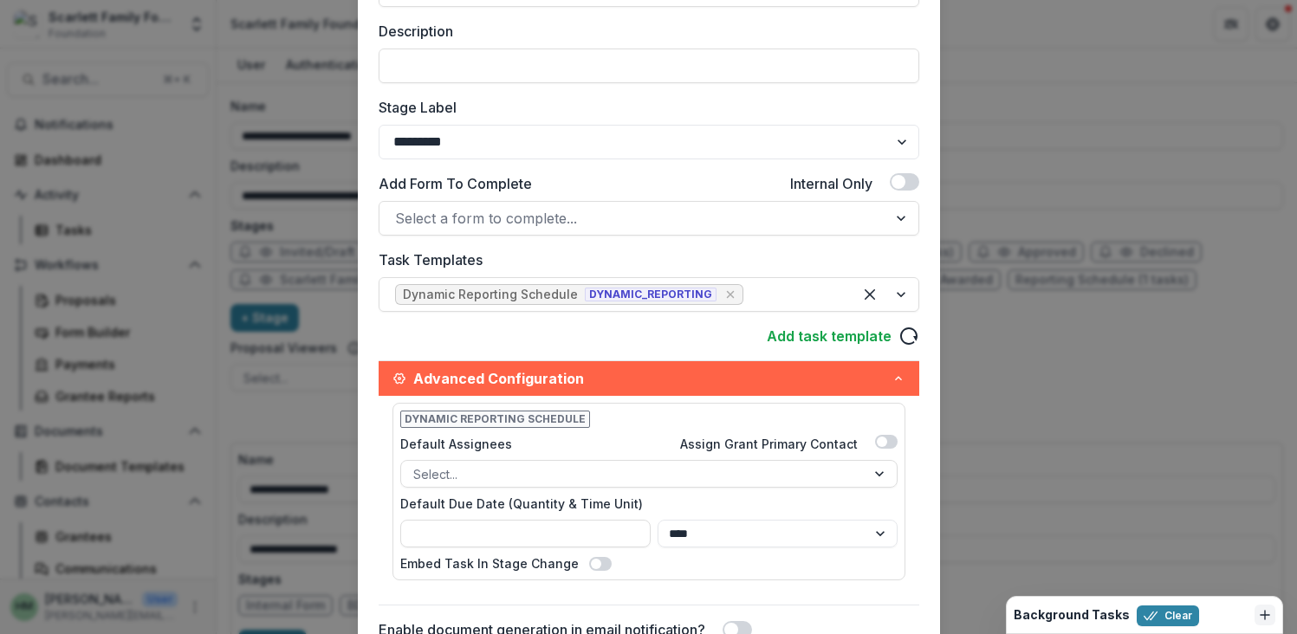
scroll to position [272, 0]
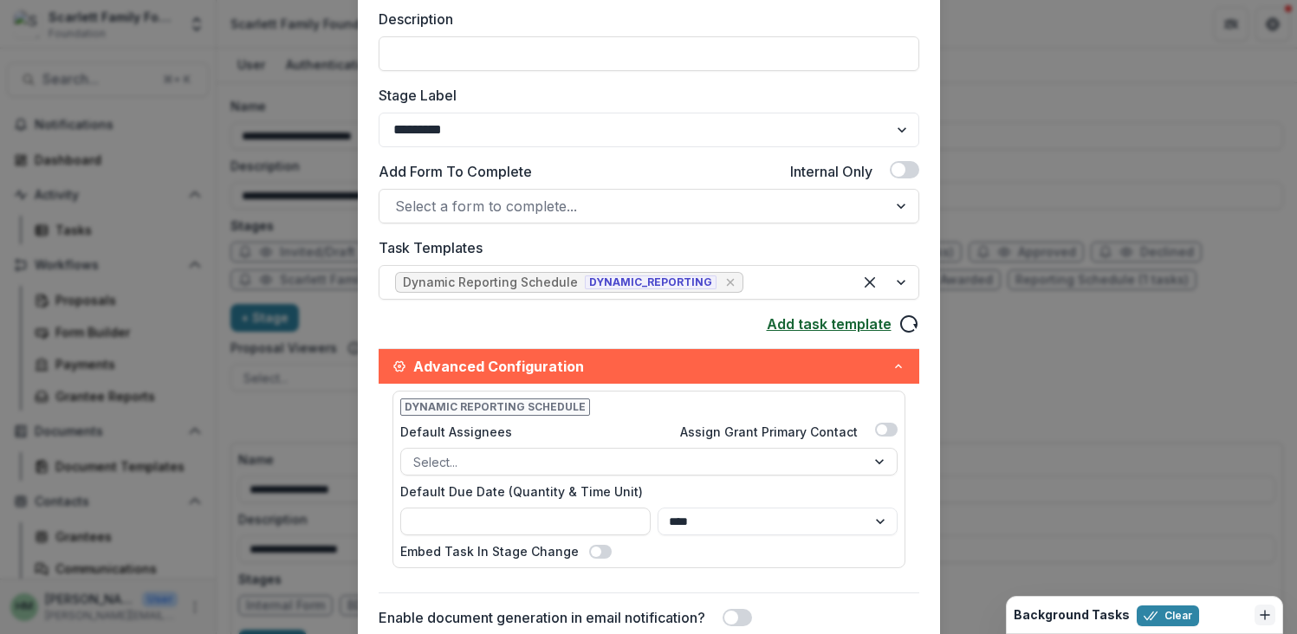
click at [819, 329] on link "Add task template" at bounding box center [829, 324] width 125 height 21
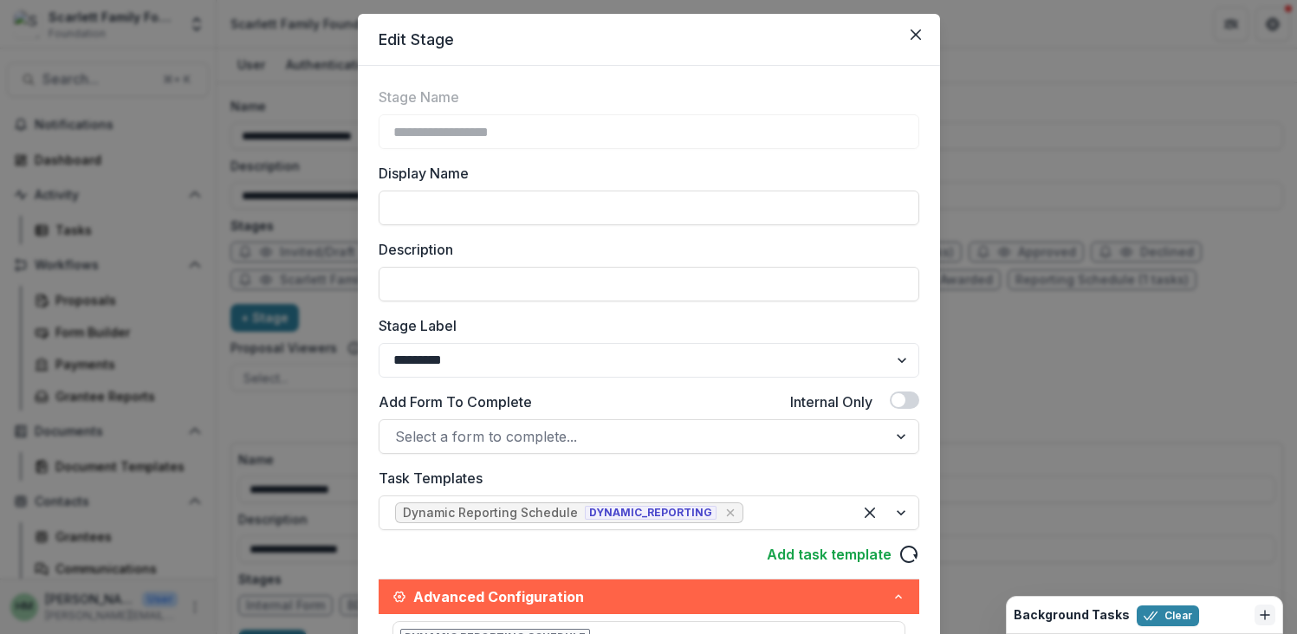
scroll to position [0, 0]
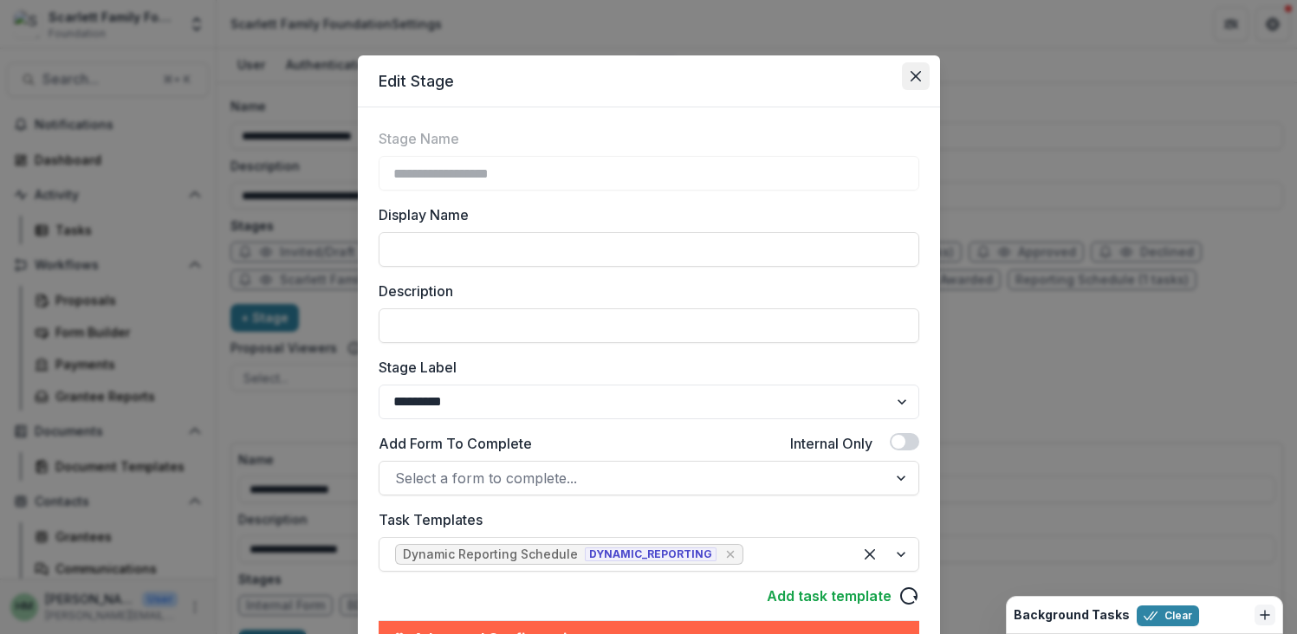
click at [916, 81] on icon "Close" at bounding box center [915, 76] width 10 height 10
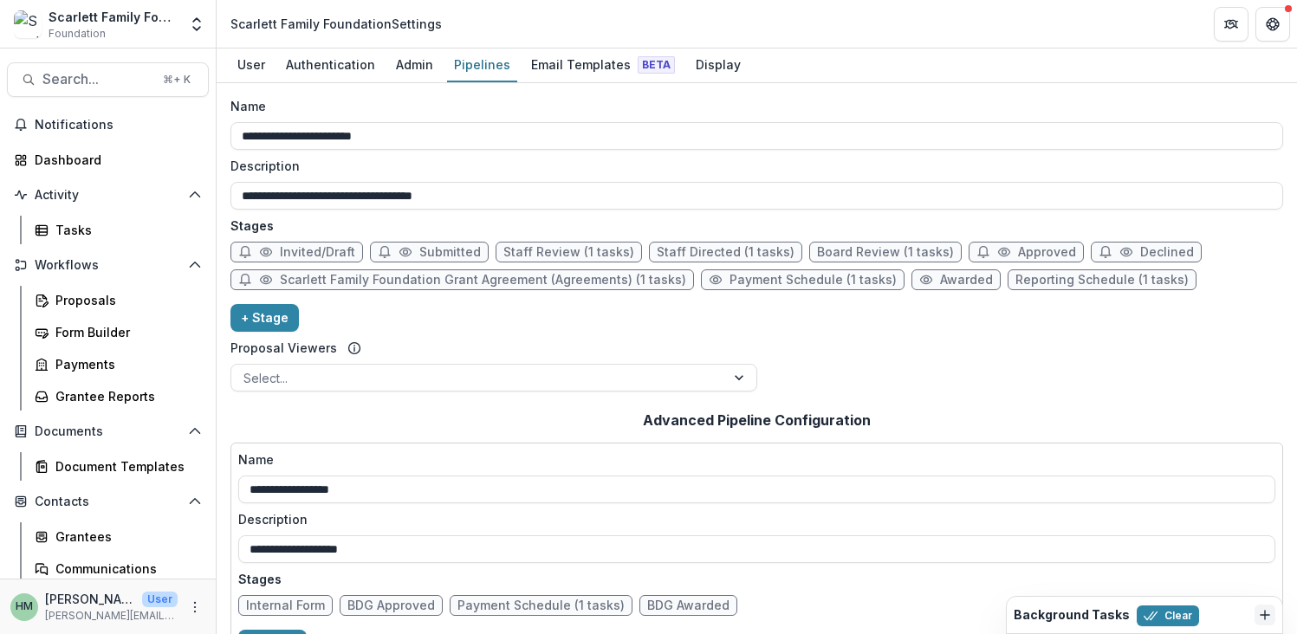
click at [801, 280] on span "Payment Schedule (1 tasks)" at bounding box center [812, 280] width 167 height 15
select select "*******"
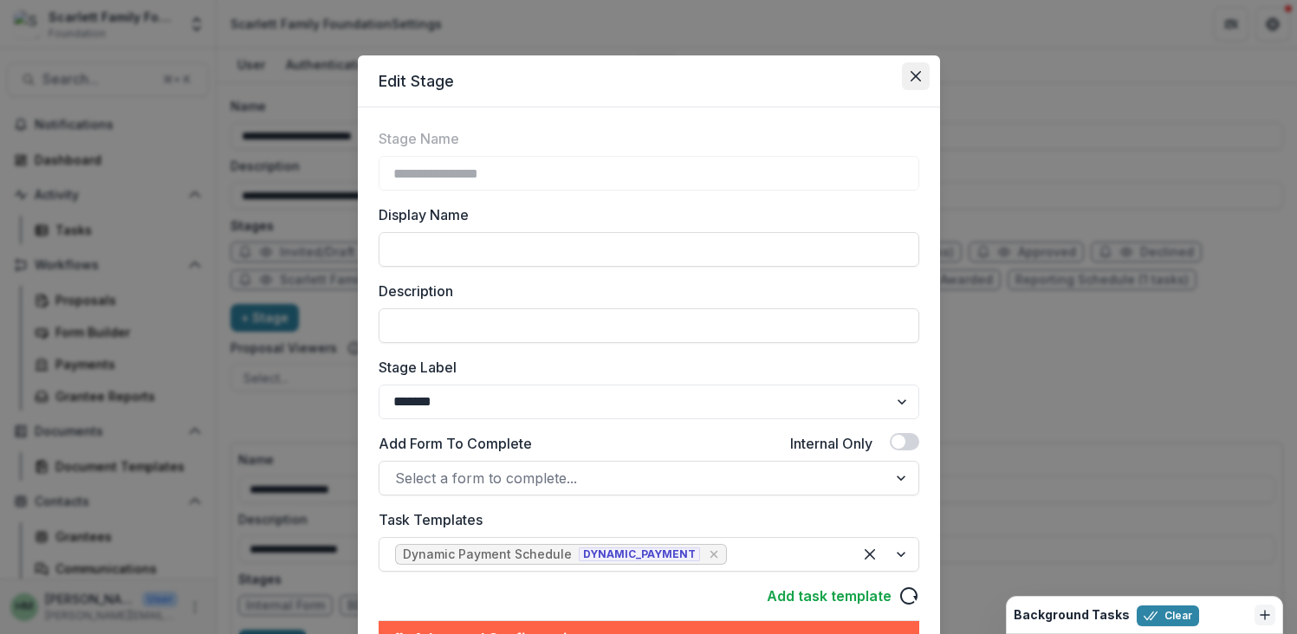
click at [916, 79] on icon "Close" at bounding box center [915, 76] width 10 height 10
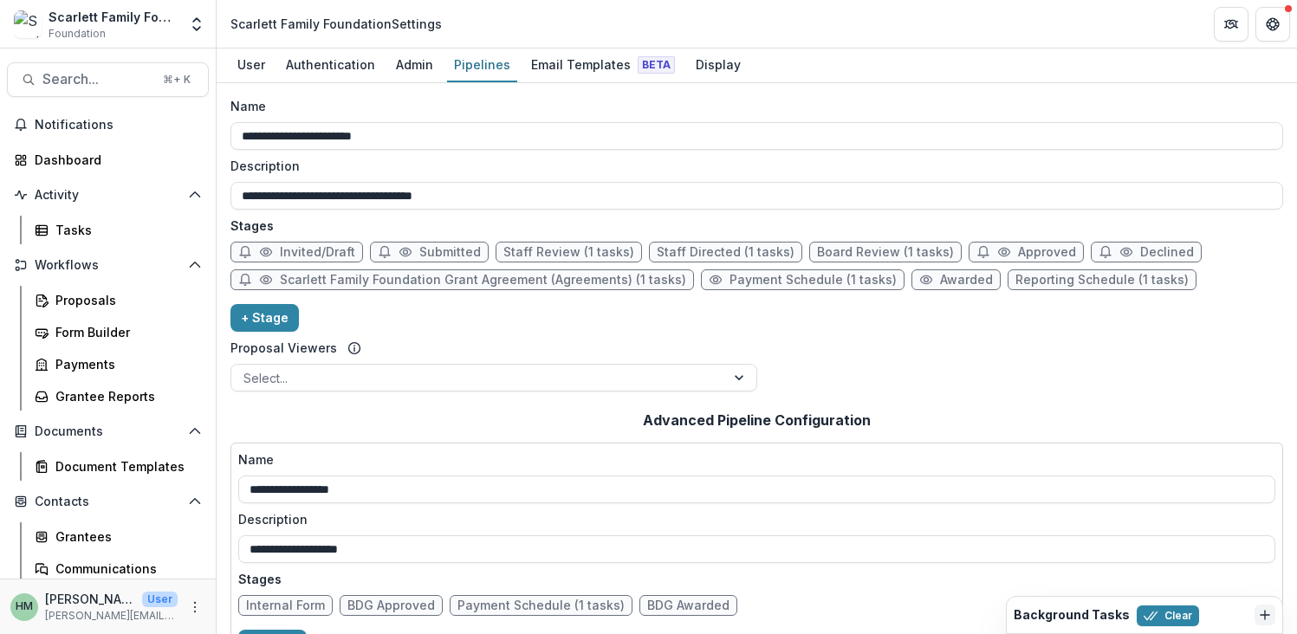
click at [1041, 274] on span "Reporting Schedule (1 tasks)" at bounding box center [1101, 280] width 173 height 15
select select "*********"
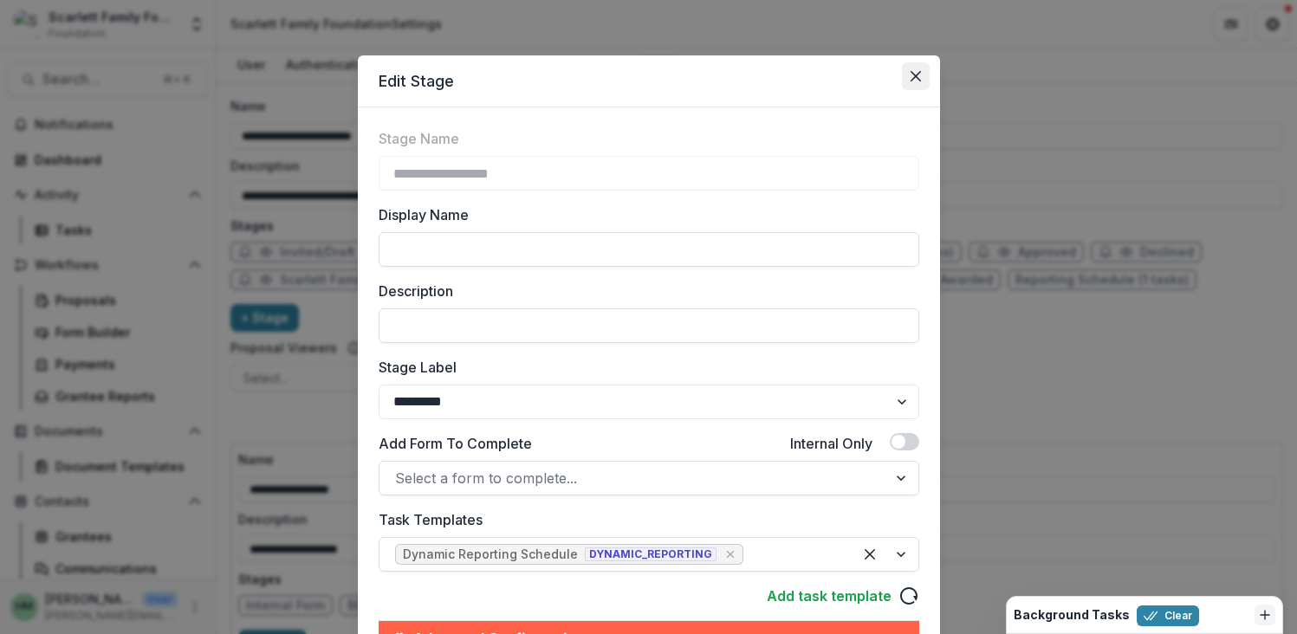
click at [913, 71] on icon "Close" at bounding box center [915, 76] width 10 height 10
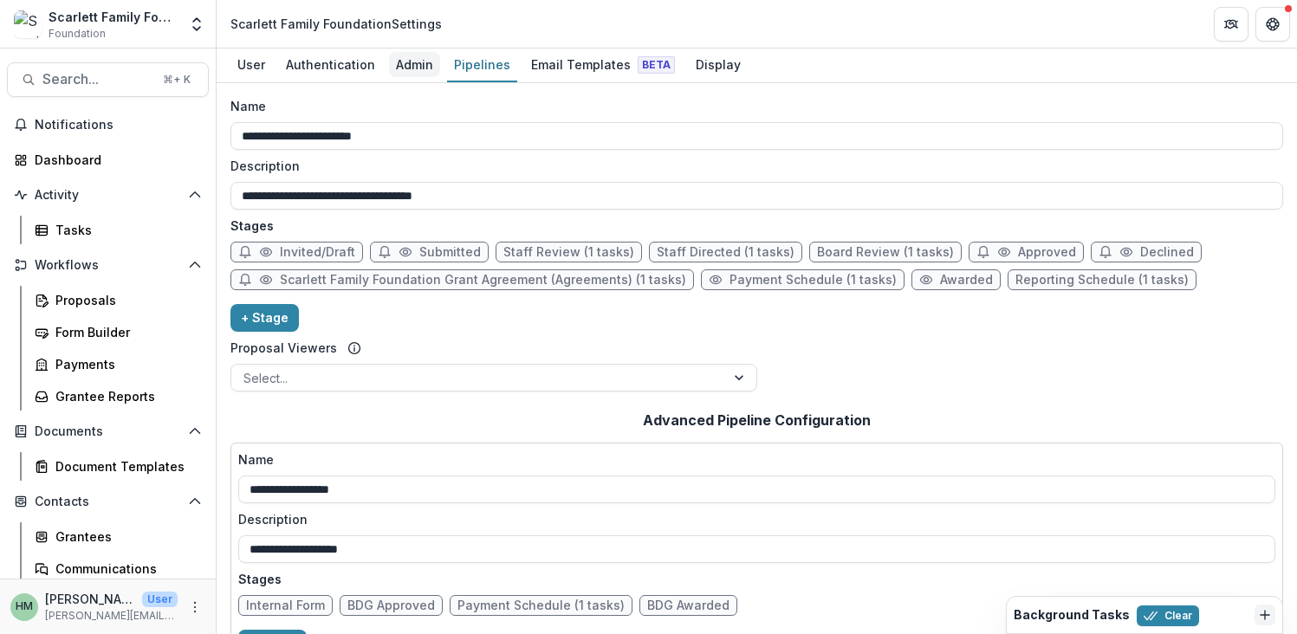
click at [420, 64] on div "Admin" at bounding box center [414, 64] width 51 height 25
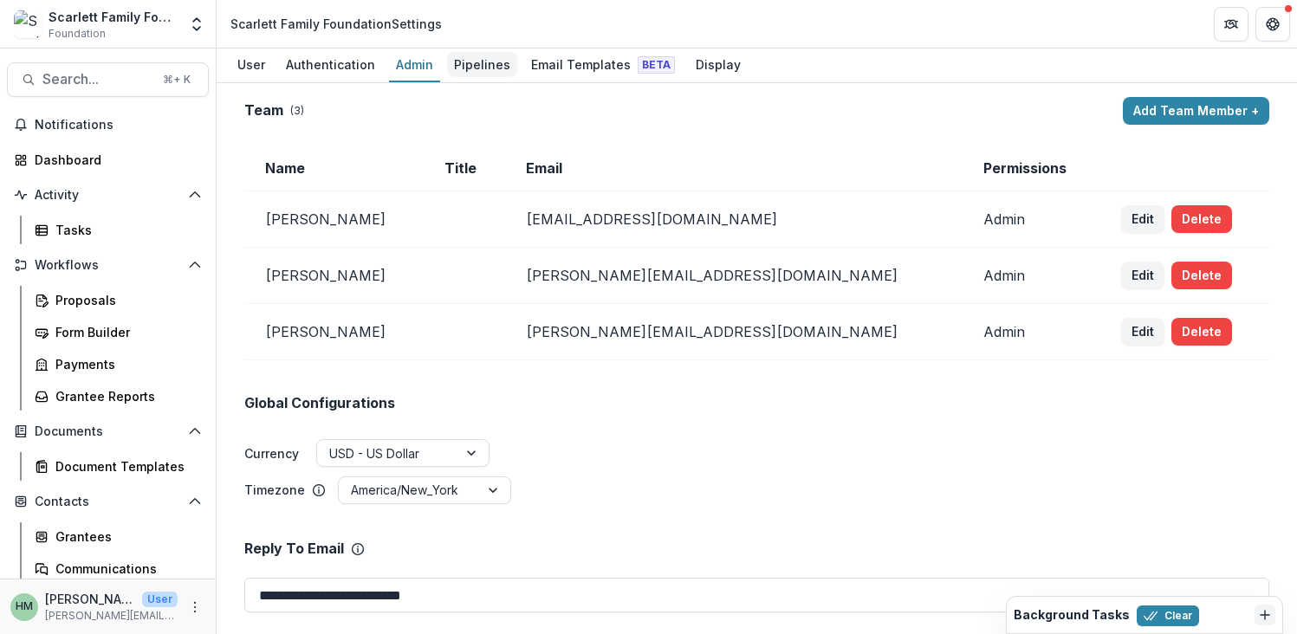
click at [491, 59] on div "Pipelines" at bounding box center [482, 64] width 70 height 25
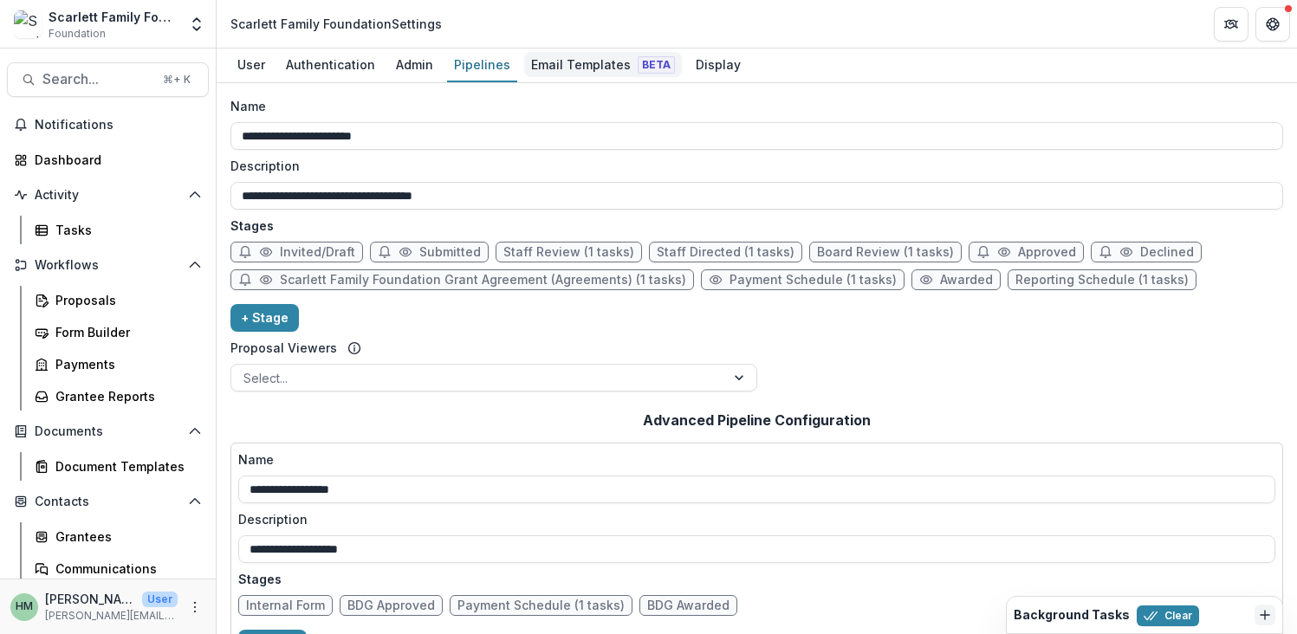
click at [589, 70] on div "Email Templates Beta" at bounding box center [603, 64] width 158 height 25
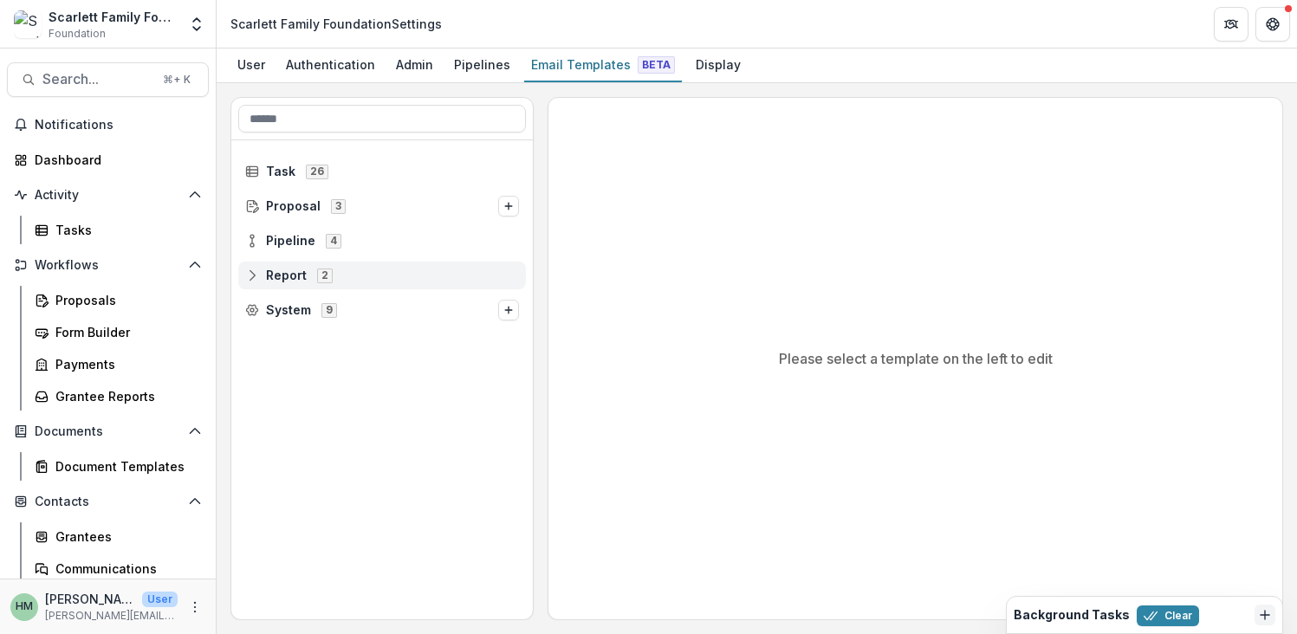
click at [287, 271] on span "Report" at bounding box center [286, 276] width 41 height 15
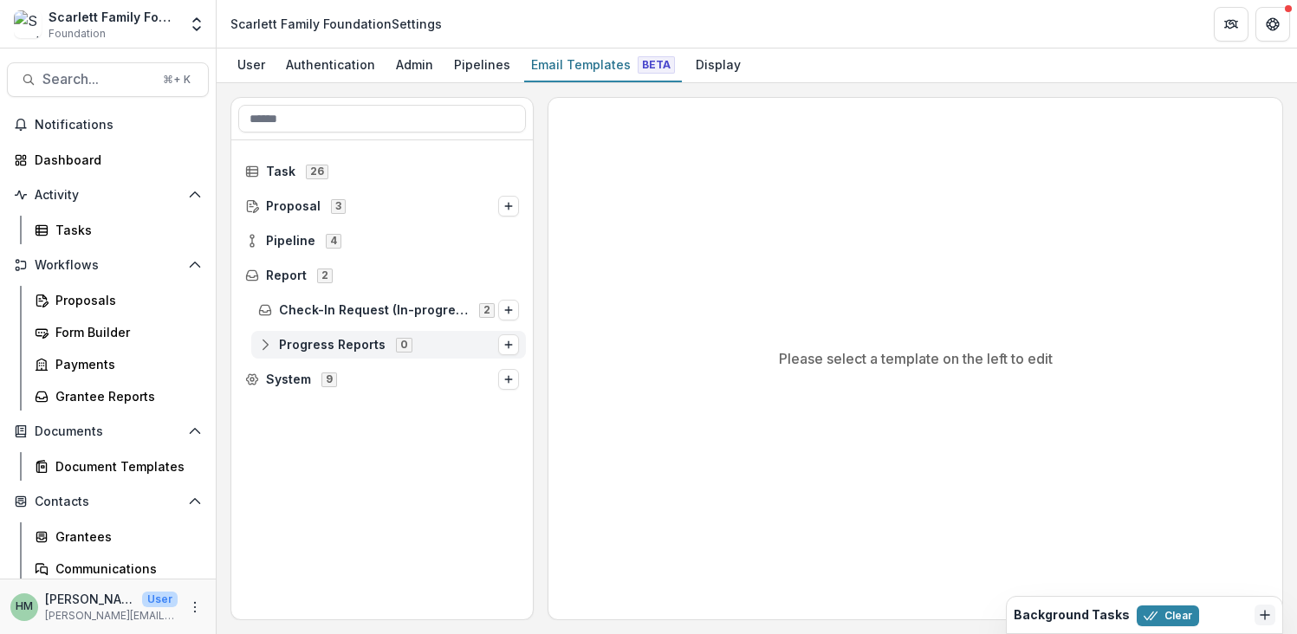
click at [340, 347] on span "Progress Reports" at bounding box center [332, 345] width 107 height 15
click at [376, 304] on span "Check-In Request (In-progress)" at bounding box center [374, 310] width 190 height 15
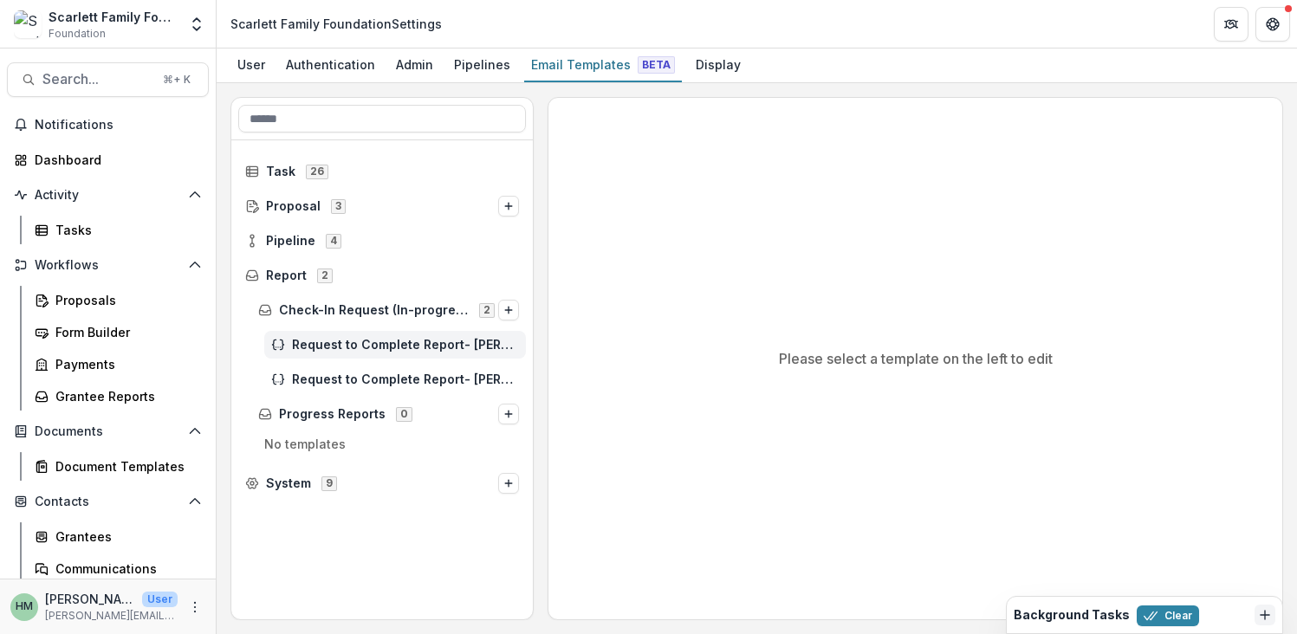
click at [405, 341] on span "Request to Complete Report- Tom" at bounding box center [405, 345] width 227 height 15
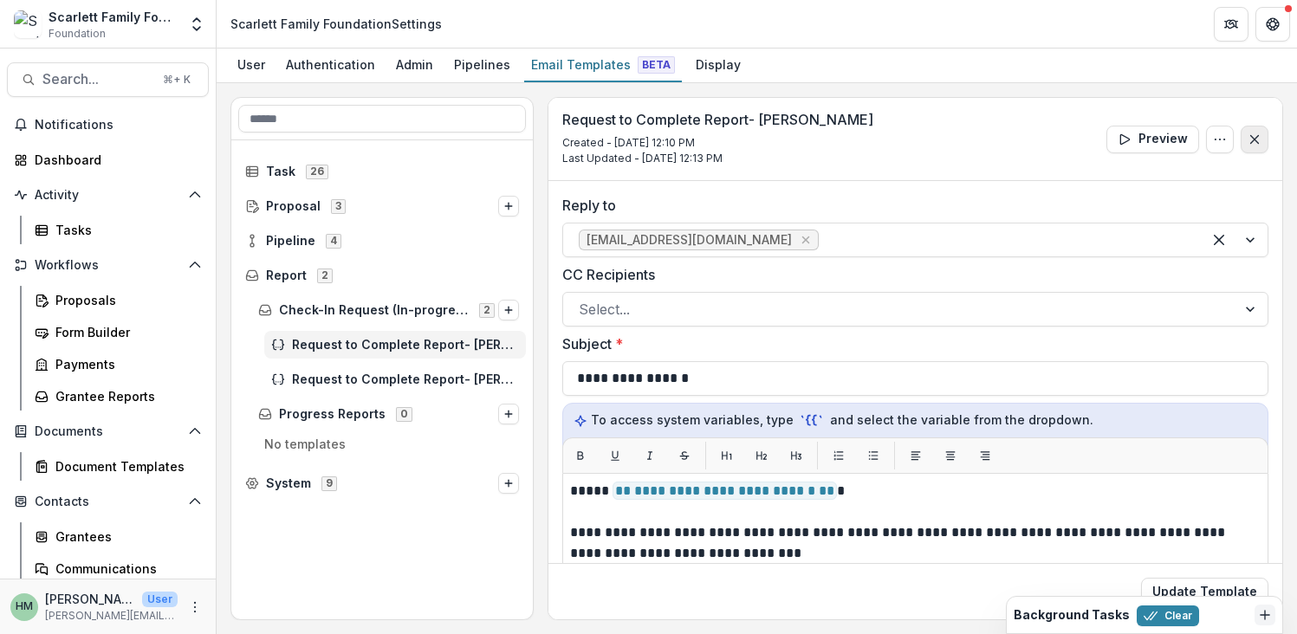
click at [1254, 137] on icon "Close" at bounding box center [1254, 140] width 14 height 14
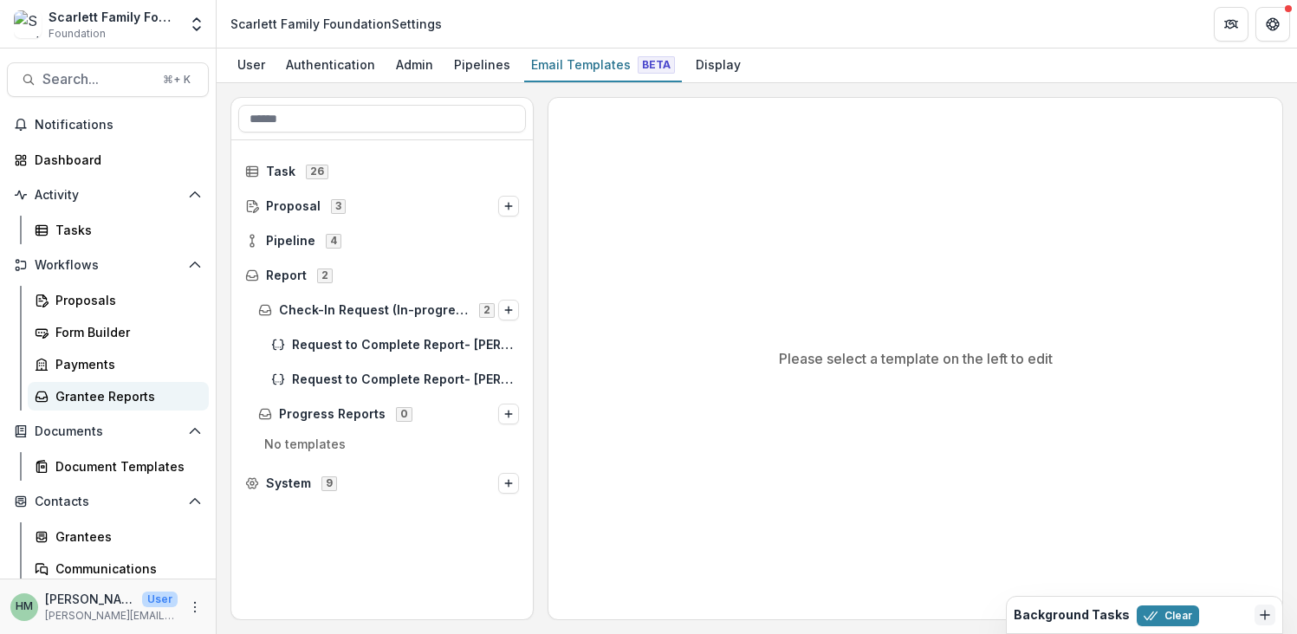
click at [78, 394] on div "Grantee Reports" at bounding box center [124, 396] width 139 height 18
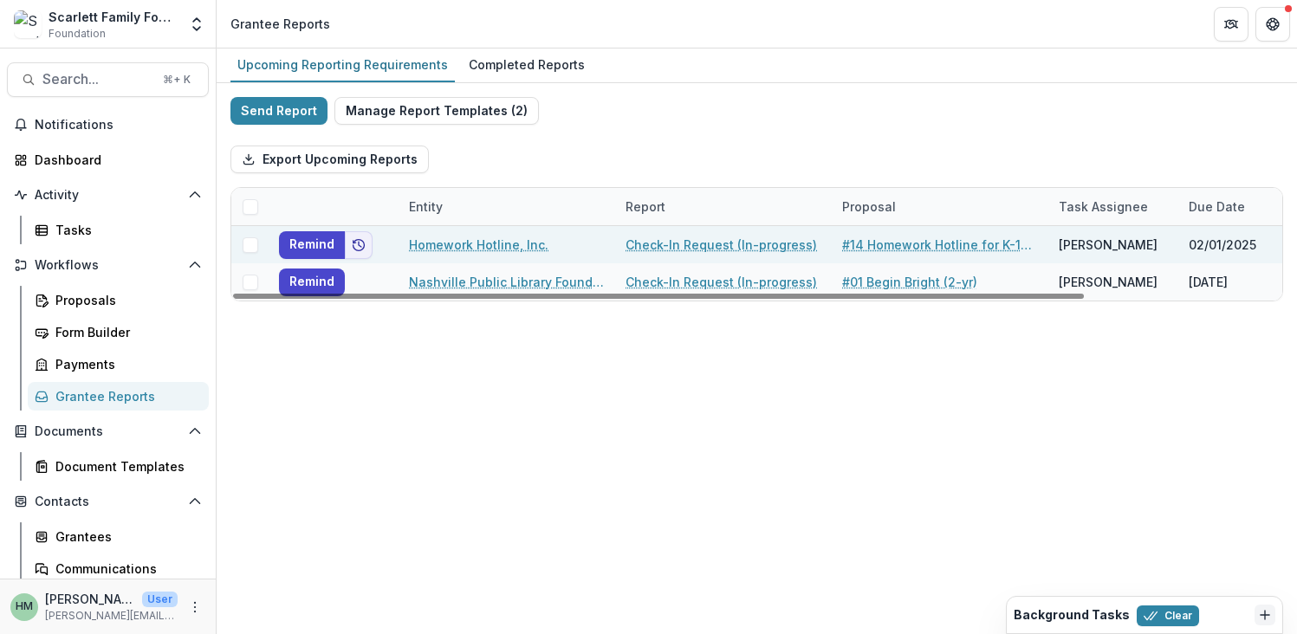
click at [250, 244] on span at bounding box center [251, 245] width 16 height 16
click at [558, 159] on icon "button" at bounding box center [560, 159] width 14 height 14
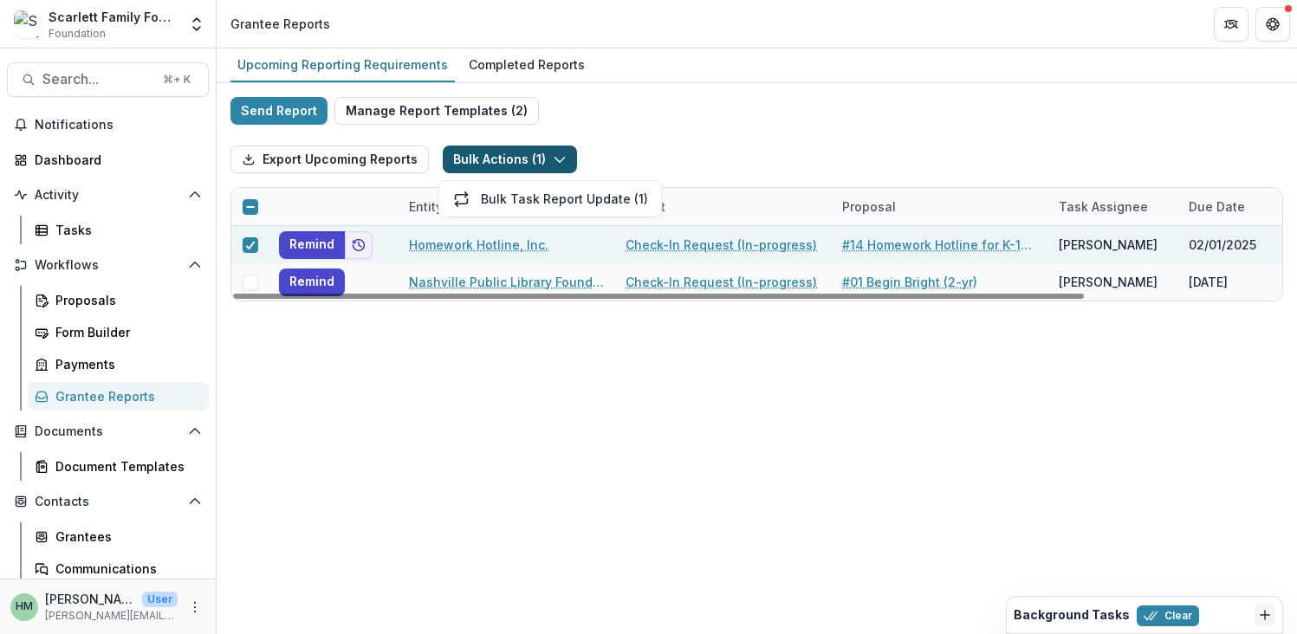
click at [598, 123] on div "Send Report Manage Report Templates ( 2 ) Export Upcoming Reports Bulk Actions …" at bounding box center [756, 199] width 1053 height 204
click at [256, 208] on span at bounding box center [251, 207] width 16 height 16
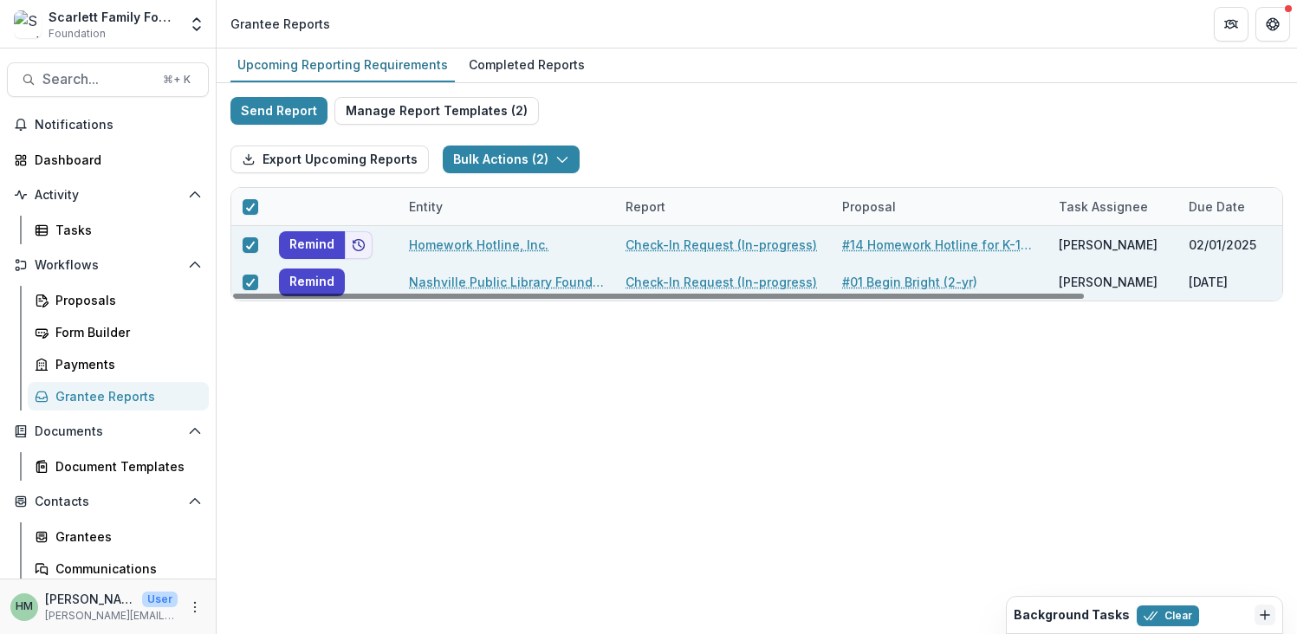
click at [255, 217] on div at bounding box center [249, 206] width 37 height 37
click at [251, 215] on div at bounding box center [249, 206] width 37 height 37
click at [251, 209] on icon at bounding box center [250, 207] width 10 height 9
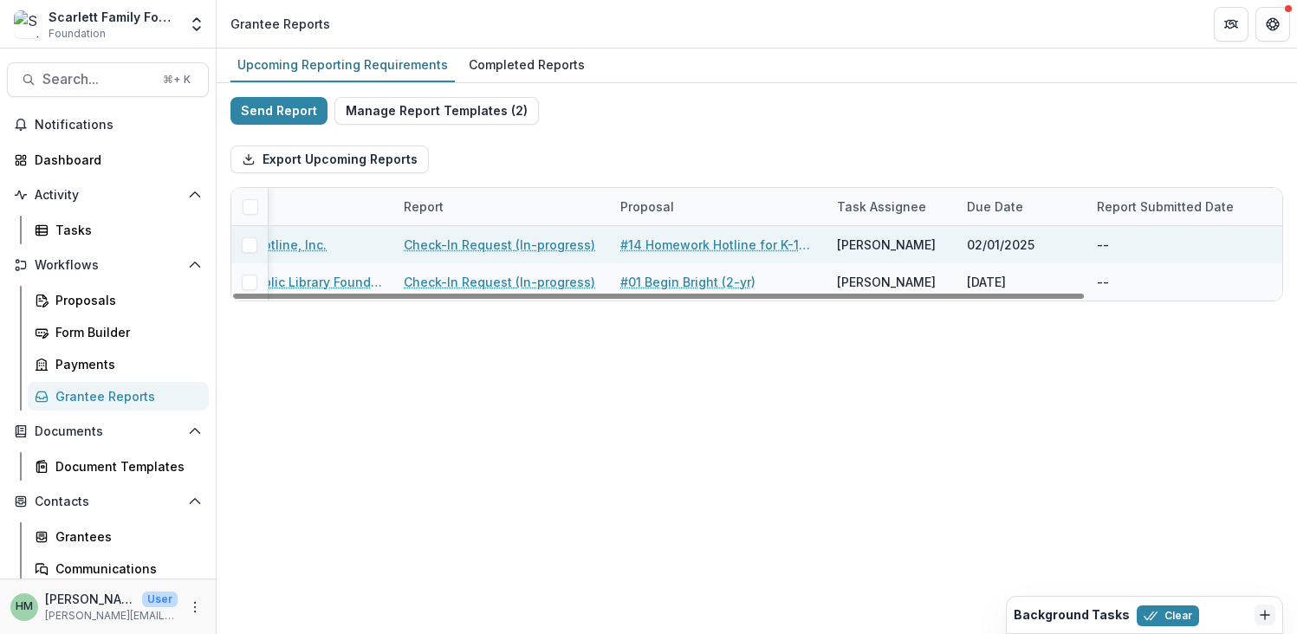
scroll to position [0, 243]
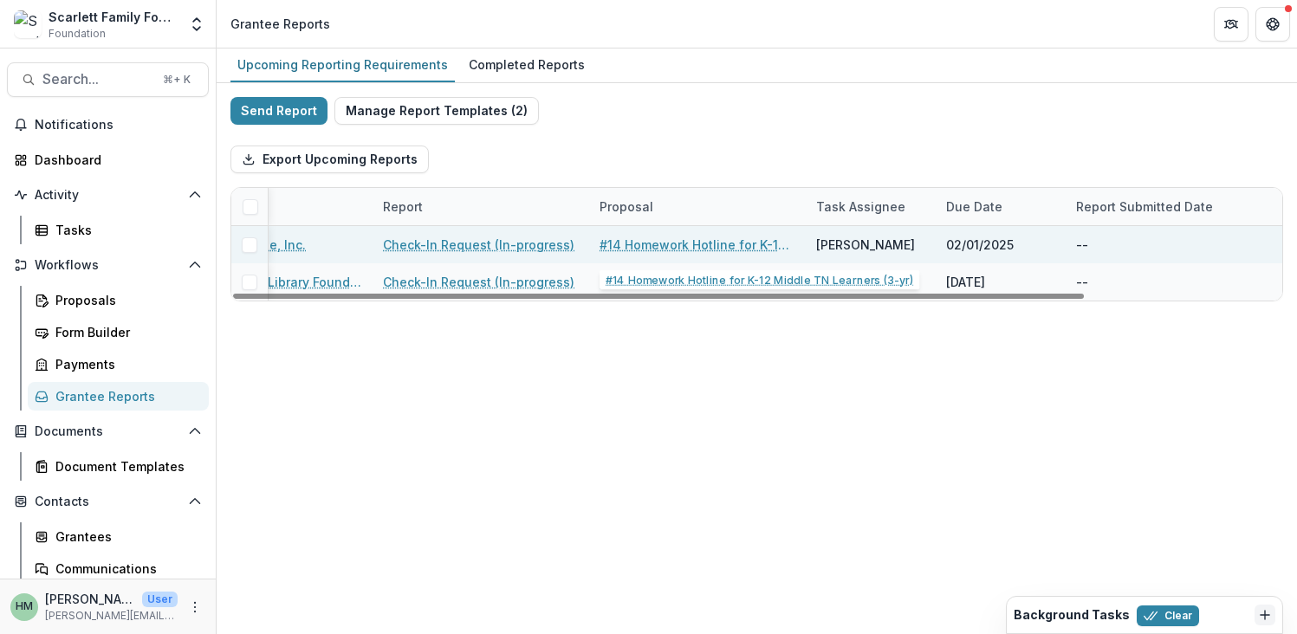
click at [509, 245] on link "Check-In Request (In-progress)" at bounding box center [478, 245] width 191 height 18
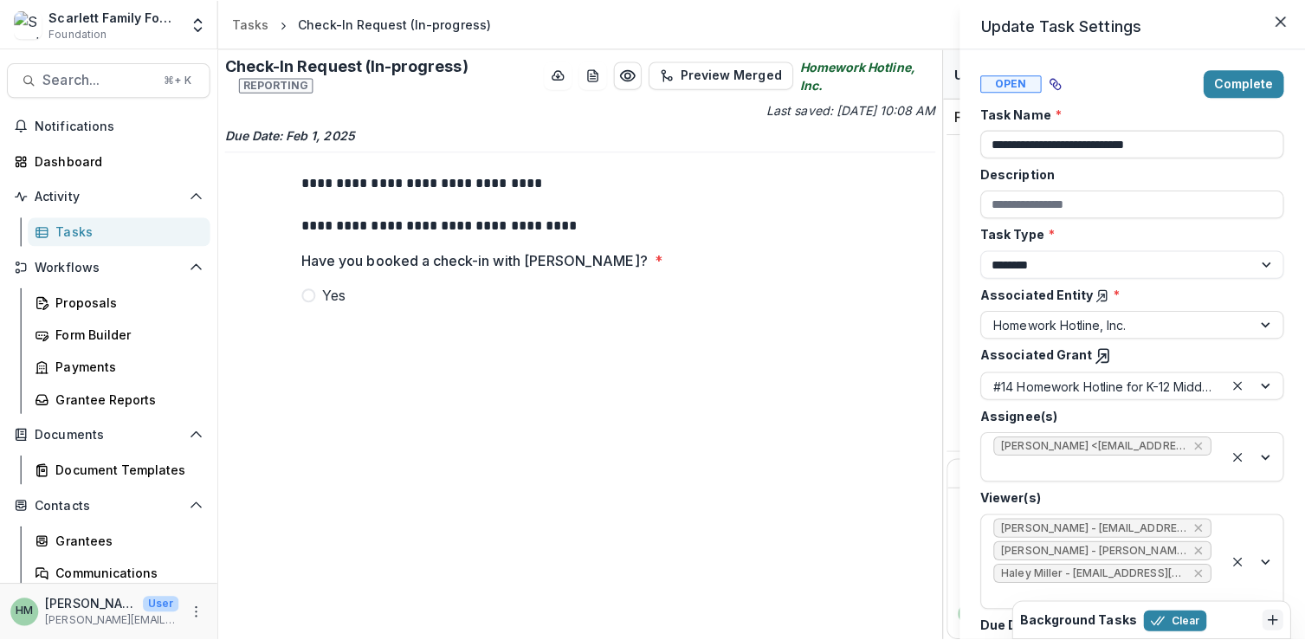
scroll to position [74, 0]
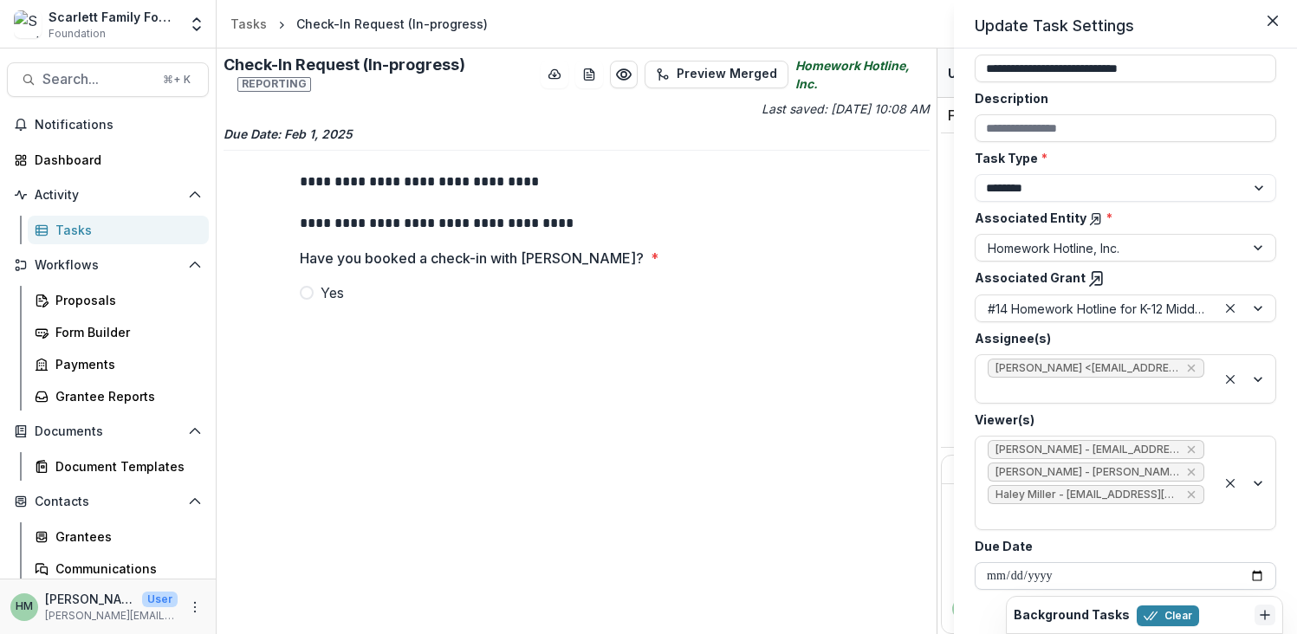
click at [1052, 574] on input "**********" at bounding box center [1125, 576] width 301 height 28
click at [1247, 577] on input "**********" at bounding box center [1125, 576] width 301 height 28
click at [1231, 541] on label "Due Date" at bounding box center [1120, 546] width 291 height 18
click at [1231, 562] on input "**********" at bounding box center [1125, 576] width 301 height 28
drag, startPoint x: 227, startPoint y: 24, endPoint x: 381, endPoint y: 32, distance: 154.4
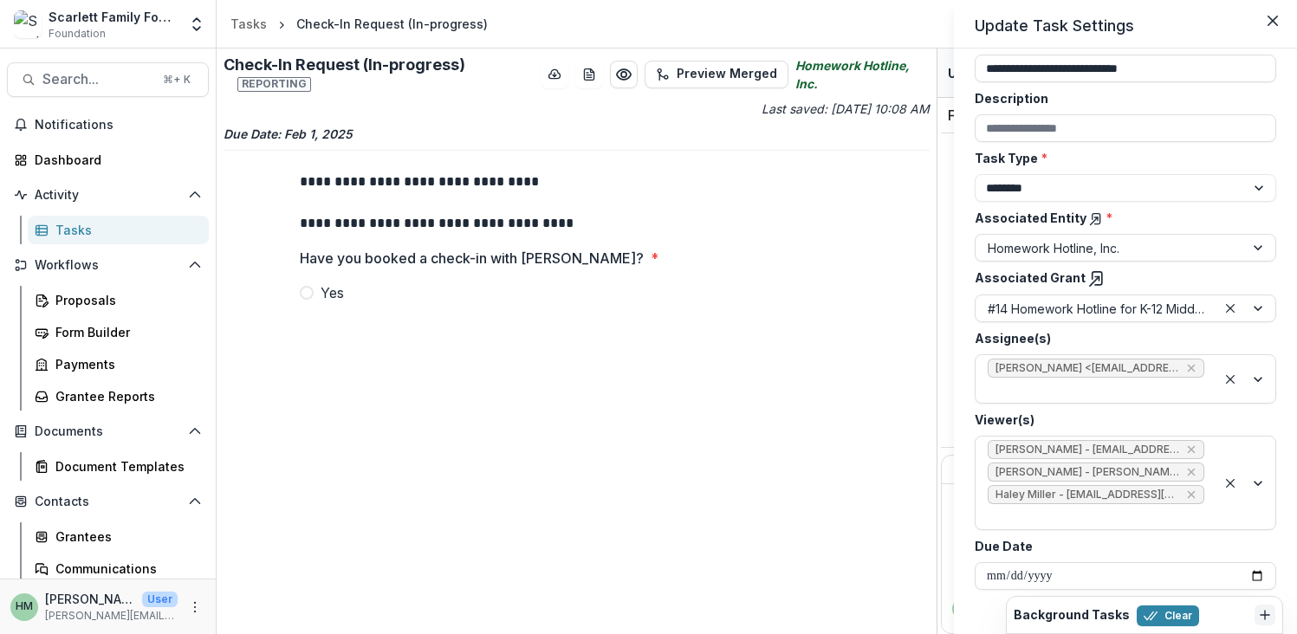
click at [382, 33] on div "**********" at bounding box center [648, 317] width 1297 height 634
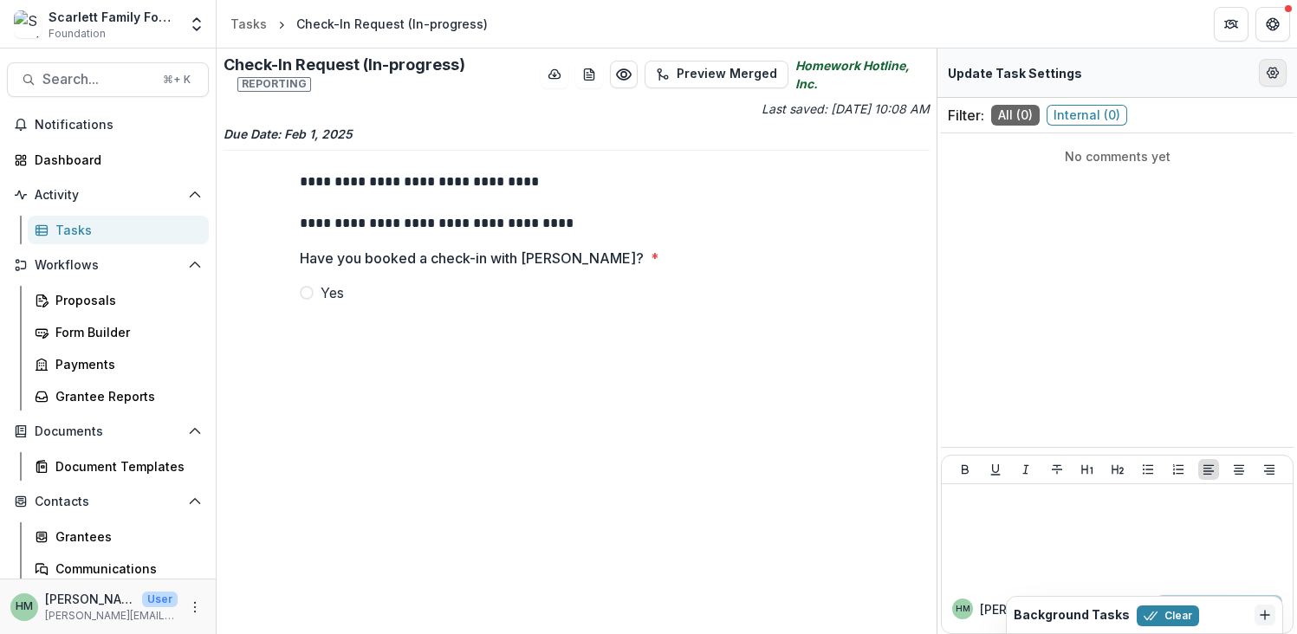
click at [1266, 76] on icon "Edit Form Settings" at bounding box center [1273, 73] width 14 height 14
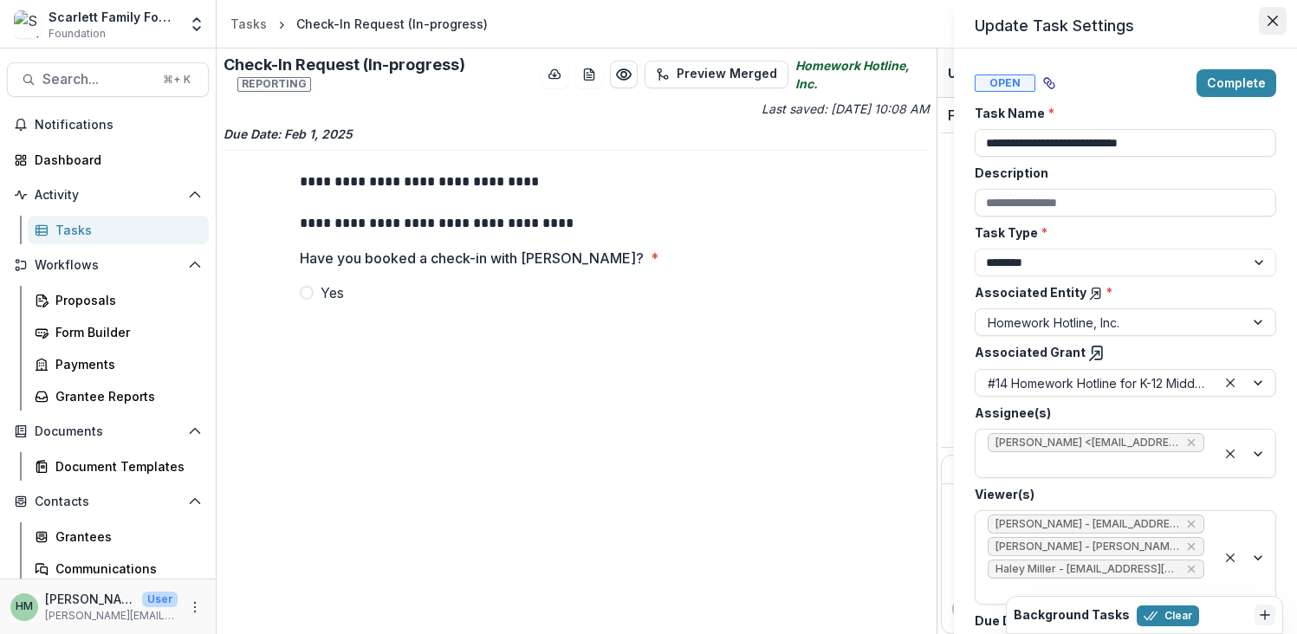
click at [1269, 11] on button "Close" at bounding box center [1273, 21] width 28 height 28
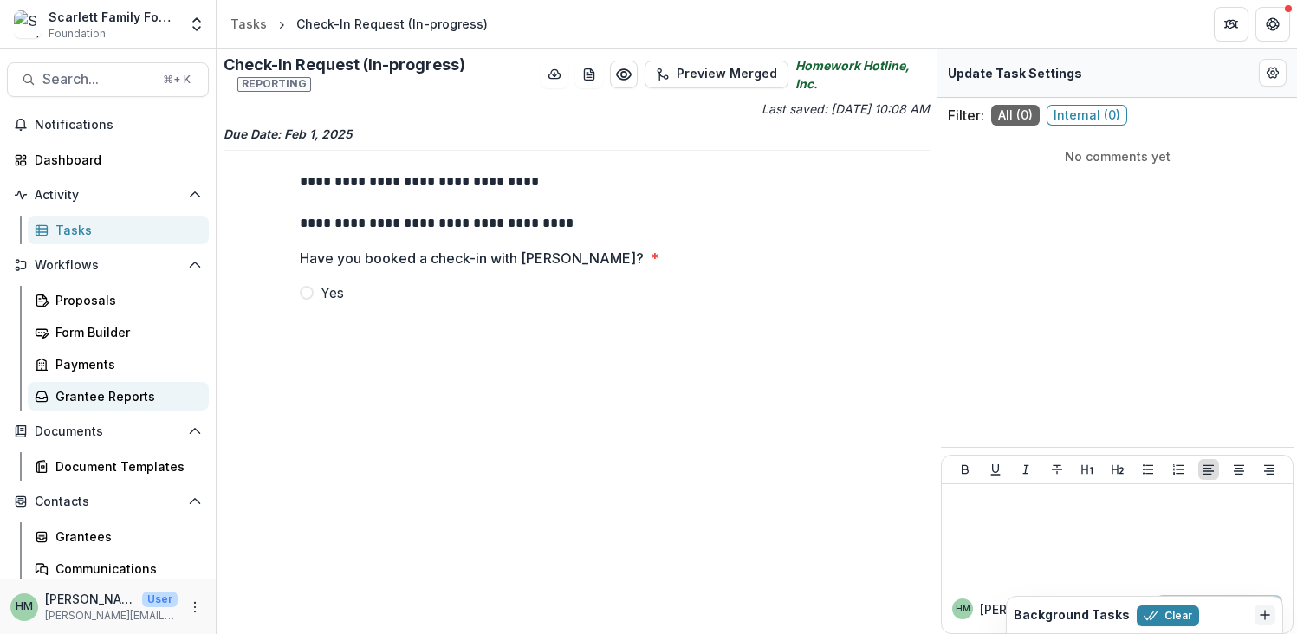
click at [90, 388] on div "Grantee Reports" at bounding box center [124, 396] width 139 height 18
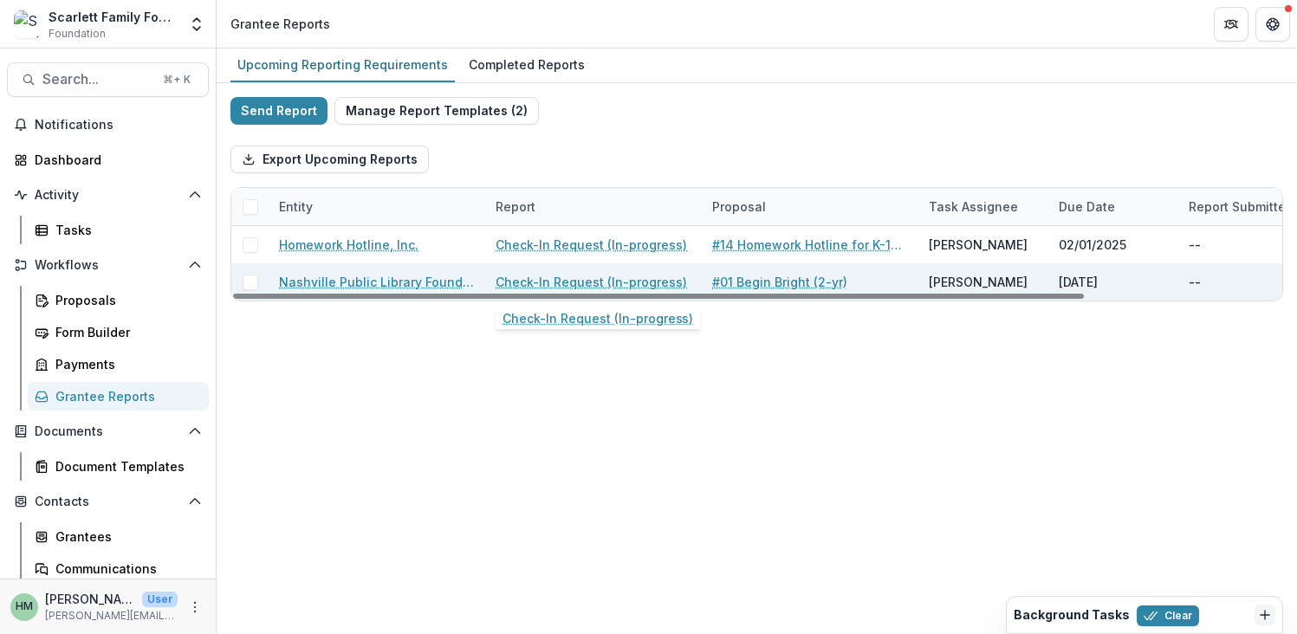
click at [559, 279] on link "Check-In Request (In-progress)" at bounding box center [590, 282] width 191 height 18
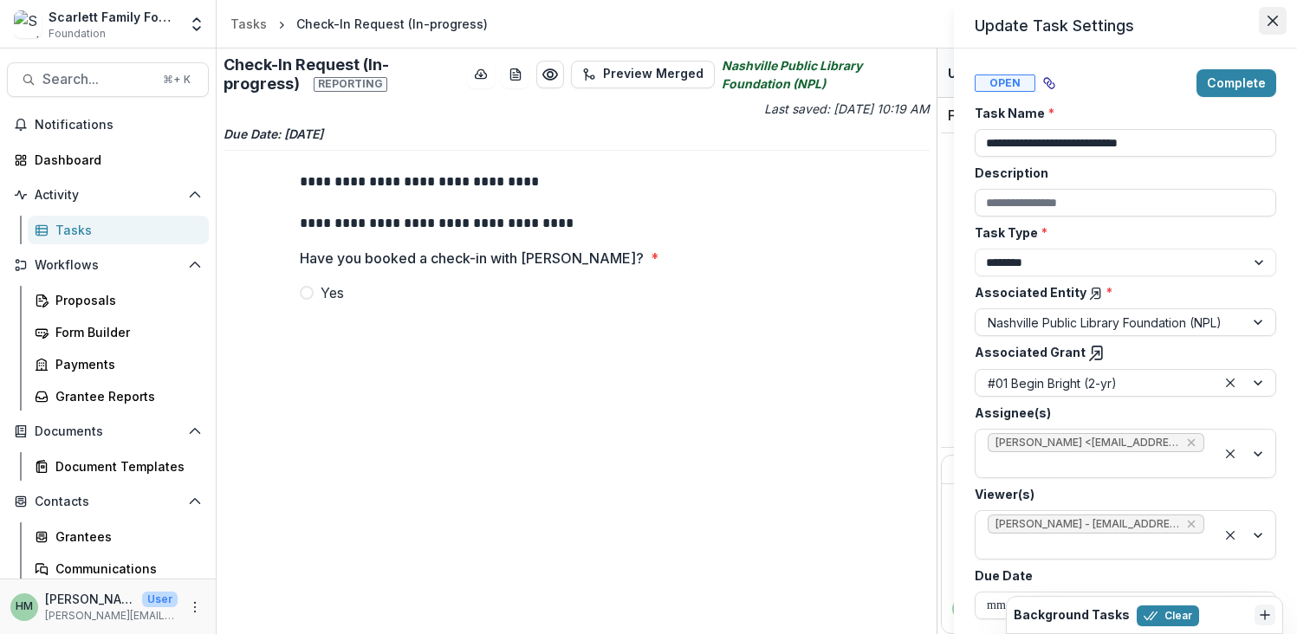
click at [1276, 16] on icon "Close" at bounding box center [1272, 21] width 10 height 10
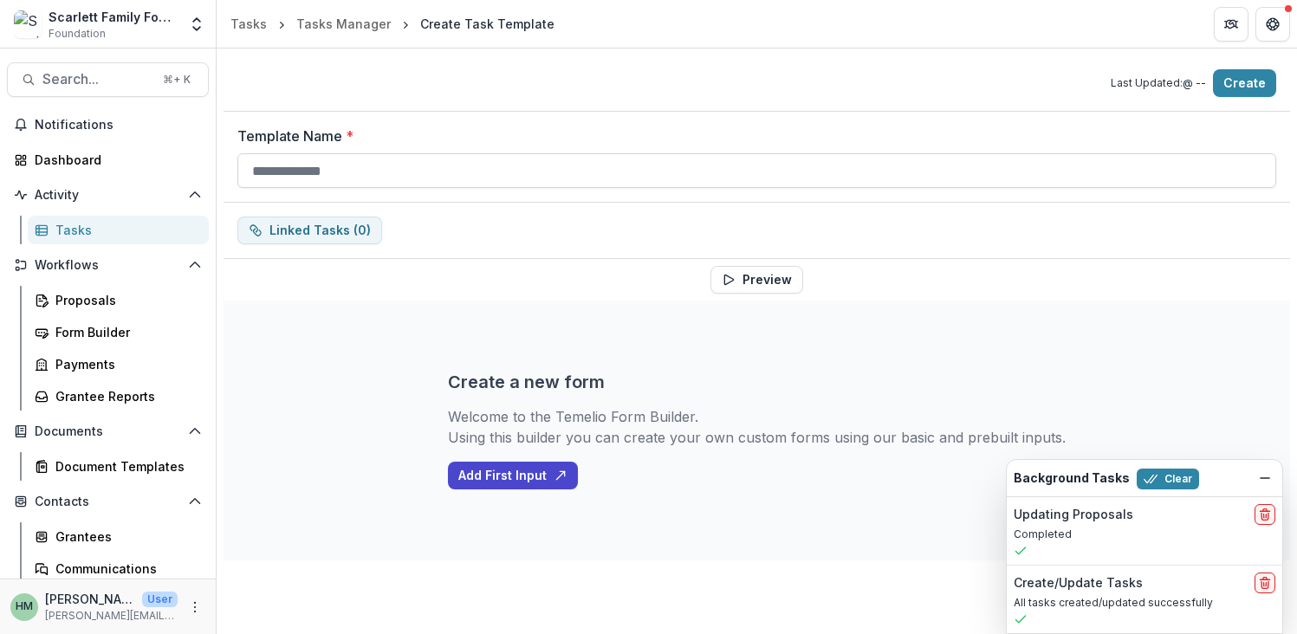
click at [392, 166] on input "Template Name *" at bounding box center [756, 170] width 1039 height 35
click at [1263, 476] on icon "Dismiss" at bounding box center [1265, 478] width 14 height 14
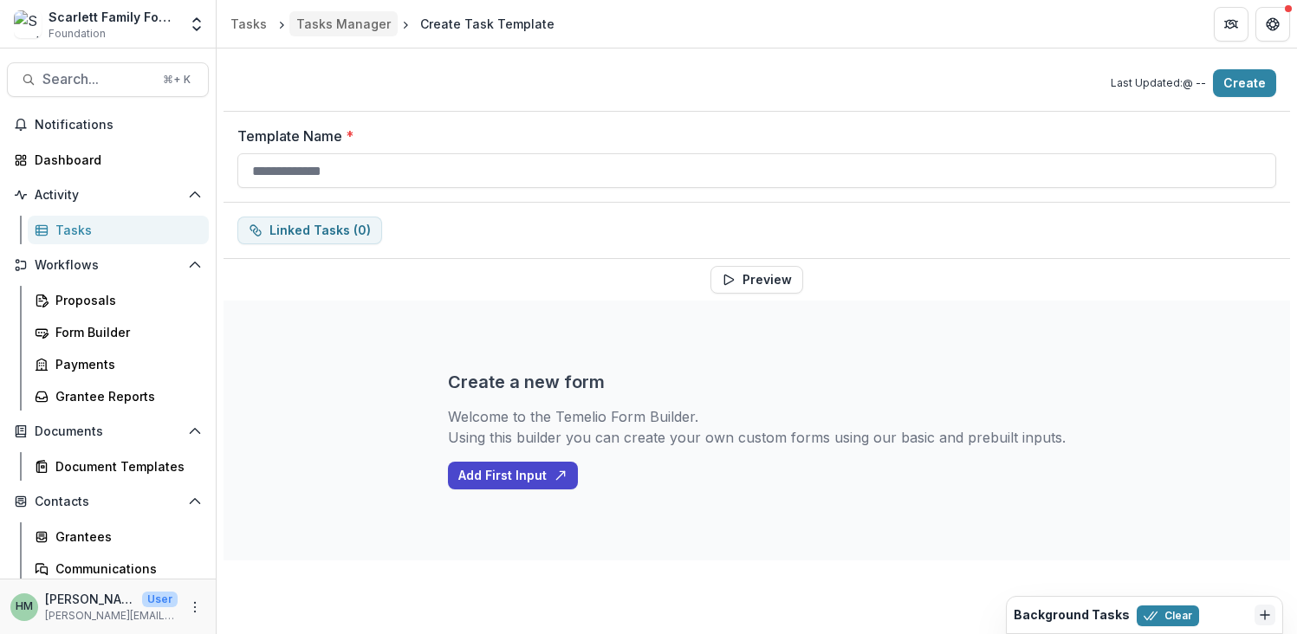
click at [362, 18] on div "Tasks Manager" at bounding box center [343, 24] width 94 height 18
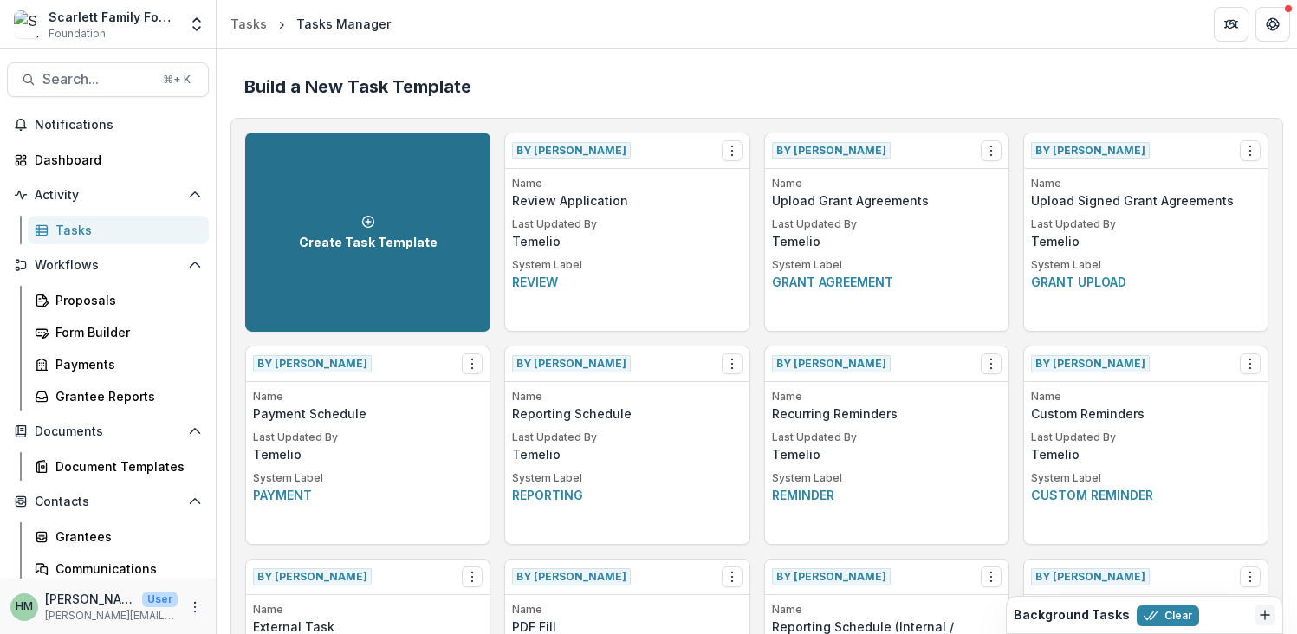
click at [361, 225] on icon at bounding box center [368, 222] width 14 height 14
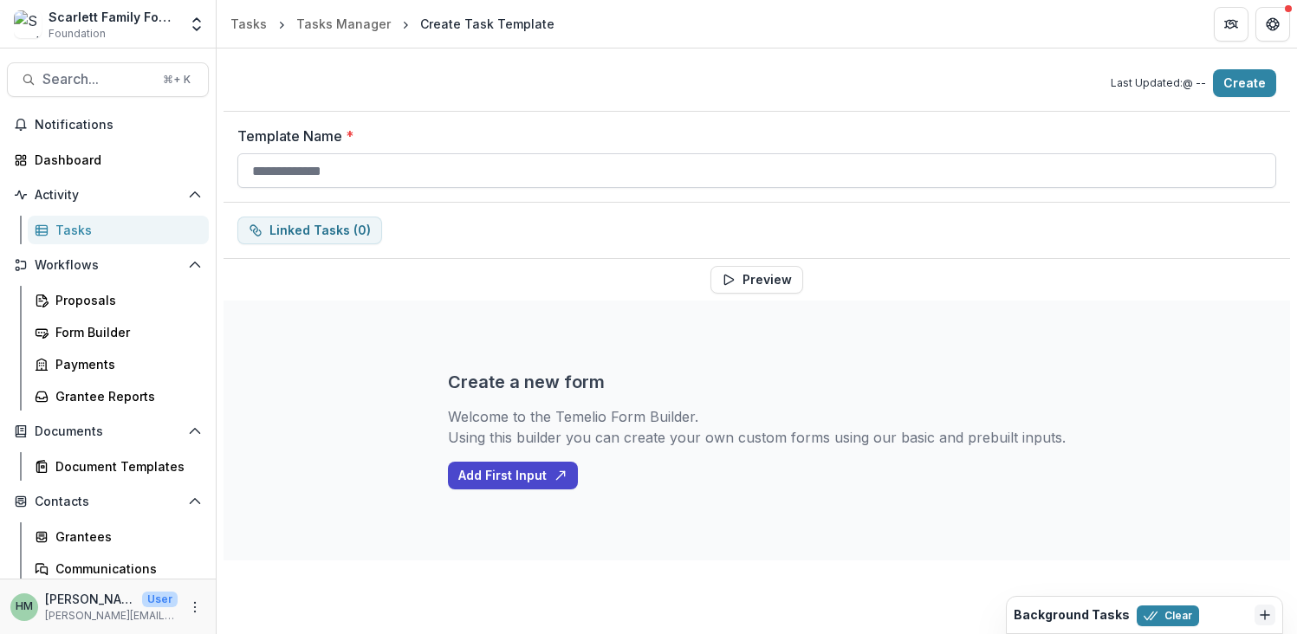
click at [353, 182] on input "Template Name *" at bounding box center [756, 170] width 1039 height 35
type input "*"
type input "**********"
click at [749, 284] on button "Preview" at bounding box center [756, 280] width 93 height 28
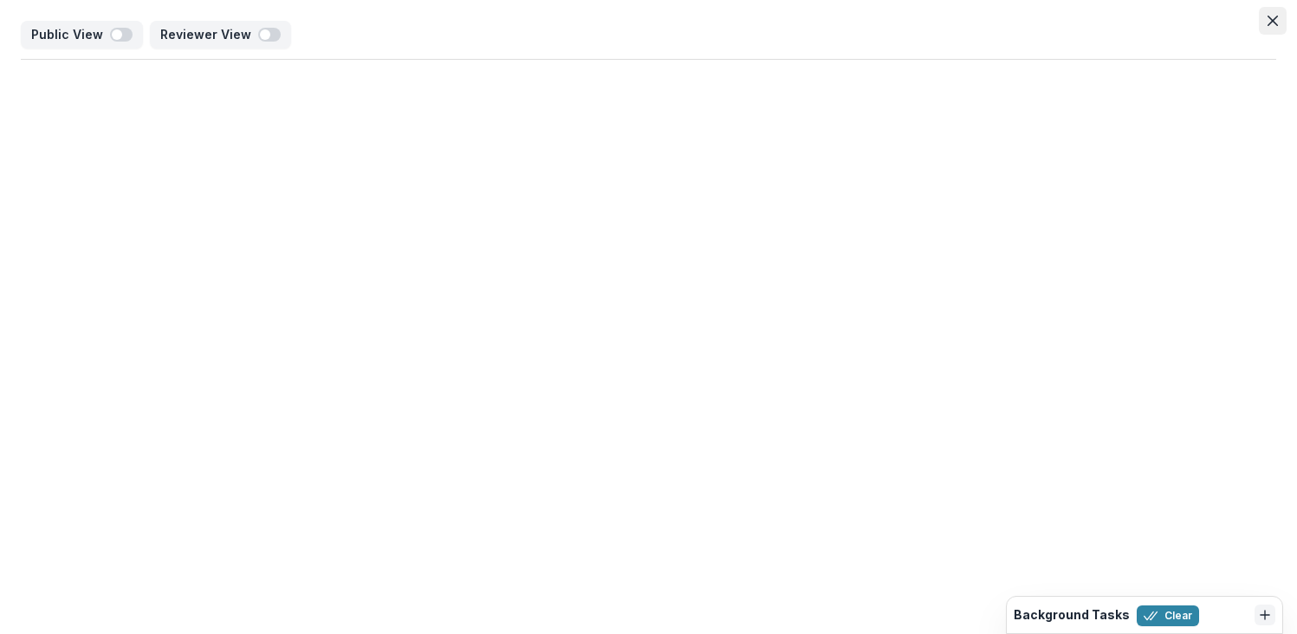
click at [1273, 20] on icon "Close" at bounding box center [1272, 21] width 10 height 10
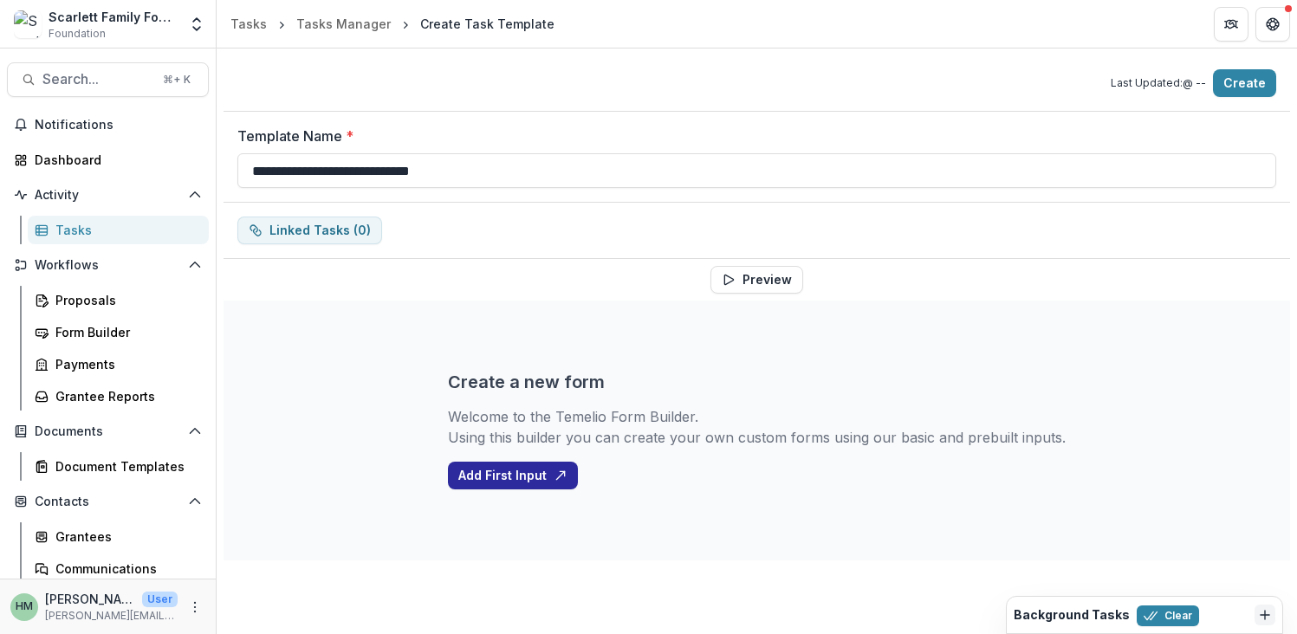
click at [506, 467] on button "Add First Input" at bounding box center [513, 476] width 130 height 28
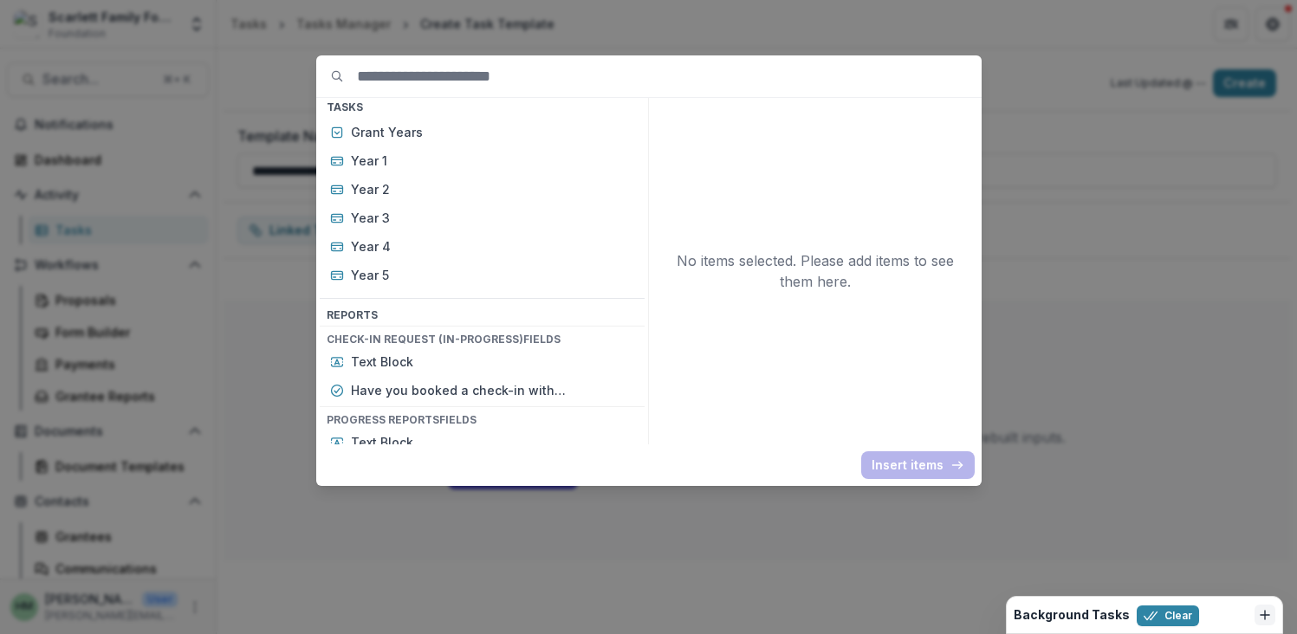
scroll to position [7241, 0]
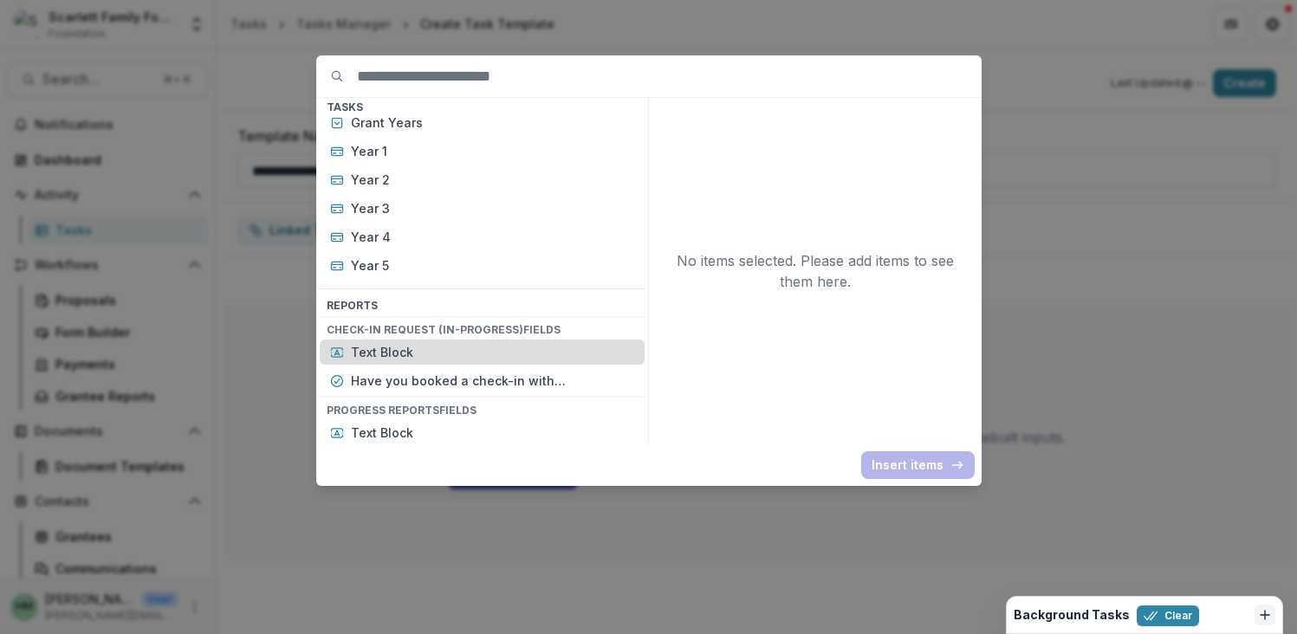
click at [396, 346] on p "Text Block" at bounding box center [492, 352] width 283 height 18
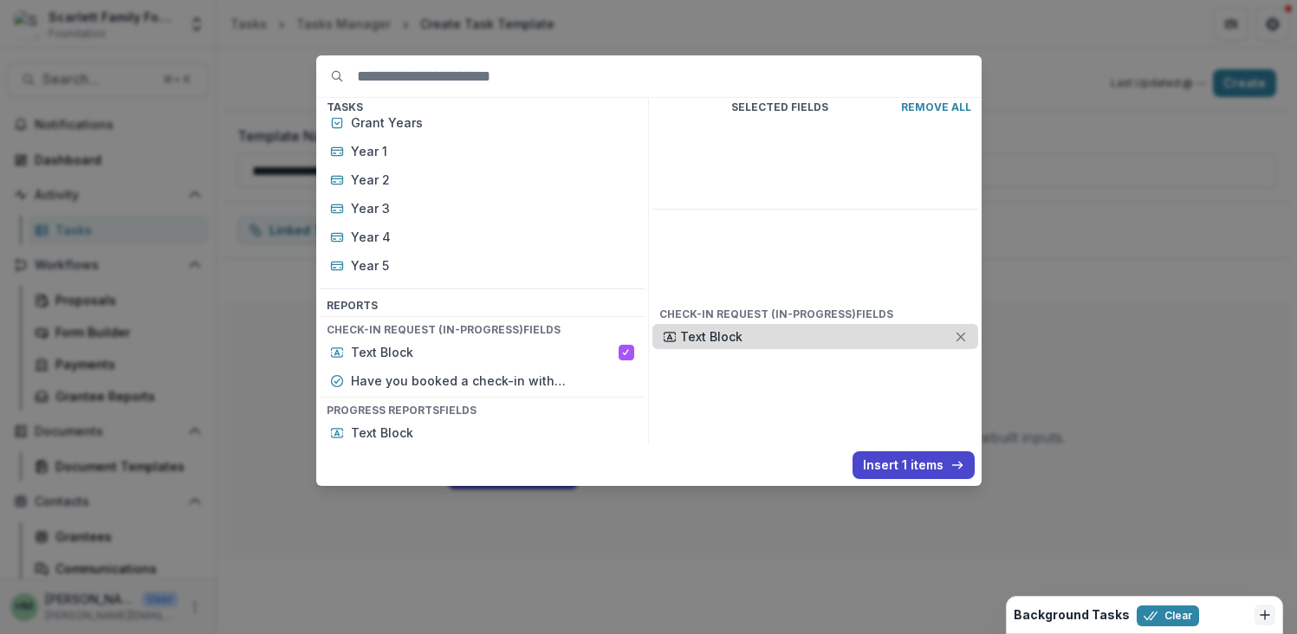
click at [713, 327] on p "Text Block" at bounding box center [817, 336] width 274 height 18
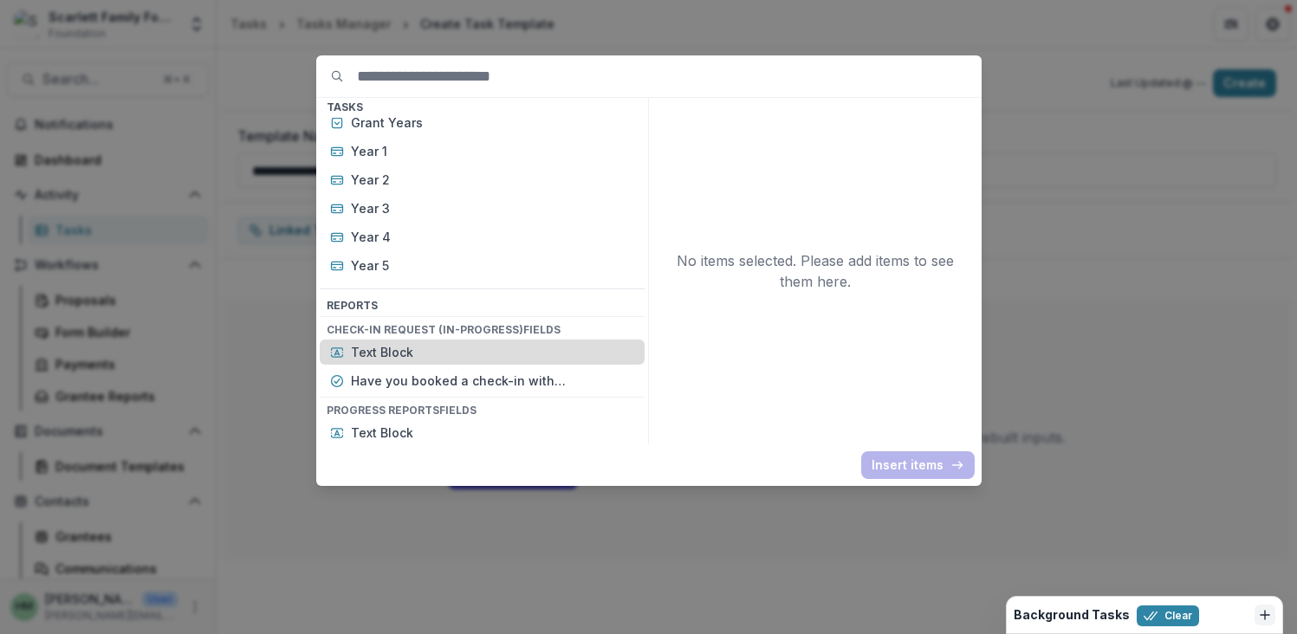
click at [409, 347] on p "Text Block" at bounding box center [492, 352] width 283 height 18
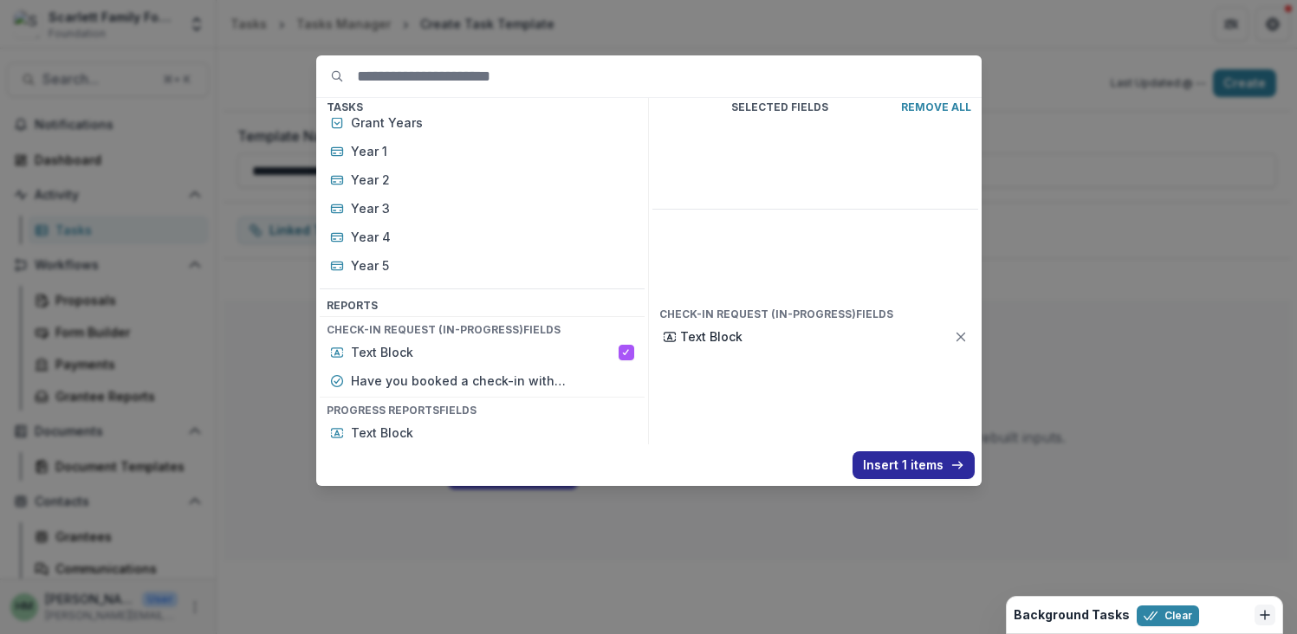
click at [900, 467] on button "Insert 1 items" at bounding box center [913, 465] width 122 height 28
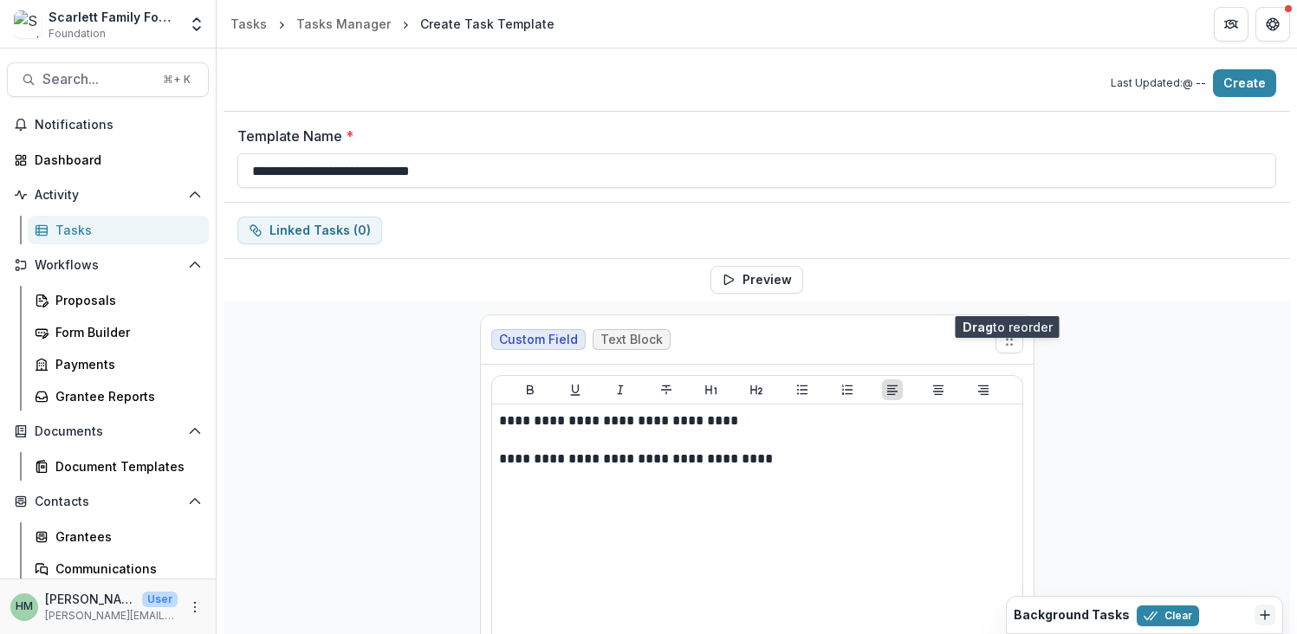
scroll to position [126, 0]
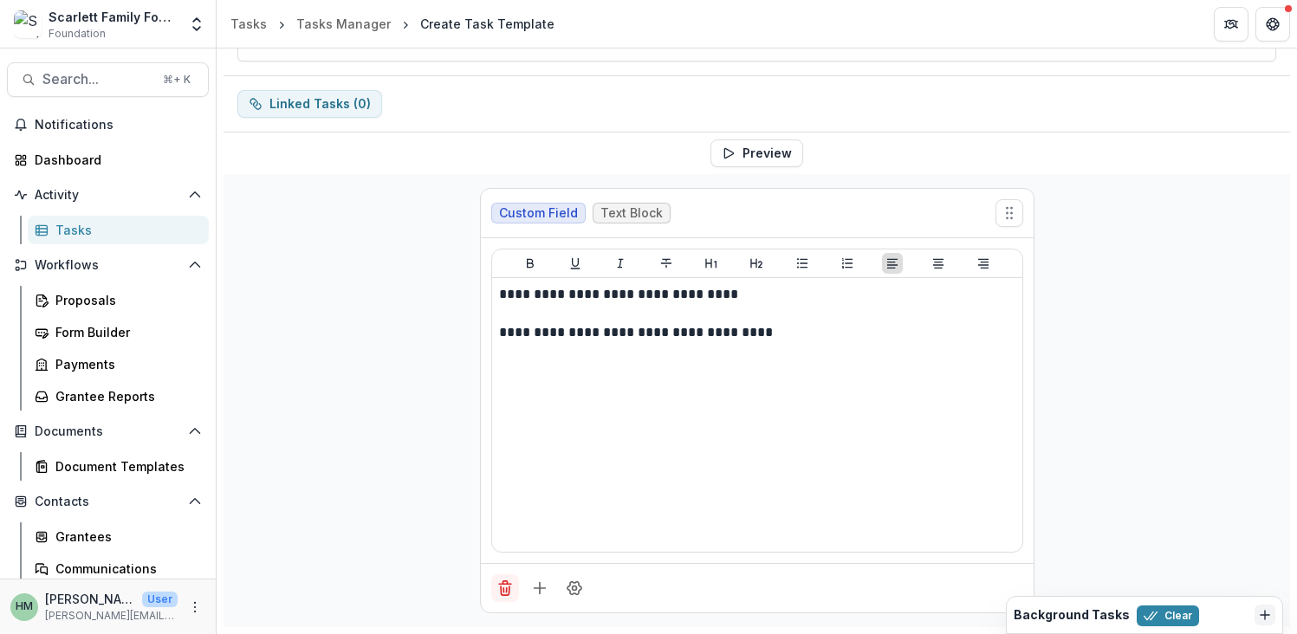
click at [505, 589] on icon "Delete field" at bounding box center [504, 588] width 17 height 17
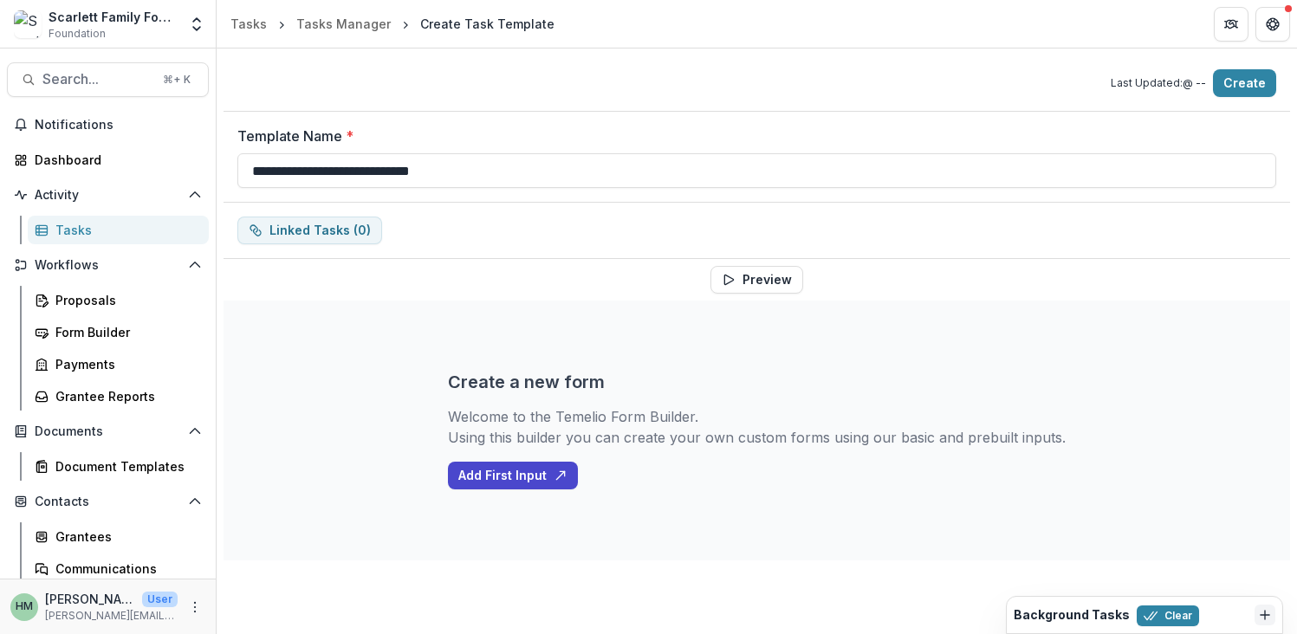
click at [499, 489] on div "Create a new form Welcome to the Temelio Form Builder. Using this builder you c…" at bounding box center [757, 431] width 618 height 260
click at [502, 476] on button "Add First Input" at bounding box center [513, 476] width 130 height 28
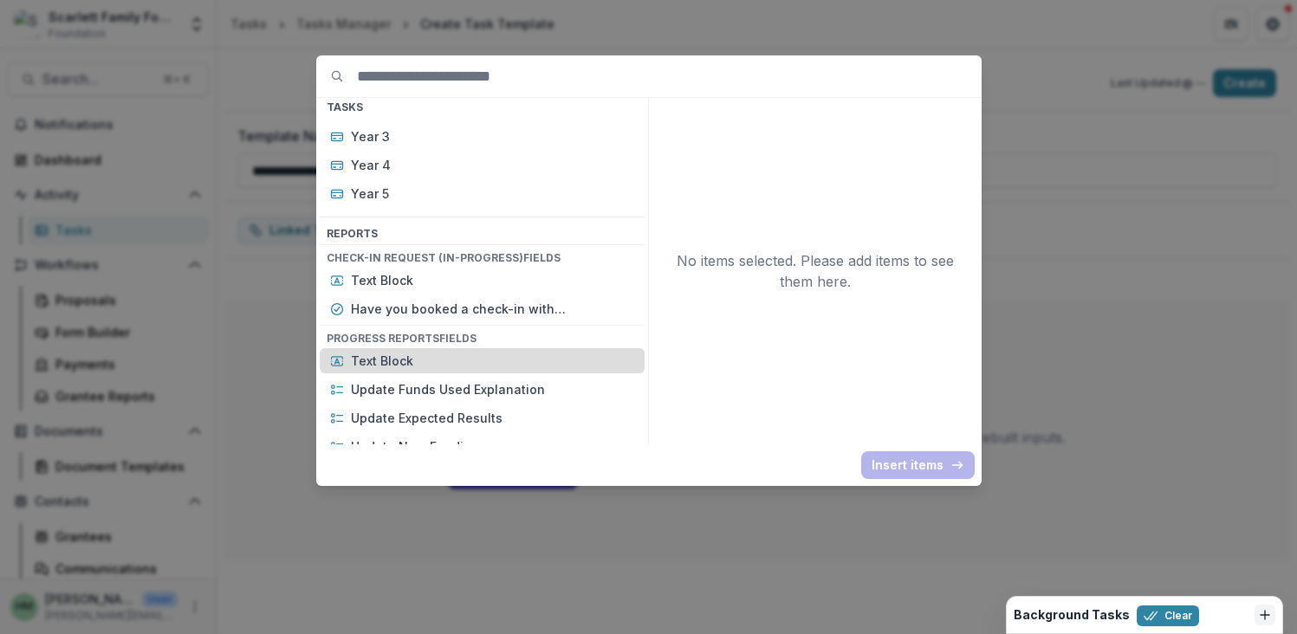
scroll to position [7305, 0]
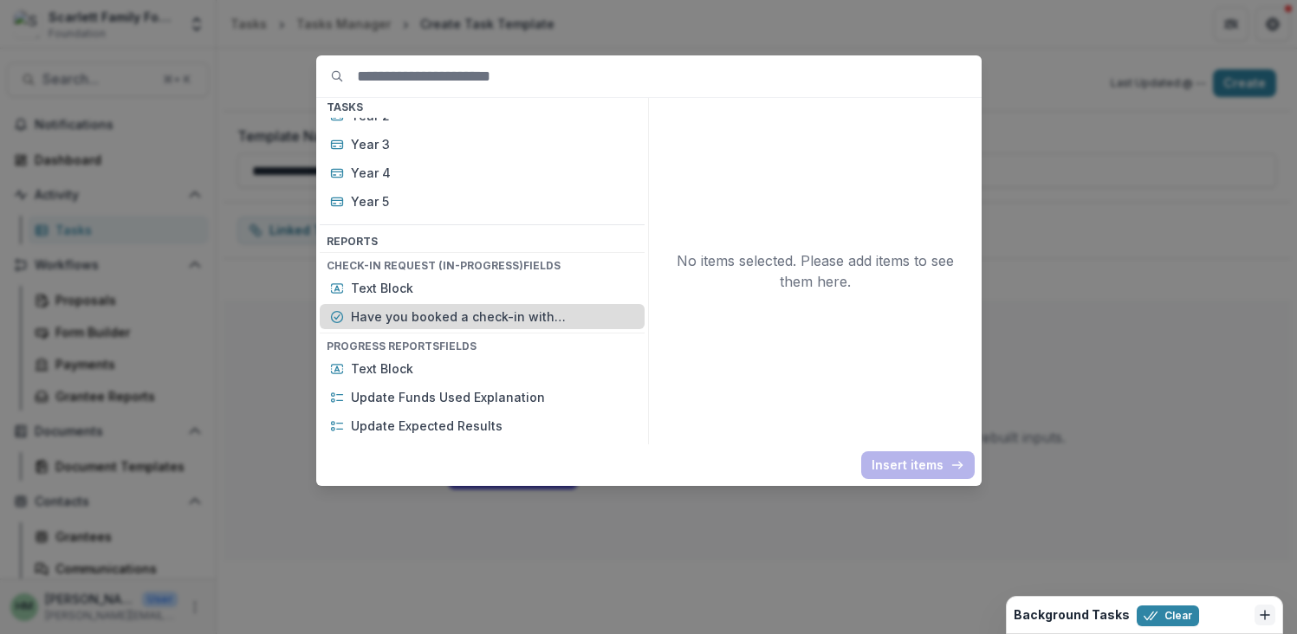
click at [477, 308] on p "Have you booked a check-in with Tom?" at bounding box center [492, 317] width 283 height 18
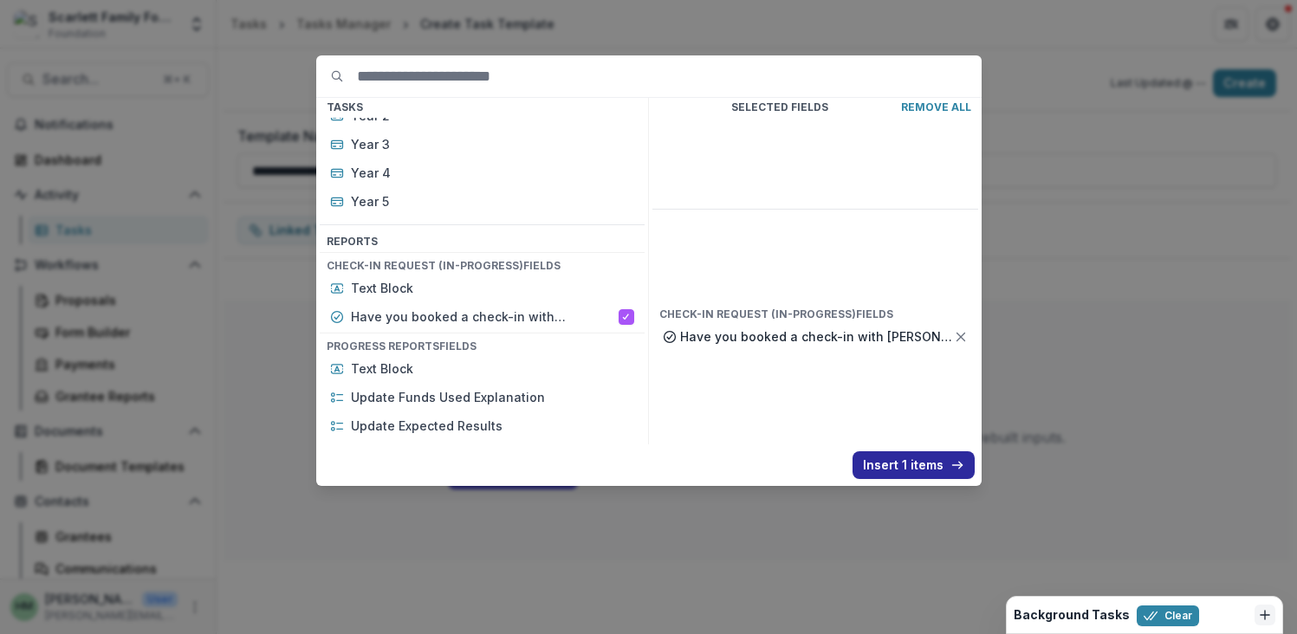
click at [904, 459] on button "Insert 1 items" at bounding box center [913, 465] width 122 height 28
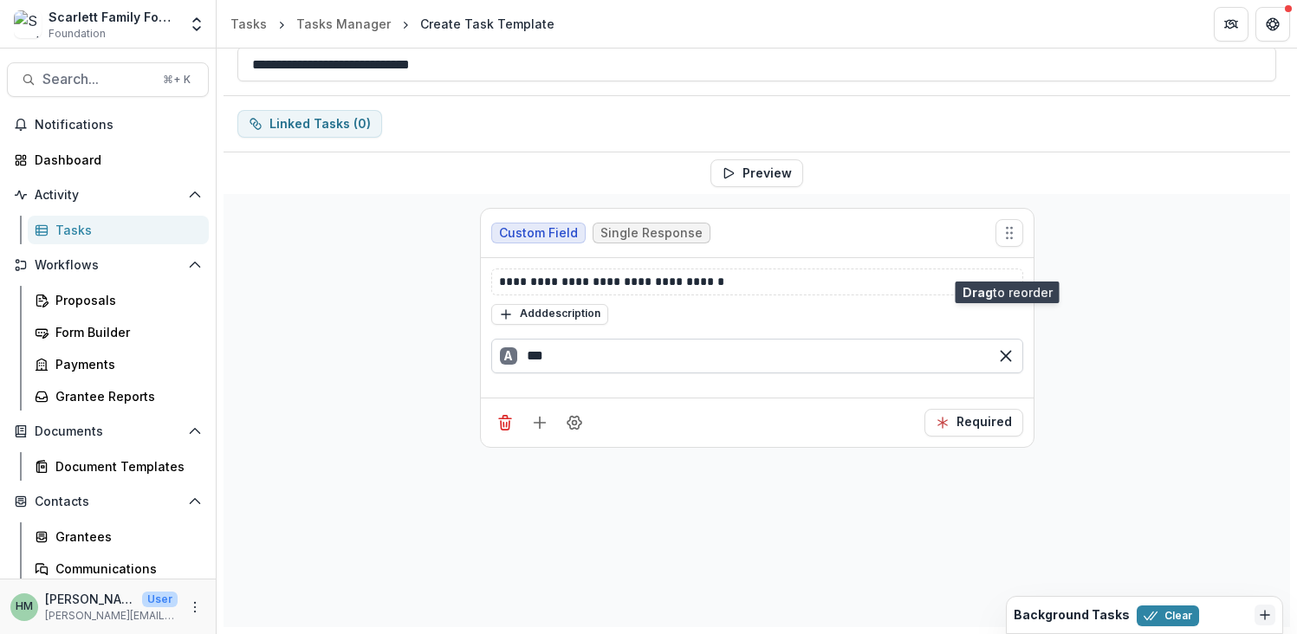
scroll to position [0, 0]
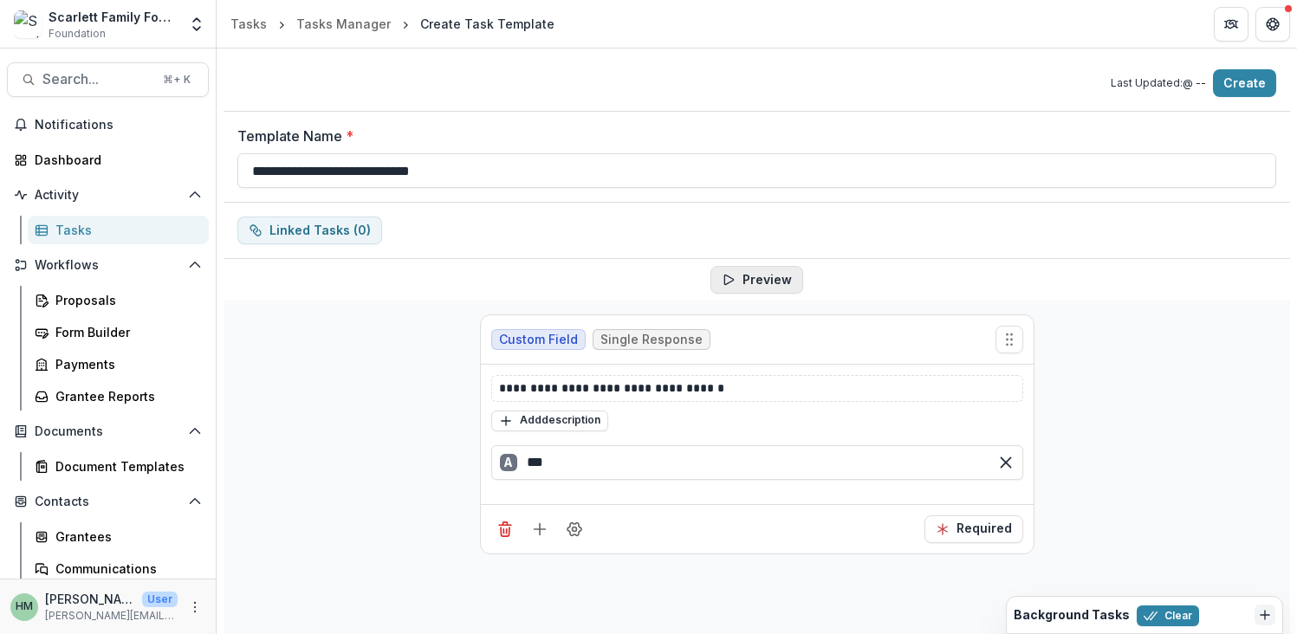
click at [774, 285] on button "Preview" at bounding box center [756, 280] width 93 height 28
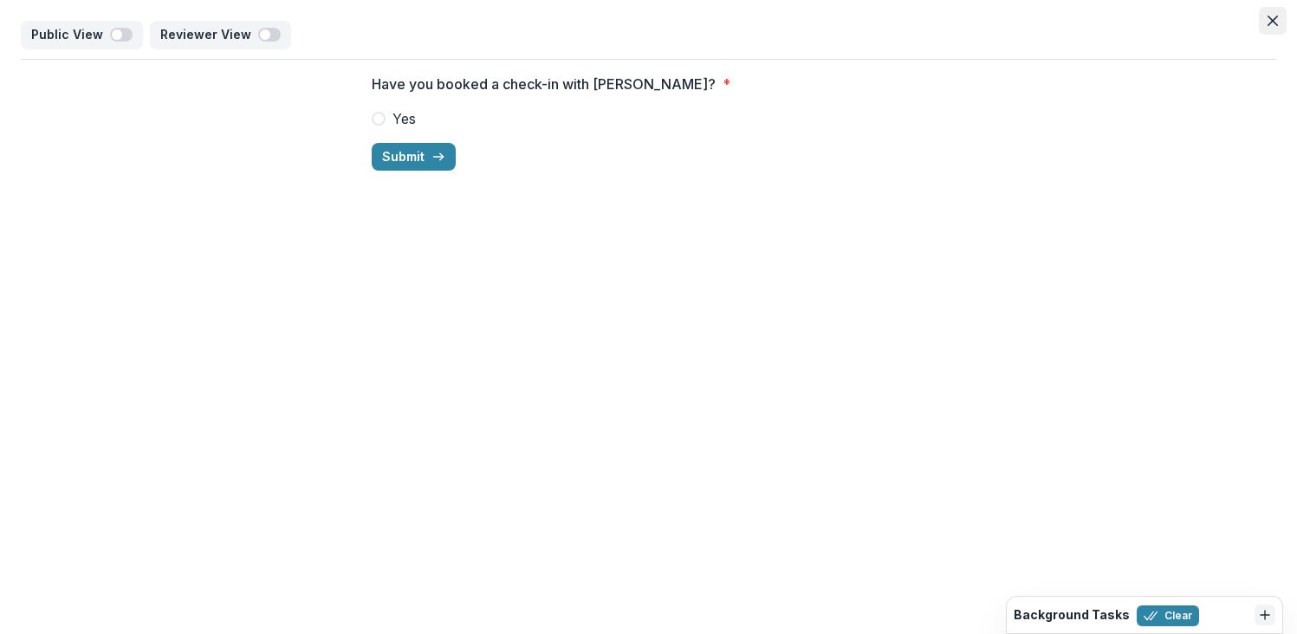
click at [1272, 16] on icon "Close" at bounding box center [1272, 21] width 10 height 10
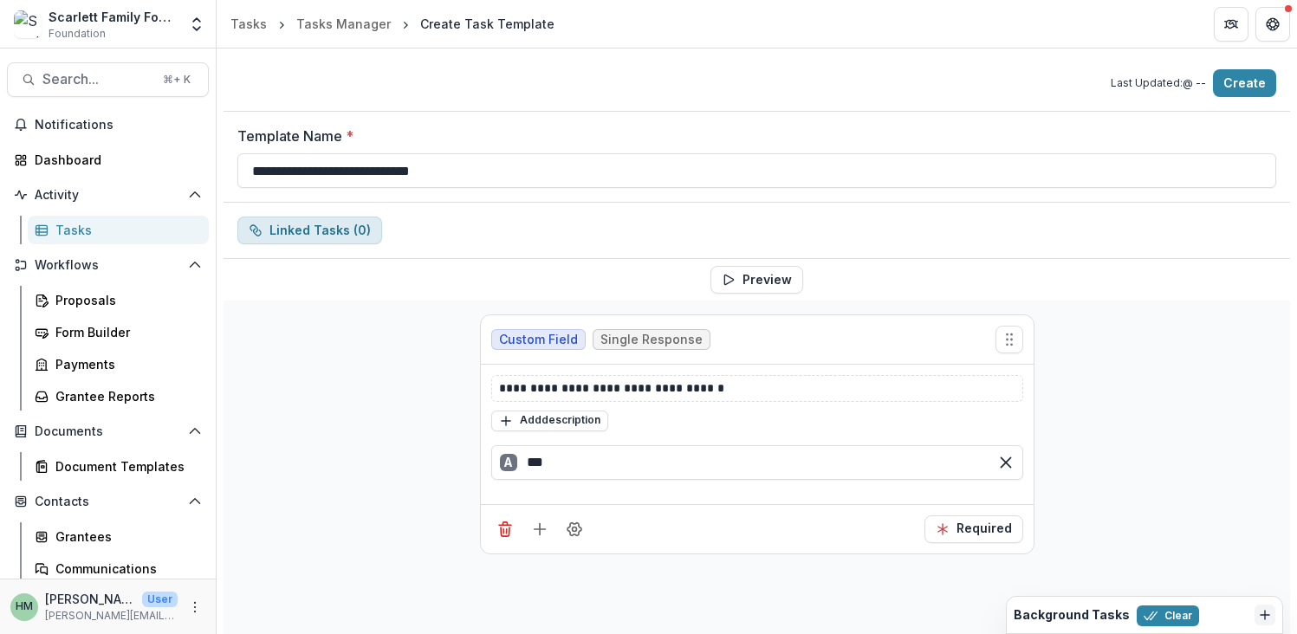
click at [343, 232] on button "Linked Tasks ( 0 )" at bounding box center [309, 231] width 145 height 28
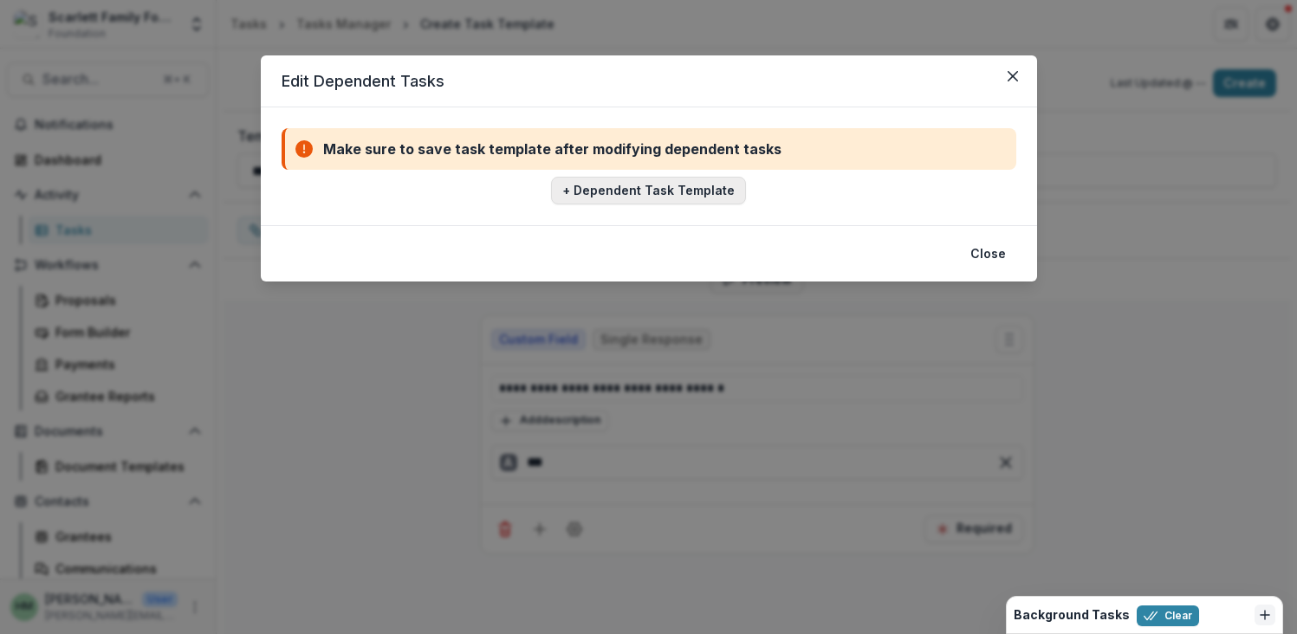
click at [641, 188] on button "+ Dependent Task Template" at bounding box center [648, 191] width 195 height 28
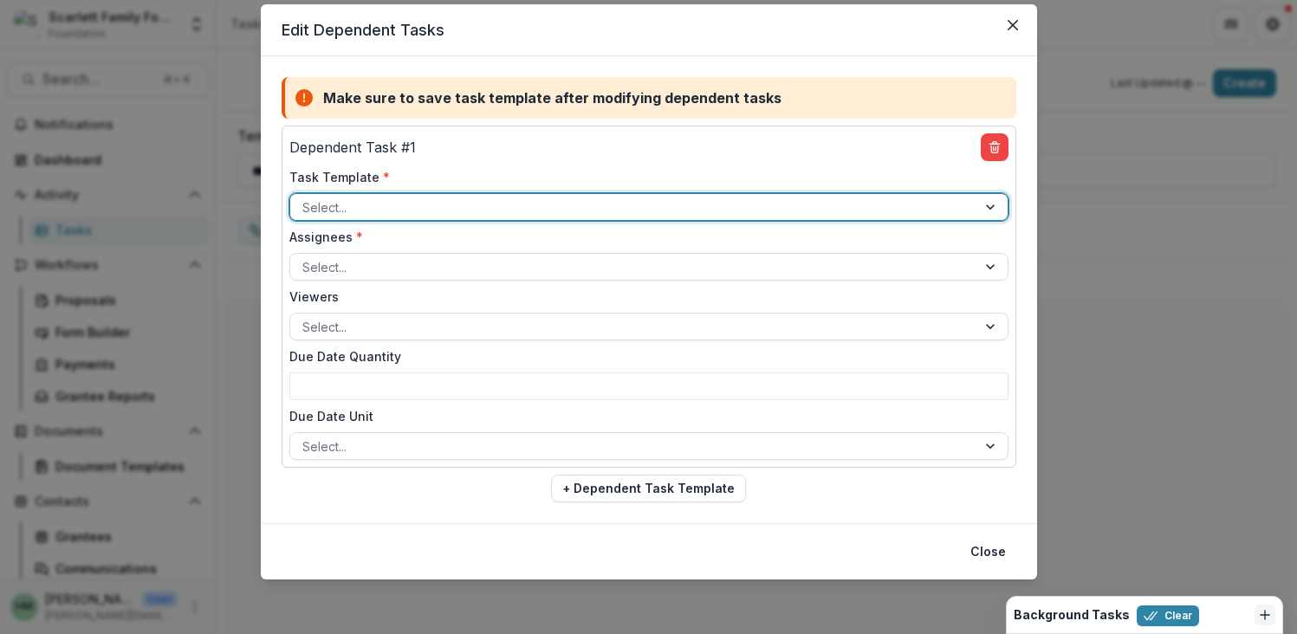
scroll to position [52, 0]
click at [520, 203] on div at bounding box center [633, 207] width 662 height 22
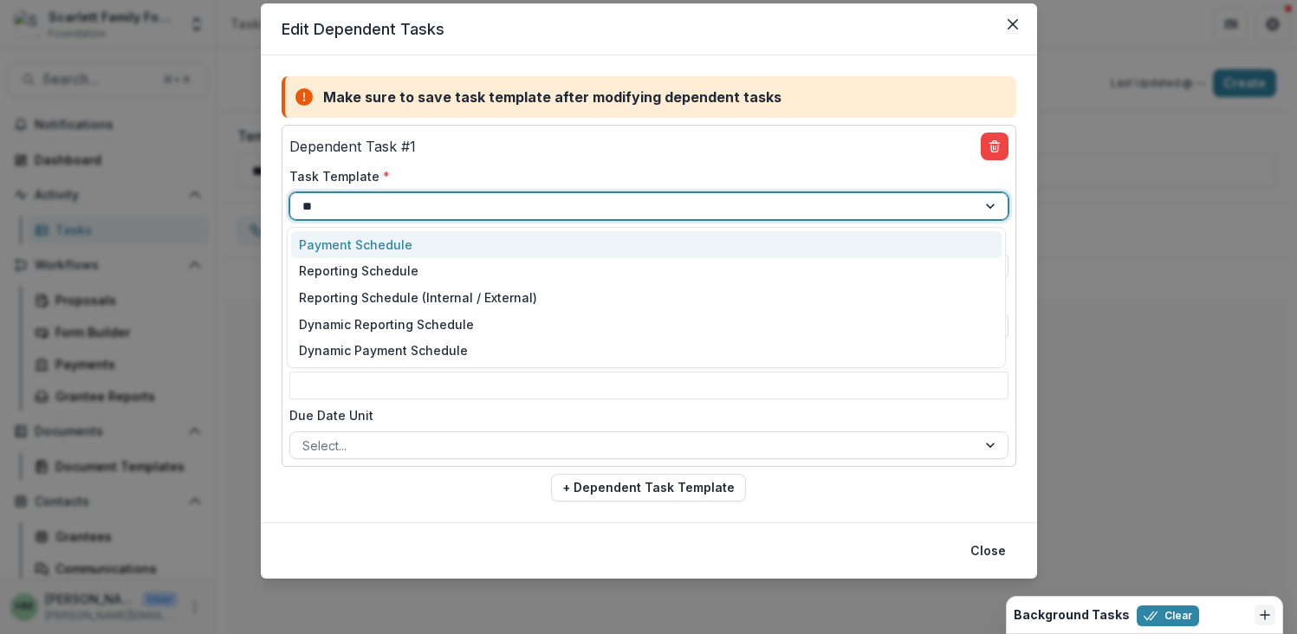
scroll to position [0, 0]
type input "*"
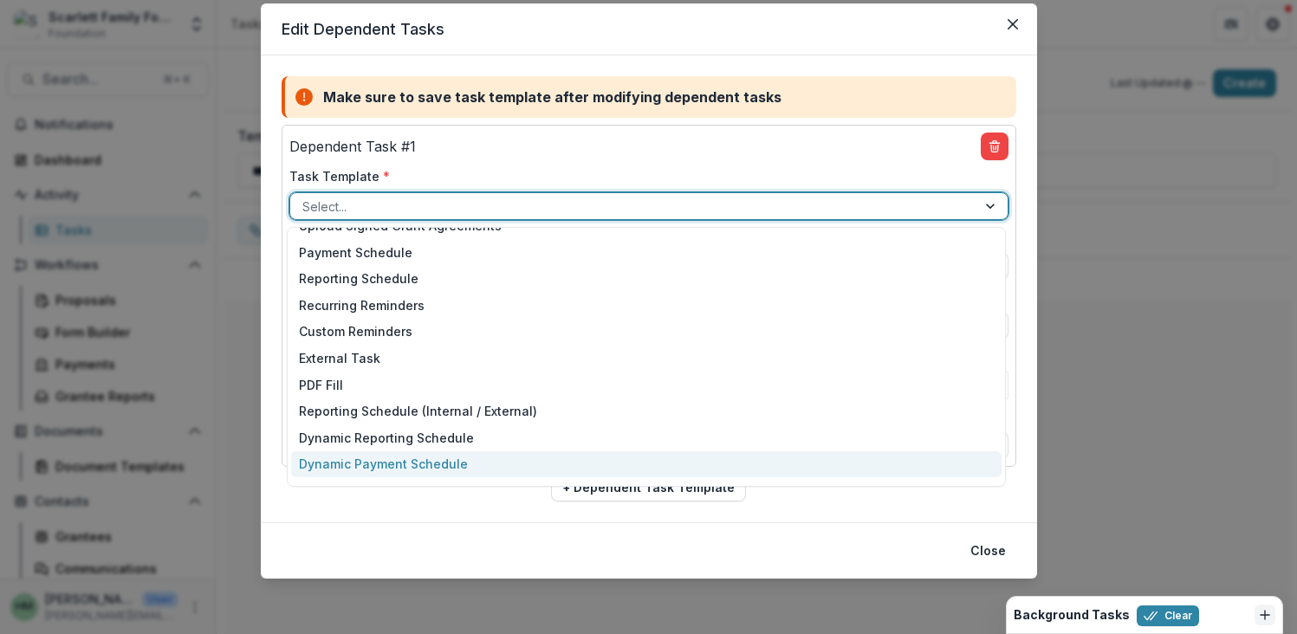
scroll to position [68, 0]
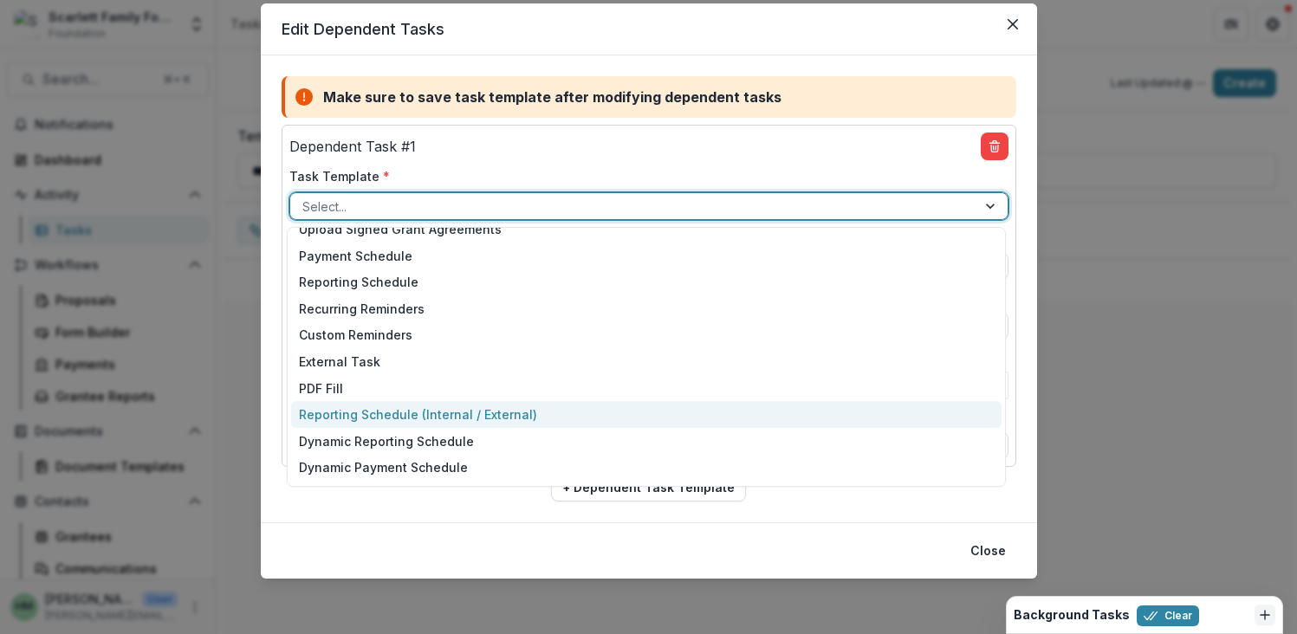
click at [393, 422] on div "Reporting Schedule (Internal / External)" at bounding box center [646, 414] width 710 height 27
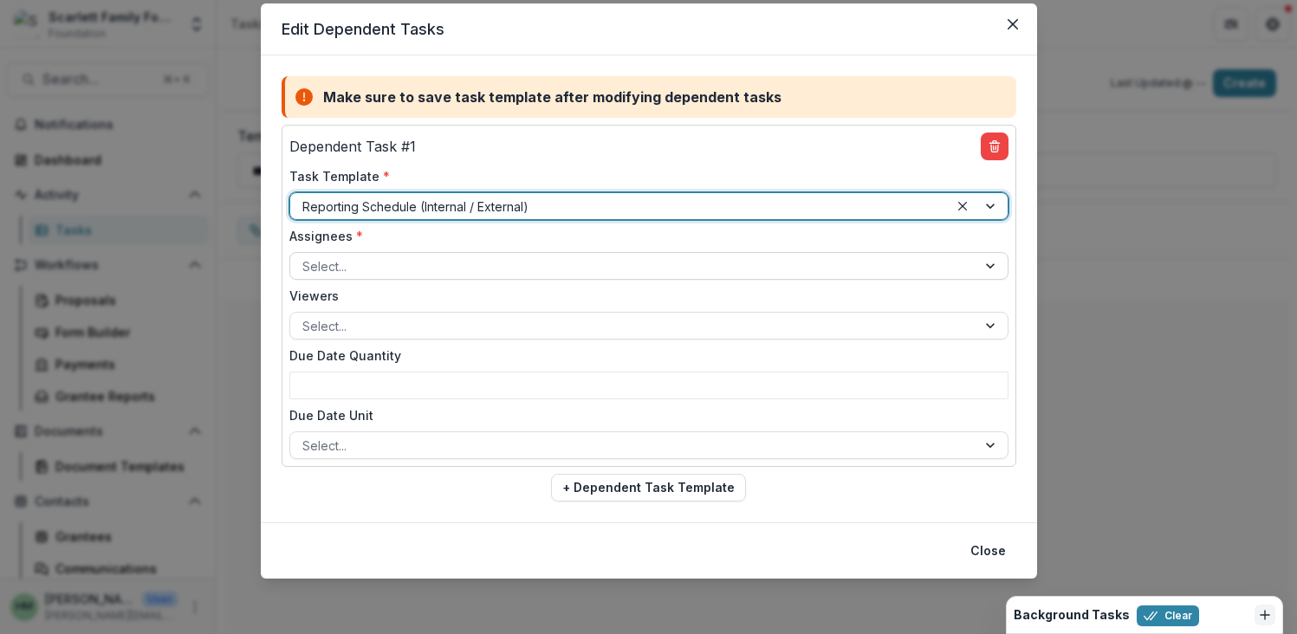
click at [398, 269] on div at bounding box center [633, 267] width 662 height 22
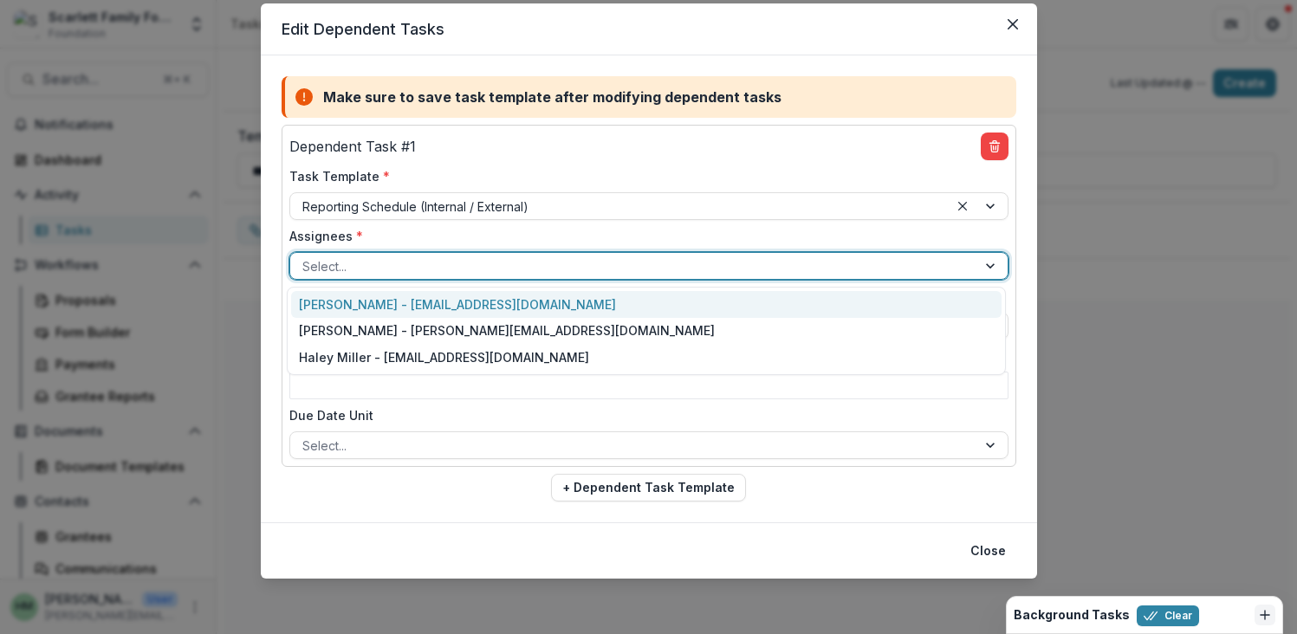
click at [395, 307] on div "Tom Parrish - tomparrish@scarlettfoundation.org" at bounding box center [646, 304] width 710 height 27
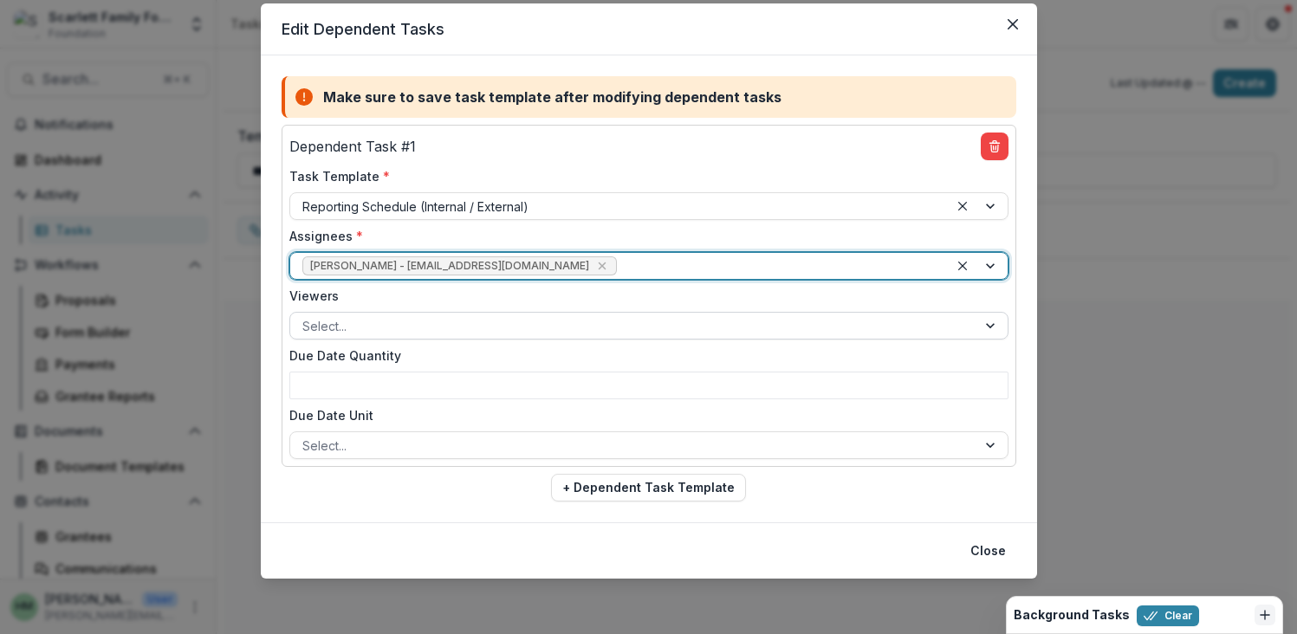
click at [389, 322] on div at bounding box center [633, 326] width 662 height 22
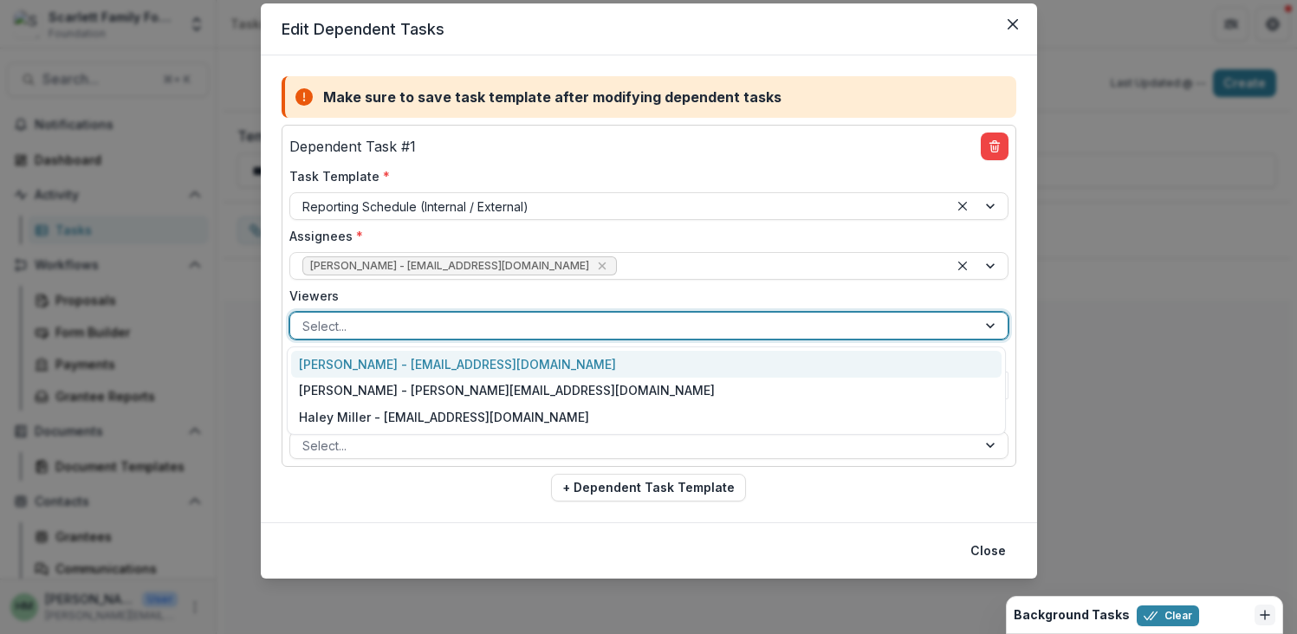
click at [381, 359] on div "Tom Parrish - tomparrish@scarlettfoundation.org" at bounding box center [646, 364] width 710 height 27
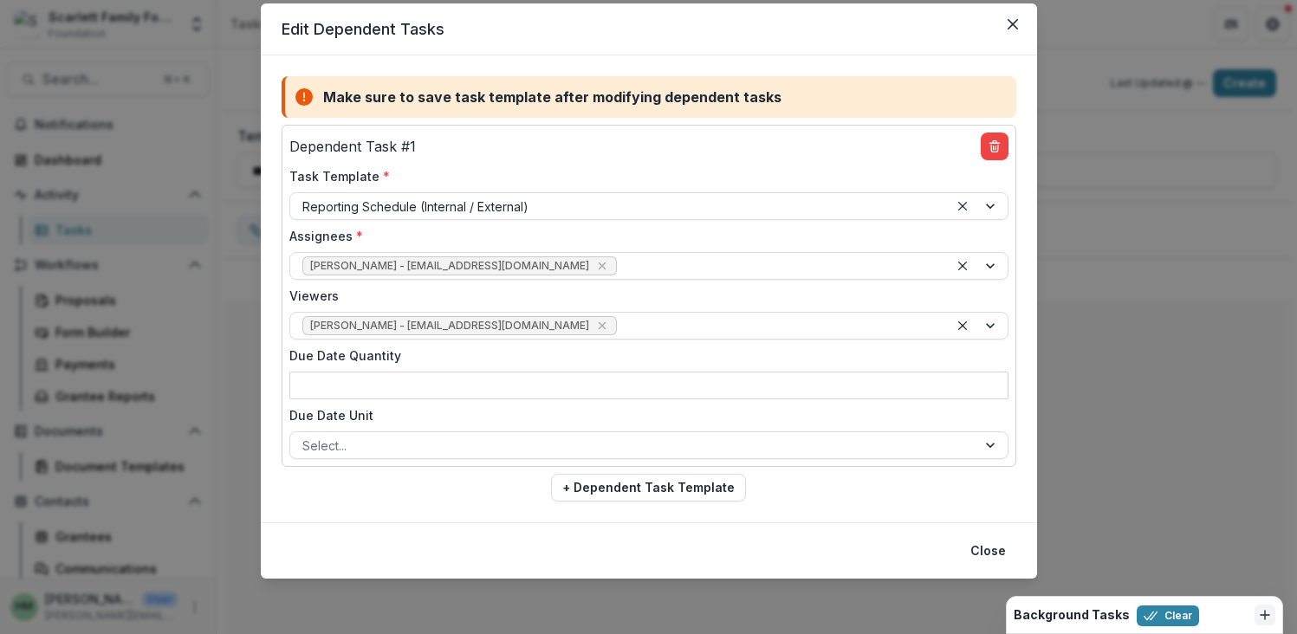
click at [378, 389] on input "Due Date Quantity" at bounding box center [648, 386] width 719 height 28
type input "*"
click at [361, 439] on div at bounding box center [633, 446] width 662 height 22
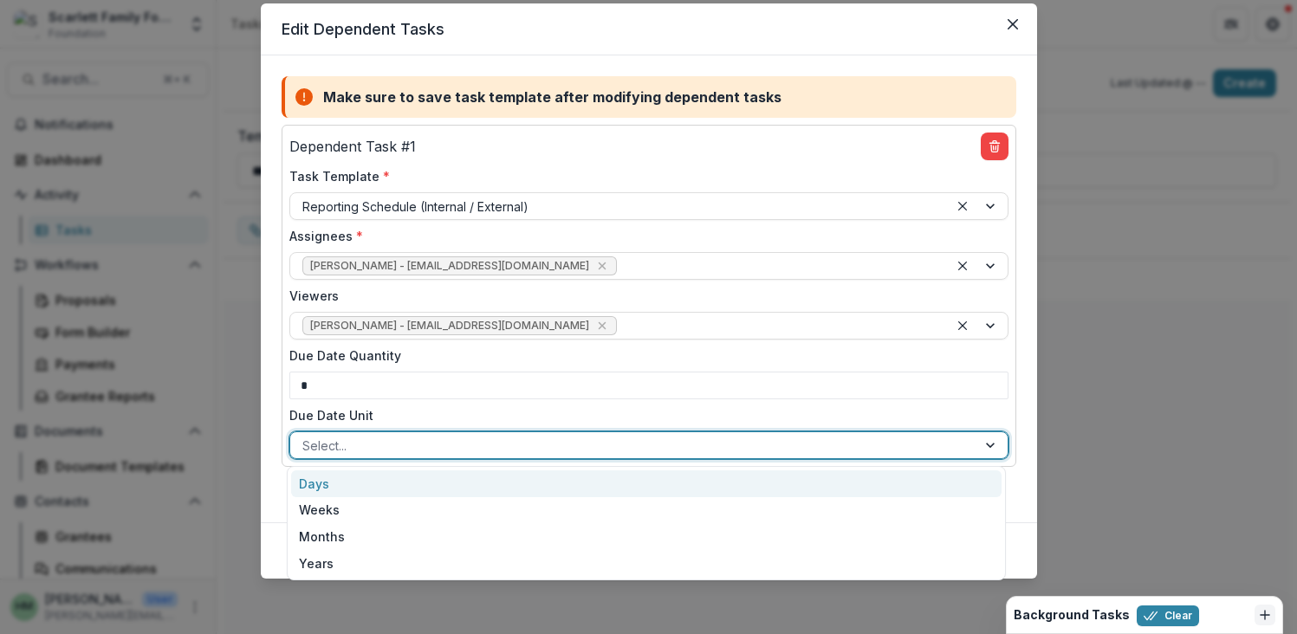
click at [353, 480] on div "Days" at bounding box center [646, 483] width 710 height 27
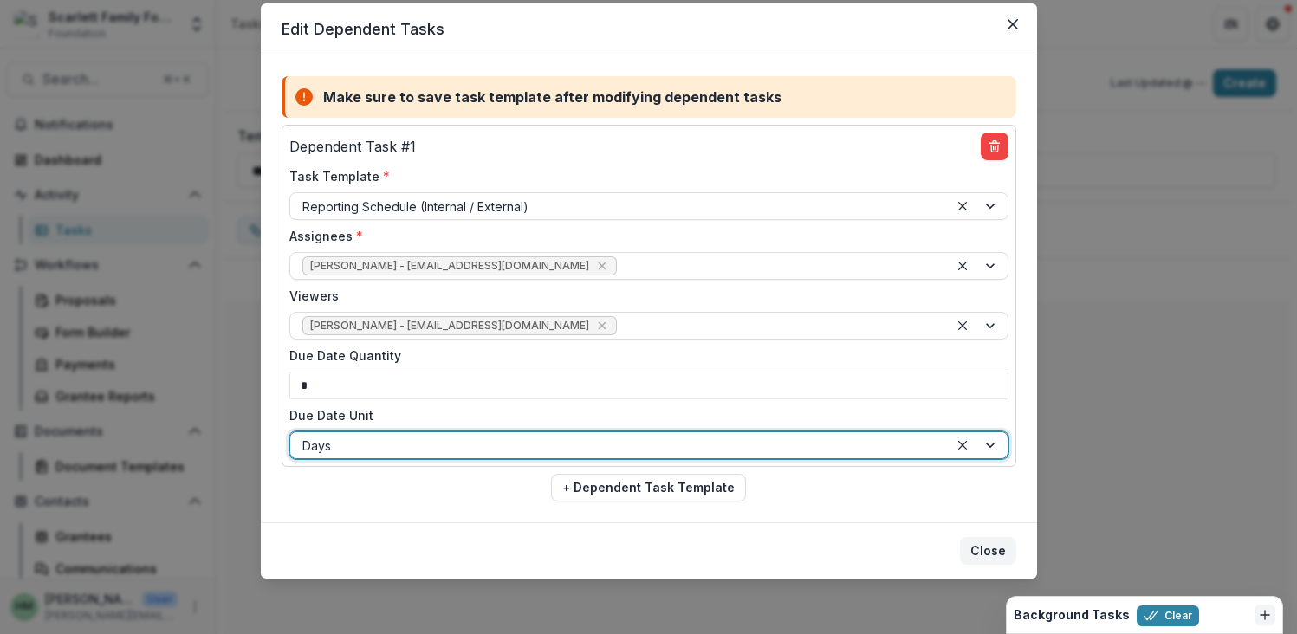
click at [985, 554] on button "Close" at bounding box center [988, 551] width 56 height 28
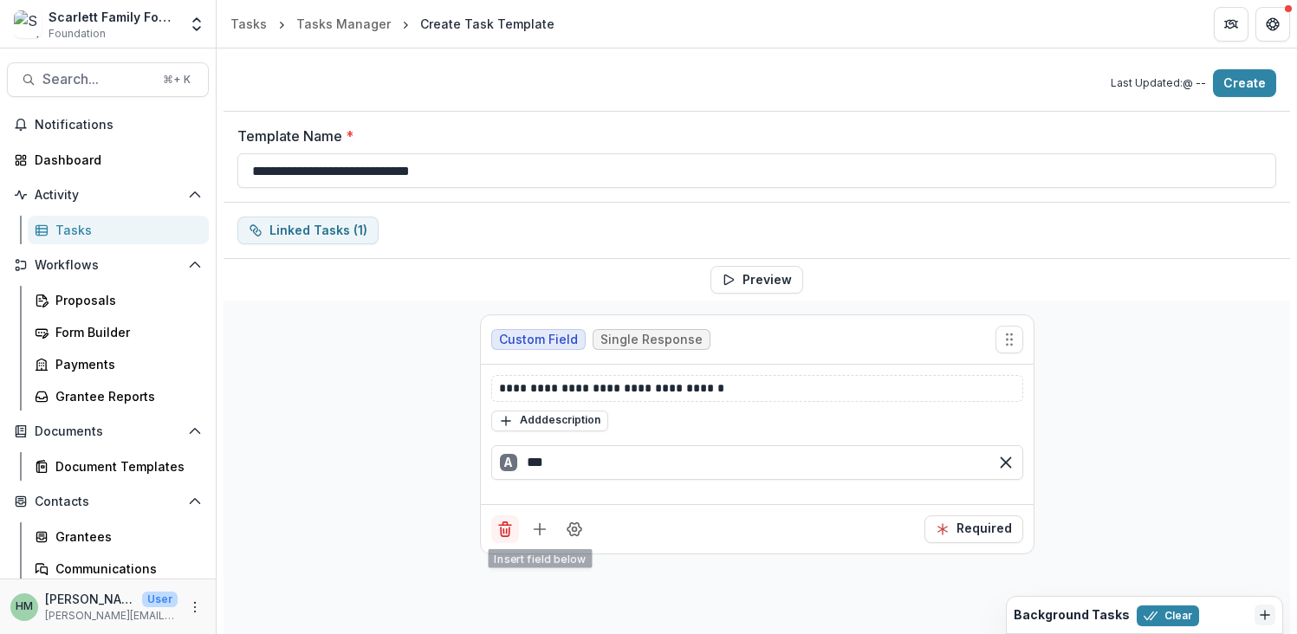
click at [491, 530] on button "Delete field" at bounding box center [505, 529] width 28 height 28
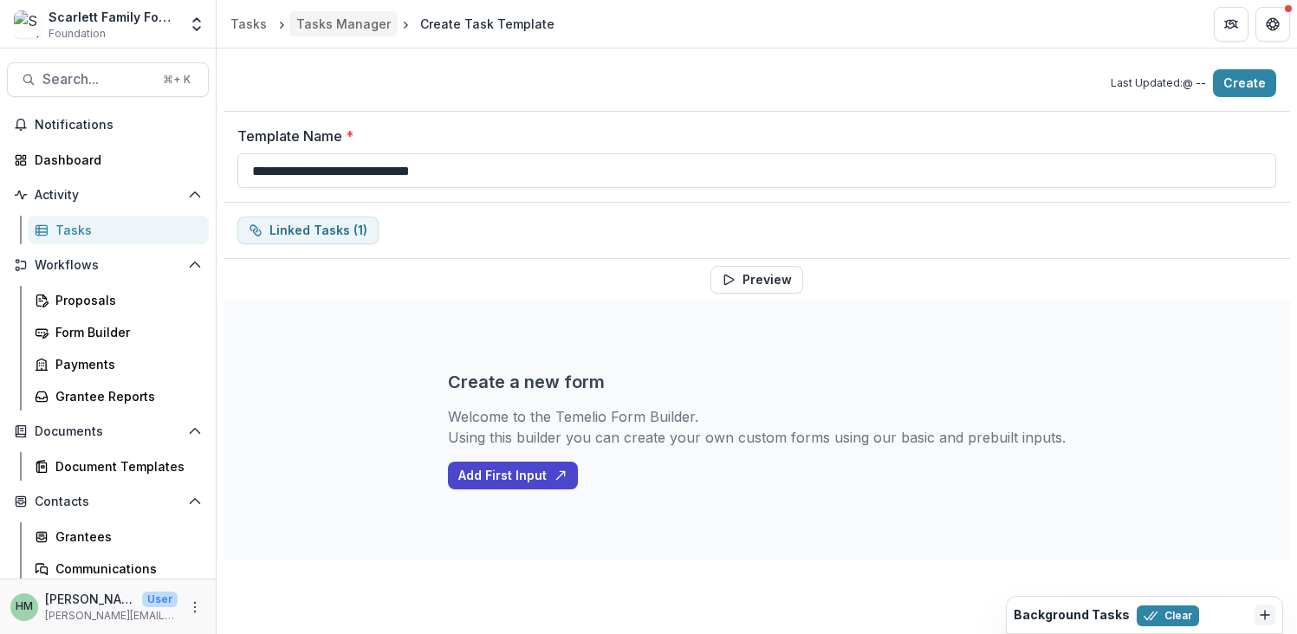
click at [351, 22] on div "Tasks Manager" at bounding box center [343, 24] width 94 height 18
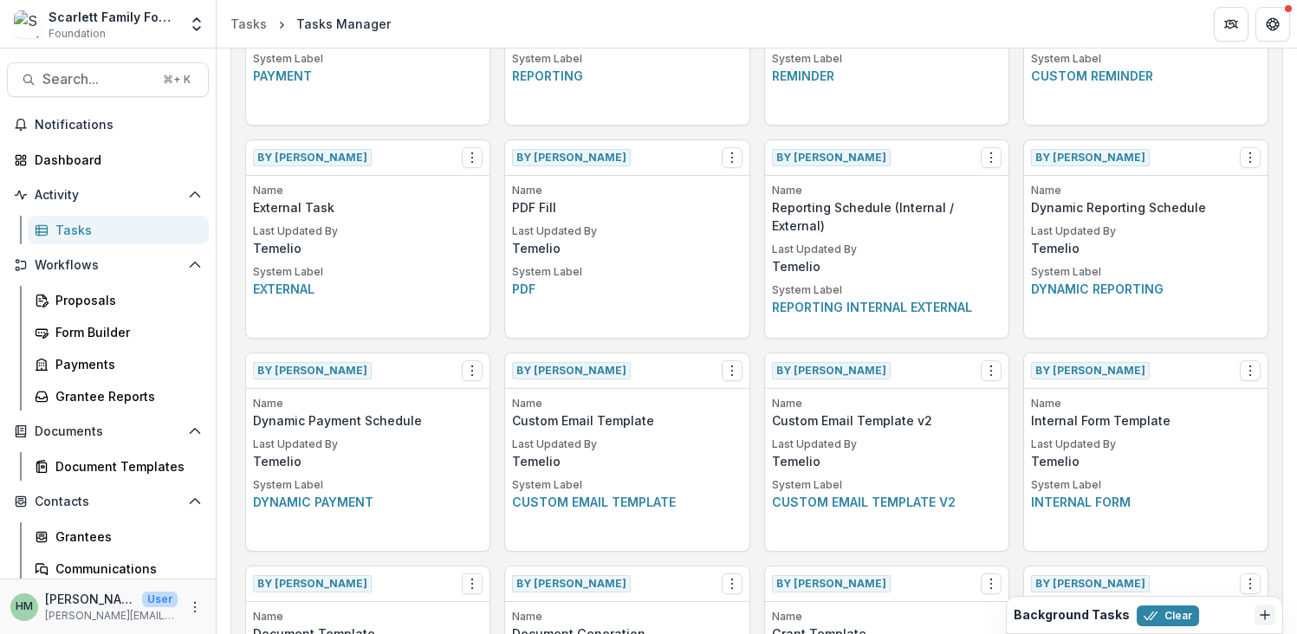
scroll to position [412, 0]
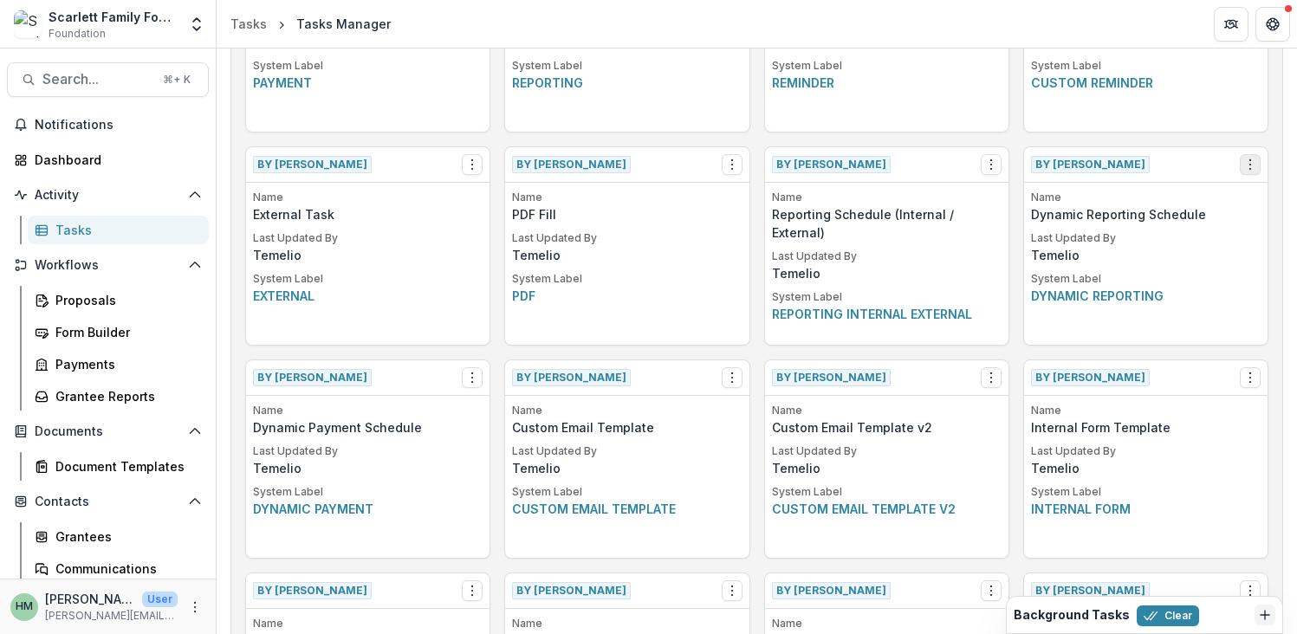
click at [1243, 161] on icon "Options" at bounding box center [1250, 165] width 14 height 14
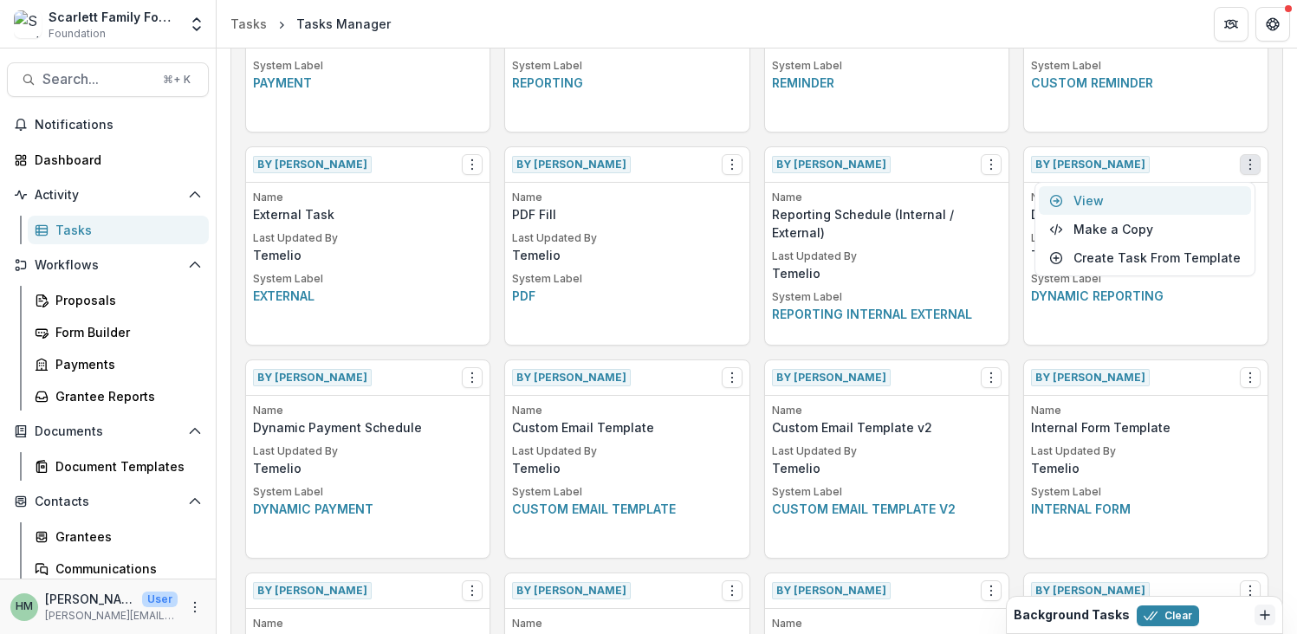
click at [1114, 200] on link "View" at bounding box center [1145, 200] width 212 height 29
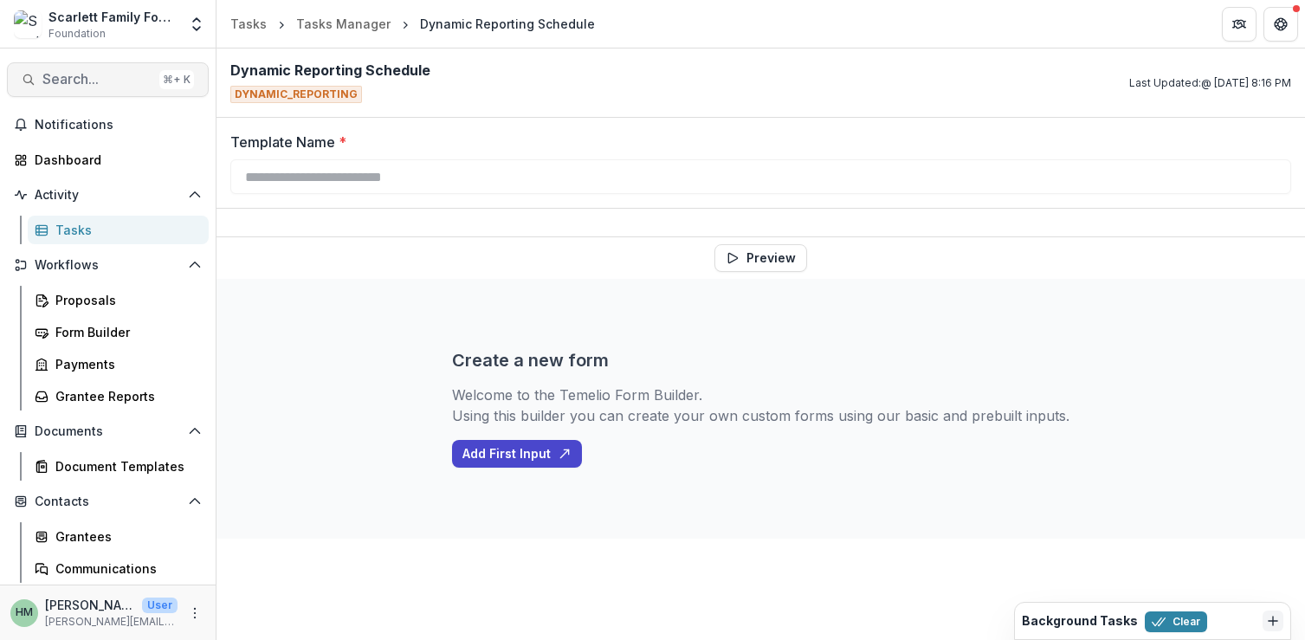
click at [93, 87] on span "Search..." at bounding box center [97, 79] width 110 height 16
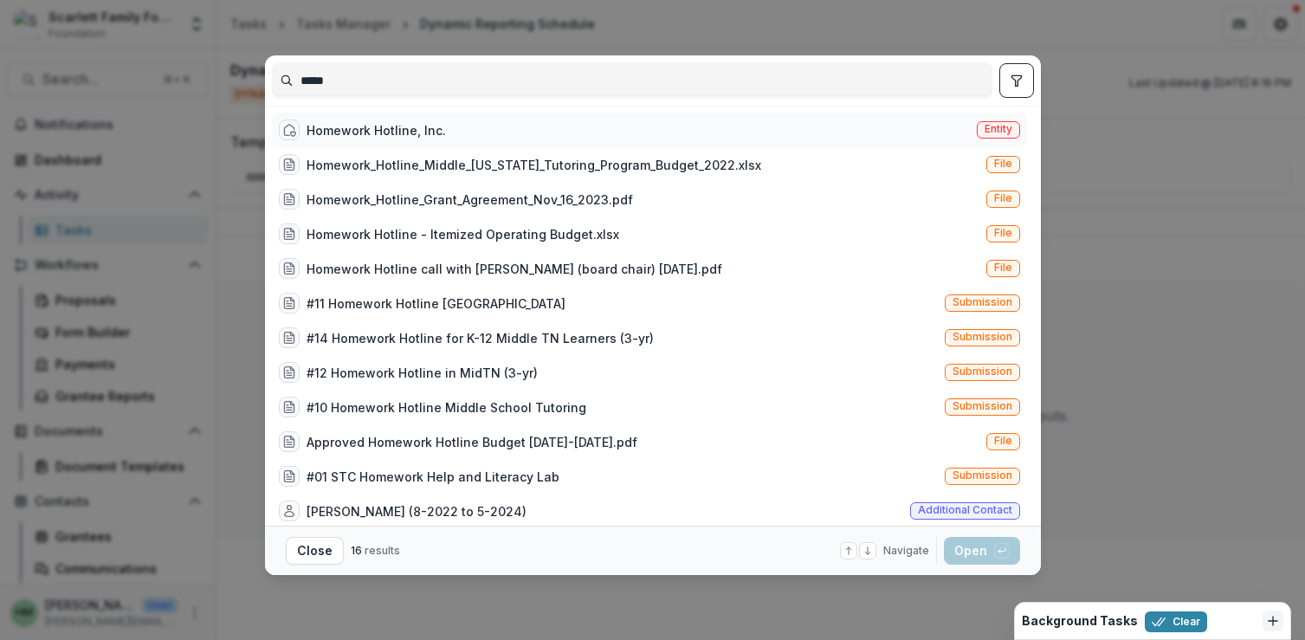
type input "*****"
click at [363, 121] on div "Homework Hotline, Inc." at bounding box center [376, 130] width 139 height 18
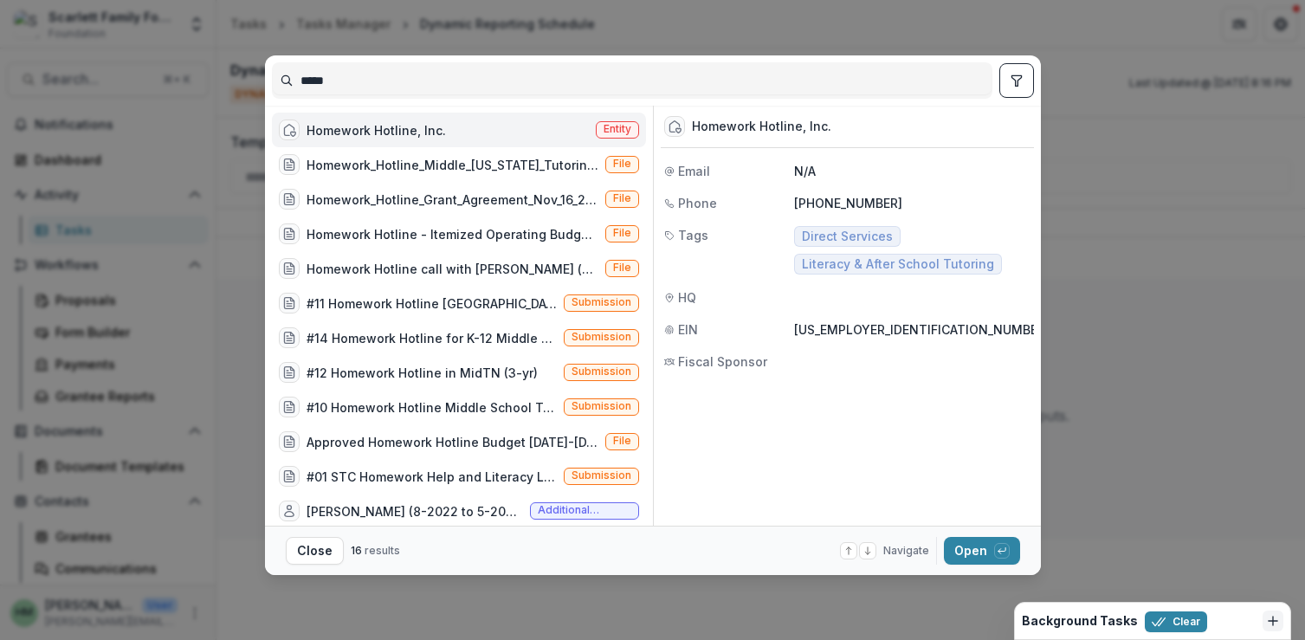
click at [386, 121] on div "Homework Hotline, Inc." at bounding box center [376, 130] width 139 height 18
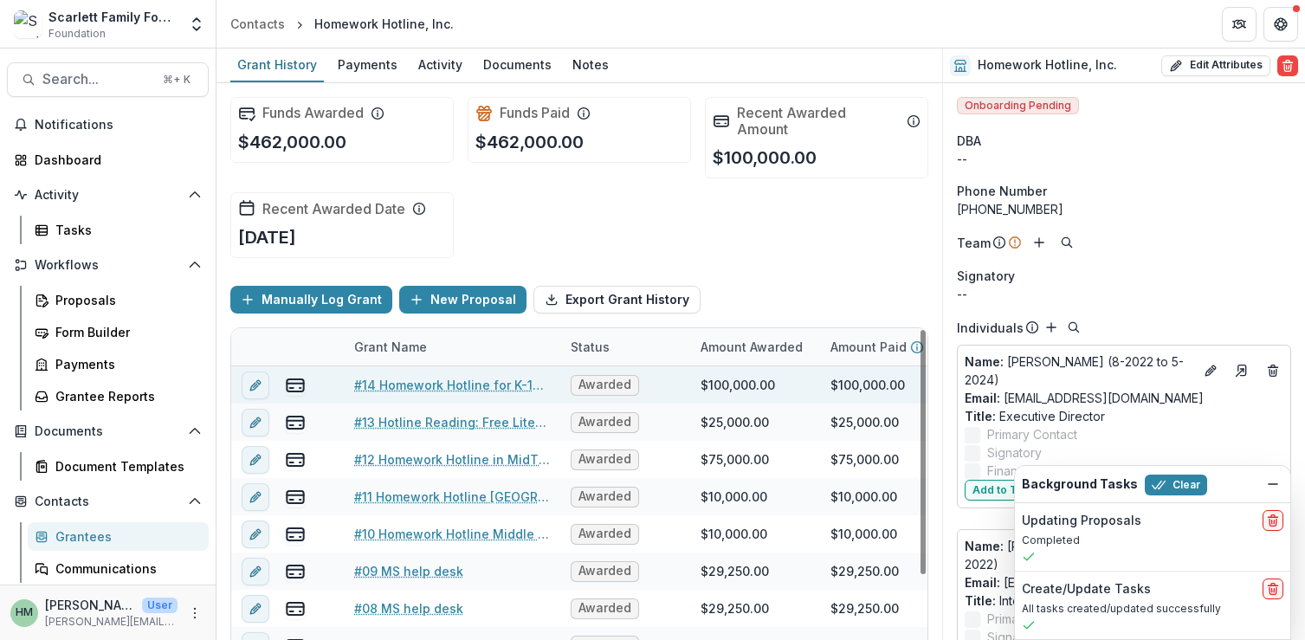
click at [411, 379] on link "#14 Homework Hotline for K-12 Middle TN Learners (3-yr)" at bounding box center [452, 385] width 196 height 18
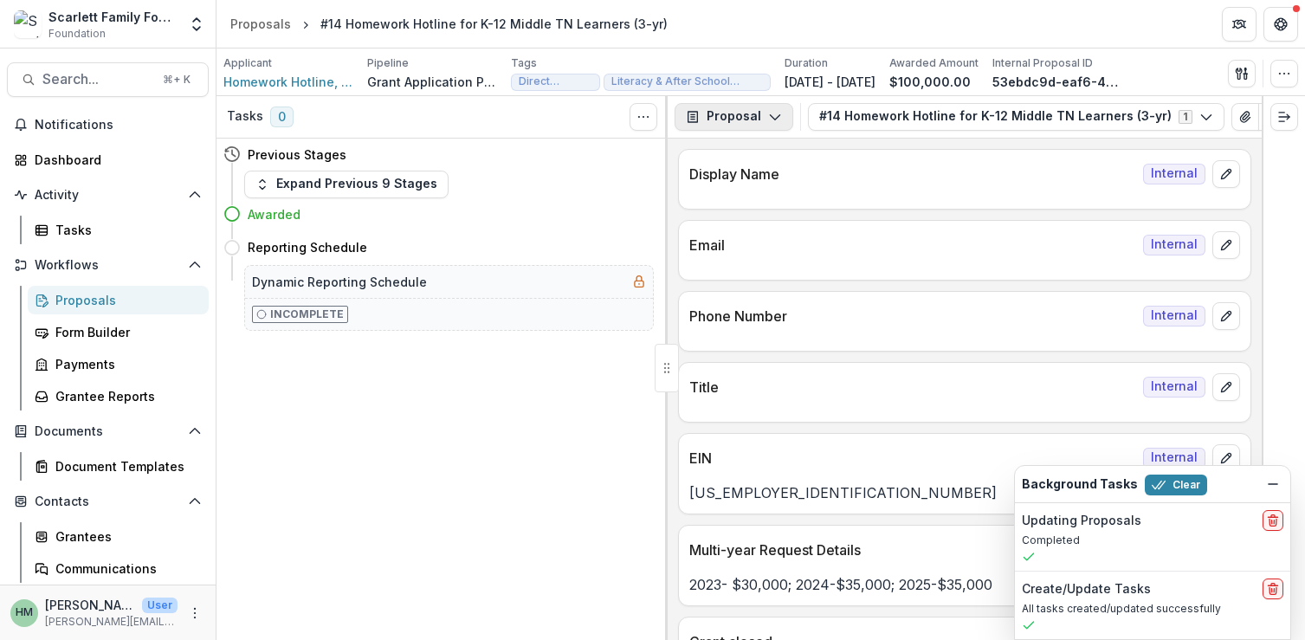
click at [722, 117] on button "Proposal" at bounding box center [734, 117] width 119 height 28
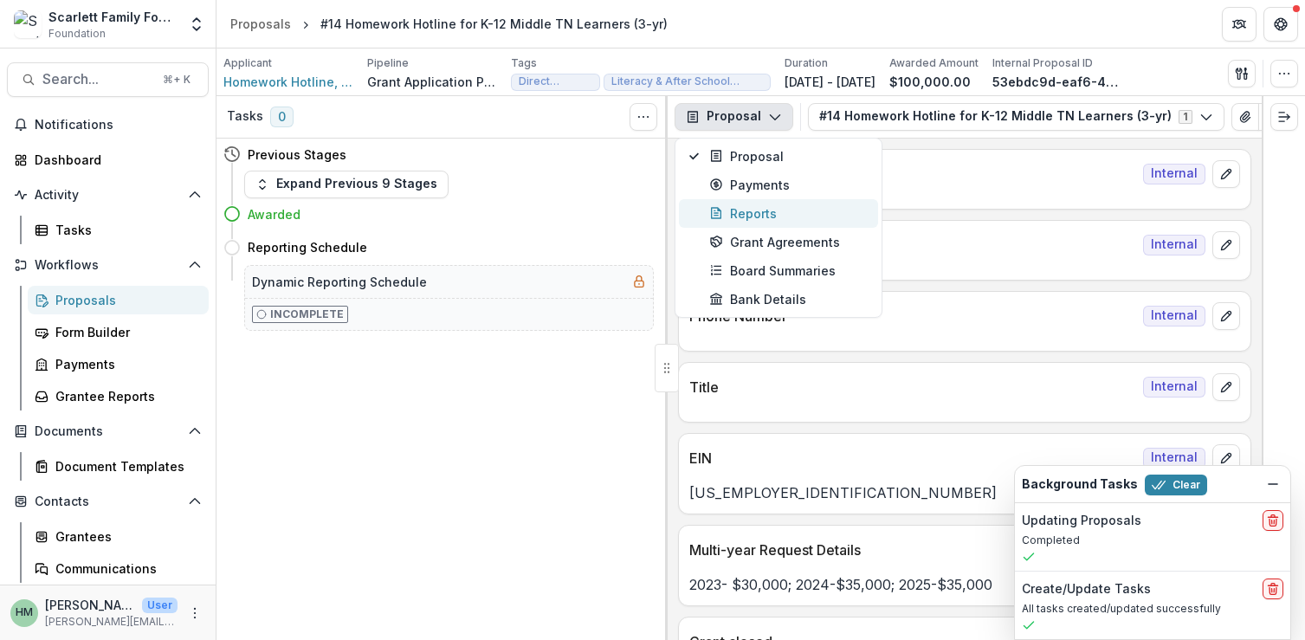
click at [736, 211] on div "Reports" at bounding box center [788, 213] width 159 height 18
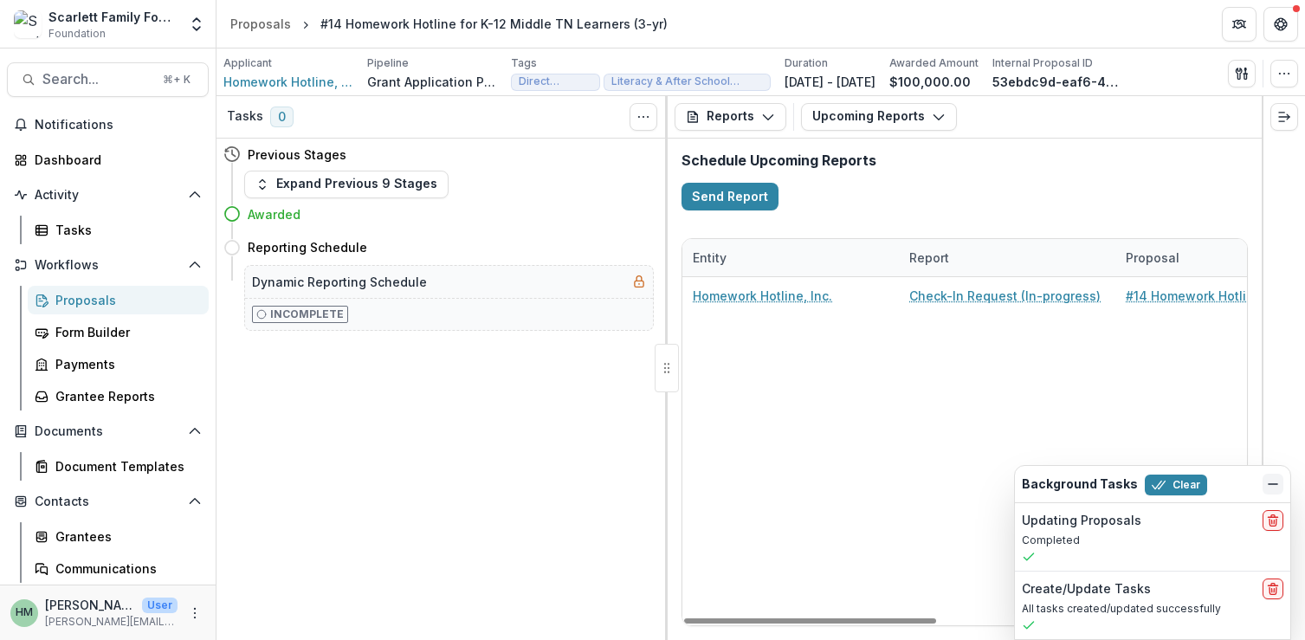
click at [1275, 490] on icon "Dismiss" at bounding box center [1273, 484] width 14 height 14
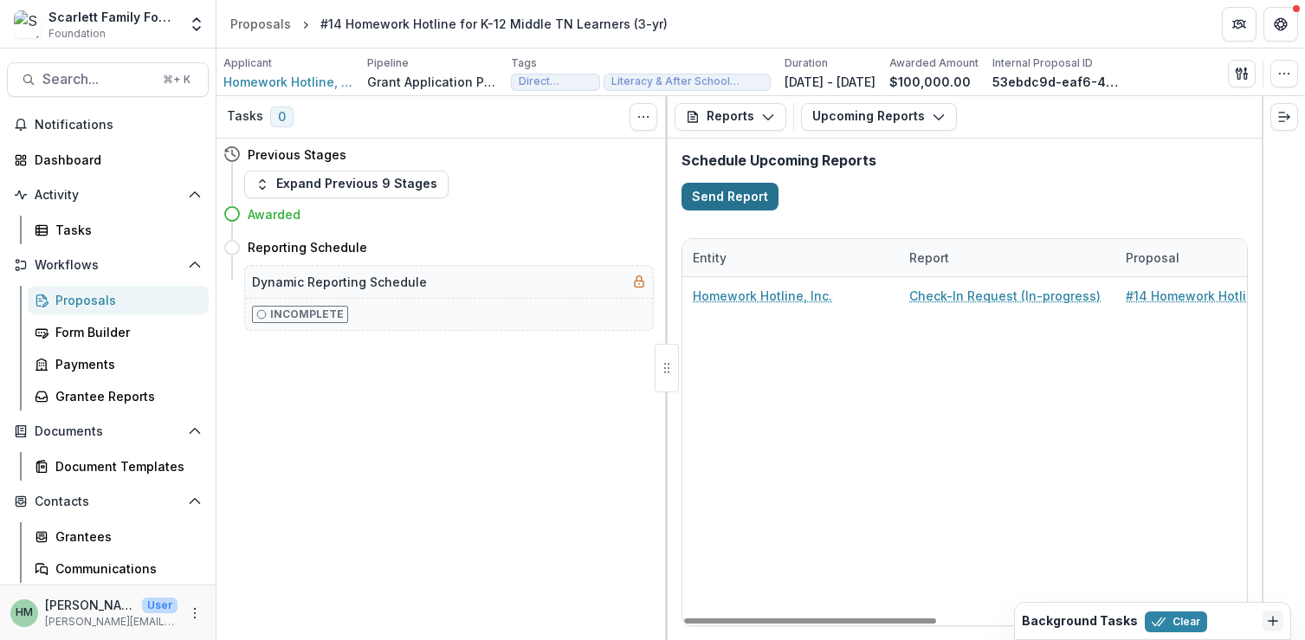
click at [761, 208] on button "Send Report" at bounding box center [730, 197] width 97 height 28
select select "********"
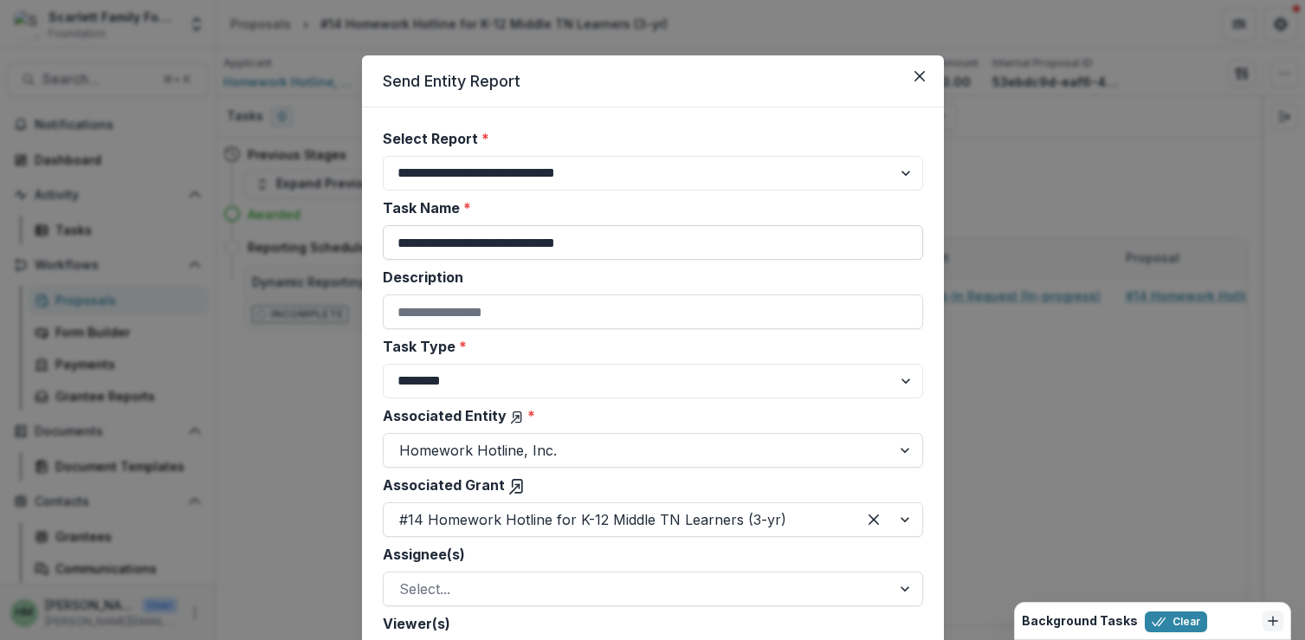
click at [483, 251] on input "**********" at bounding box center [653, 242] width 541 height 35
click at [573, 167] on select "**********" at bounding box center [653, 173] width 541 height 35
click at [383, 156] on select "**********" at bounding box center [653, 173] width 541 height 35
click at [595, 241] on input "**********" at bounding box center [653, 242] width 541 height 35
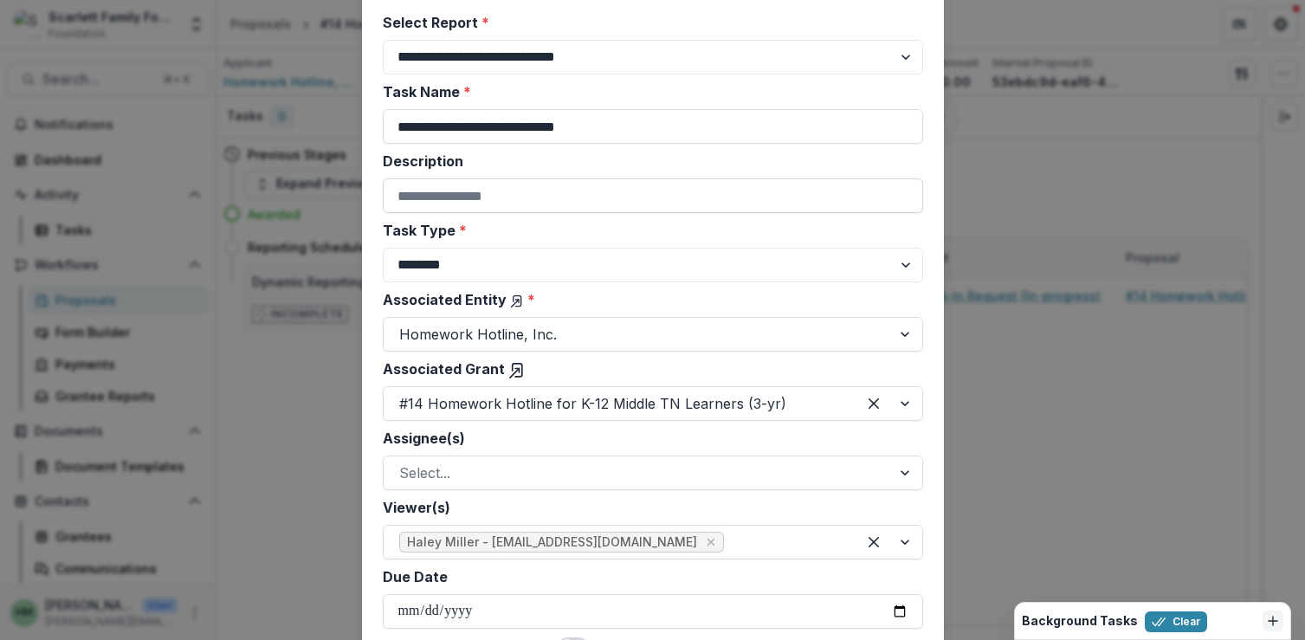
scroll to position [148, 0]
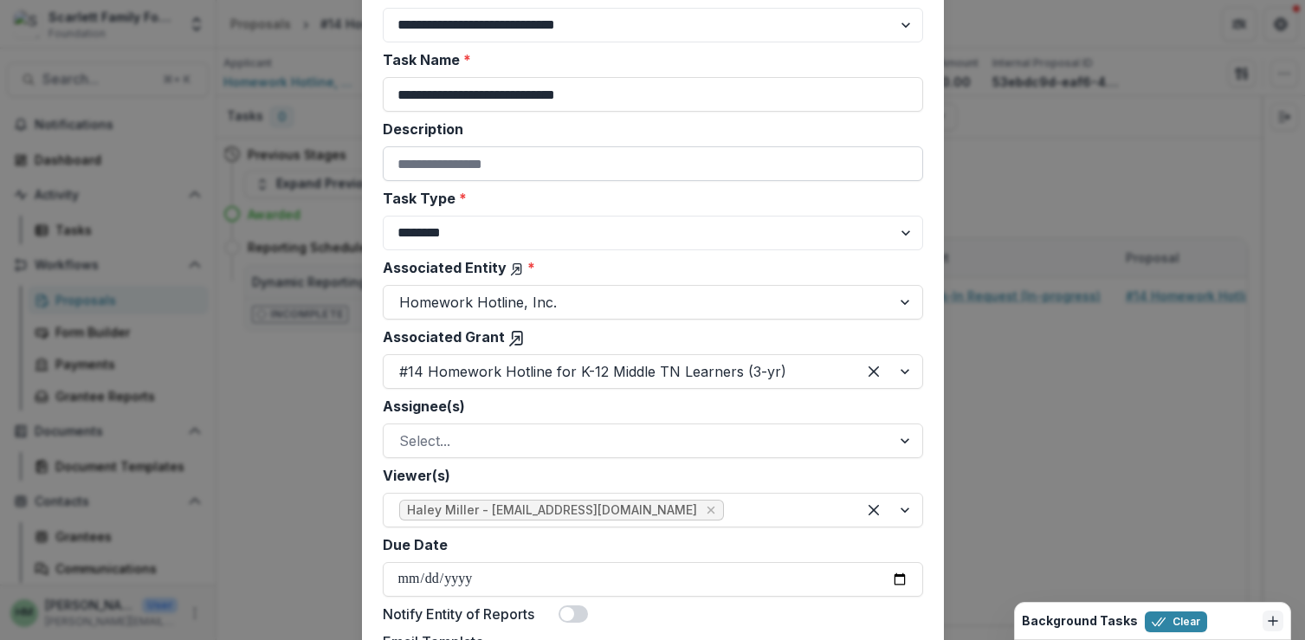
click at [573, 163] on input "Description" at bounding box center [653, 163] width 541 height 35
click at [644, 95] on input "**********" at bounding box center [653, 94] width 541 height 35
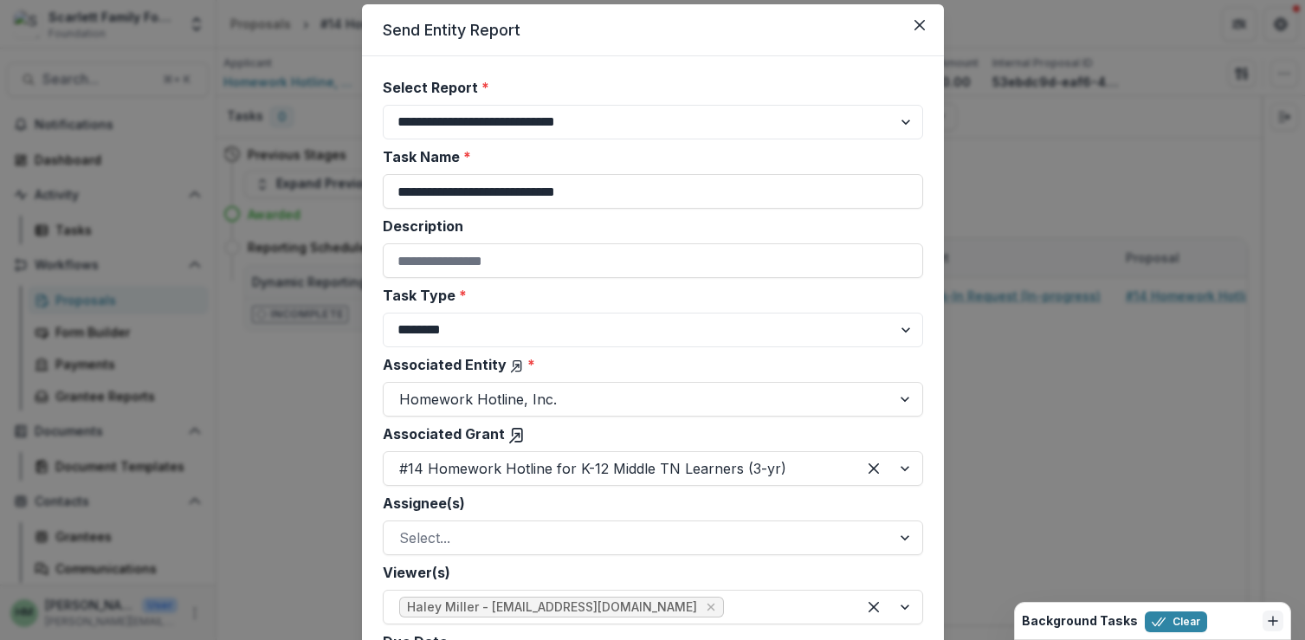
scroll to position [0, 0]
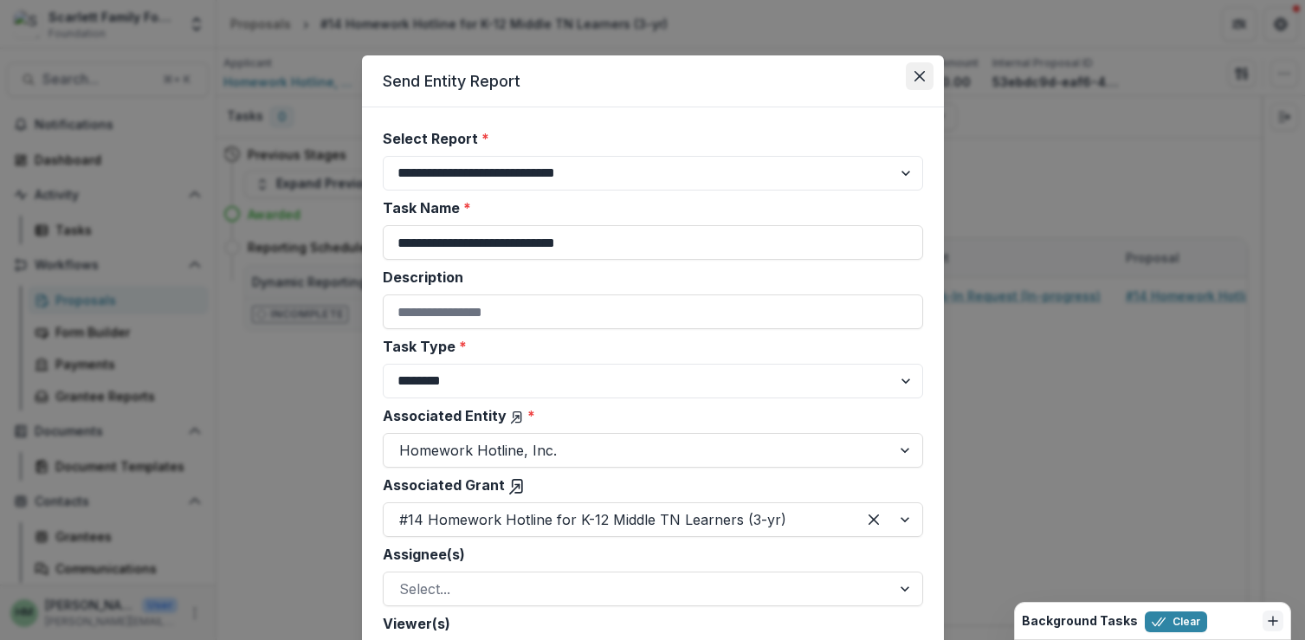
click at [923, 73] on button "Close" at bounding box center [920, 76] width 28 height 28
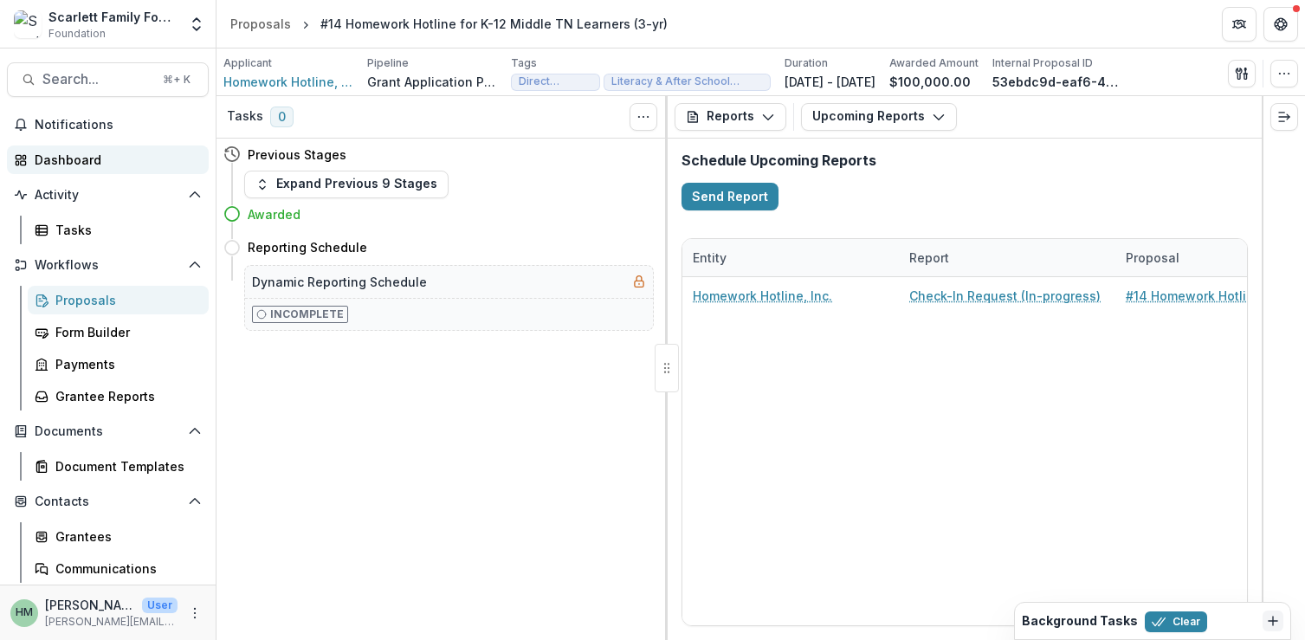
click at [67, 158] on div "Dashboard" at bounding box center [115, 160] width 160 height 18
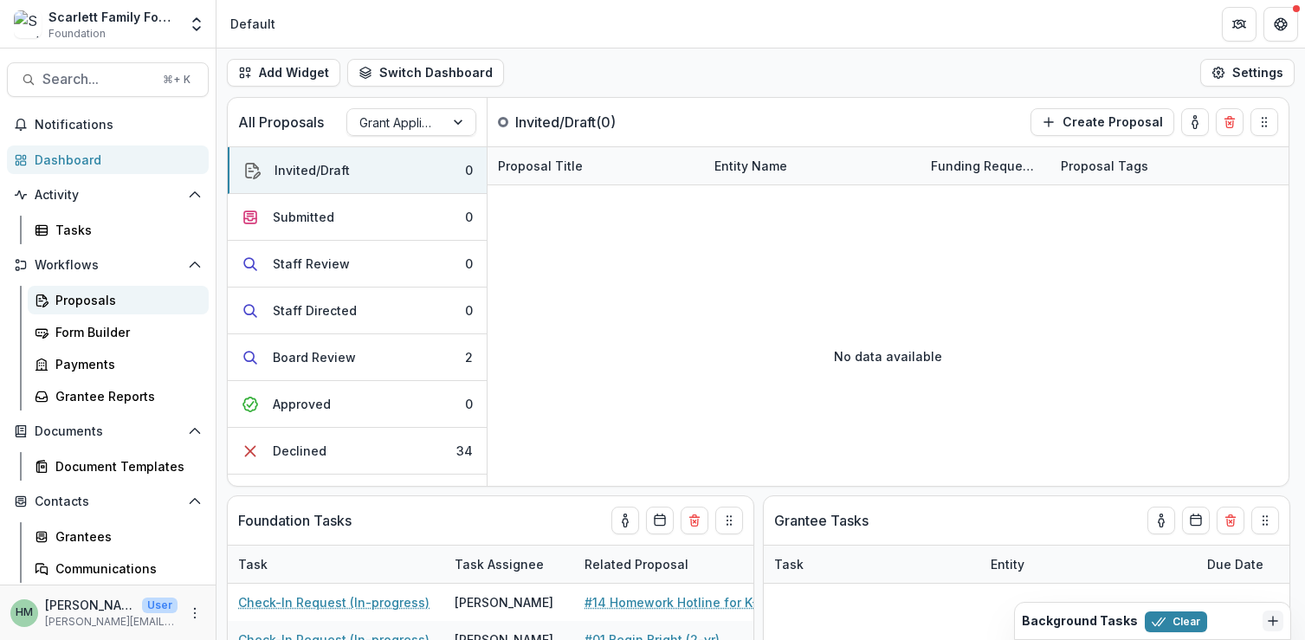
click at [66, 291] on div "Proposals" at bounding box center [124, 300] width 139 height 18
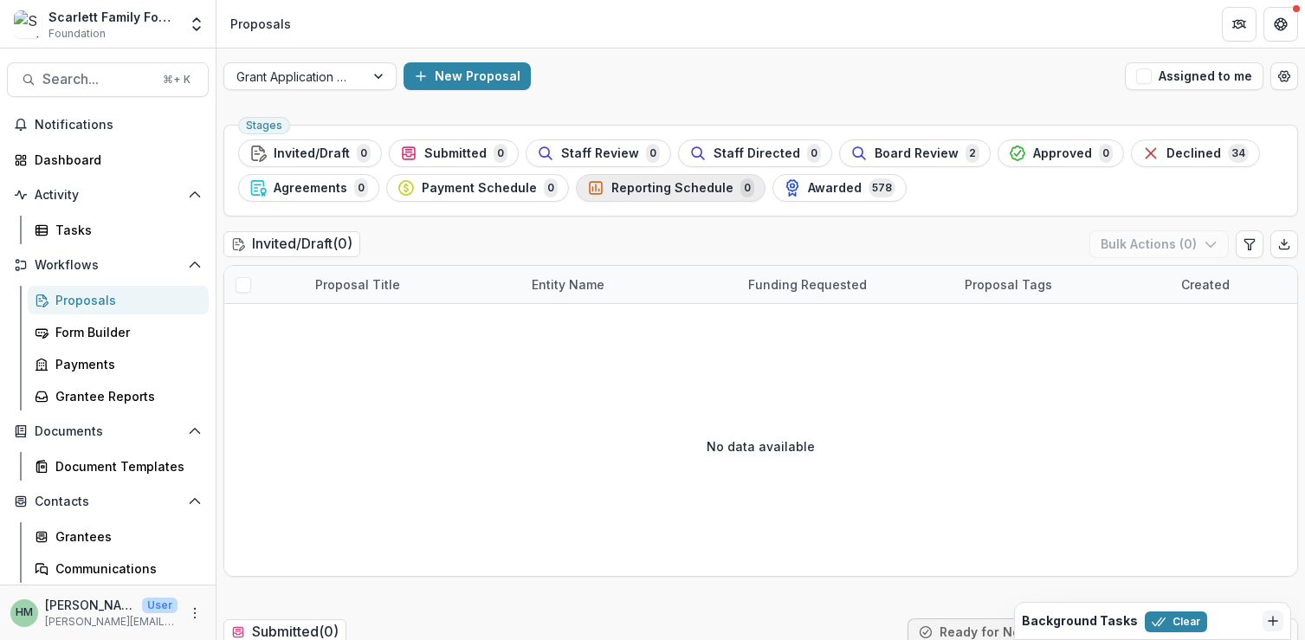
click at [656, 191] on span "Reporting Schedule" at bounding box center [673, 188] width 122 height 15
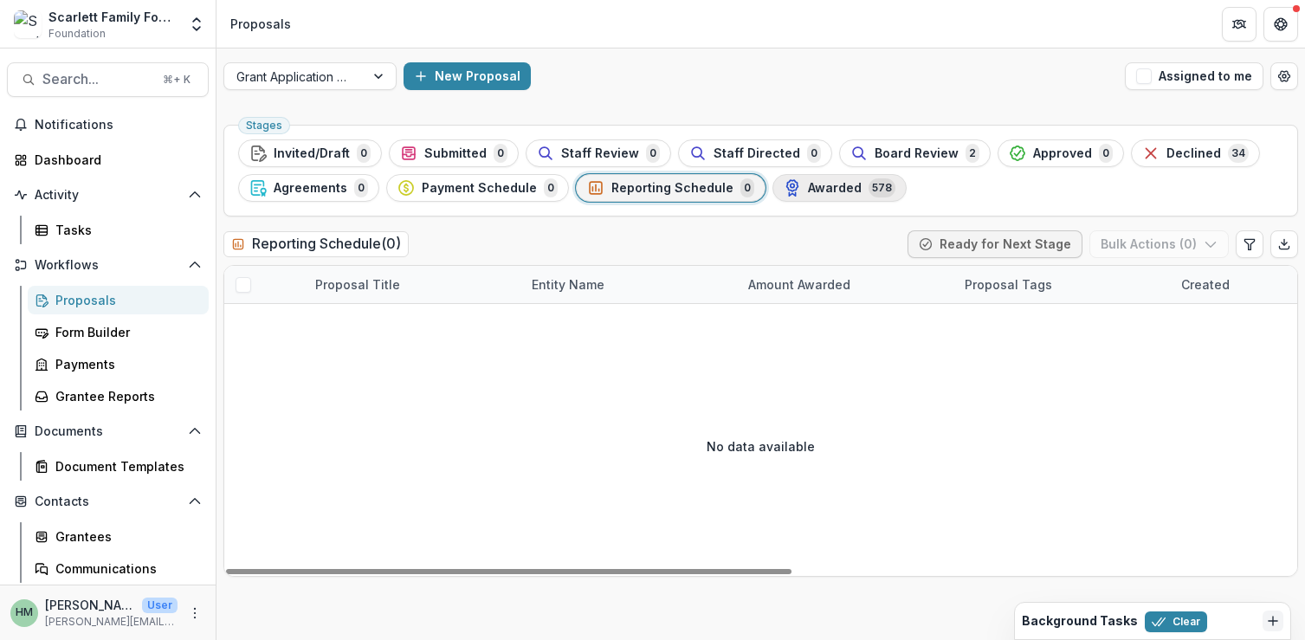
click at [839, 184] on span "Awarded" at bounding box center [835, 188] width 54 height 15
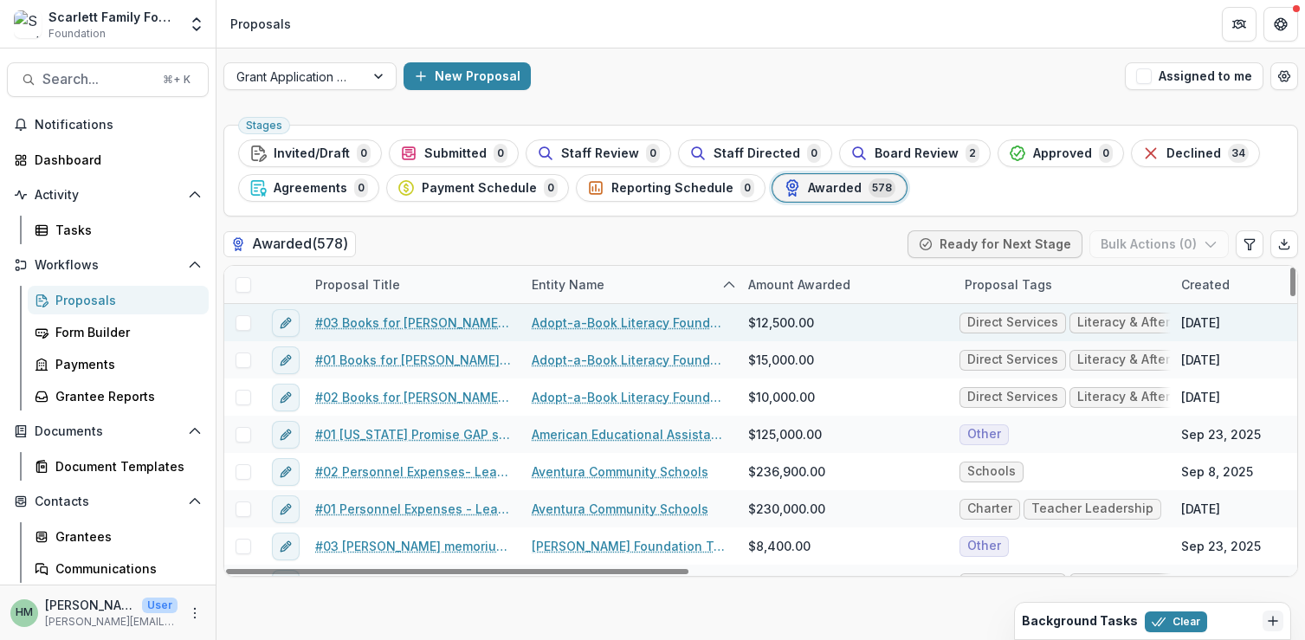
click at [400, 316] on link "#03 Books for [PERSON_NAME] after school program" at bounding box center [413, 323] width 196 height 18
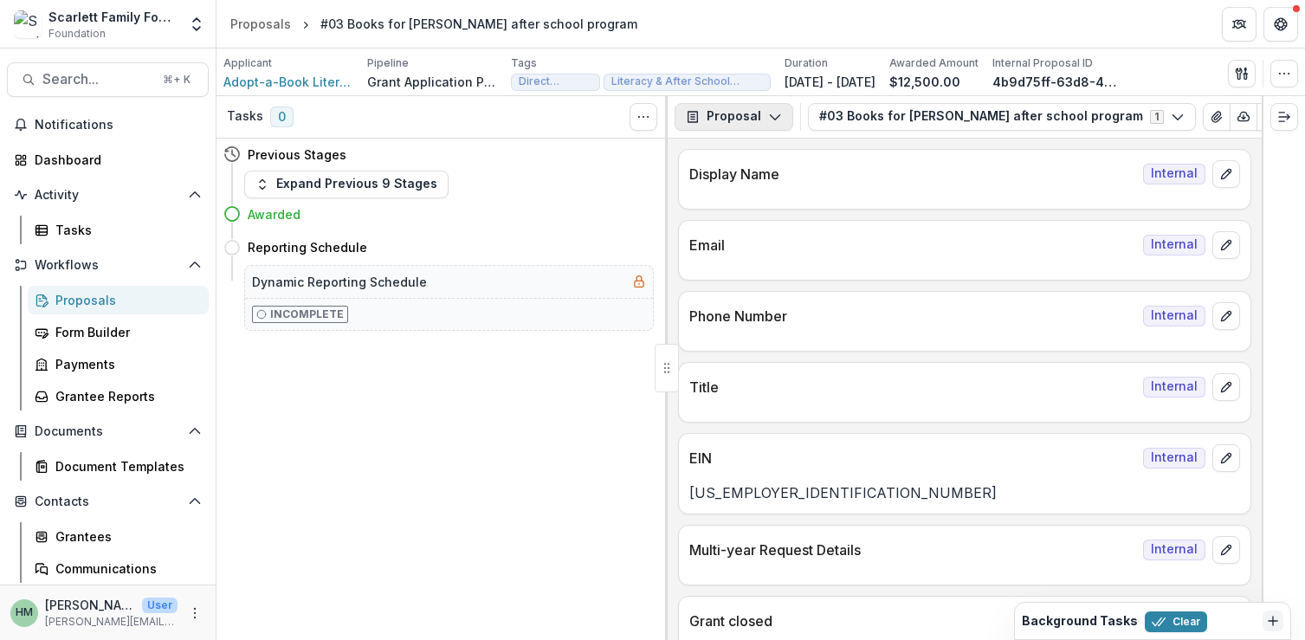
click at [763, 118] on button "Proposal" at bounding box center [734, 117] width 119 height 28
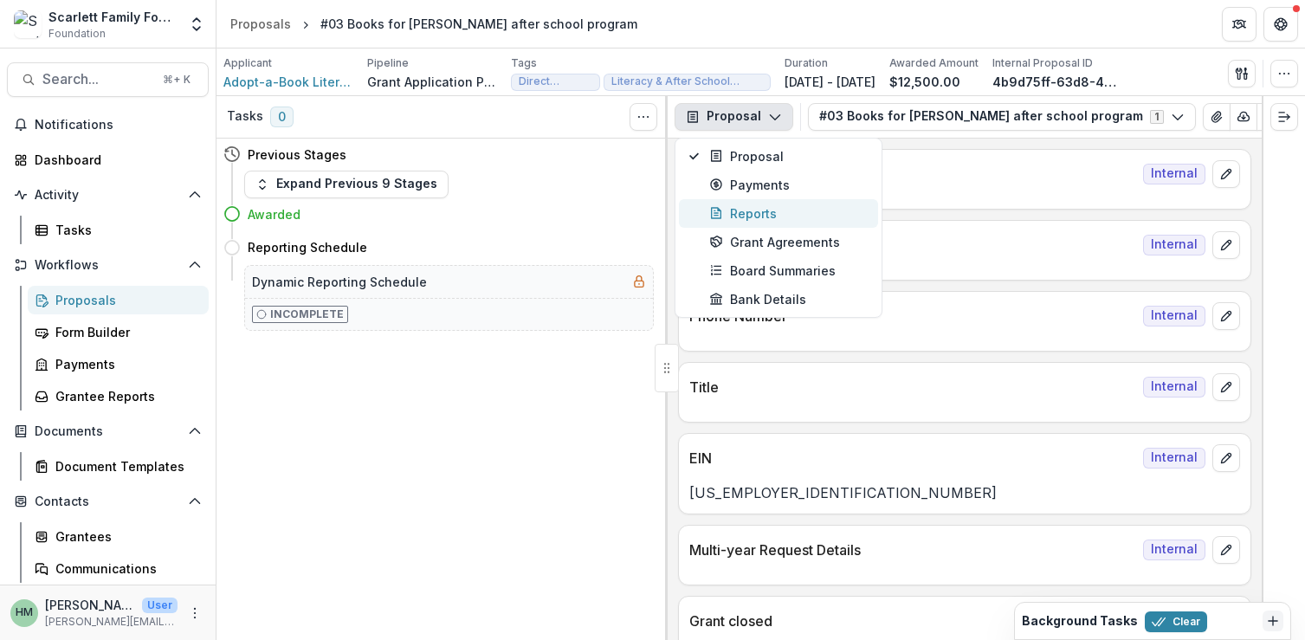
click at [743, 218] on div "Reports" at bounding box center [788, 213] width 159 height 18
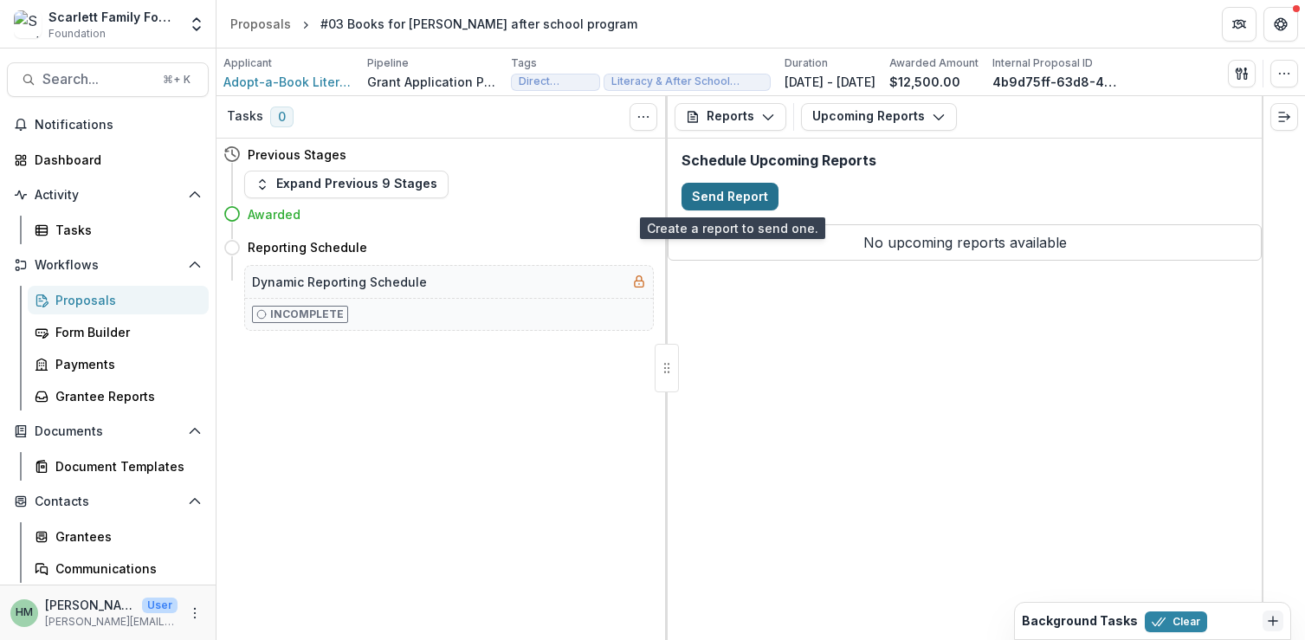
click at [743, 192] on button "Send Report" at bounding box center [730, 197] width 97 height 28
select select "********"
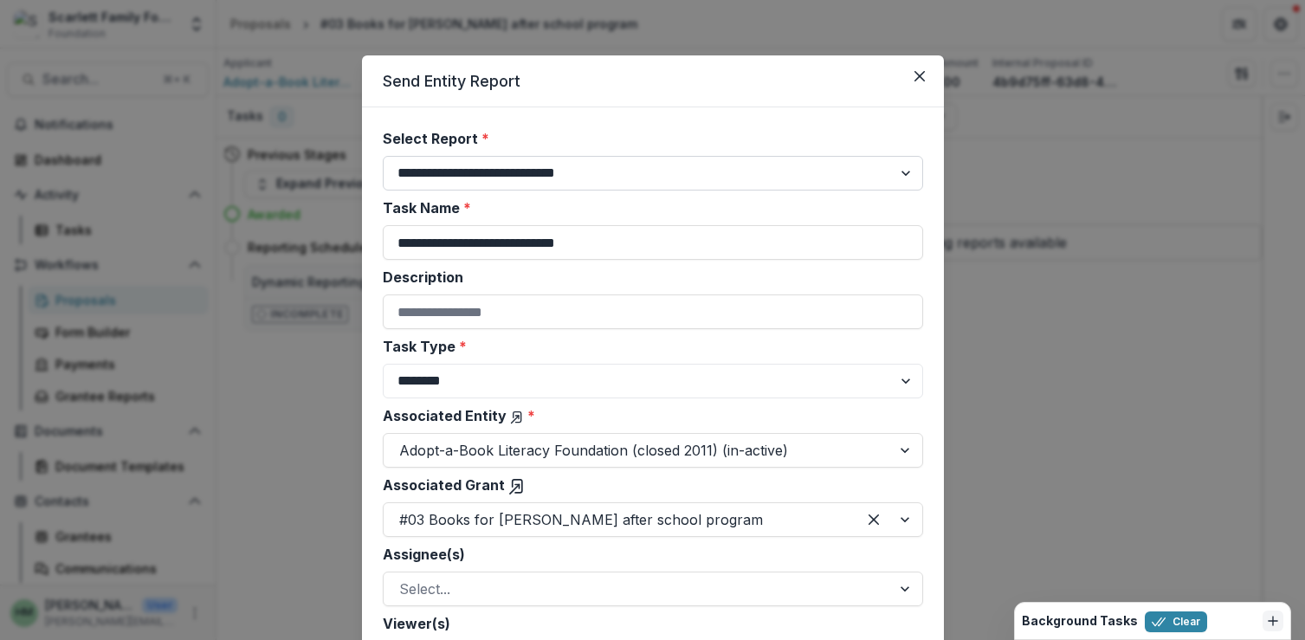
click at [504, 173] on select "**********" at bounding box center [653, 173] width 541 height 35
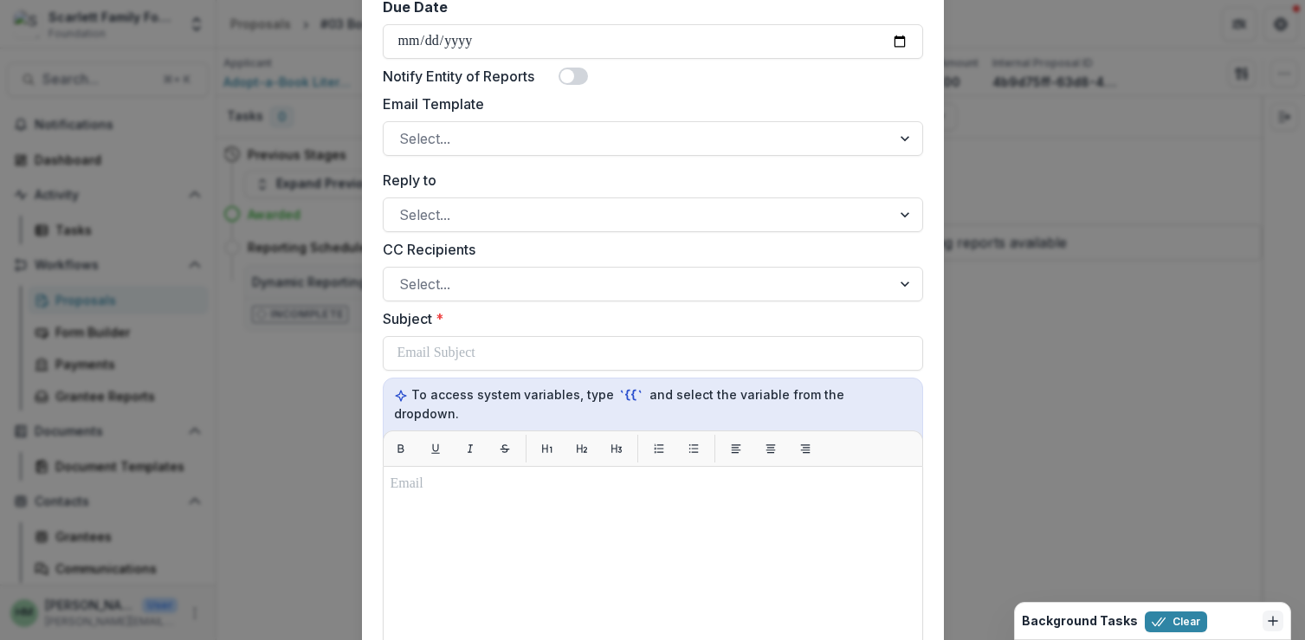
scroll to position [662, 0]
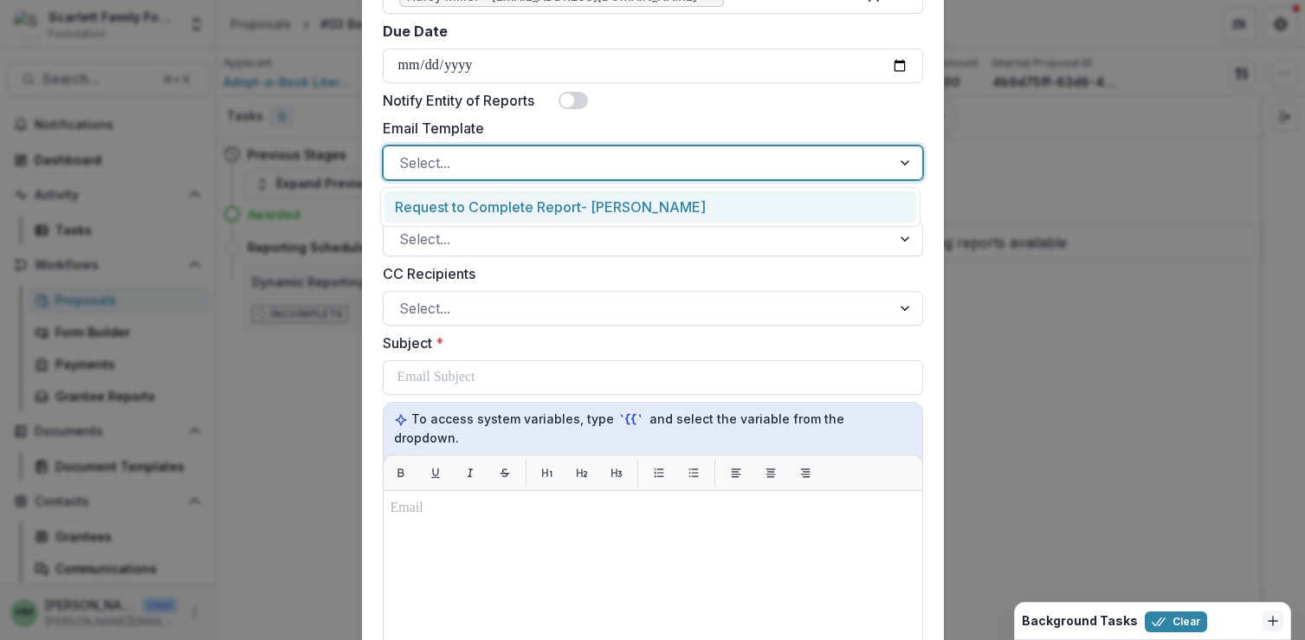
click at [508, 154] on div at bounding box center [637, 163] width 476 height 24
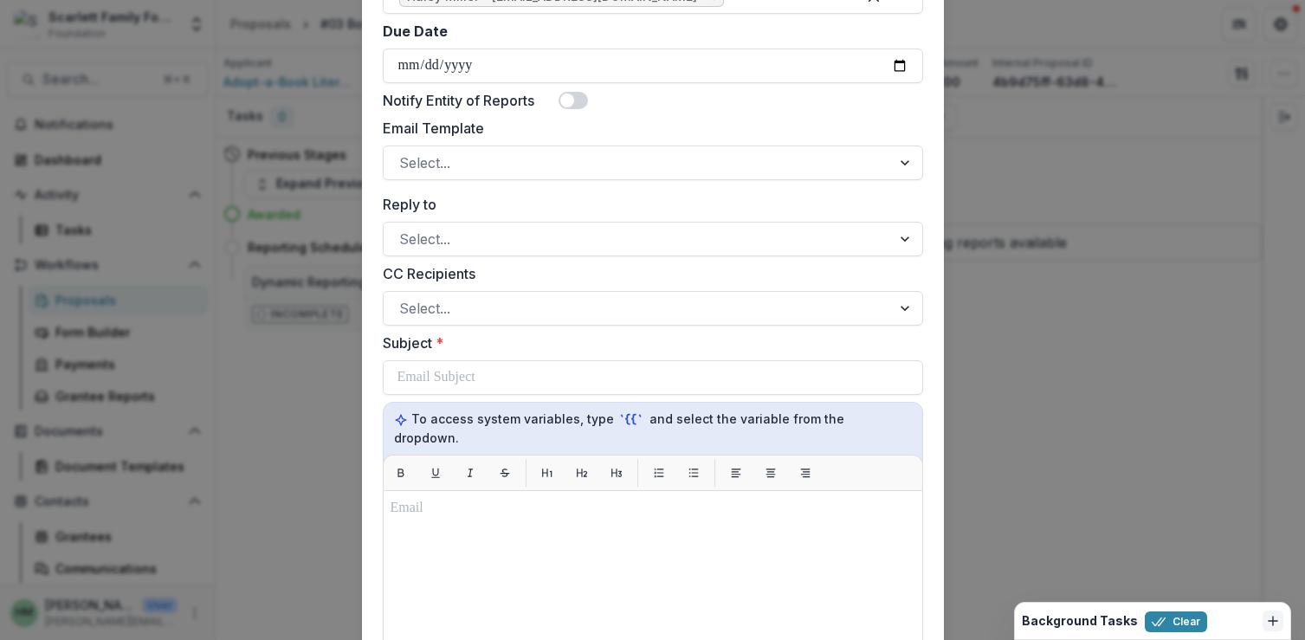
click at [514, 128] on label "Email Template" at bounding box center [648, 128] width 530 height 21
click at [404, 152] on input "Email Template" at bounding box center [401, 162] width 4 height 21
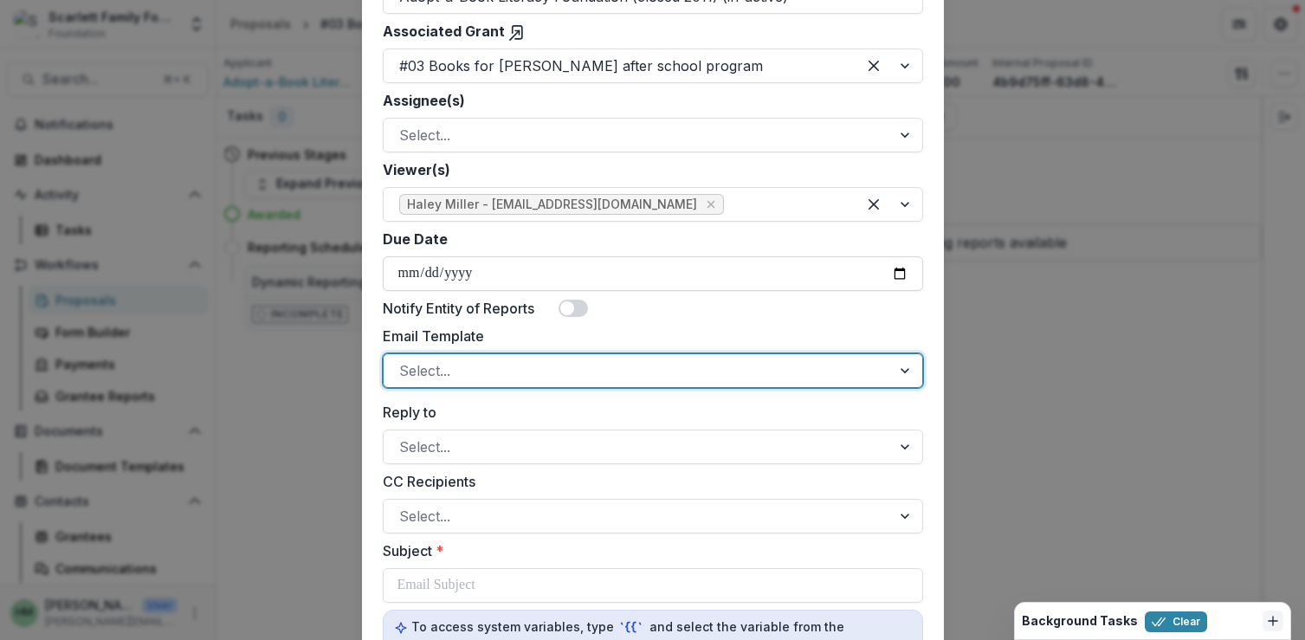
scroll to position [444, 0]
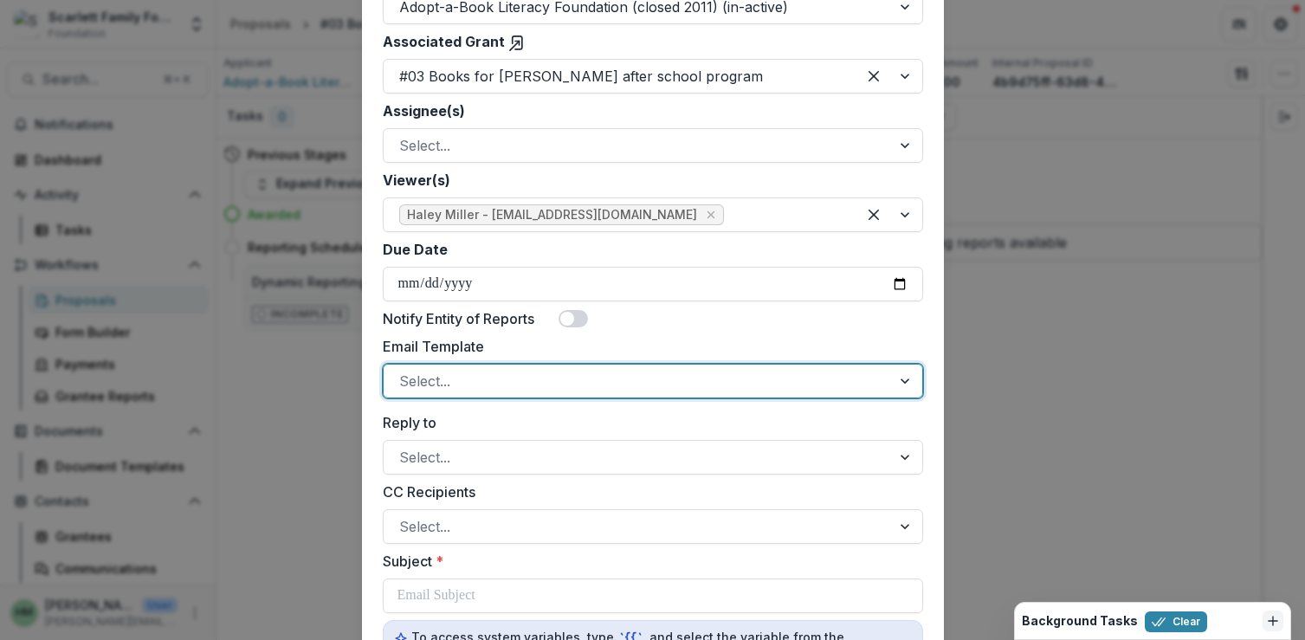
click at [569, 318] on span at bounding box center [567, 319] width 14 height 14
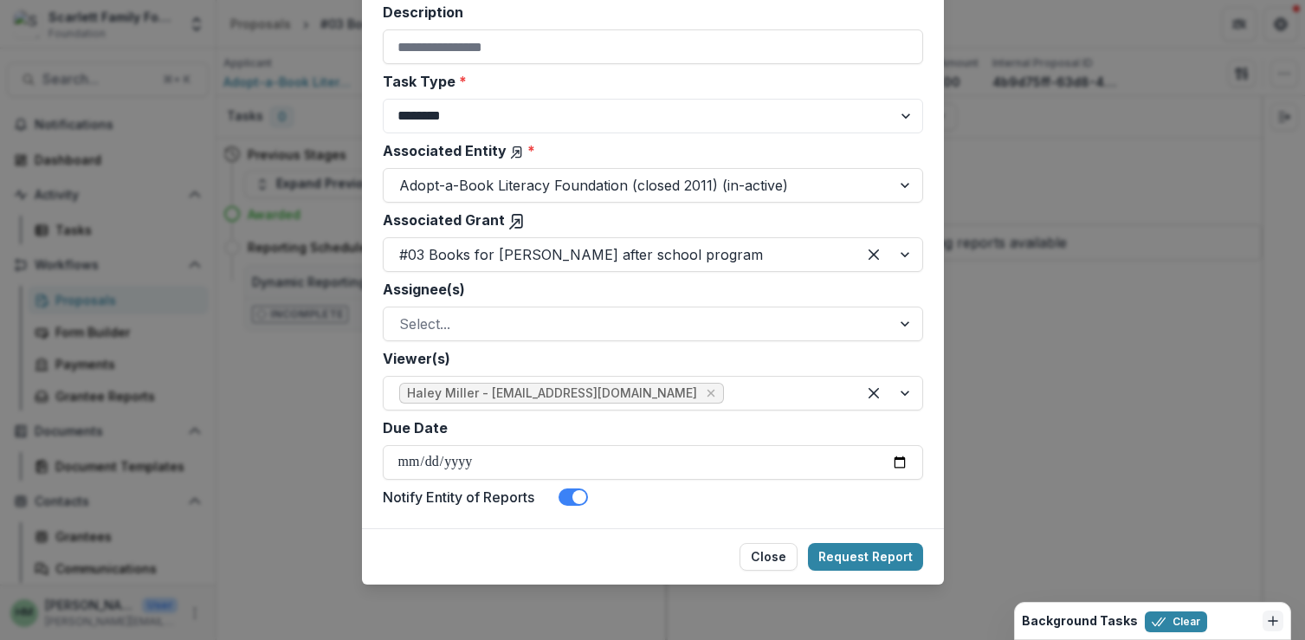
click at [574, 497] on span at bounding box center [580, 497] width 14 height 14
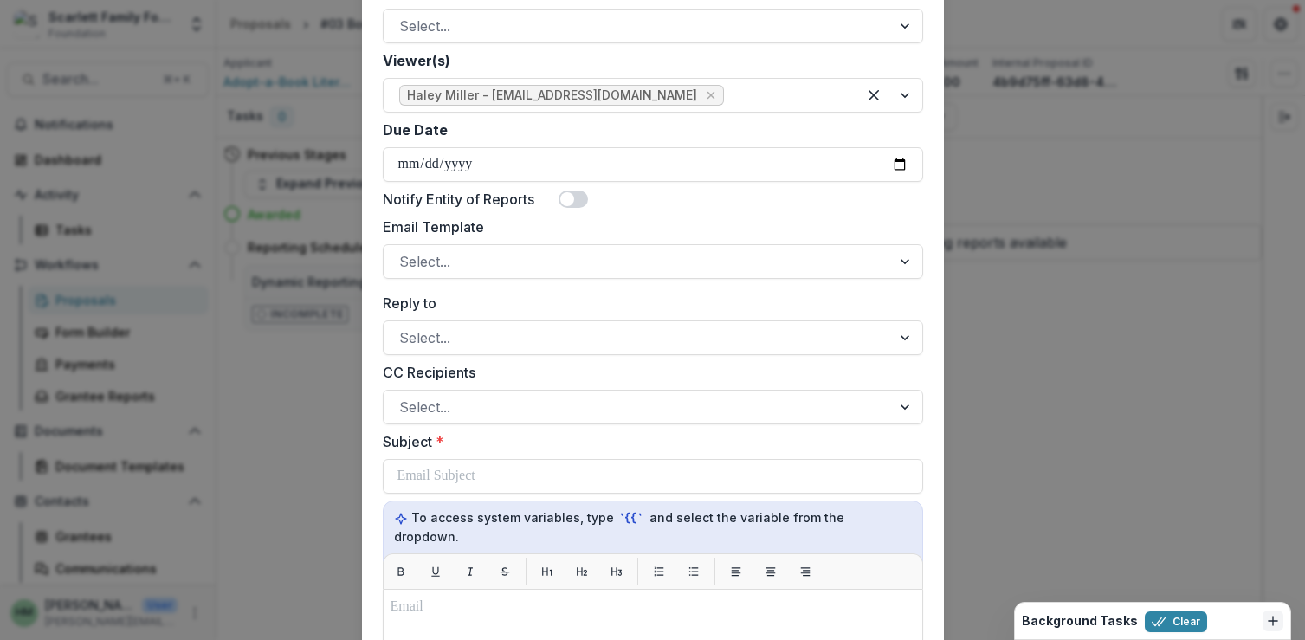
scroll to position [569, 0]
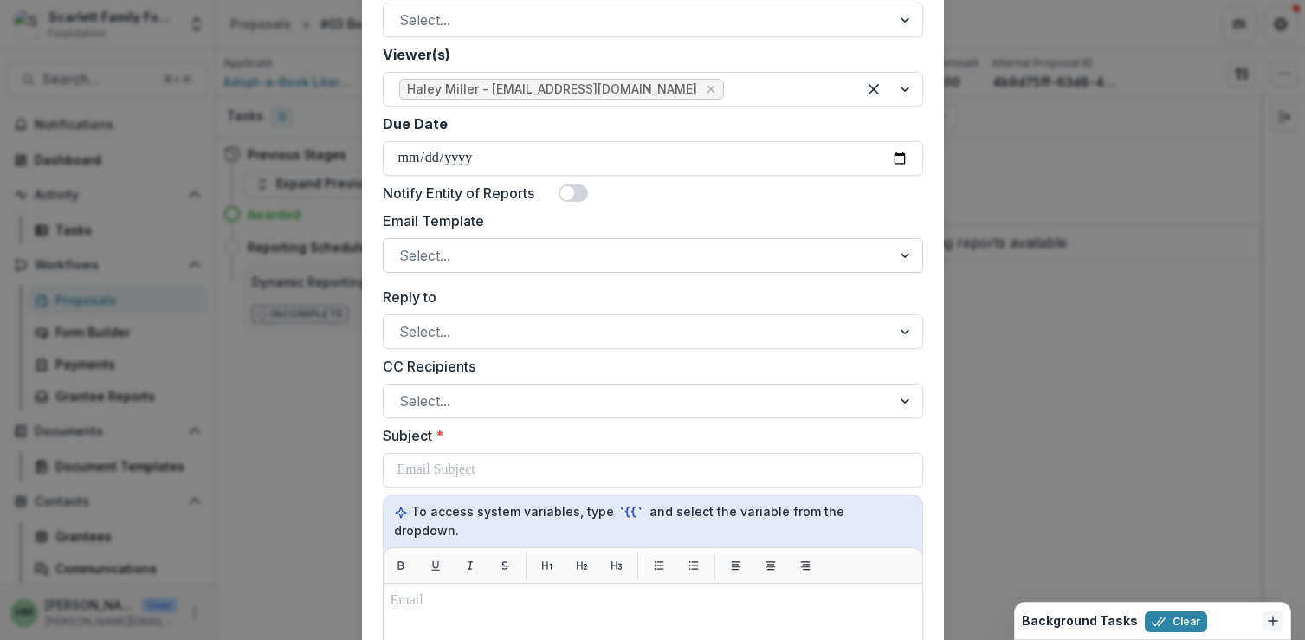
click at [531, 242] on div "Select..." at bounding box center [638, 256] width 508 height 28
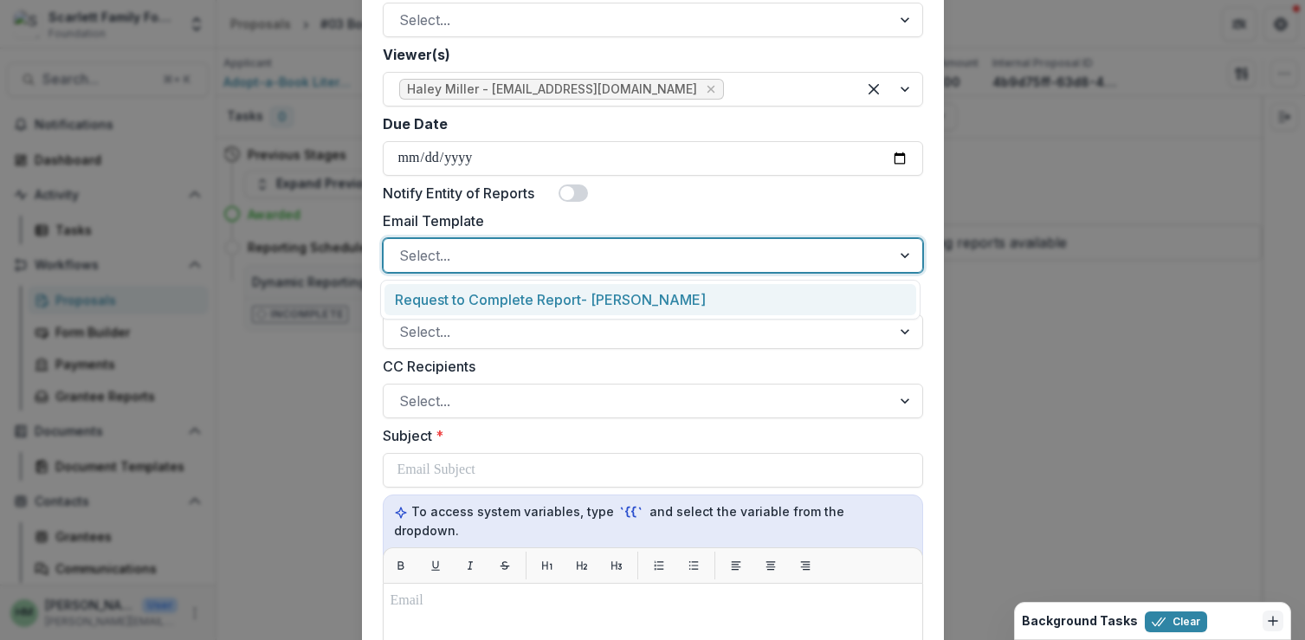
click at [517, 211] on label "Email Template" at bounding box center [648, 221] width 530 height 21
click at [404, 245] on input "Email Template" at bounding box center [401, 255] width 4 height 21
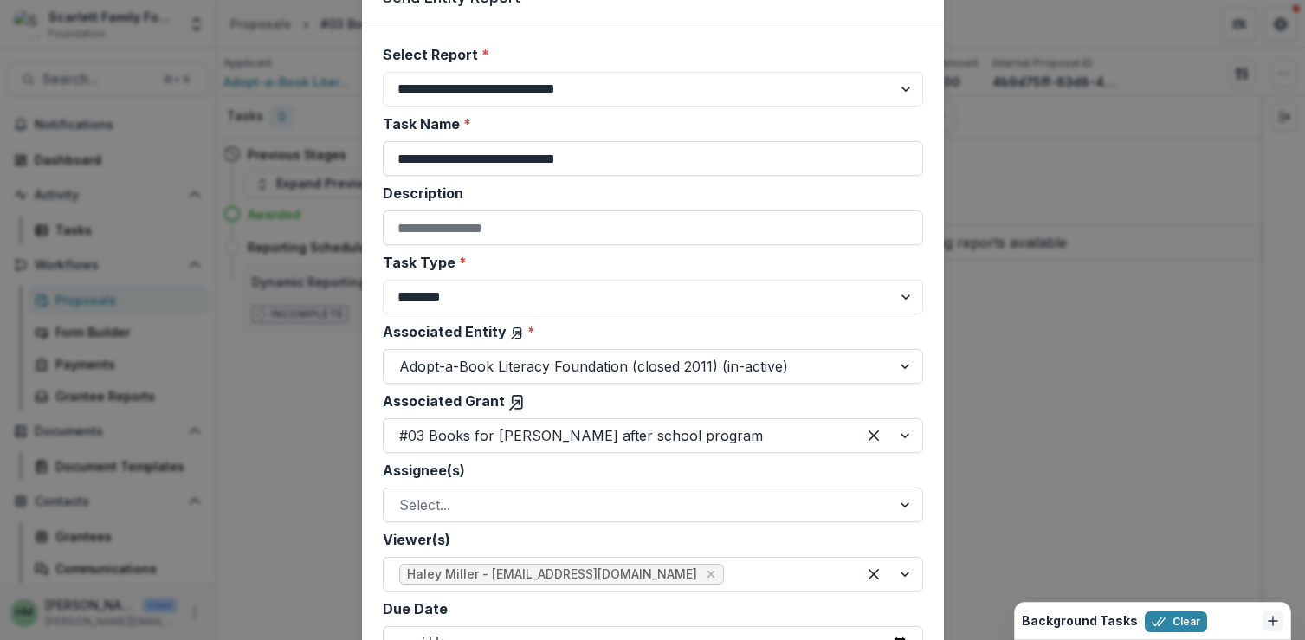
scroll to position [85, 0]
click at [522, 225] on input "Description" at bounding box center [653, 227] width 541 height 35
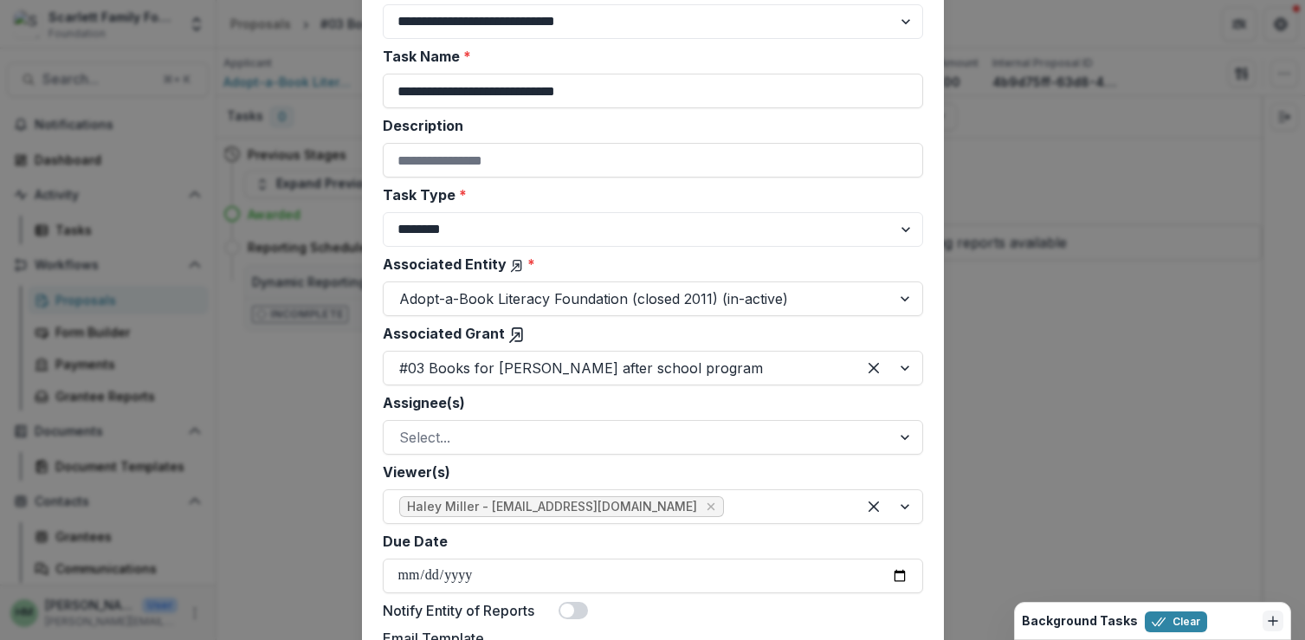
scroll to position [167, 0]
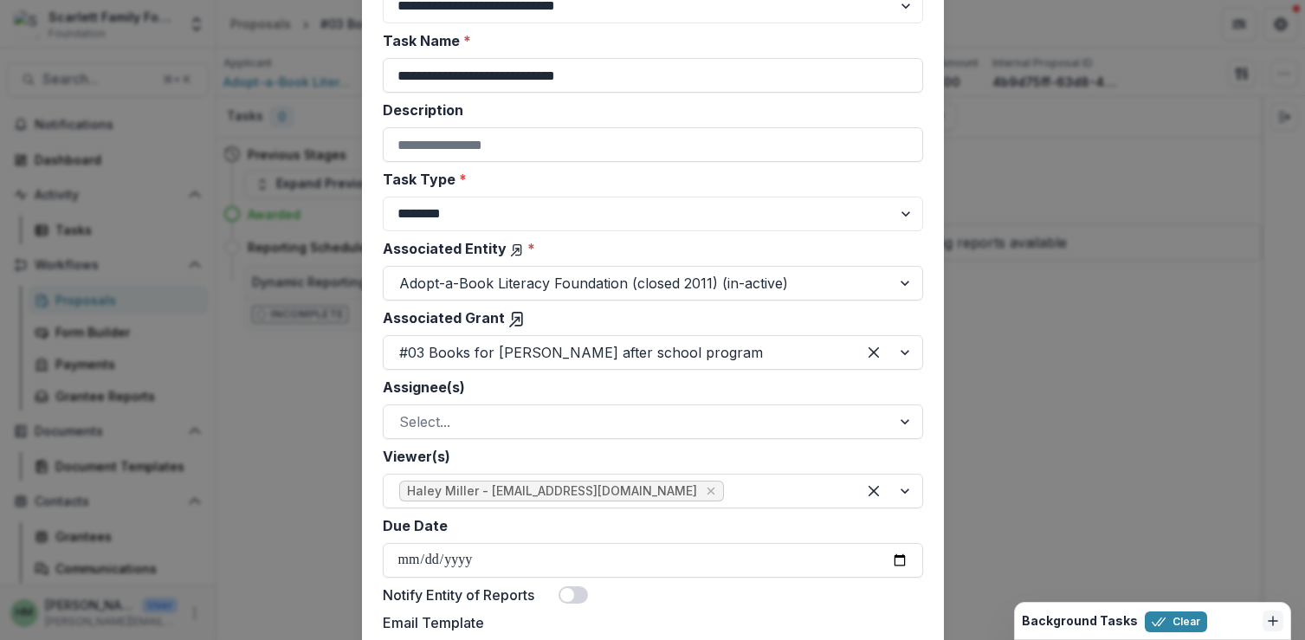
click at [495, 189] on label "Task Type *" at bounding box center [648, 179] width 530 height 21
click at [495, 197] on select "******** ********" at bounding box center [653, 214] width 541 height 35
click at [495, 206] on select "******** ********" at bounding box center [653, 214] width 541 height 35
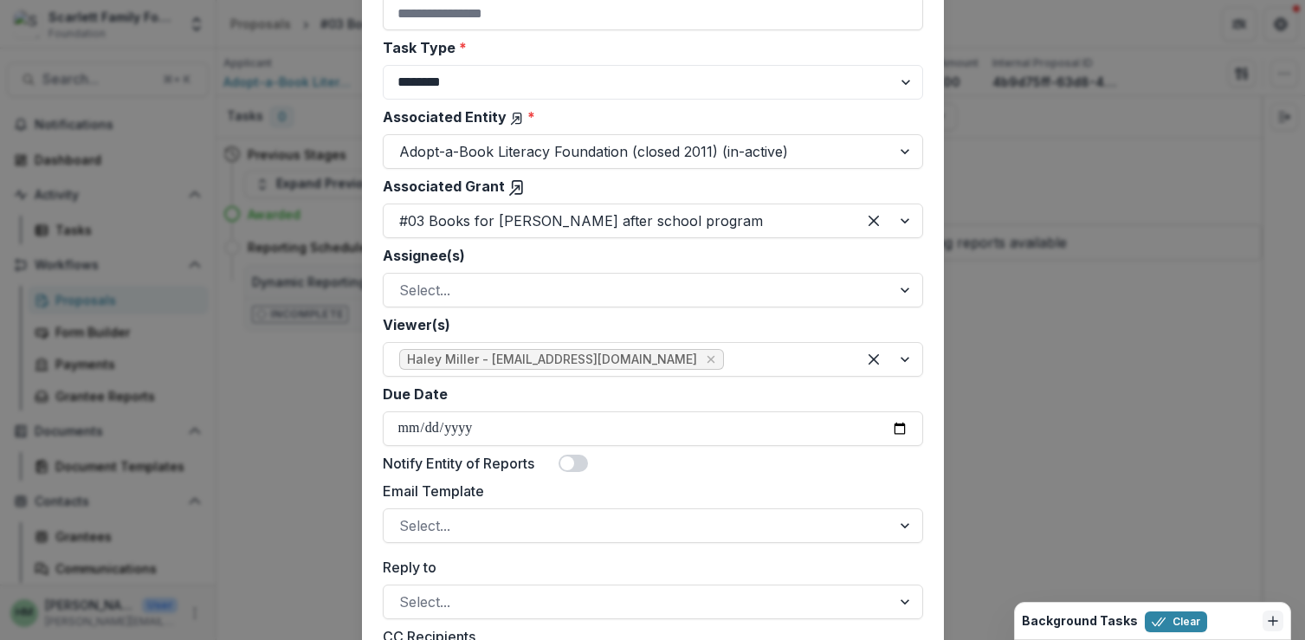
scroll to position [321, 0]
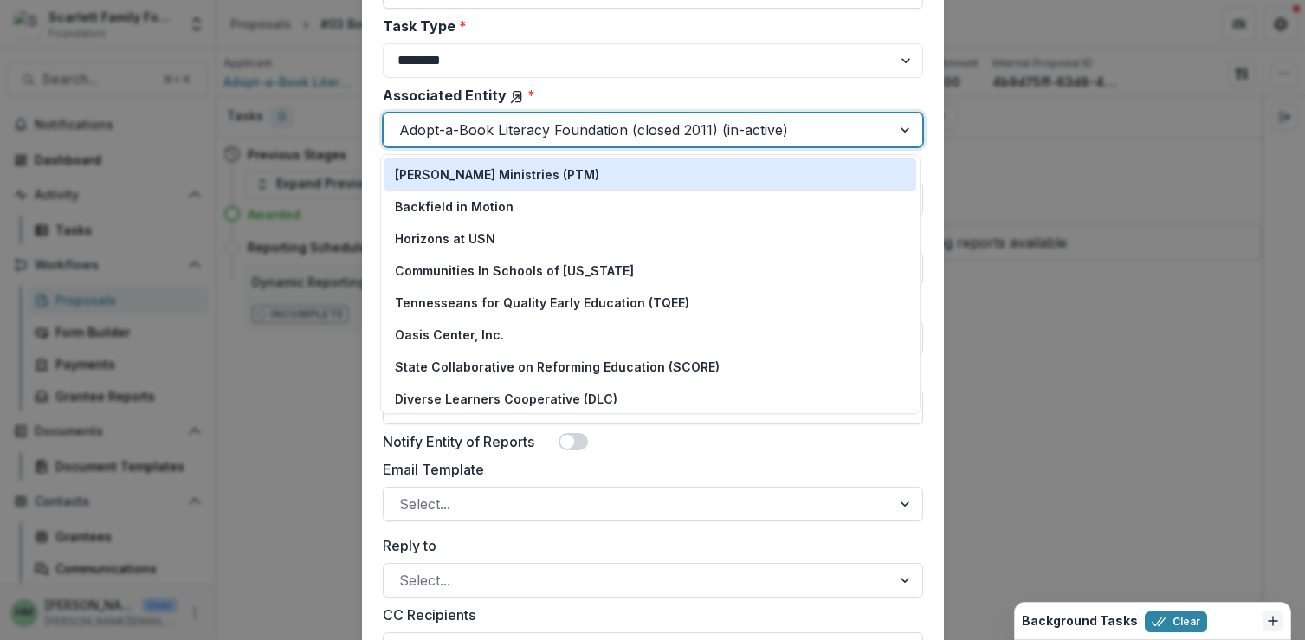
click at [574, 134] on div at bounding box center [637, 130] width 476 height 24
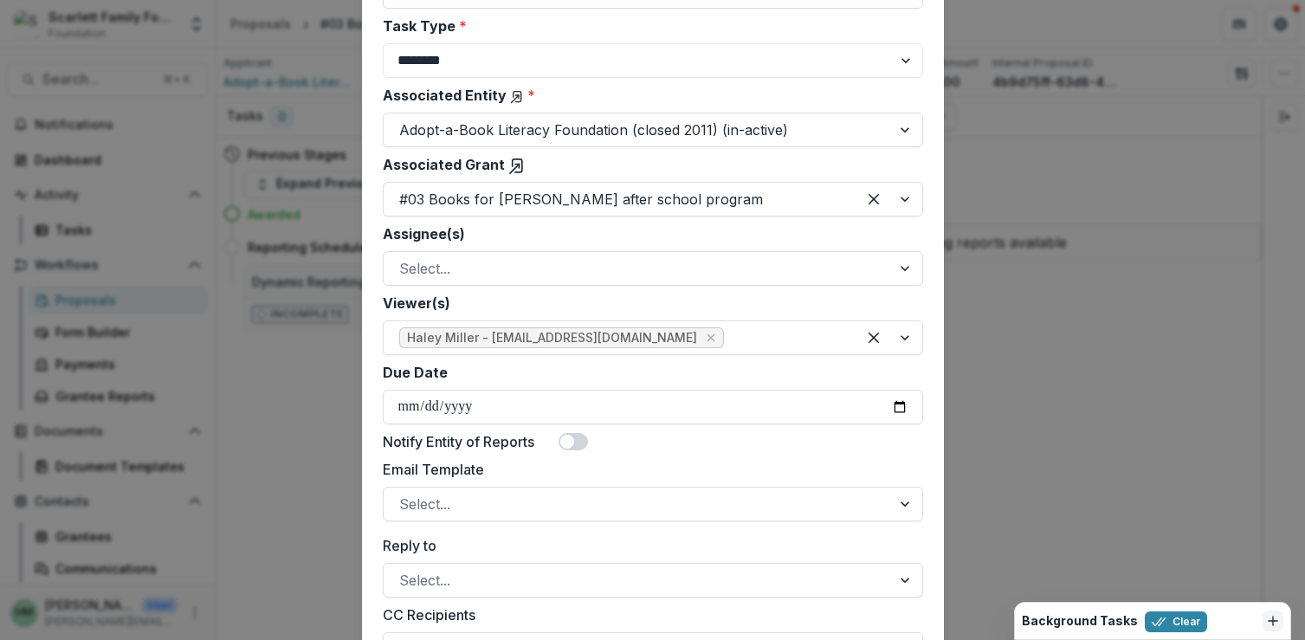
click at [578, 88] on label "Associated Entity *" at bounding box center [648, 95] width 530 height 21
click at [404, 120] on input "Associated Entity *" at bounding box center [401, 130] width 4 height 21
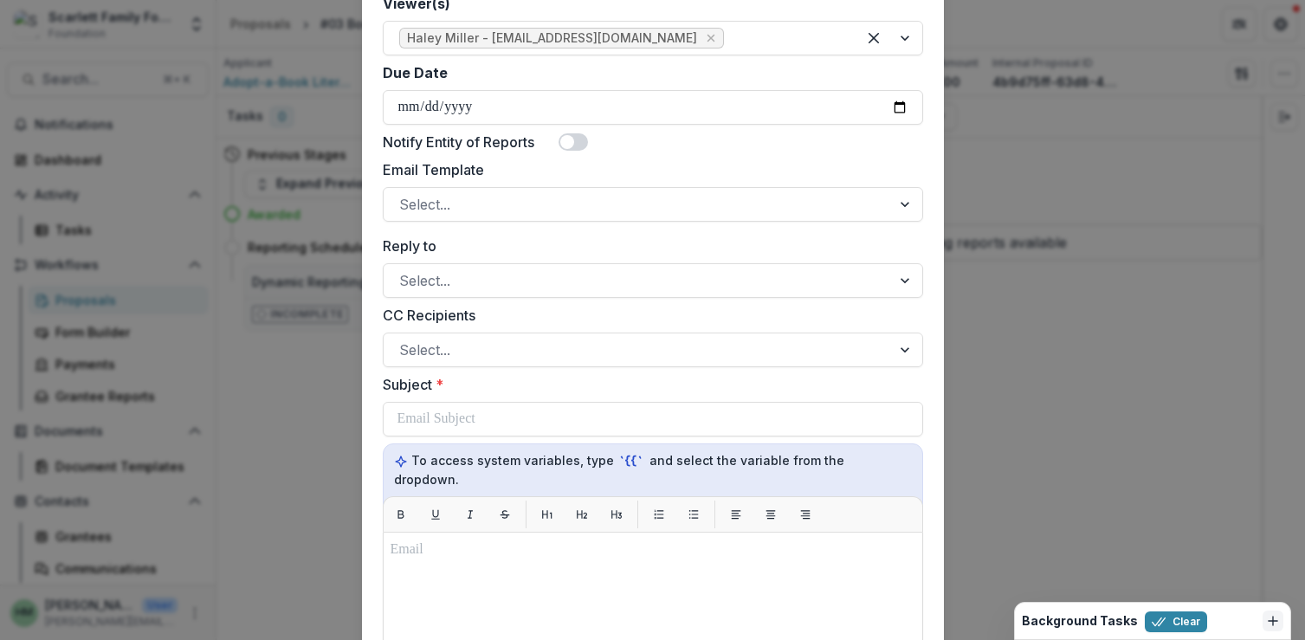
scroll to position [631, 0]
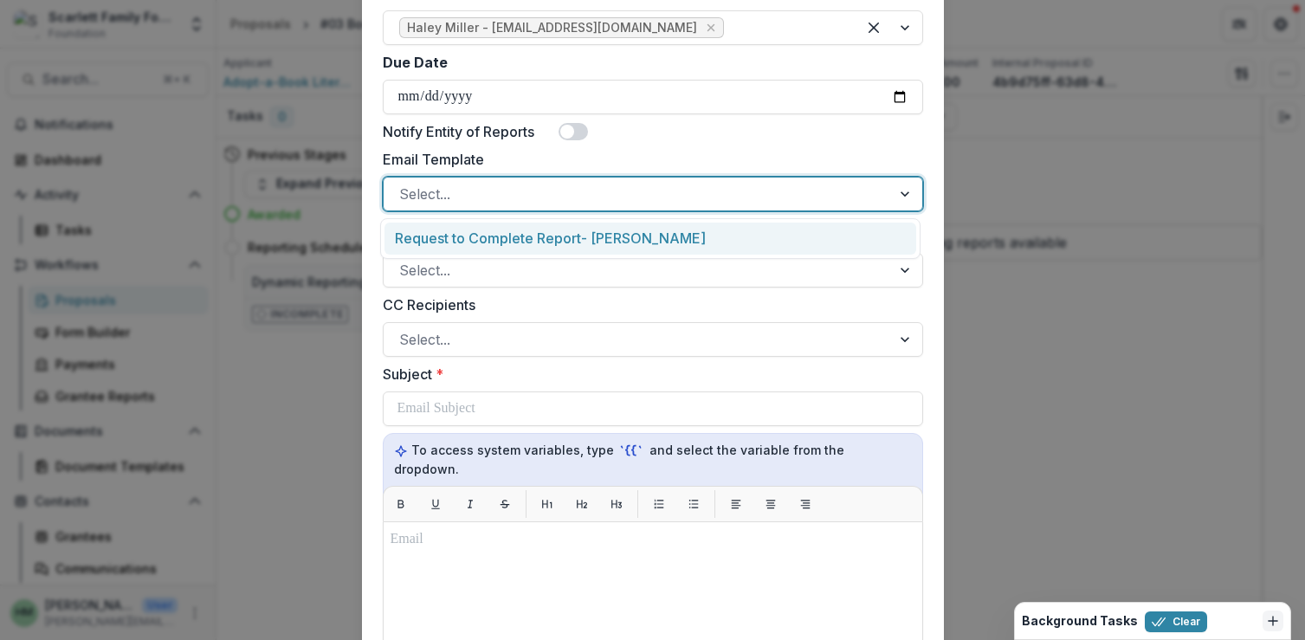
click at [507, 190] on div at bounding box center [637, 194] width 476 height 24
click at [505, 164] on label "Email Template" at bounding box center [648, 159] width 530 height 21
click at [404, 184] on input "Email Template" at bounding box center [401, 194] width 4 height 21
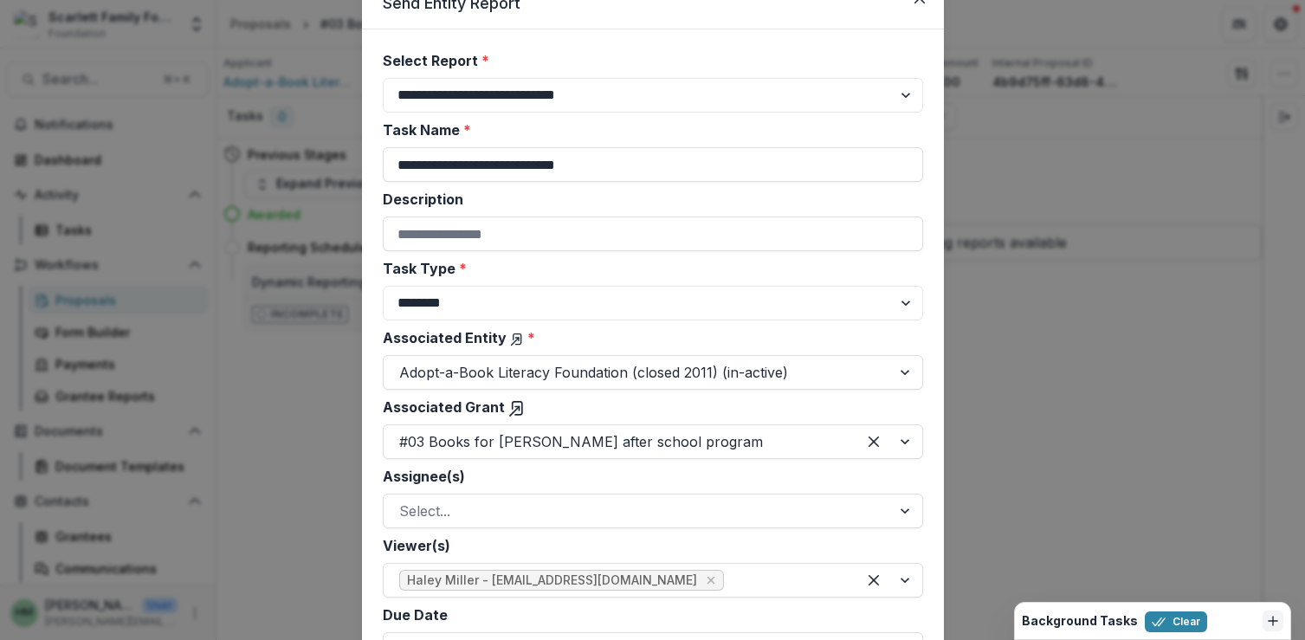
scroll to position [0, 0]
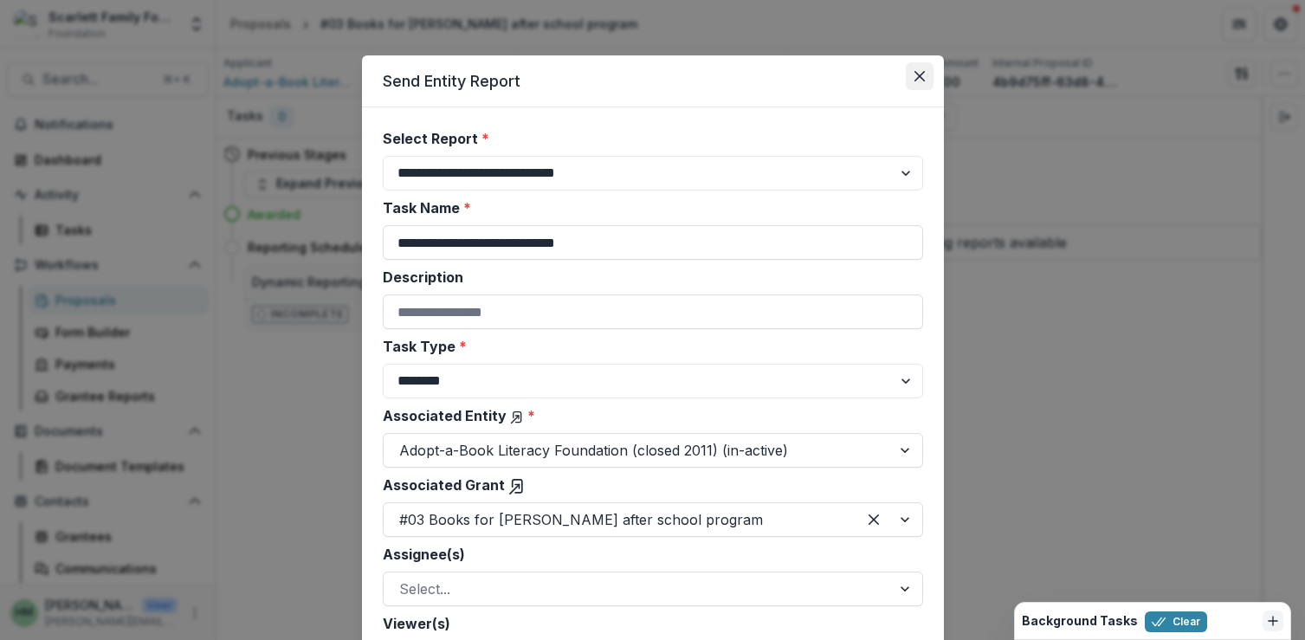
click at [922, 74] on button "Close" at bounding box center [920, 76] width 28 height 28
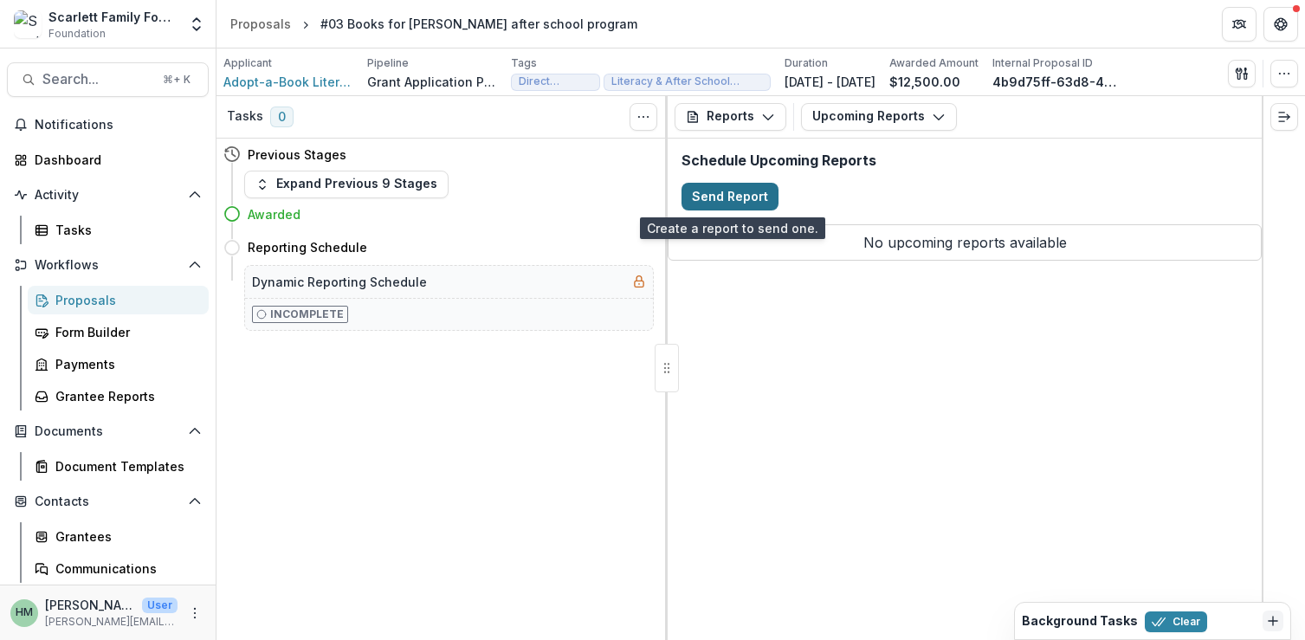
click at [740, 194] on button "Send Report" at bounding box center [730, 197] width 97 height 28
select select "********"
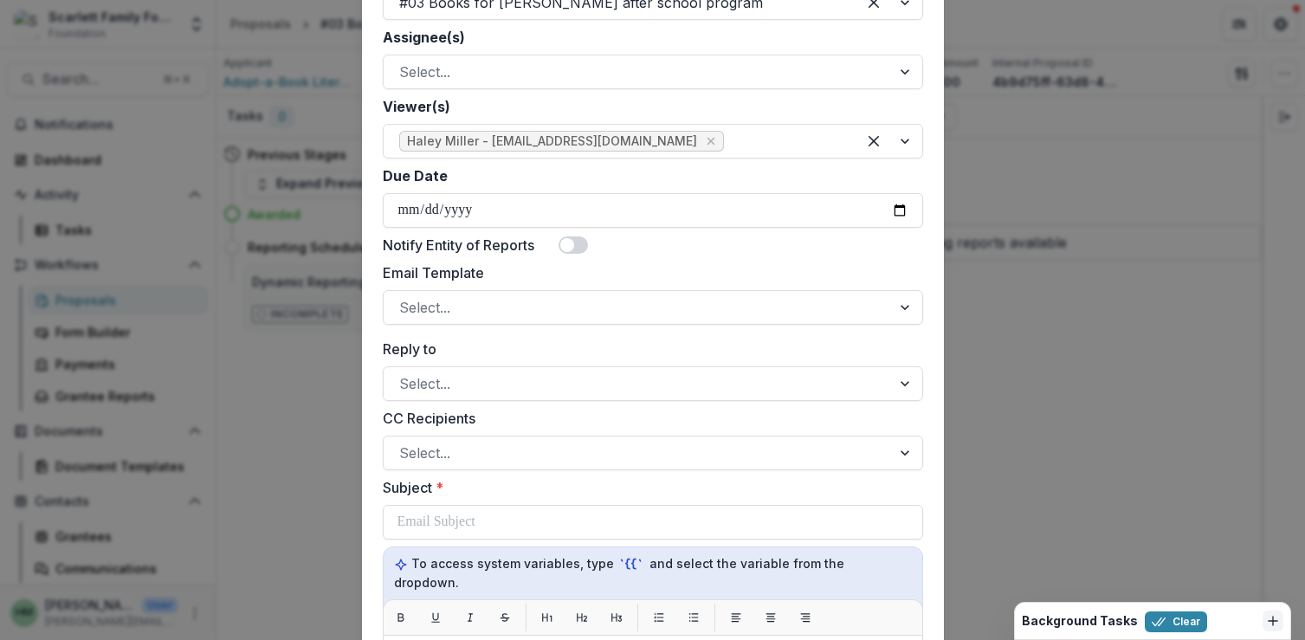
scroll to position [515, 0]
click at [517, 206] on input "Due Date" at bounding box center [653, 212] width 541 height 35
click at [901, 211] on input "Due Date" at bounding box center [653, 212] width 541 height 35
click at [857, 187] on div "Due Date" at bounding box center [653, 177] width 541 height 21
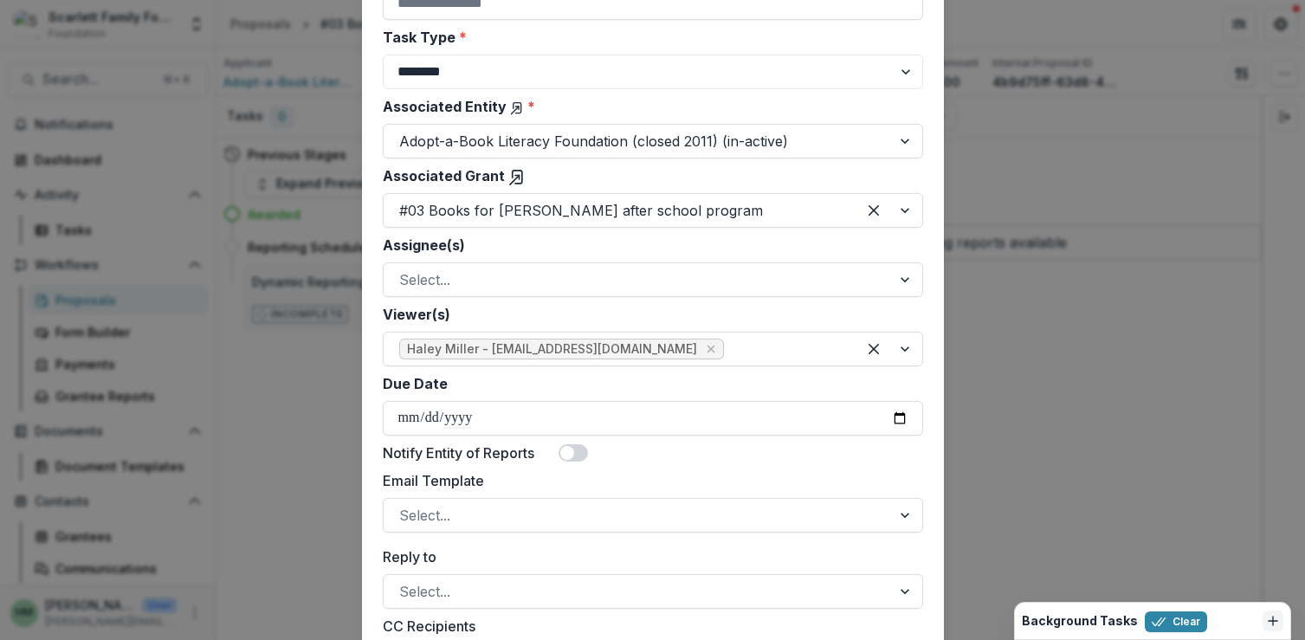
scroll to position [0, 0]
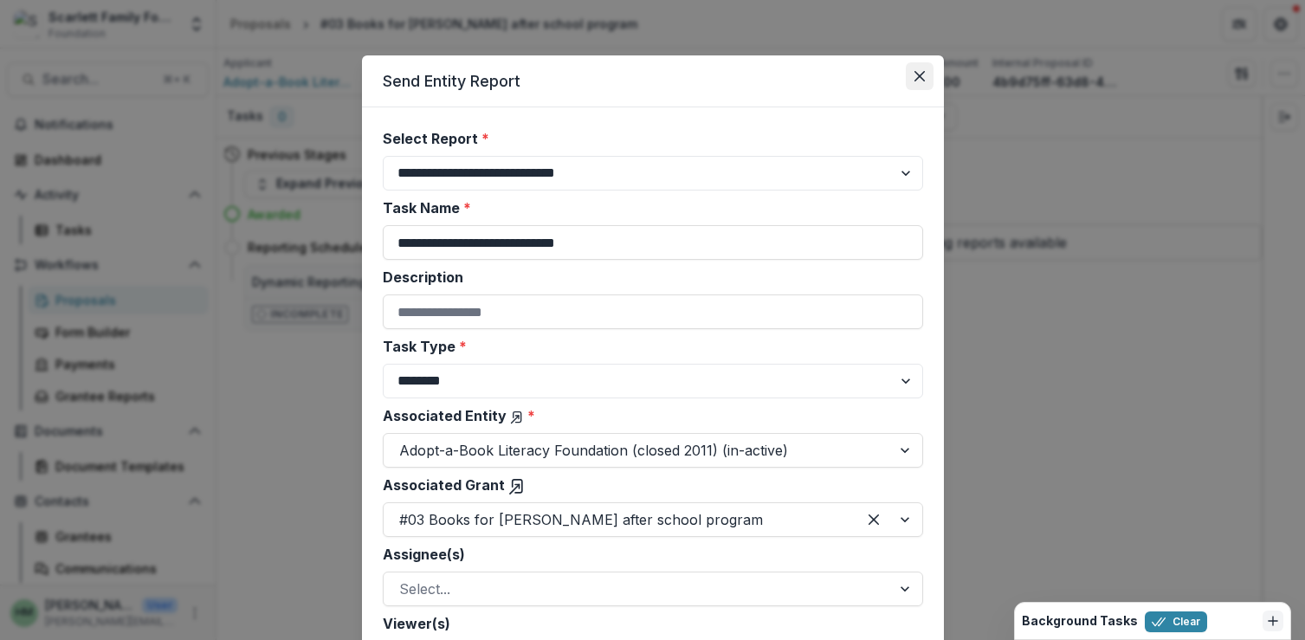
click at [920, 72] on icon "Close" at bounding box center [919, 76] width 10 height 10
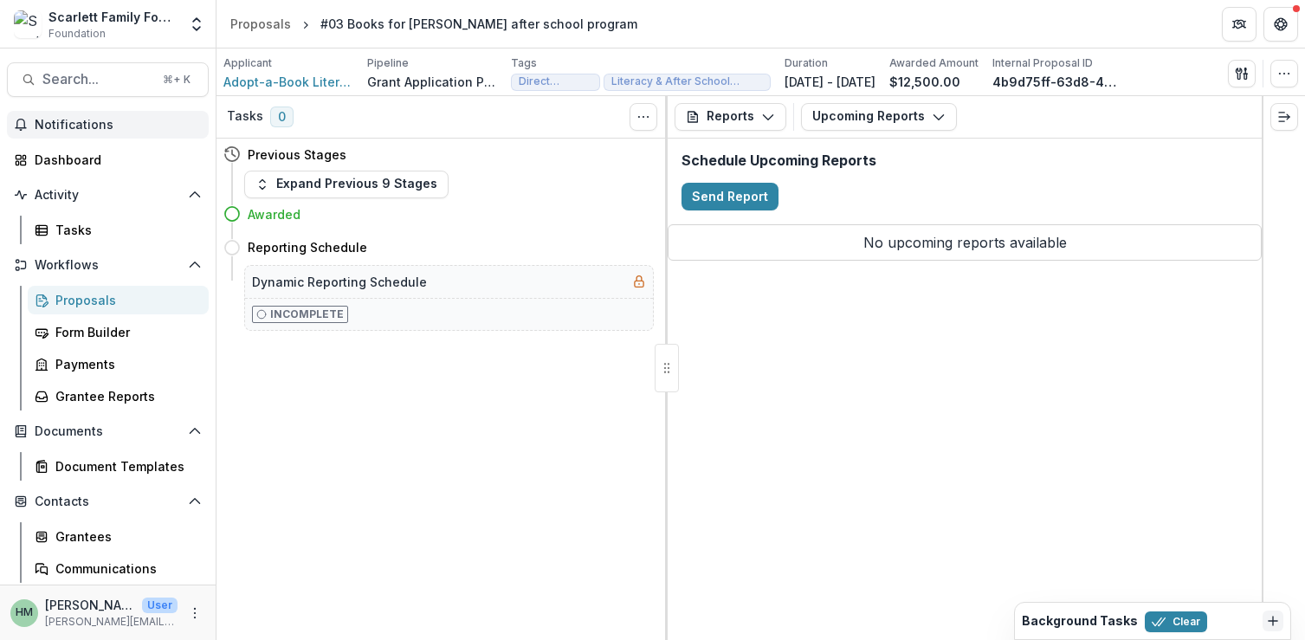
click at [79, 129] on span "Notifications" at bounding box center [118, 125] width 167 height 15
click at [70, 159] on div "Dashboard" at bounding box center [115, 160] width 160 height 18
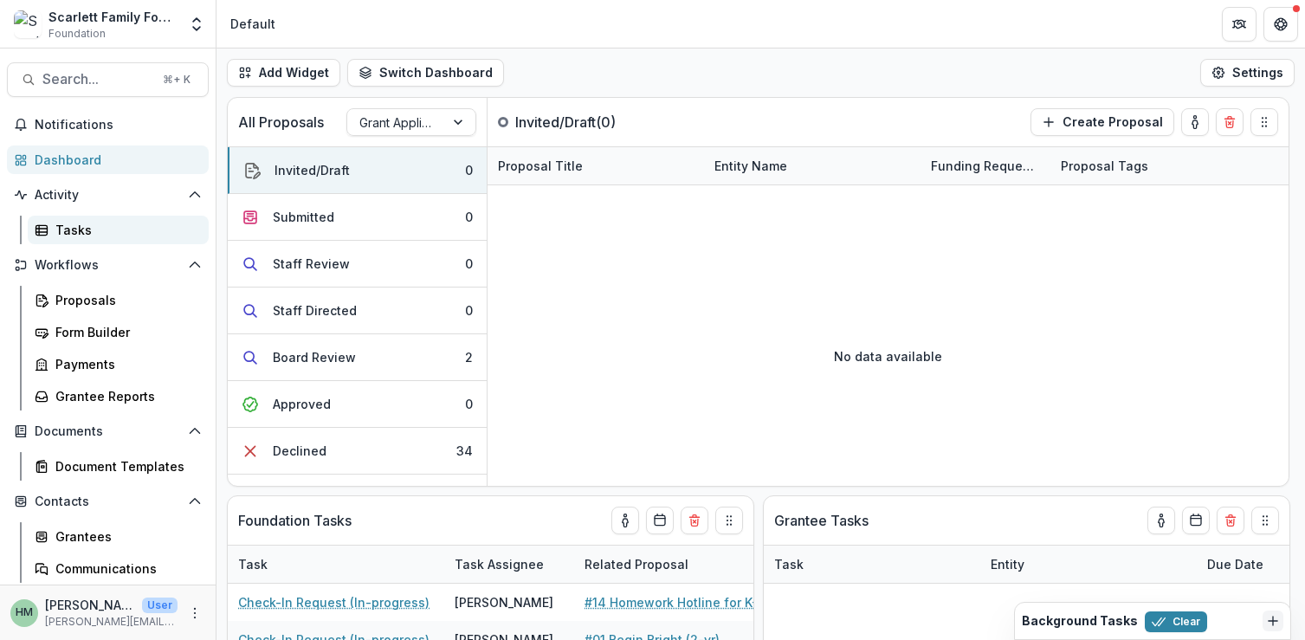
click at [68, 231] on div "Tasks" at bounding box center [124, 230] width 139 height 18
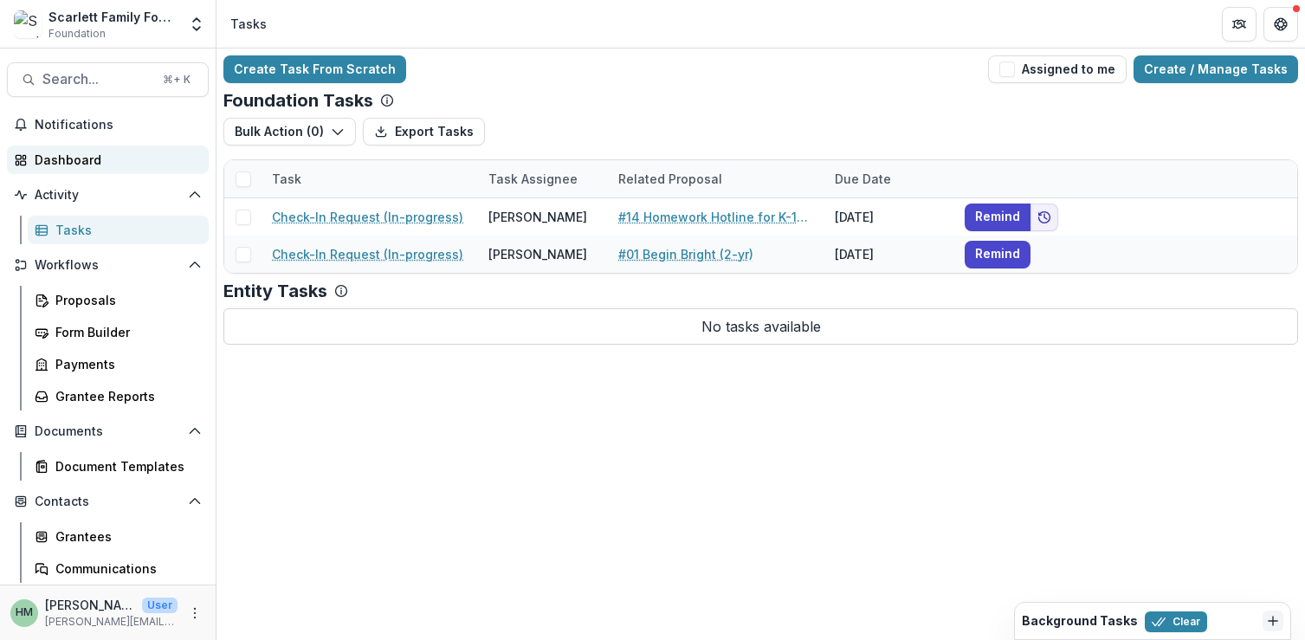
click at [74, 157] on div "Dashboard" at bounding box center [115, 160] width 160 height 18
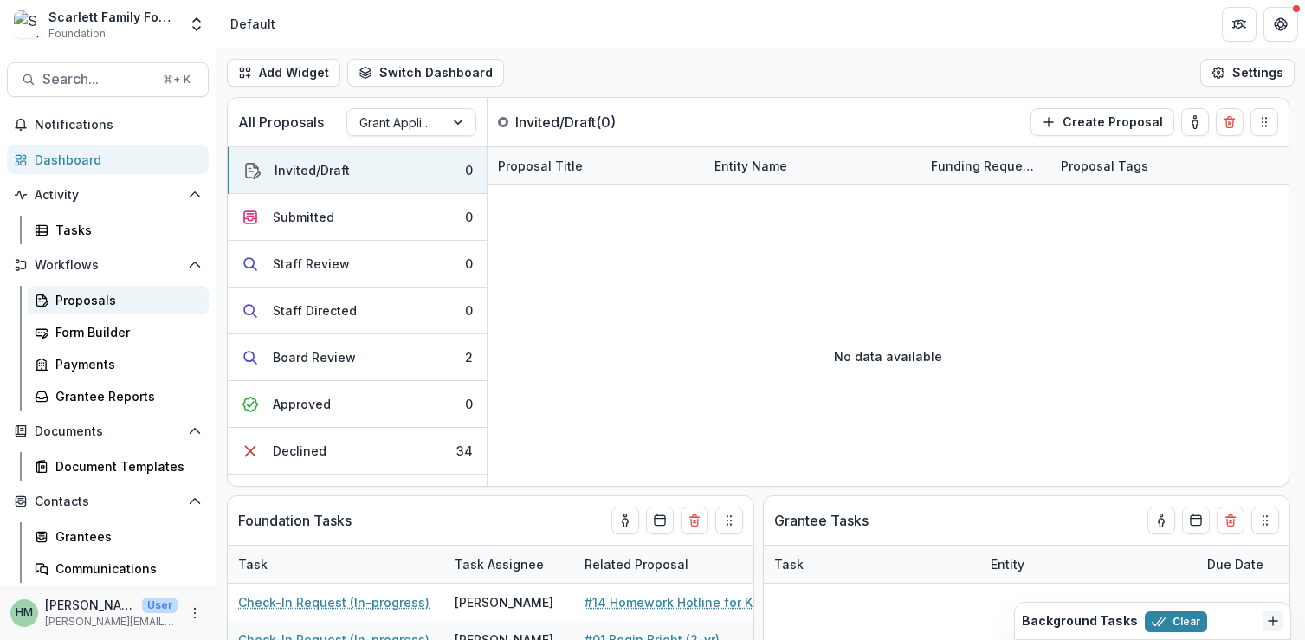
click at [83, 299] on div "Proposals" at bounding box center [124, 300] width 139 height 18
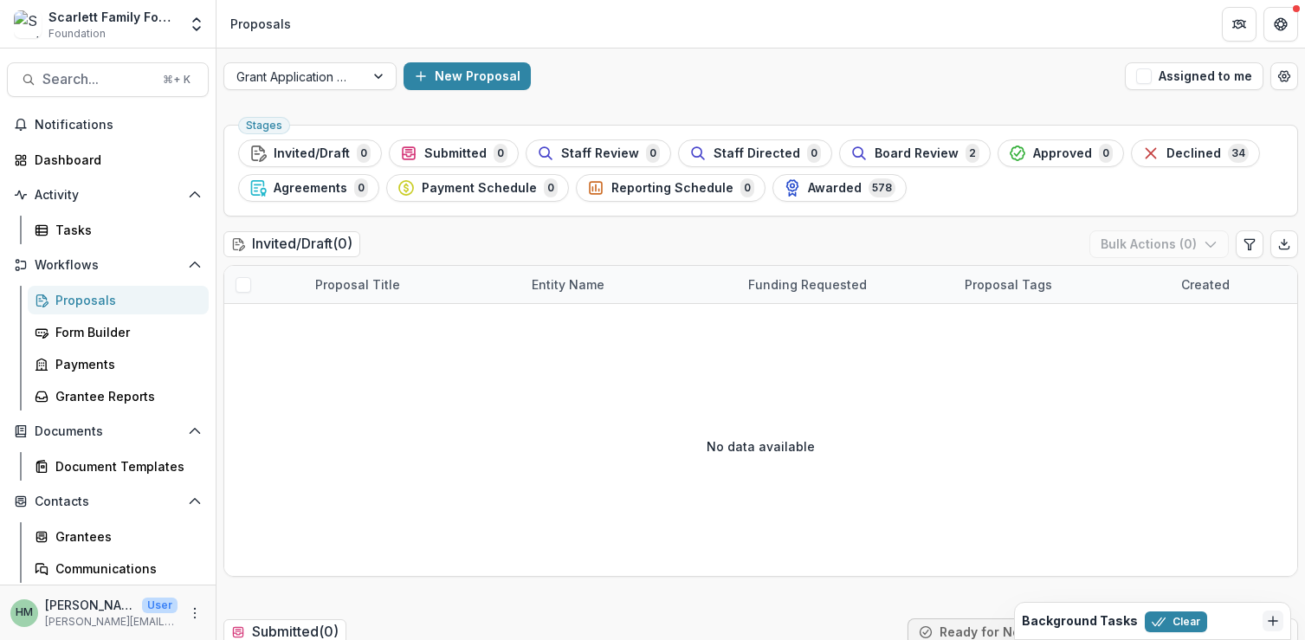
click at [619, 76] on div "New Proposal" at bounding box center [761, 76] width 715 height 28
